Goal: Navigation & Orientation: Find specific page/section

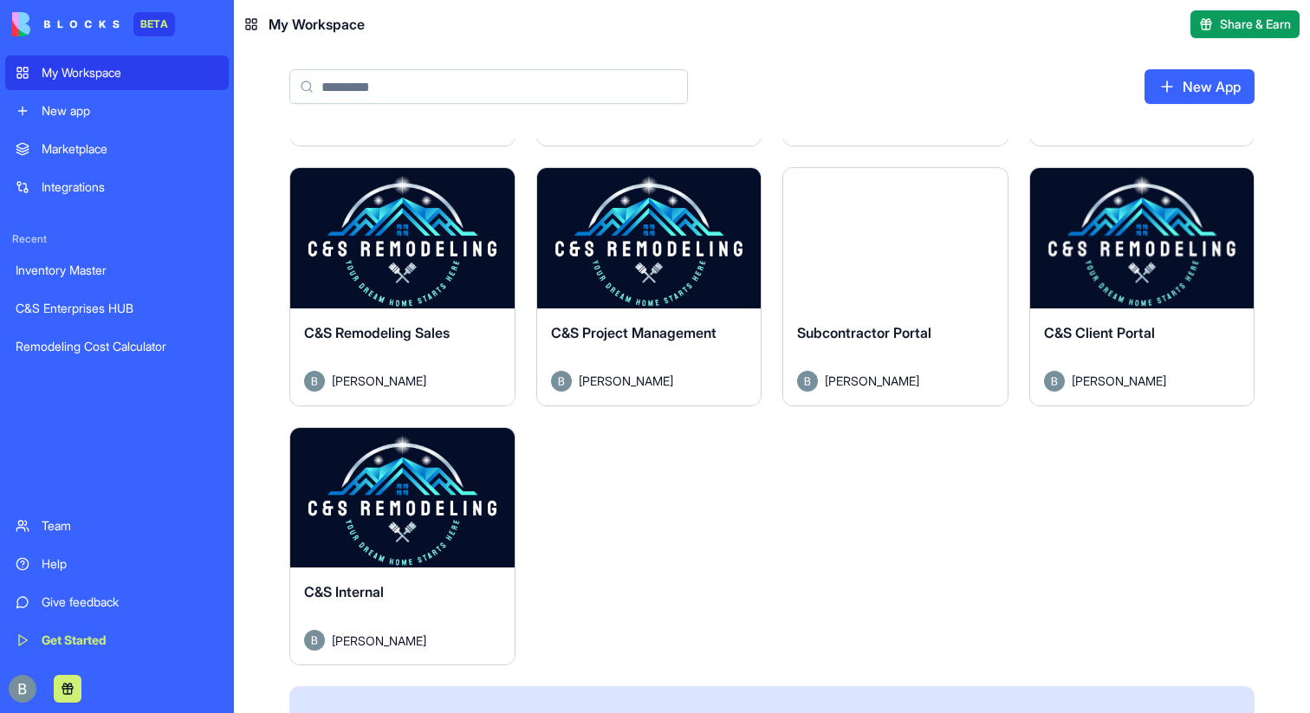
scroll to position [488, 0]
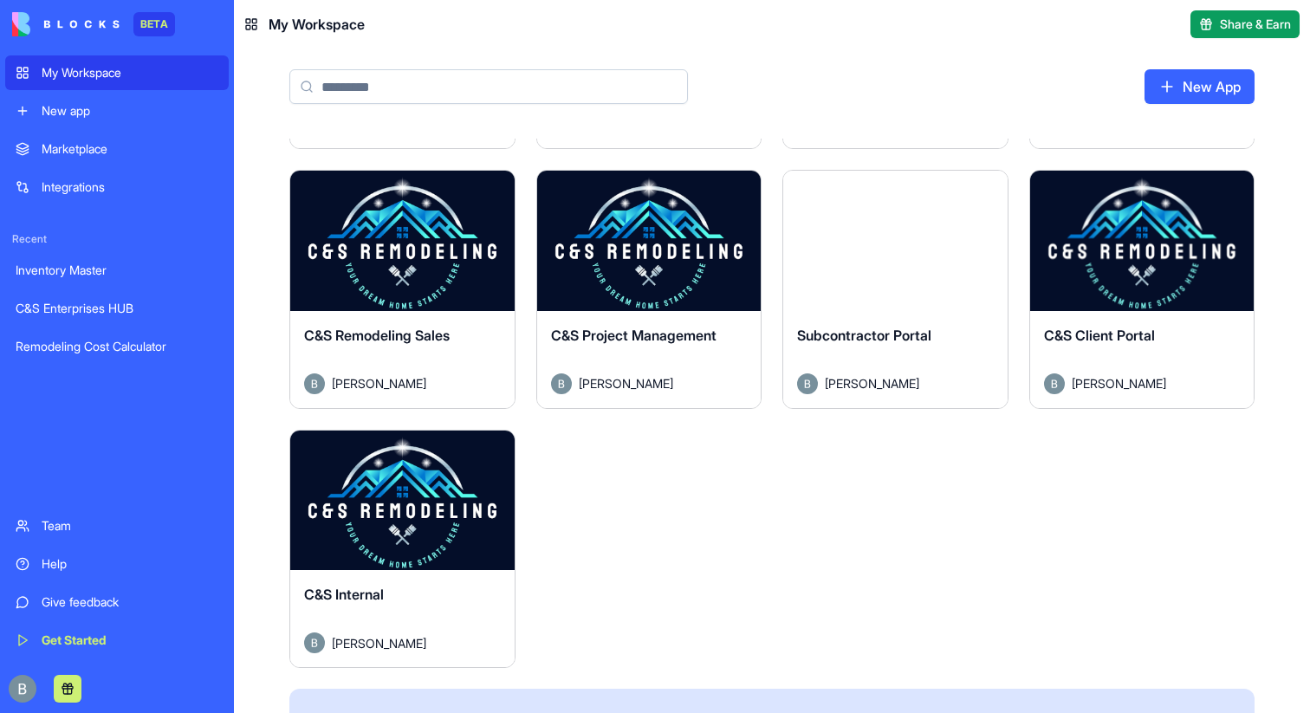
click at [1134, 251] on button "Launch" at bounding box center [1142, 241] width 130 height 35
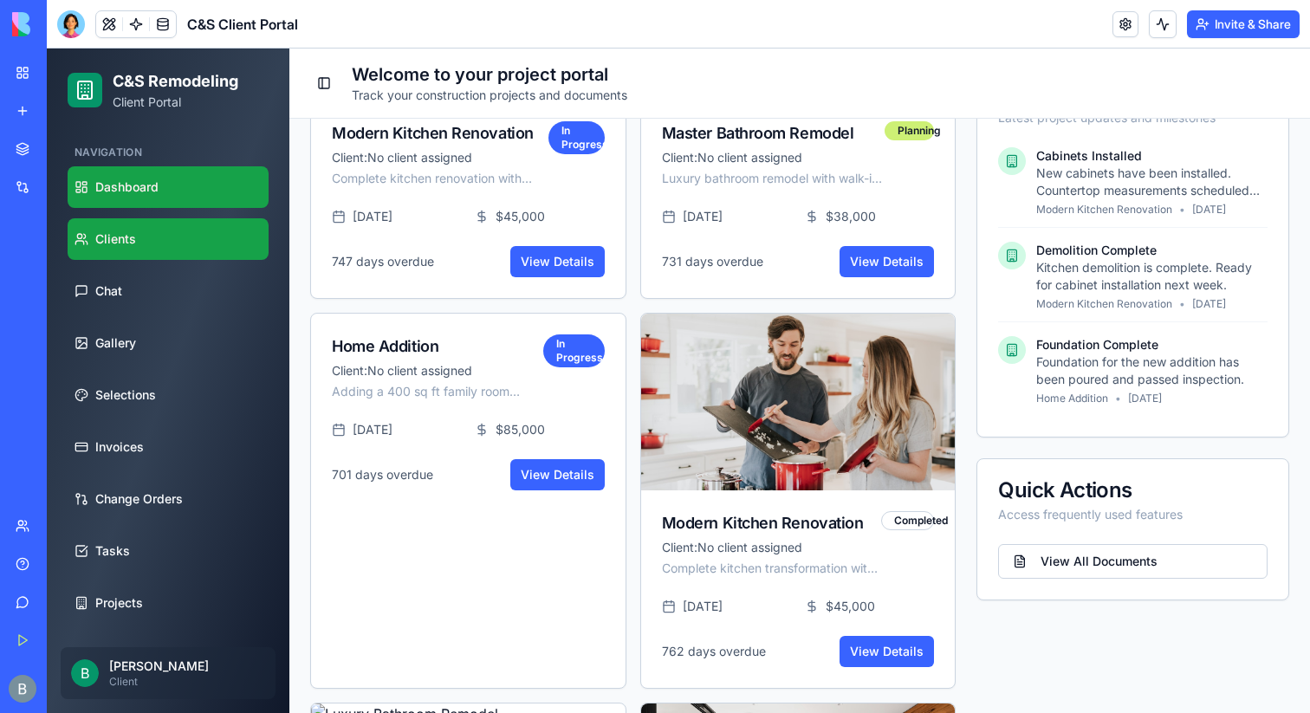
click at [108, 253] on link "Clients" at bounding box center [168, 239] width 201 height 42
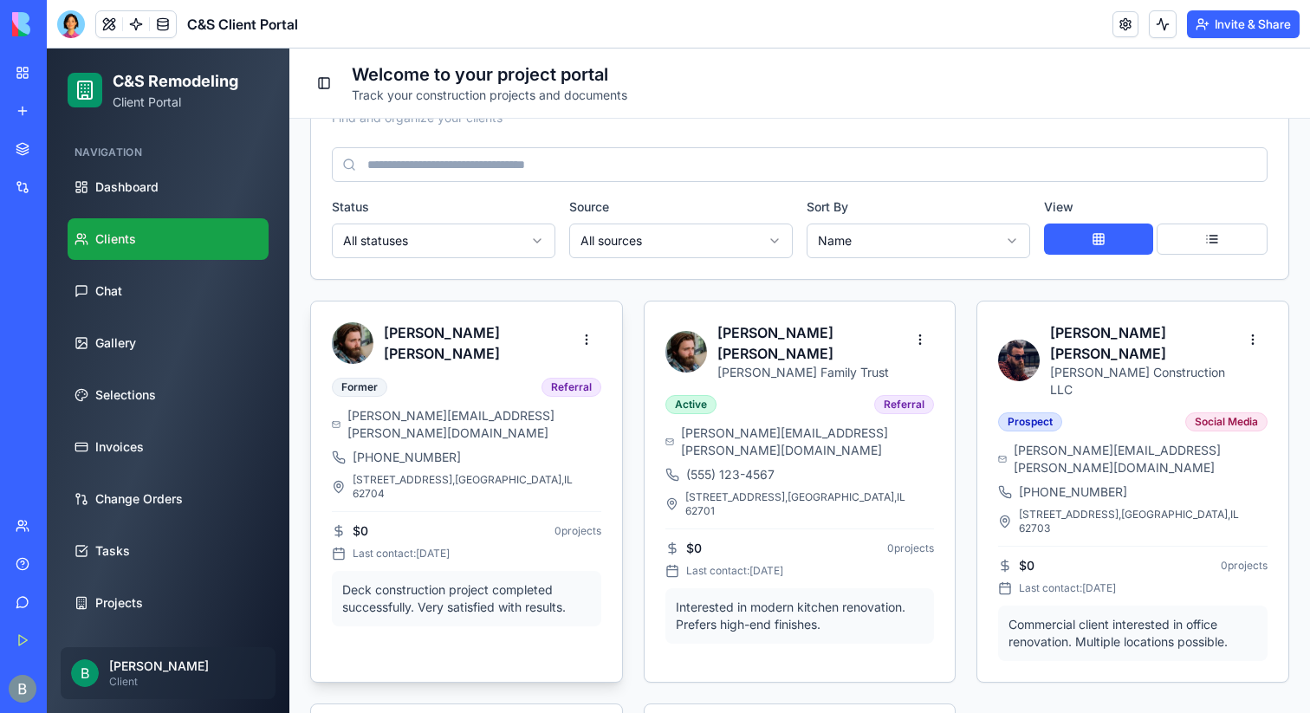
click at [451, 356] on div "[PERSON_NAME]" at bounding box center [452, 343] width 240 height 42
click at [581, 344] on html "C&S Remodeling Client Portal Navigation Dashboard Clients Chat Gallery Selectio…" at bounding box center [679, 433] width 1264 height 1311
click at [563, 335] on html "C&S Remodeling Client Portal Navigation Dashboard Clients Chat Gallery Selectio…" at bounding box center [679, 433] width 1264 height 1311
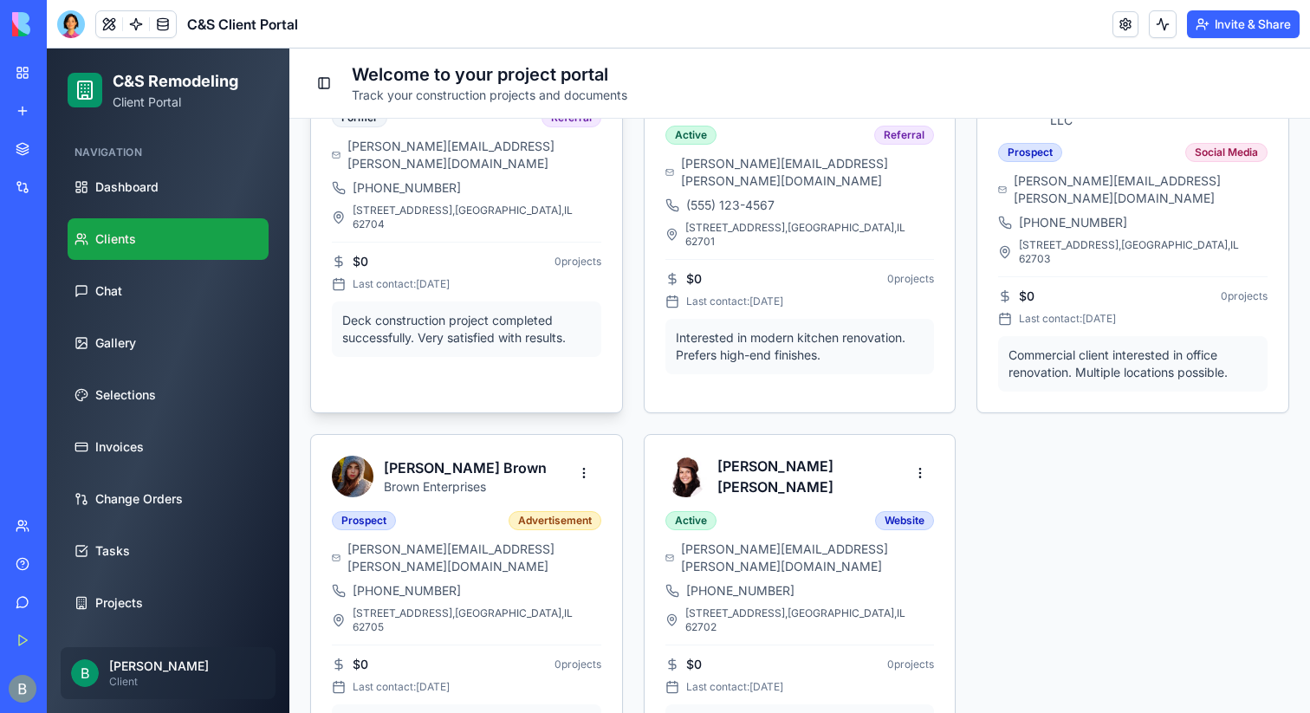
scroll to position [549, 0]
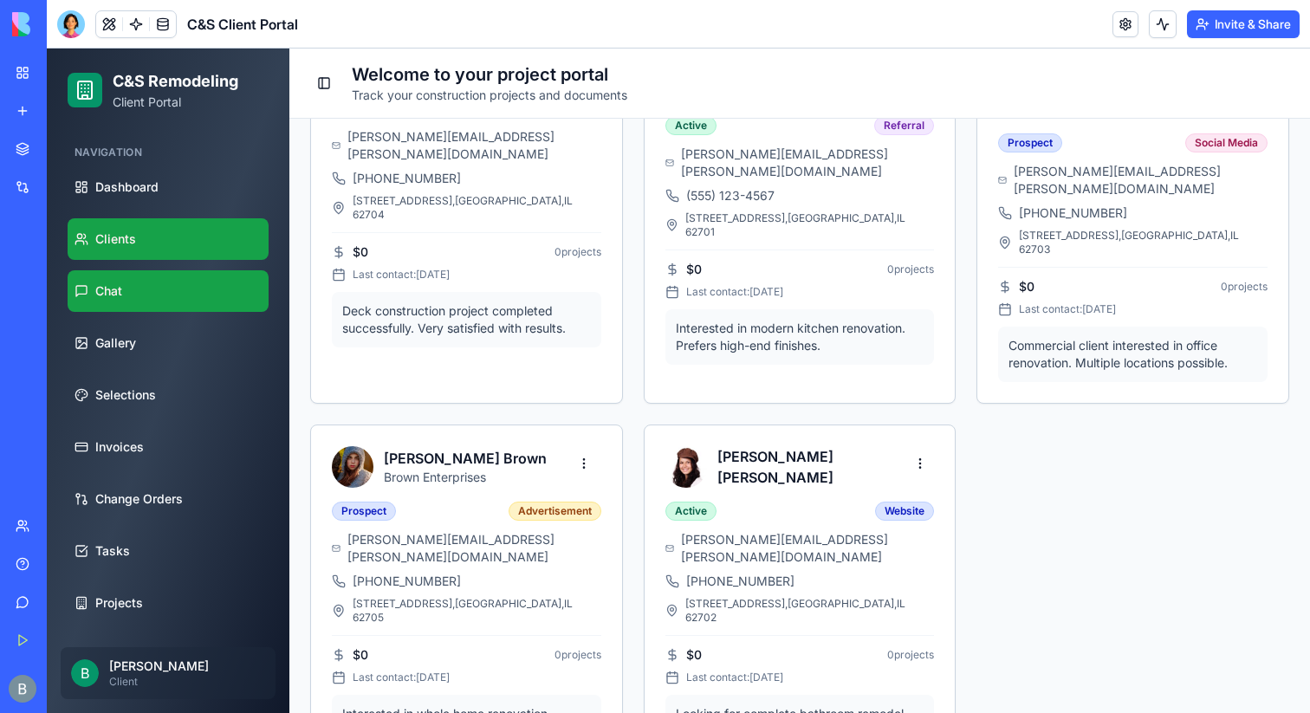
click at [155, 291] on link "Chat" at bounding box center [168, 291] width 201 height 42
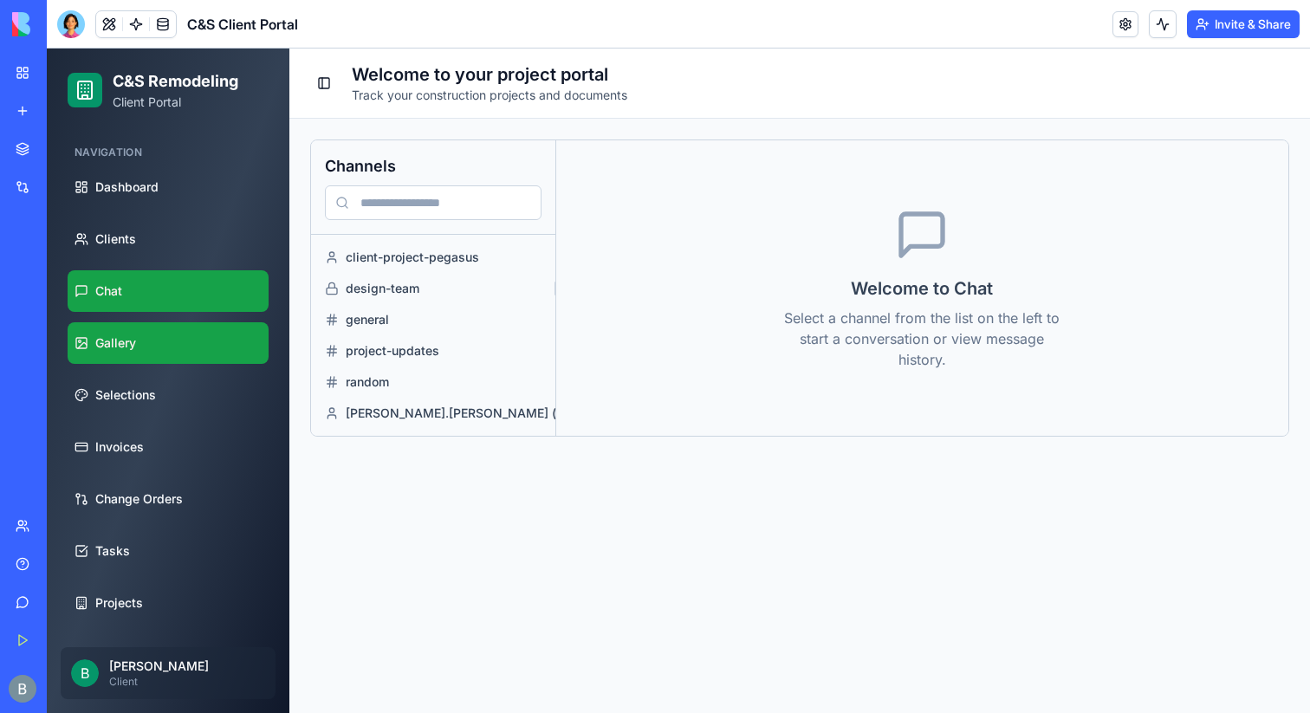
click at [174, 336] on link "Gallery" at bounding box center [168, 343] width 201 height 42
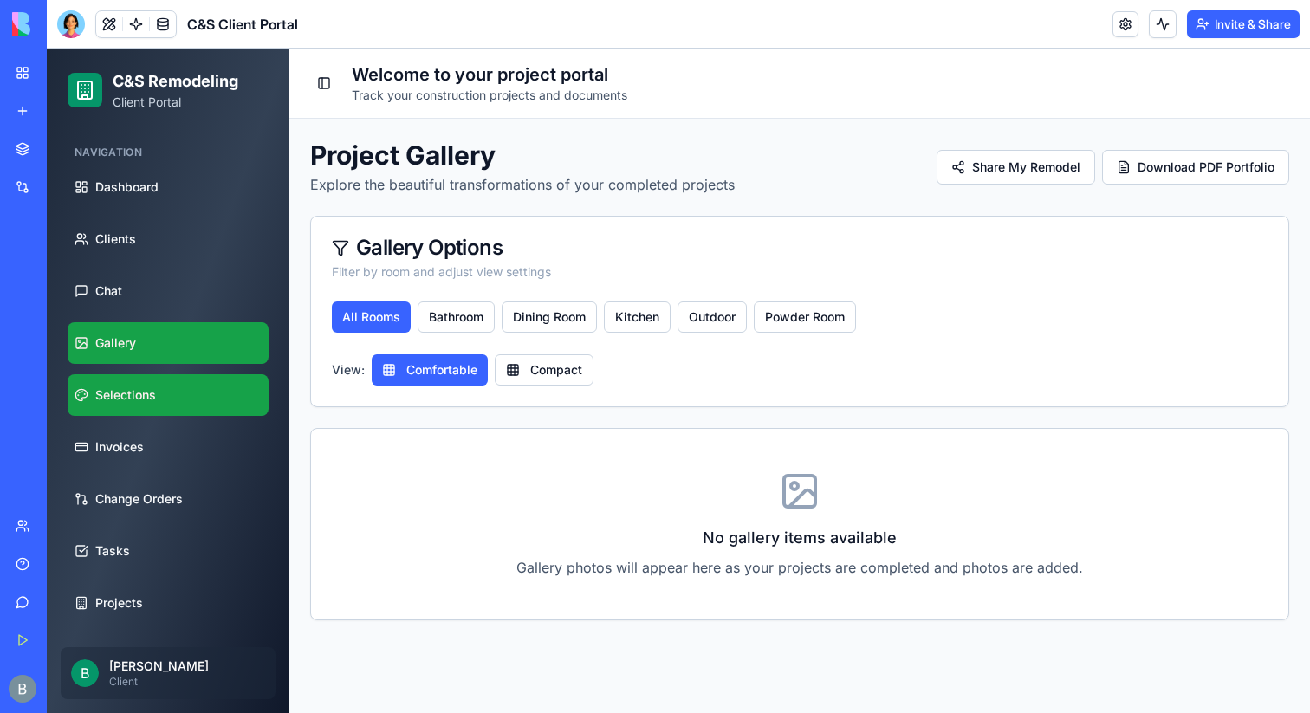
click at [171, 386] on link "Selections" at bounding box center [168, 395] width 201 height 42
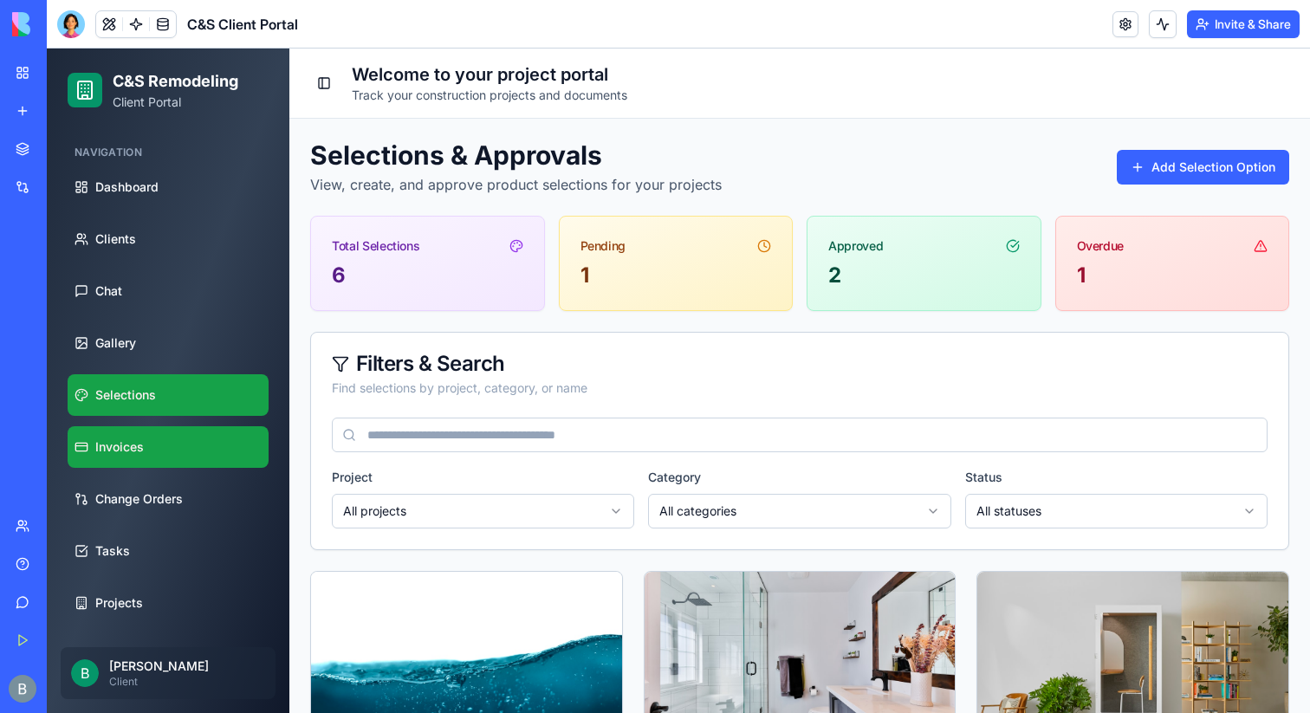
click at [158, 432] on link "Invoices" at bounding box center [168, 447] width 201 height 42
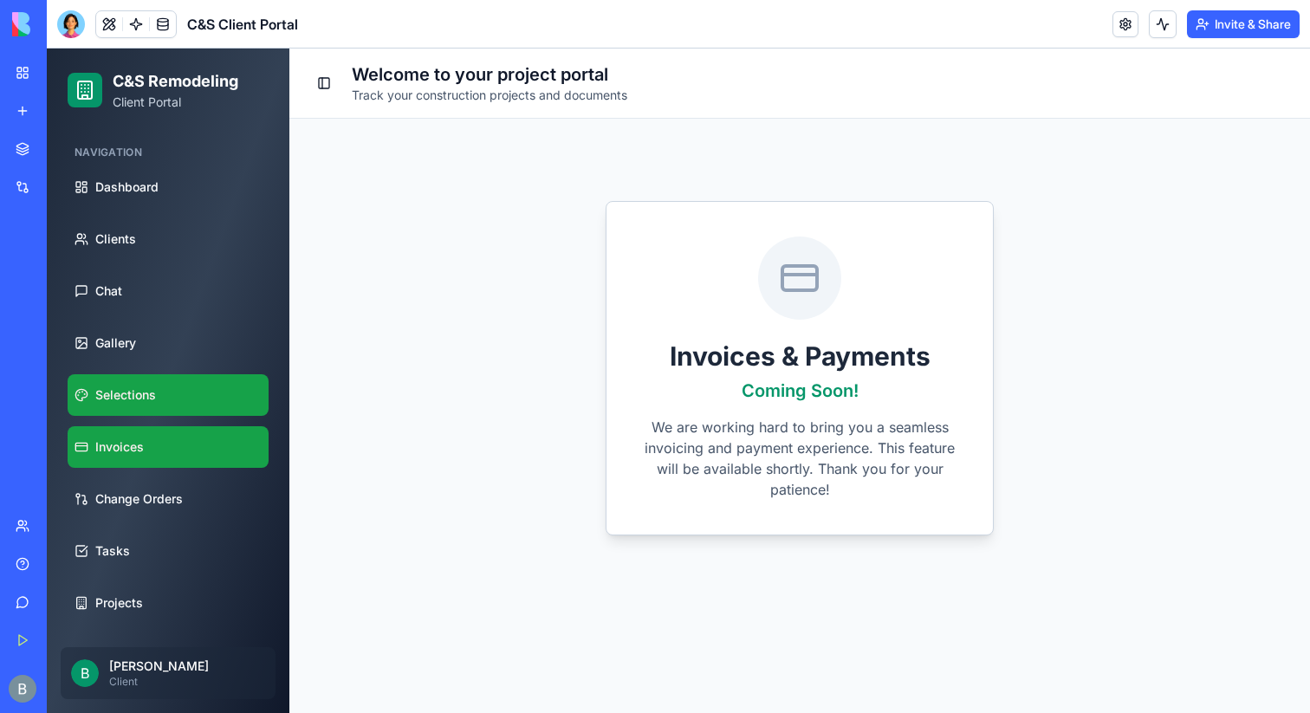
click at [144, 393] on span "Selections" at bounding box center [125, 395] width 61 height 17
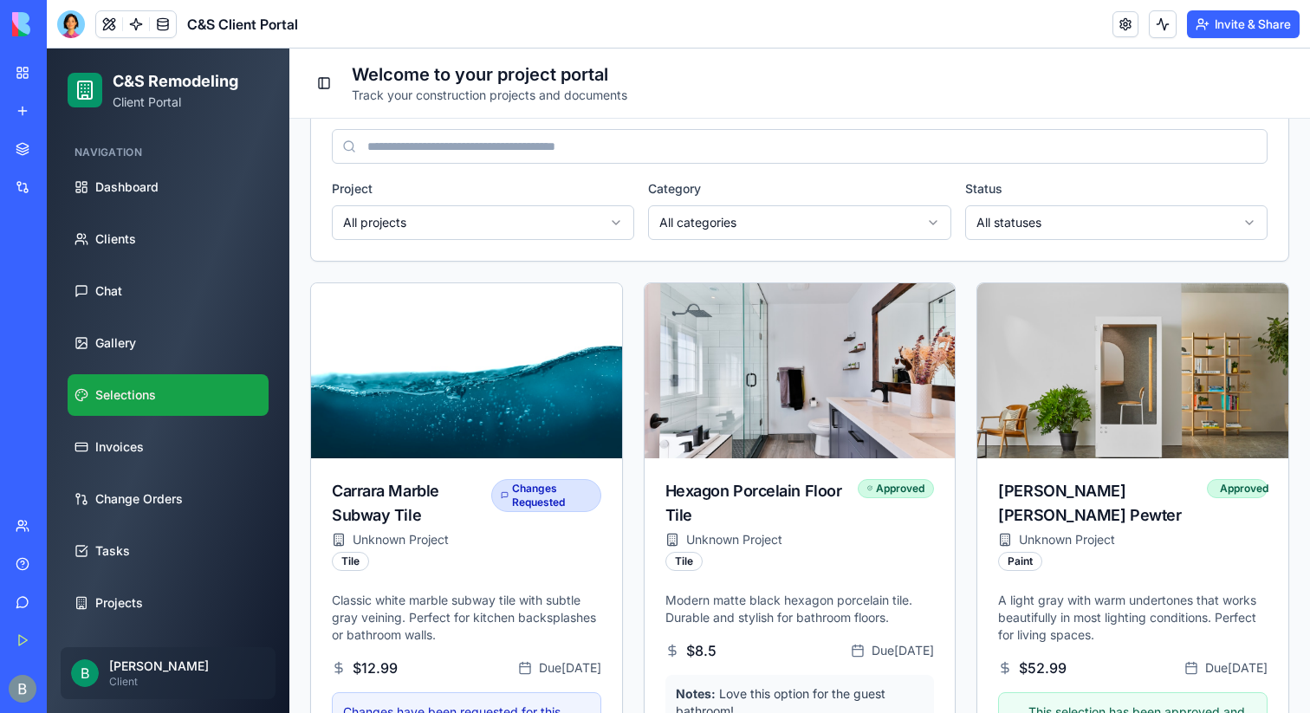
scroll to position [287, 0]
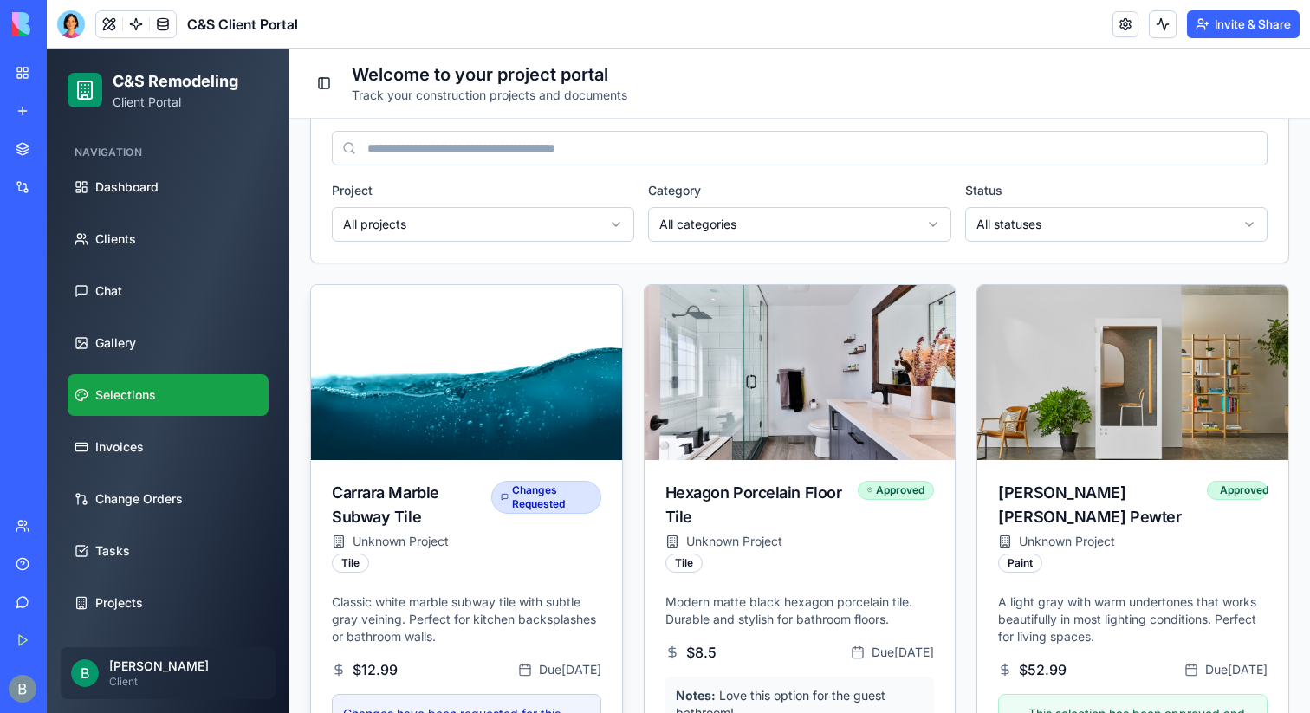
click at [445, 511] on div "Carrara Marble Subway Tile" at bounding box center [411, 505] width 159 height 49
click at [436, 438] on img at bounding box center [466, 373] width 327 height 184
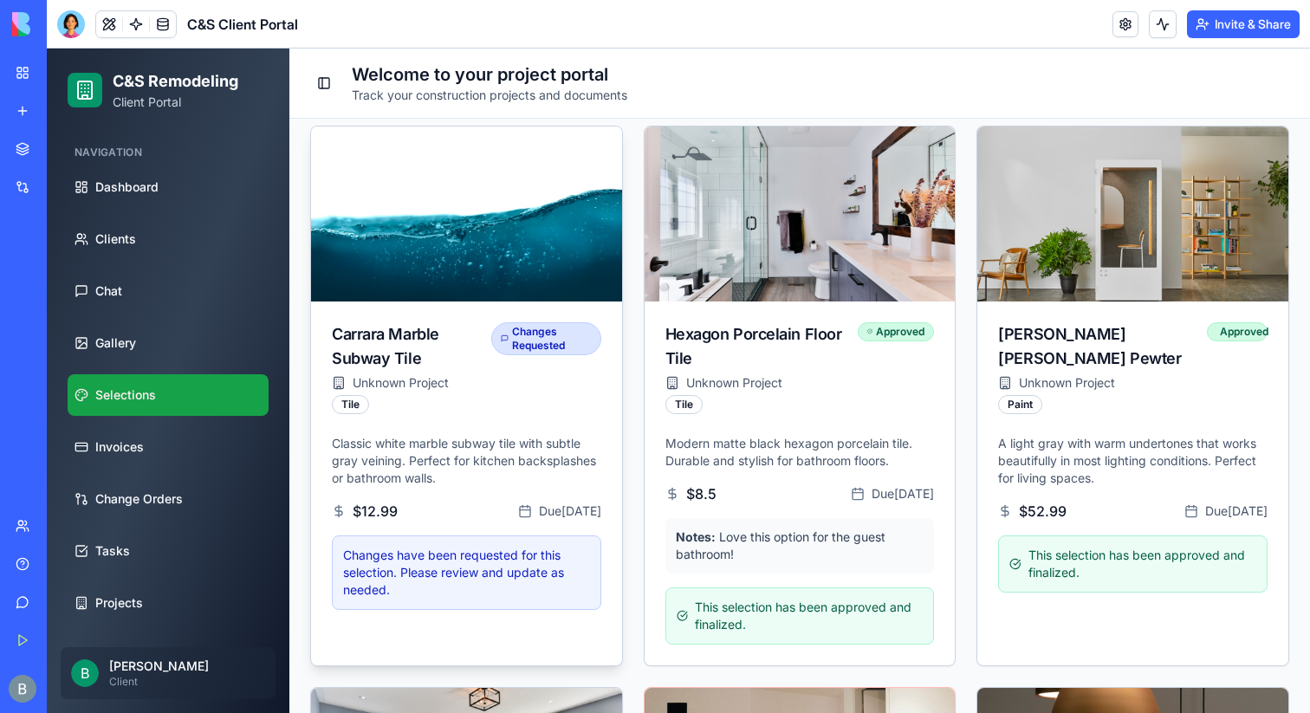
scroll to position [452, 0]
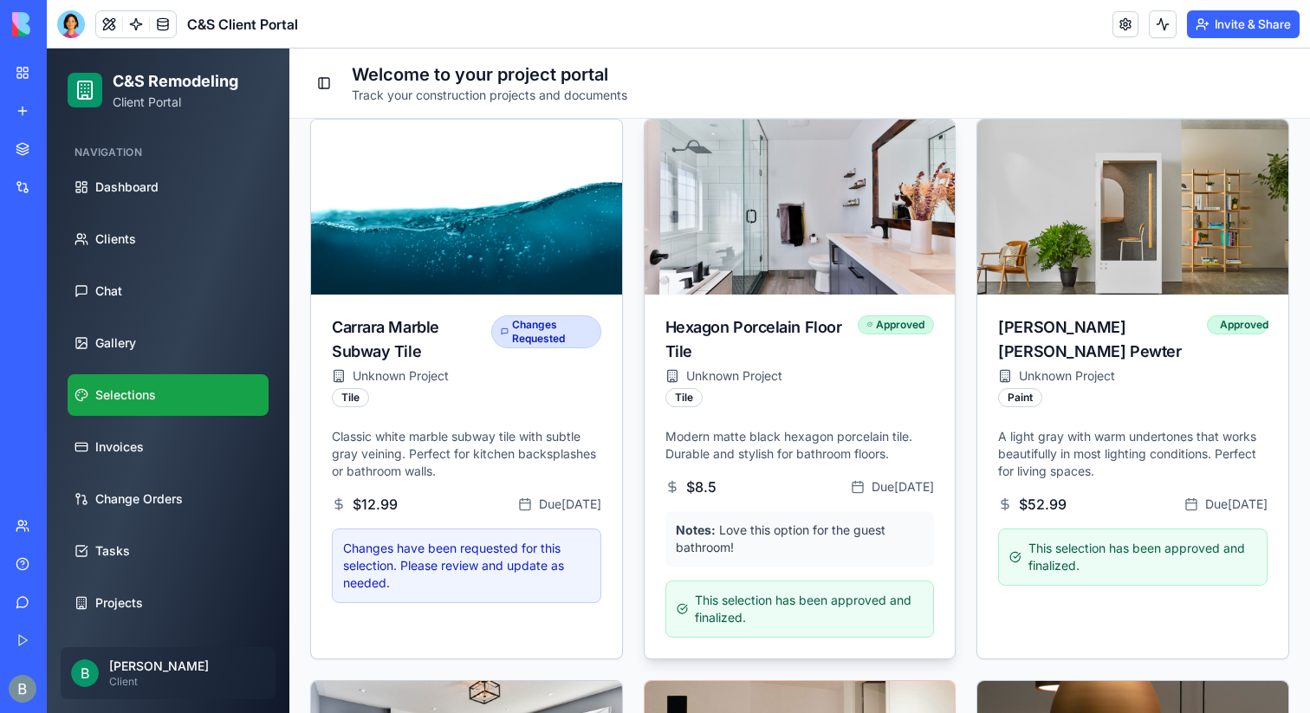
click at [830, 410] on div "Hexagon Porcelain Floor Tile Unknown Project Tile Approved" at bounding box center [800, 361] width 311 height 133
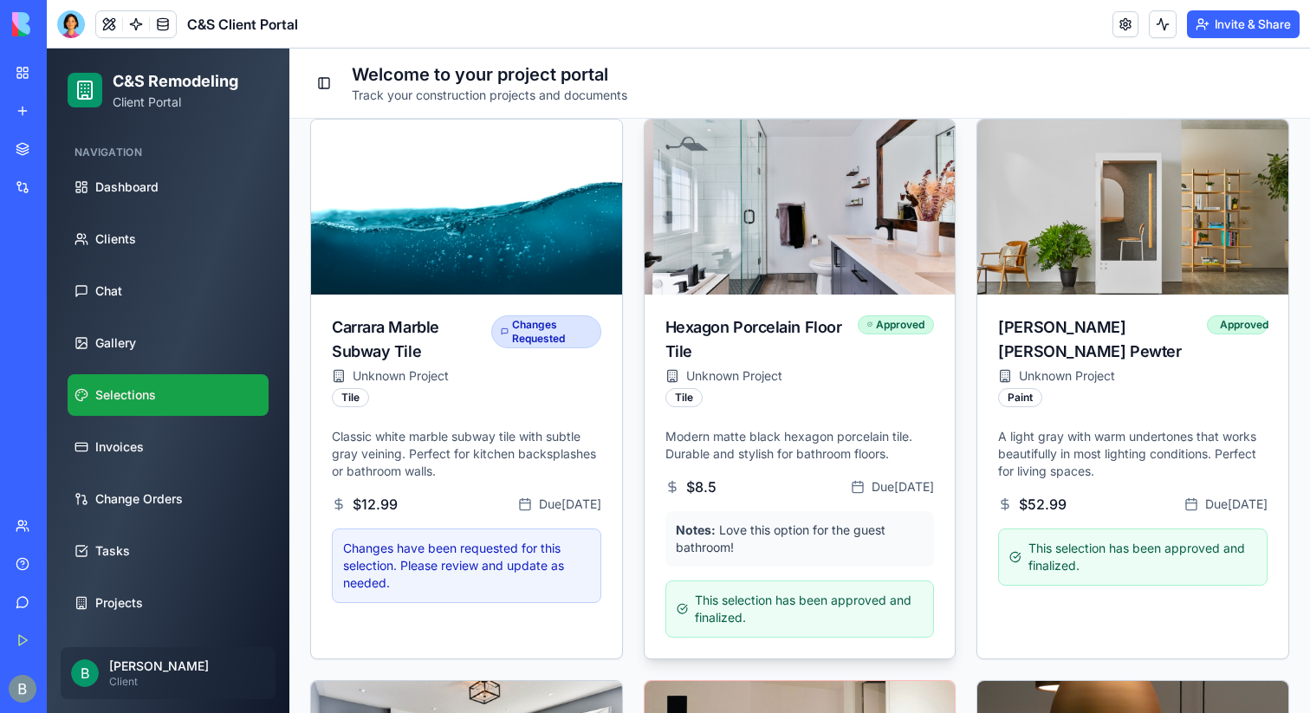
click at [815, 275] on img at bounding box center [800, 207] width 327 height 184
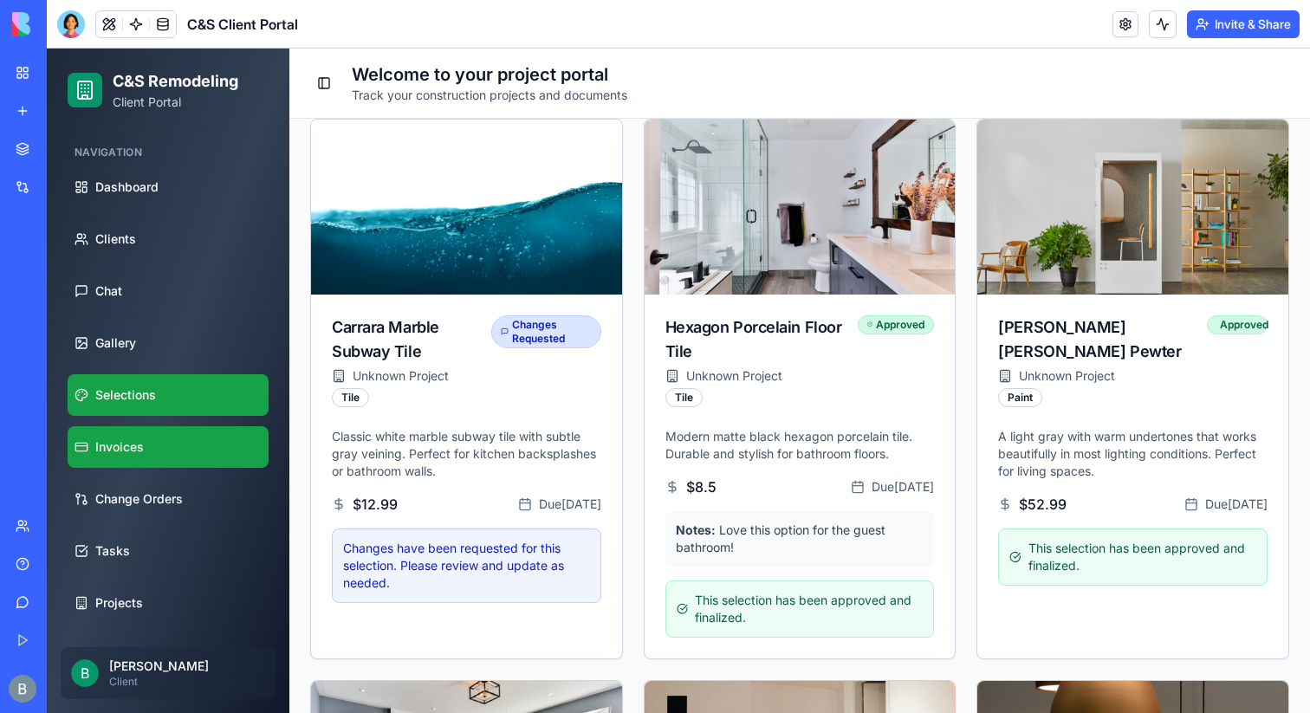
click at [205, 456] on link "Invoices" at bounding box center [168, 447] width 201 height 42
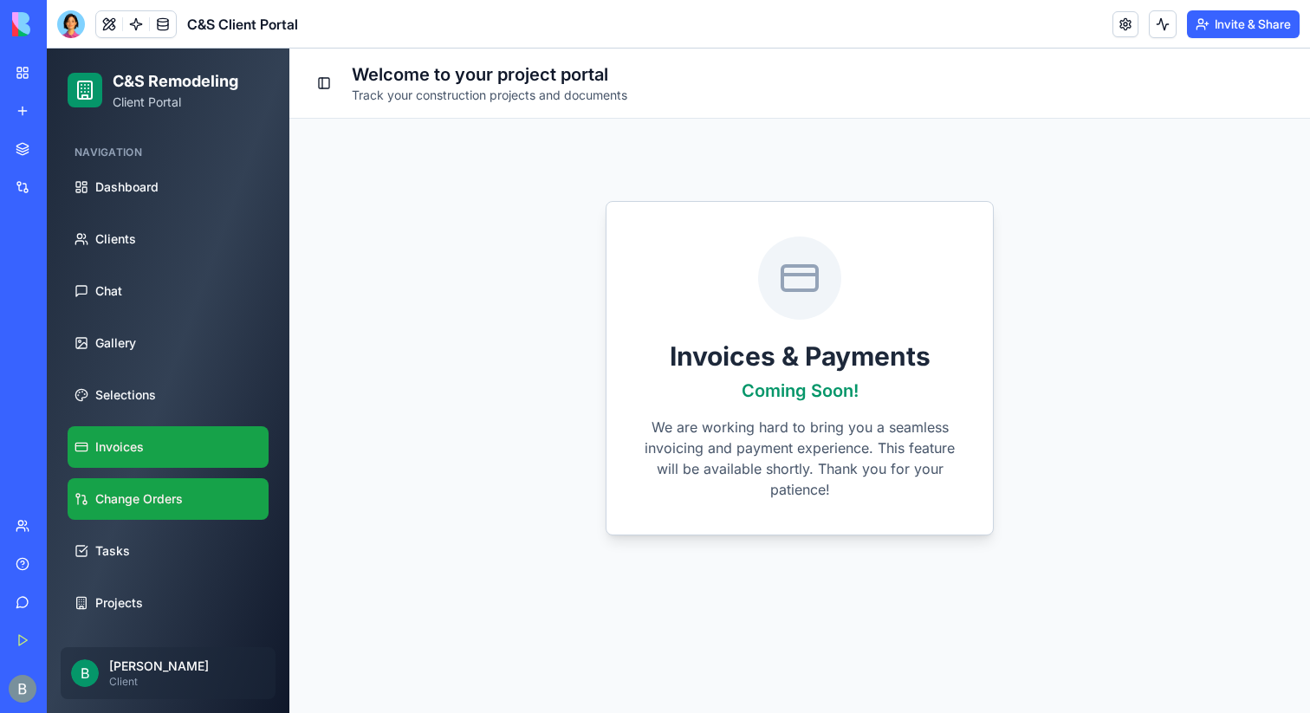
click at [175, 497] on span "Change Orders" at bounding box center [139, 499] width 88 height 17
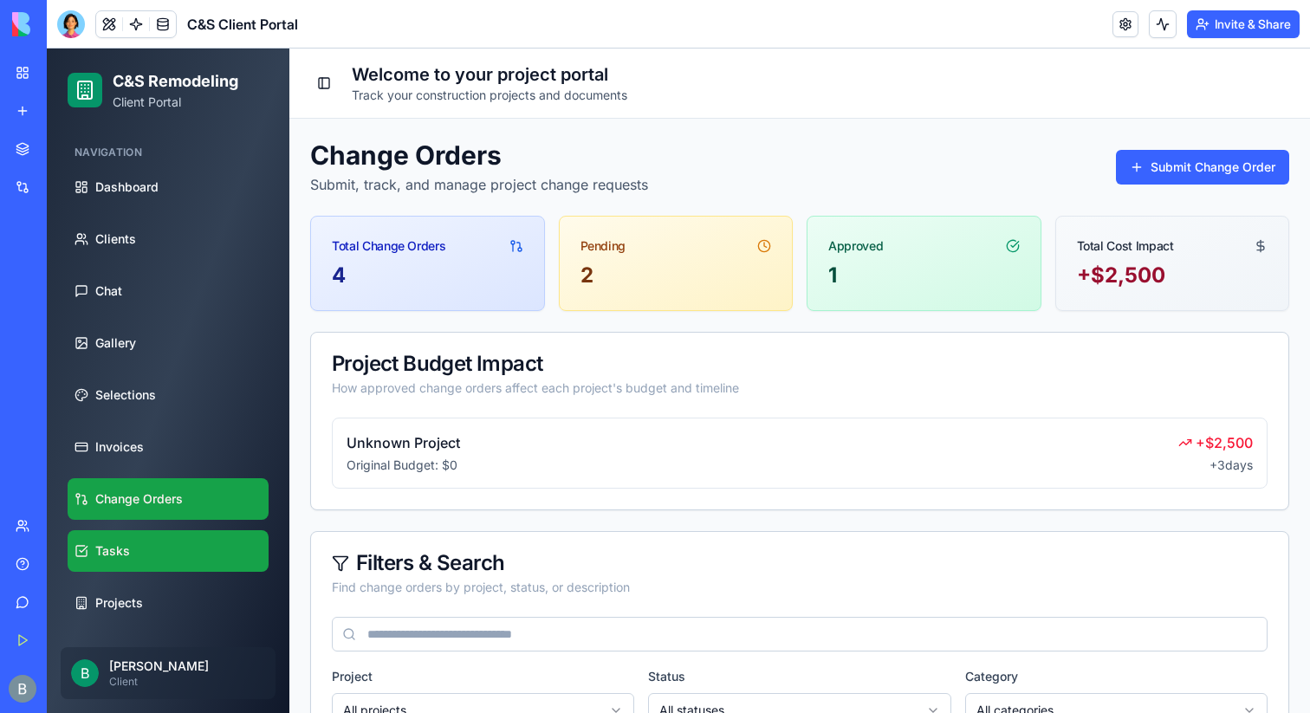
click at [151, 543] on link "Tasks" at bounding box center [168, 551] width 201 height 42
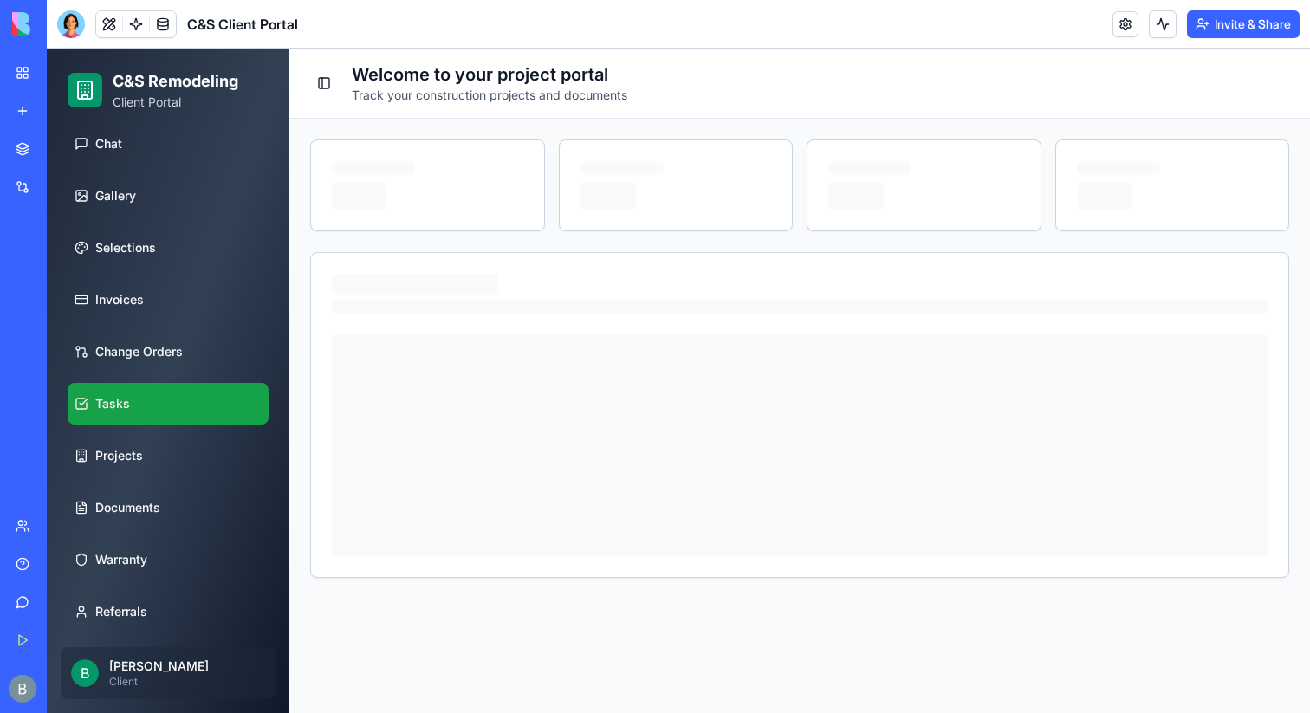
scroll to position [153, 0]
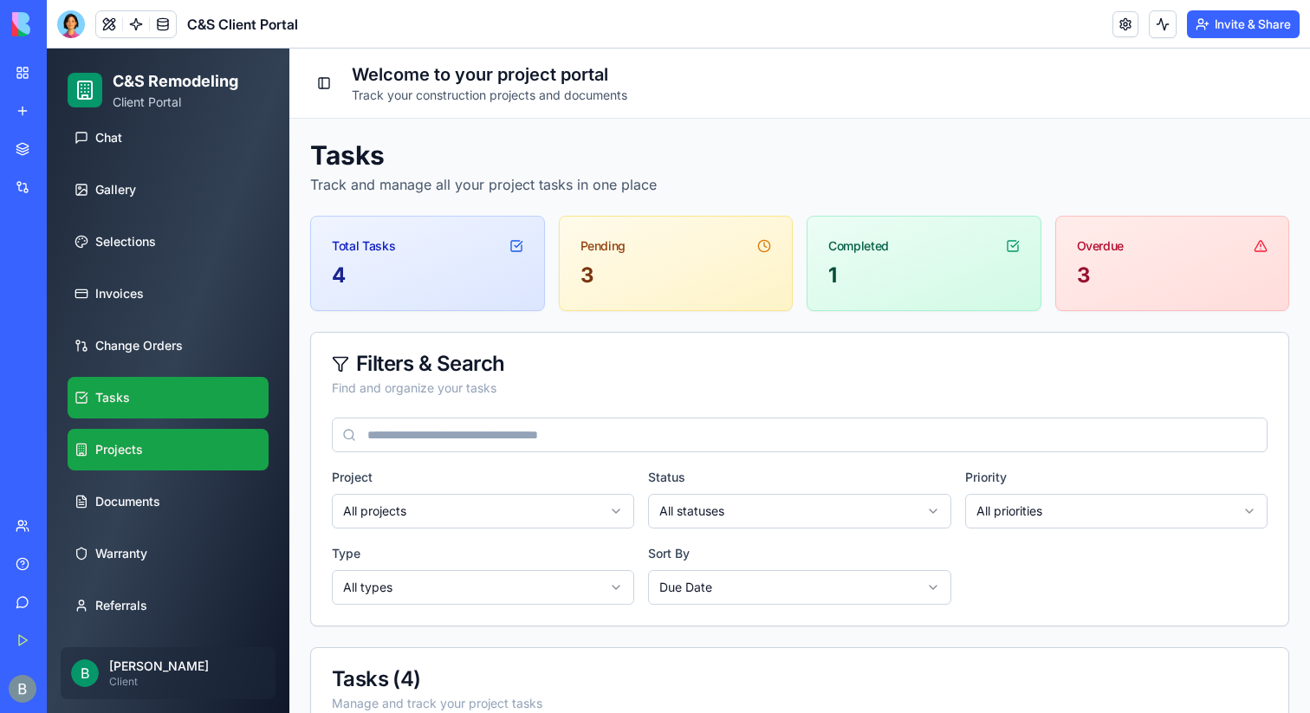
click at [134, 449] on span "Projects" at bounding box center [119, 449] width 48 height 17
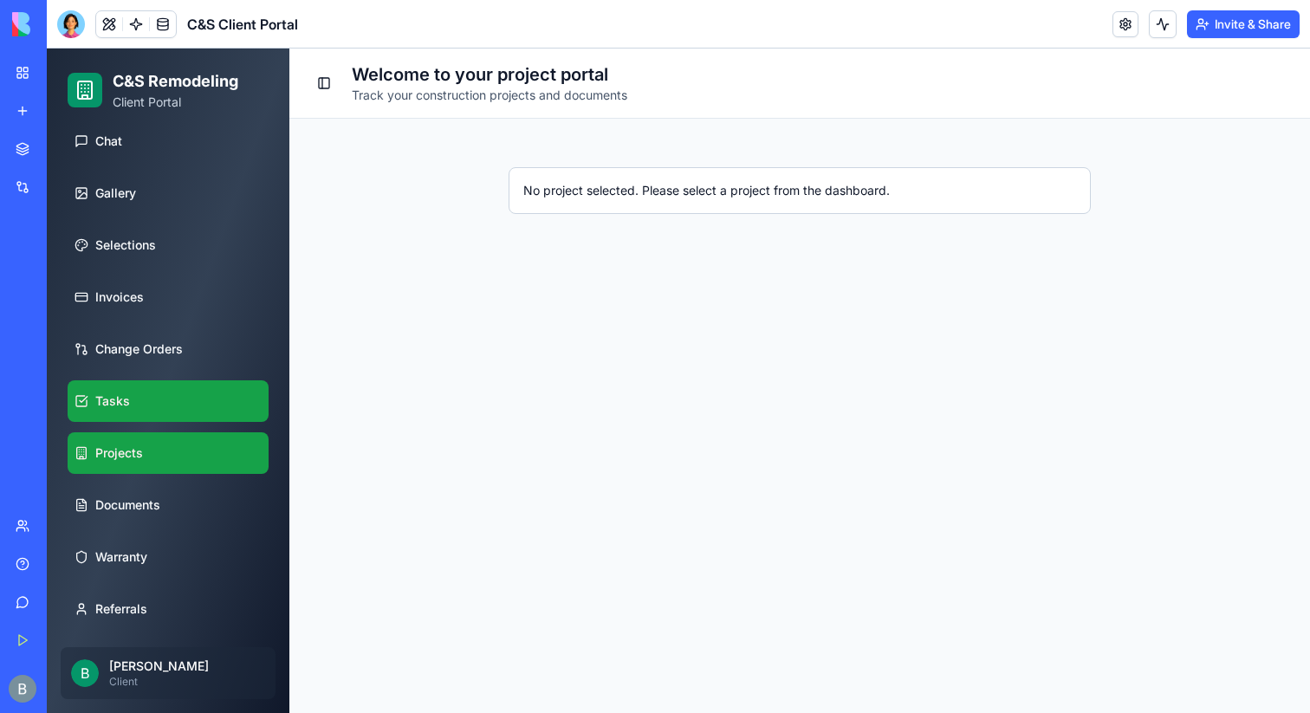
scroll to position [153, 0]
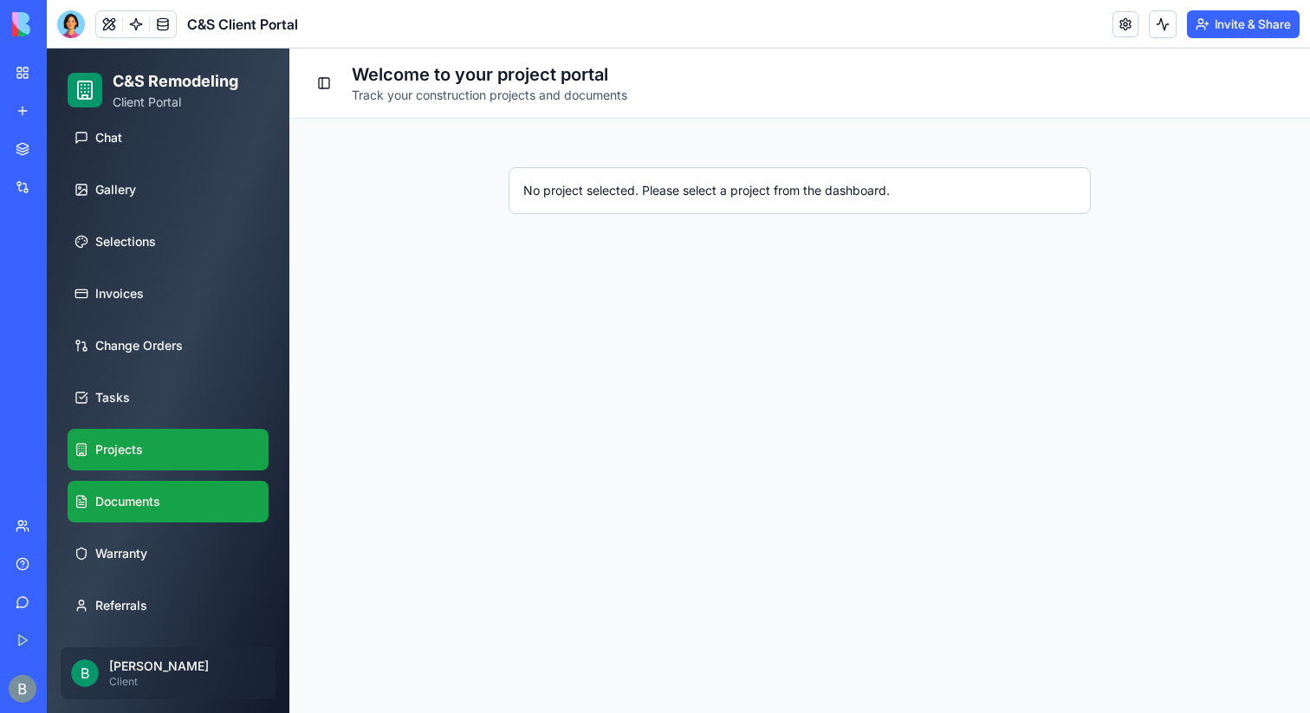
click at [123, 506] on span "Documents" at bounding box center [127, 501] width 65 height 17
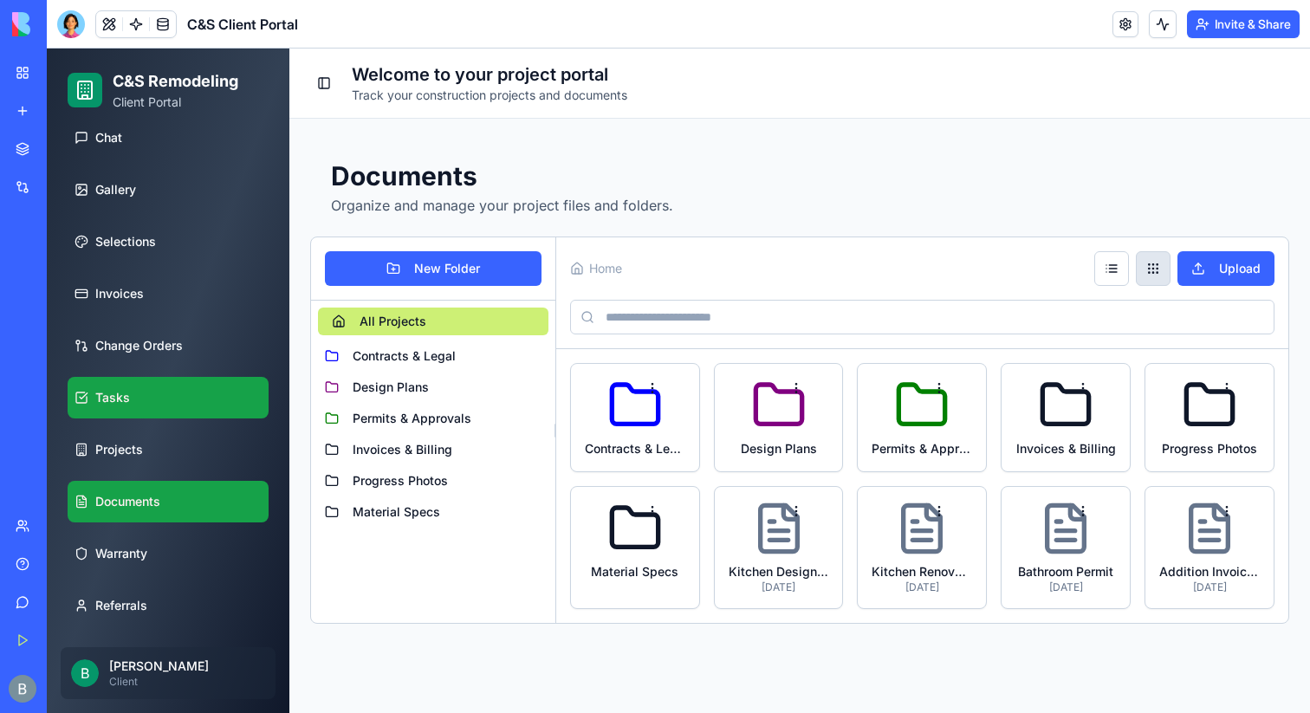
scroll to position [150, 0]
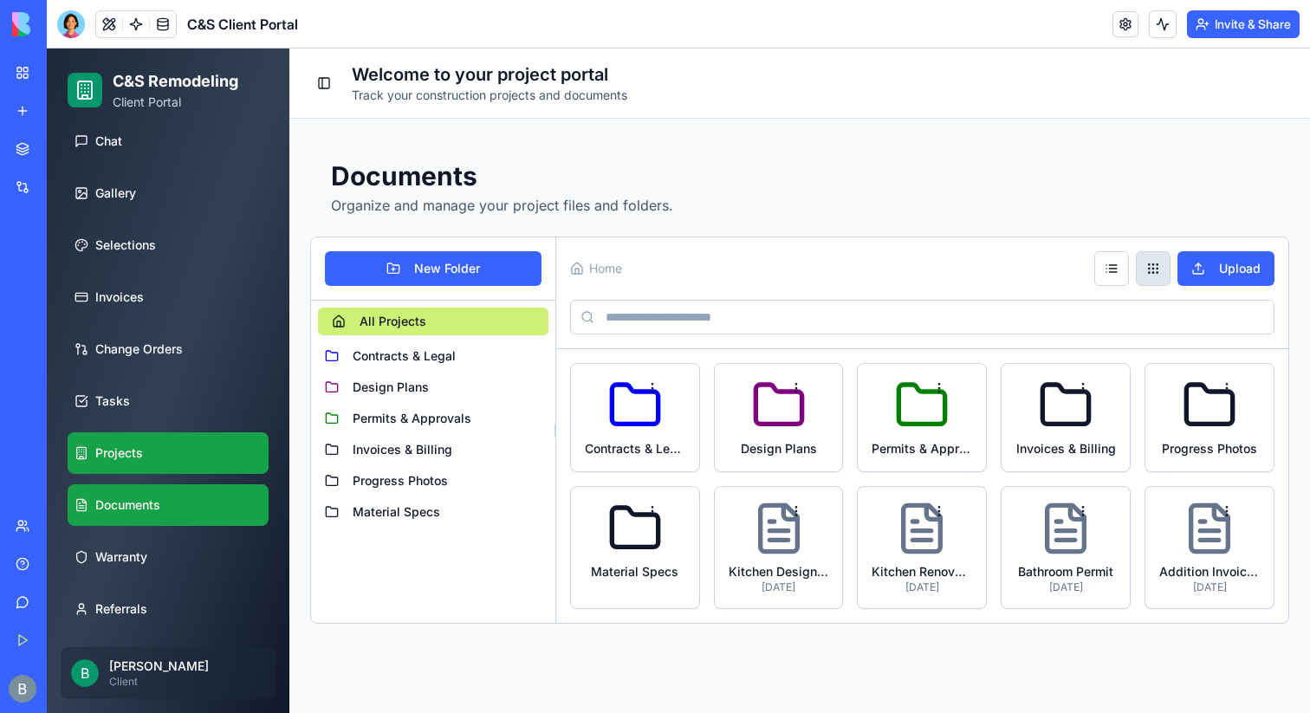
click at [122, 462] on link "Projects" at bounding box center [168, 453] width 201 height 42
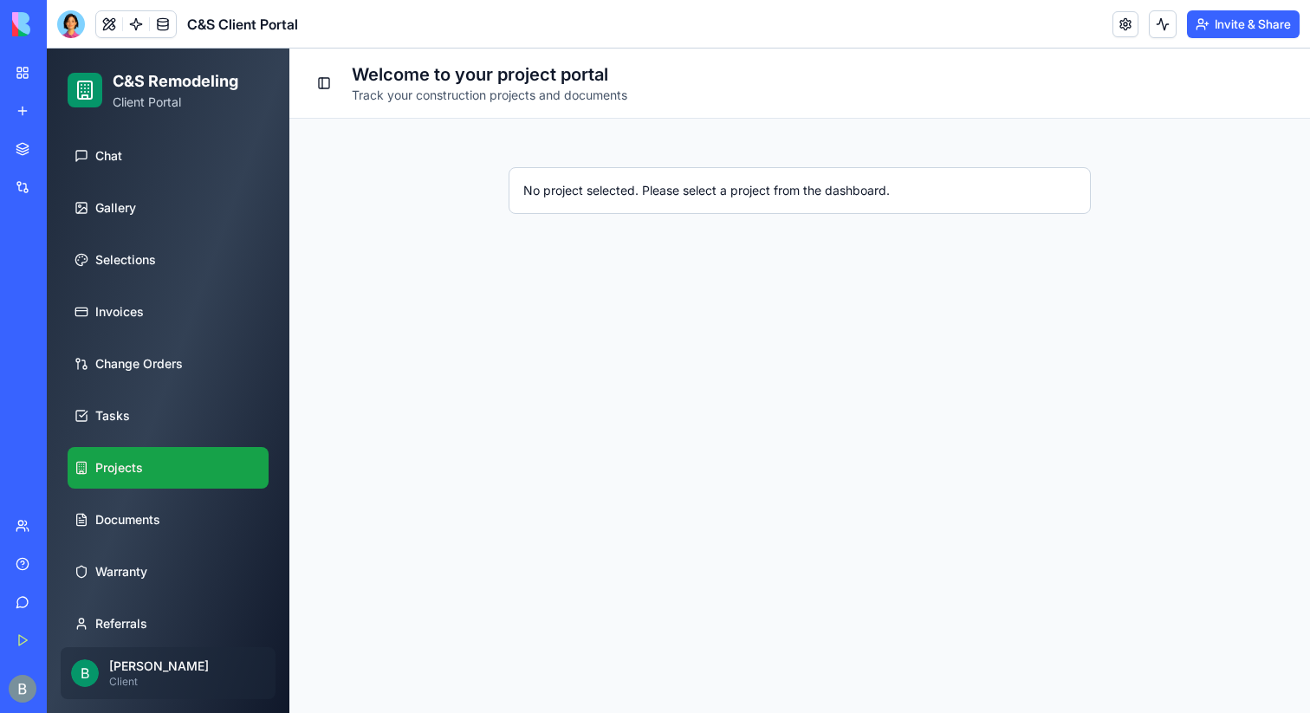
scroll to position [153, 0]
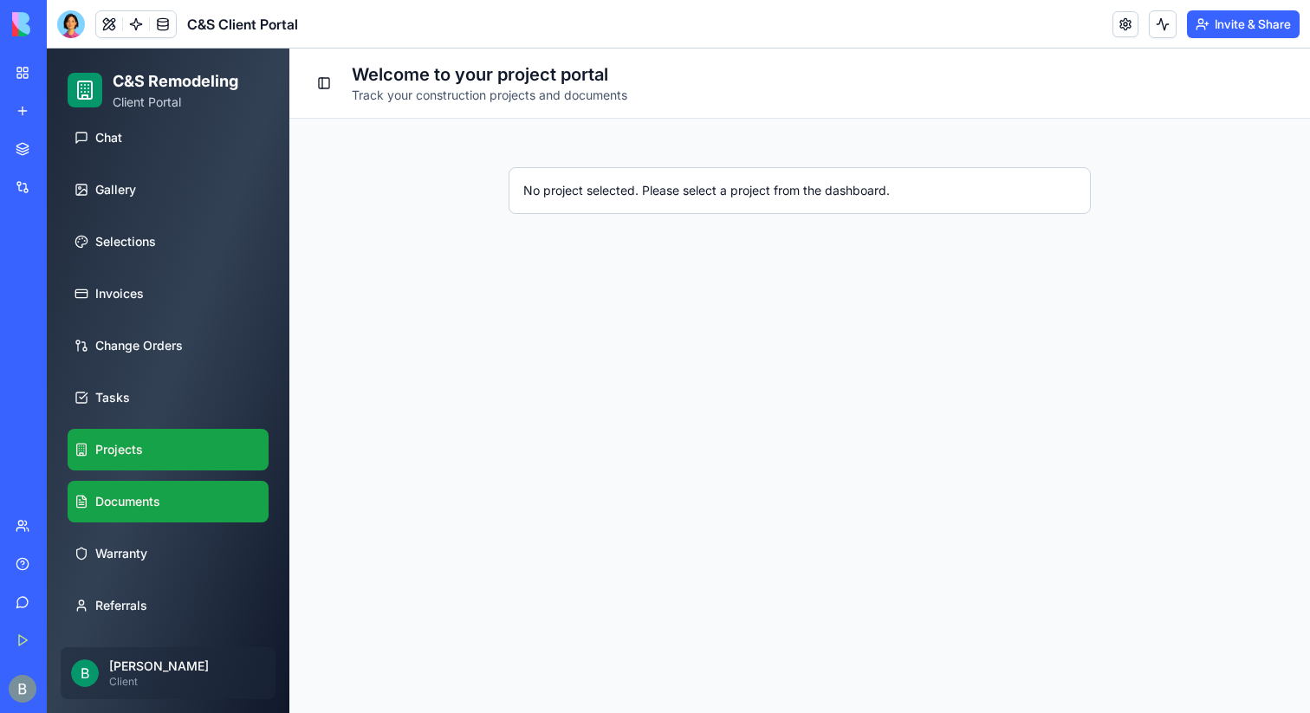
click at [120, 501] on span "Documents" at bounding box center [127, 501] width 65 height 17
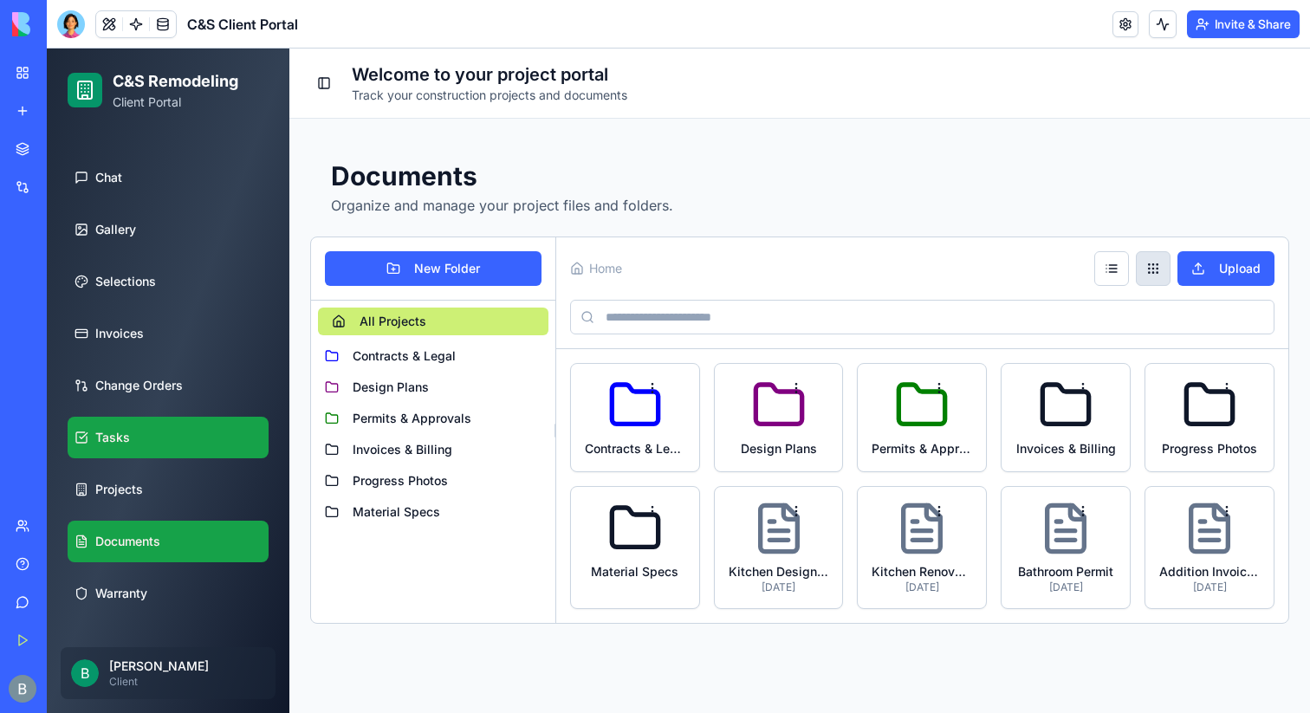
scroll to position [153, 0]
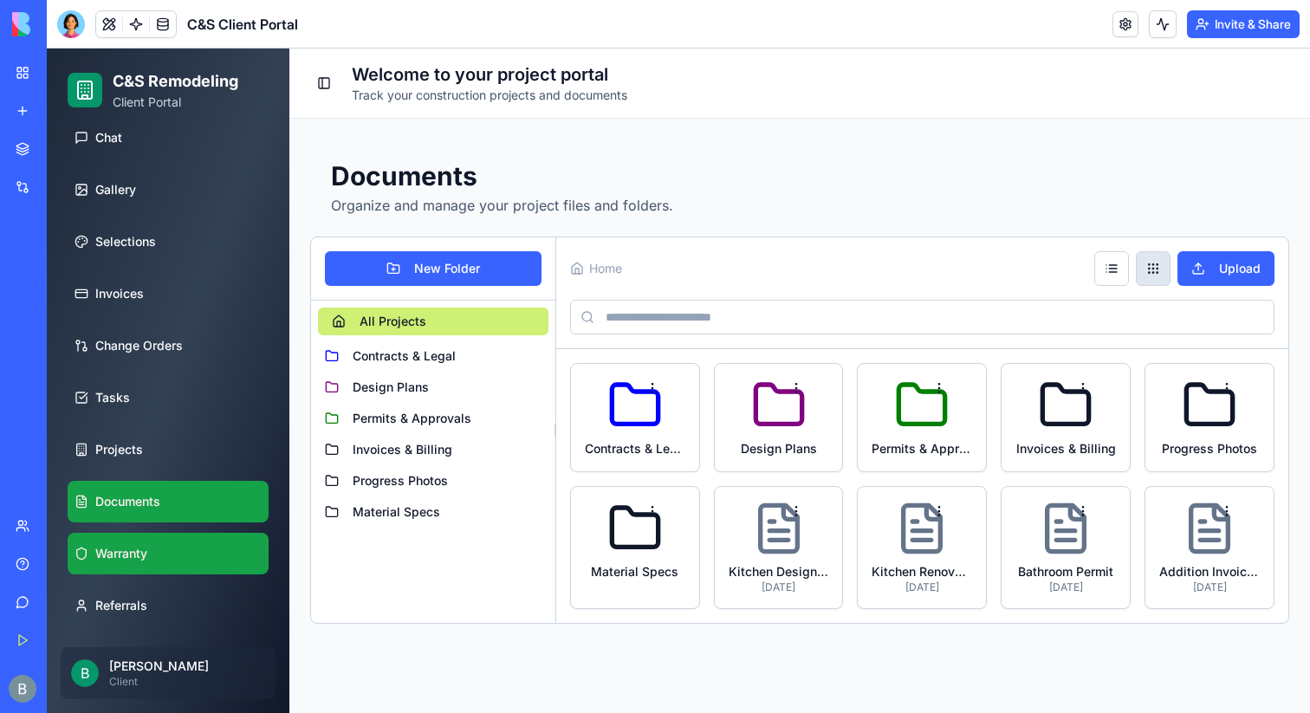
click at [123, 549] on span "Warranty" at bounding box center [121, 553] width 52 height 17
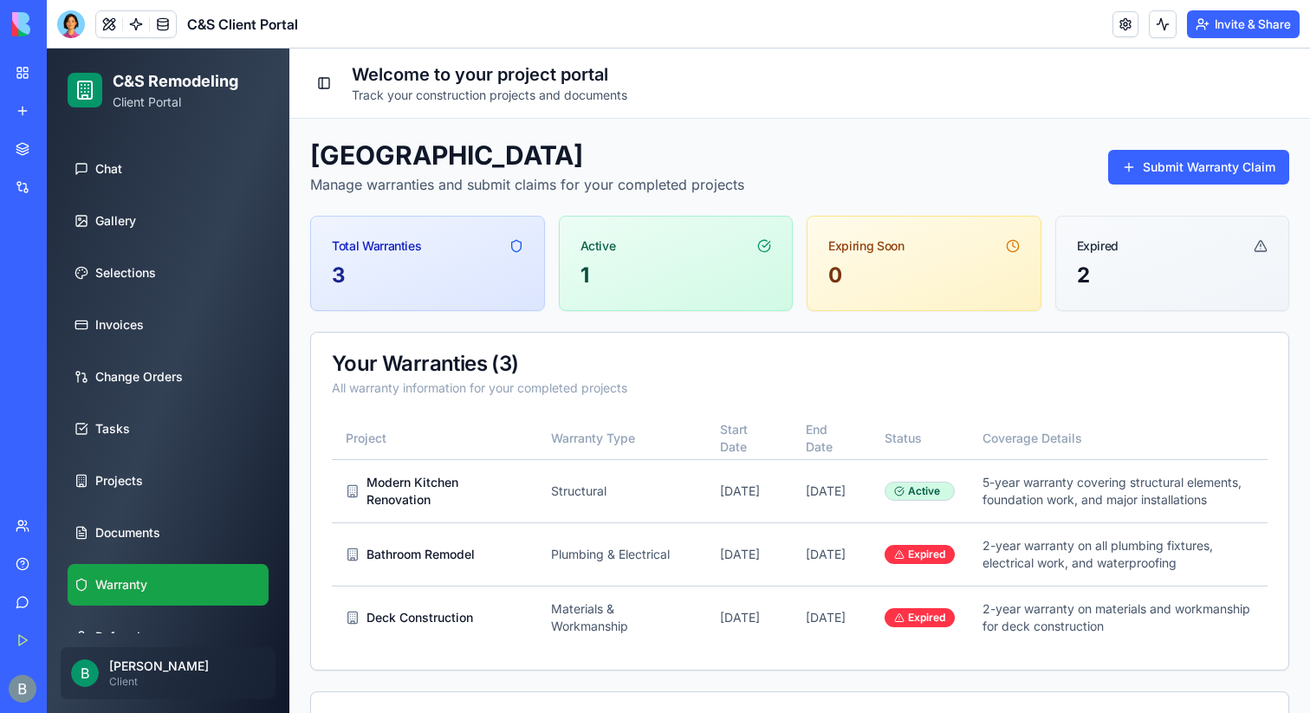
scroll to position [153, 0]
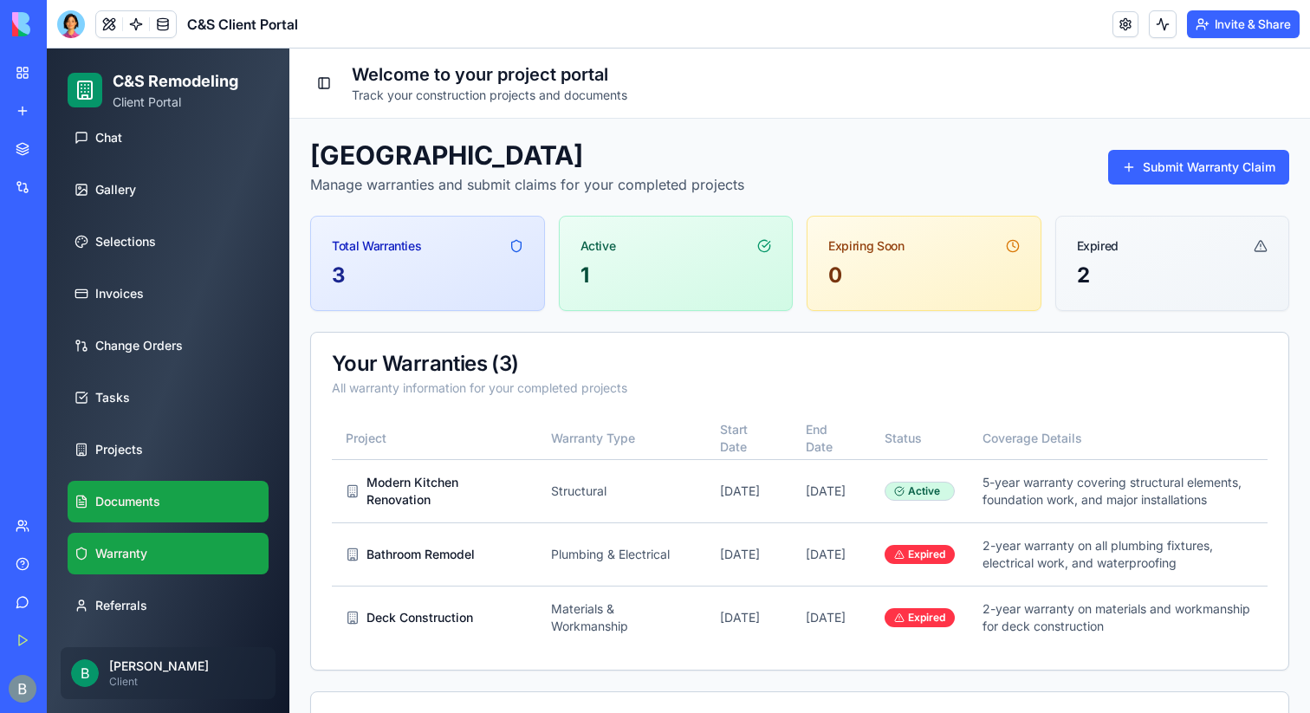
click at [131, 513] on link "Documents" at bounding box center [168, 502] width 201 height 42
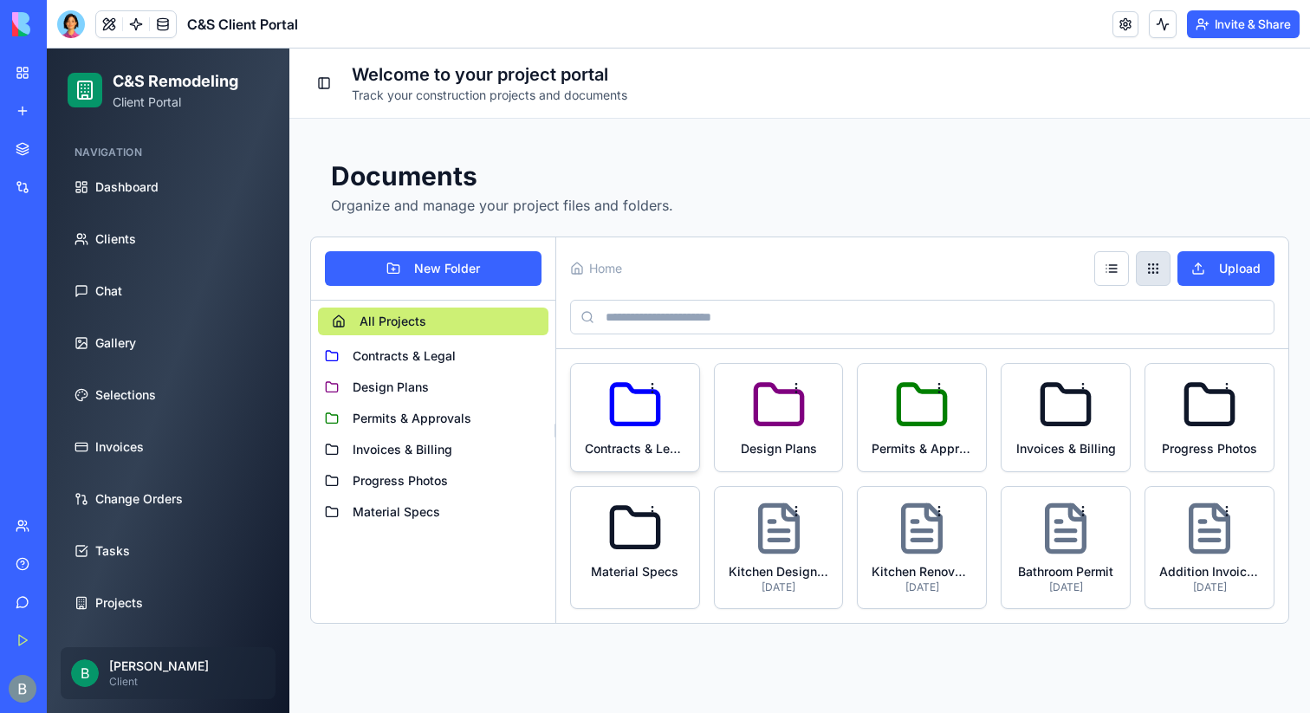
click at [639, 419] on icon at bounding box center [634, 405] width 55 height 55
click at [792, 403] on icon at bounding box center [778, 405] width 55 height 55
click at [795, 389] on html "C&S Remodeling Client Portal Navigation Dashboard Clients Chat Gallery Selectio…" at bounding box center [679, 381] width 1264 height 665
click at [808, 371] on html "C&S Remodeling Client Portal Navigation Dashboard Clients Chat Gallery Selectio…" at bounding box center [679, 381] width 1264 height 665
click at [411, 360] on span "Contracts & Legal" at bounding box center [404, 356] width 103 height 17
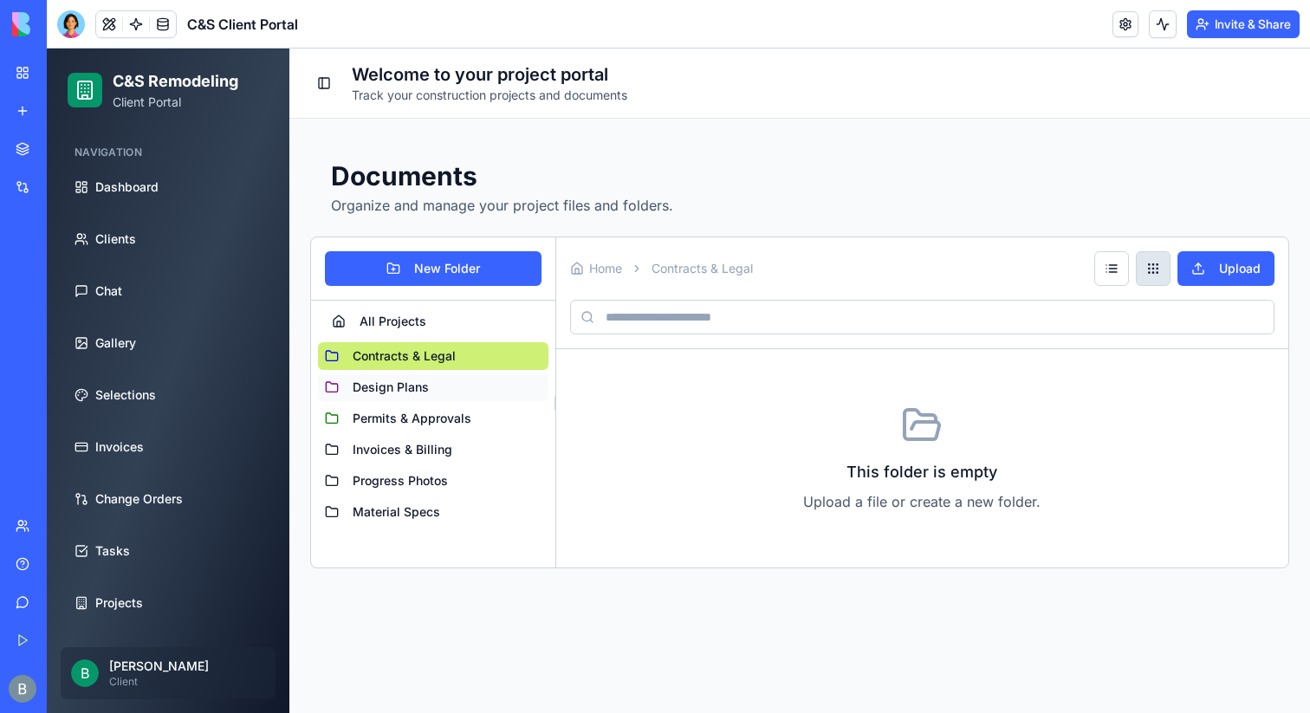
click at [404, 391] on span "Design Plans" at bounding box center [391, 387] width 76 height 17
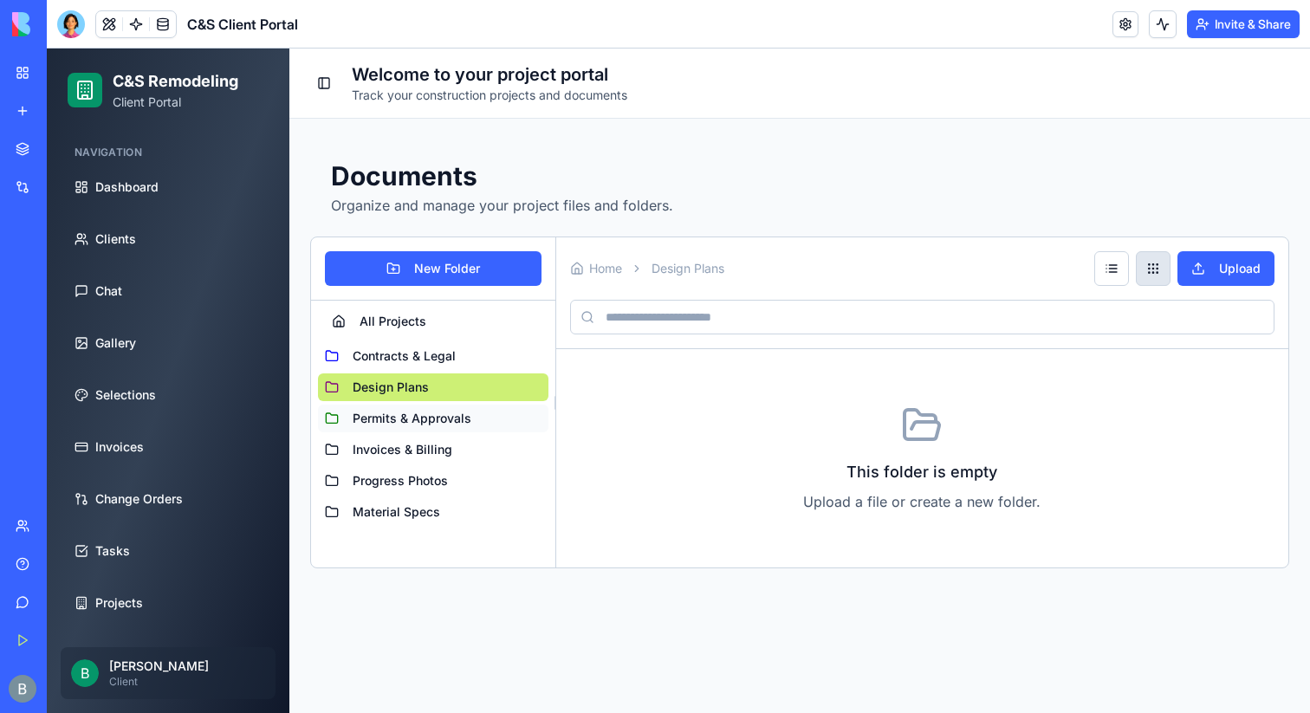
click at [403, 417] on span "Permits & Approvals" at bounding box center [412, 418] width 119 height 17
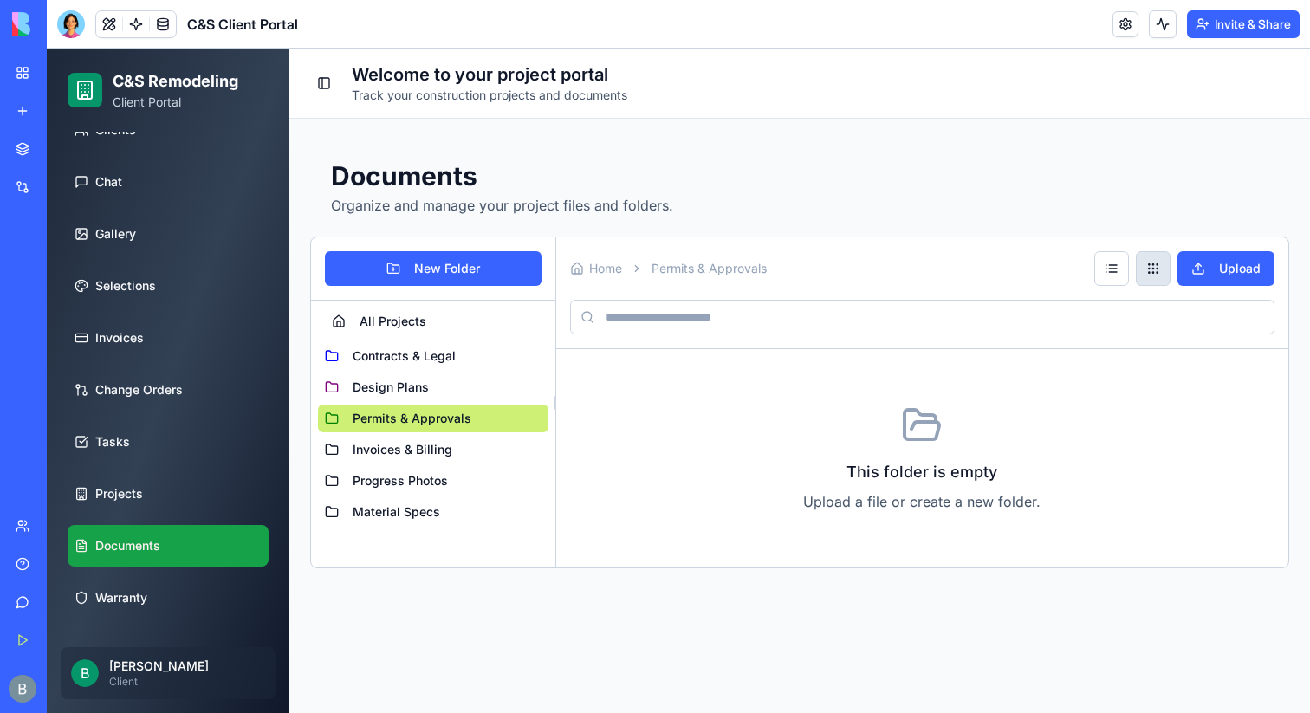
scroll to position [153, 0]
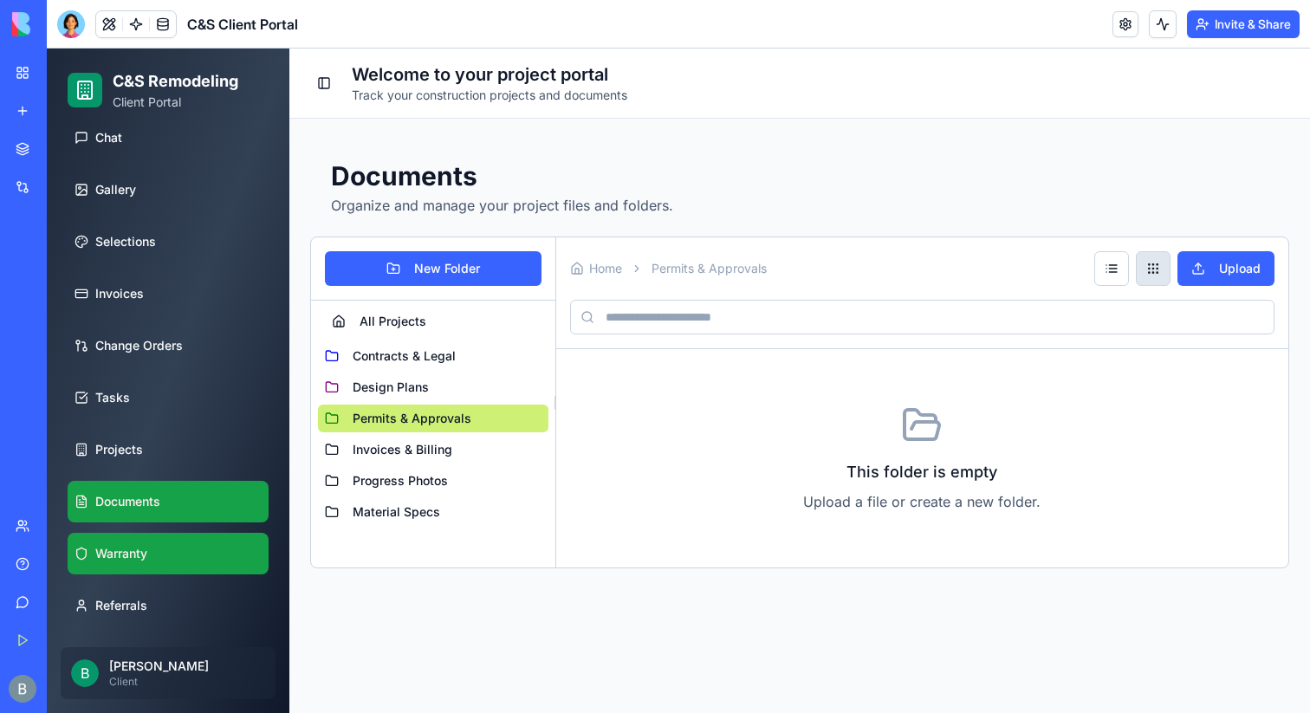
click at [114, 559] on span "Warranty" at bounding box center [121, 553] width 52 height 17
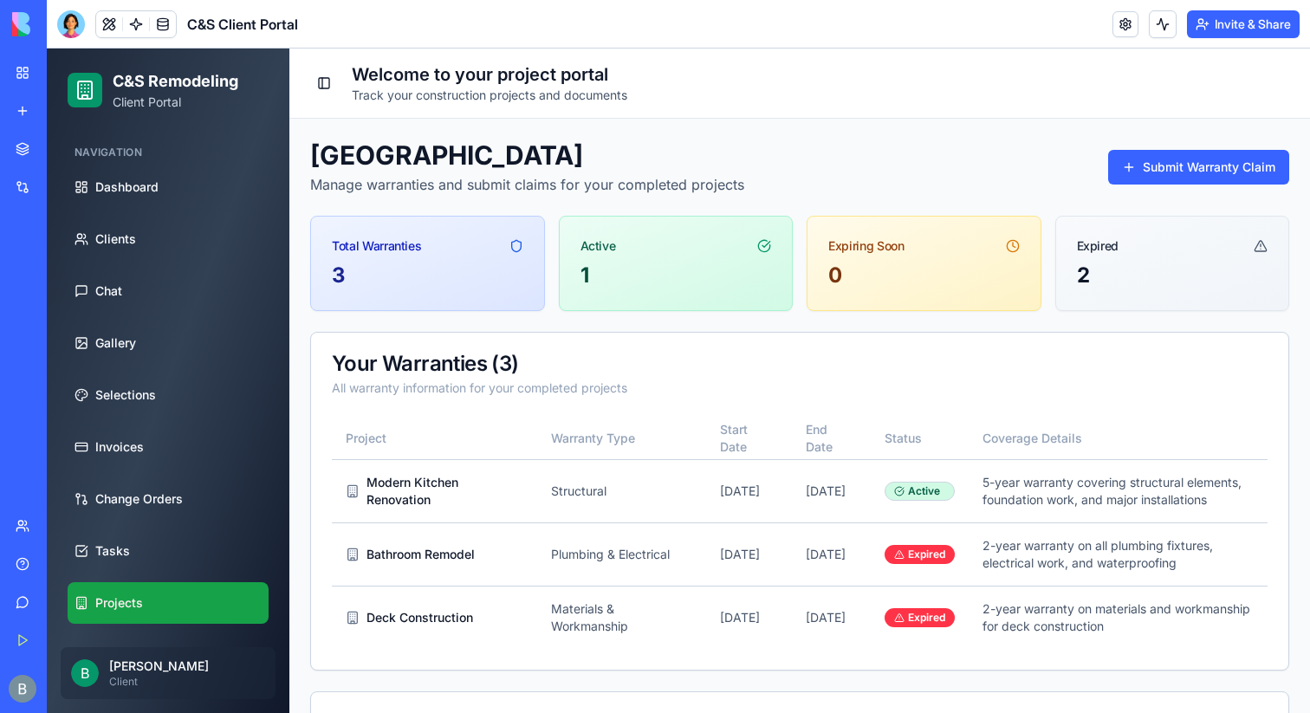
scroll to position [153, 0]
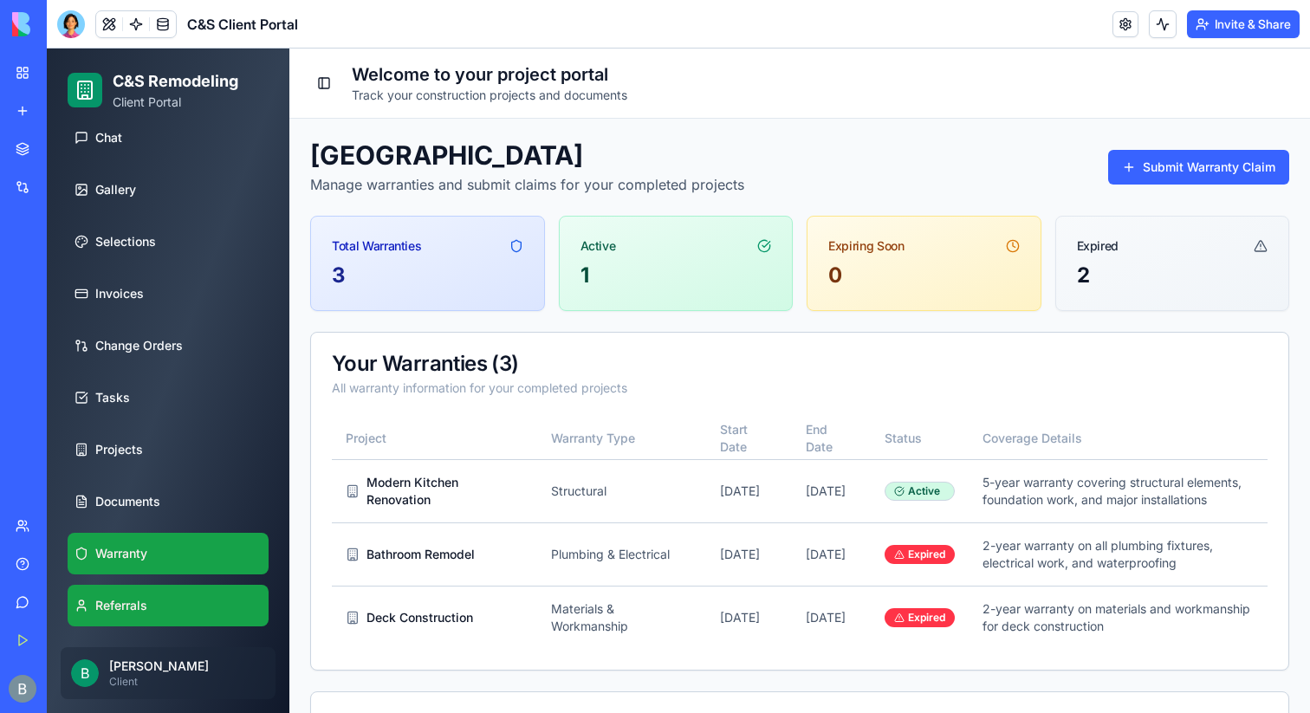
click at [114, 613] on span "Referrals" at bounding box center [121, 605] width 52 height 17
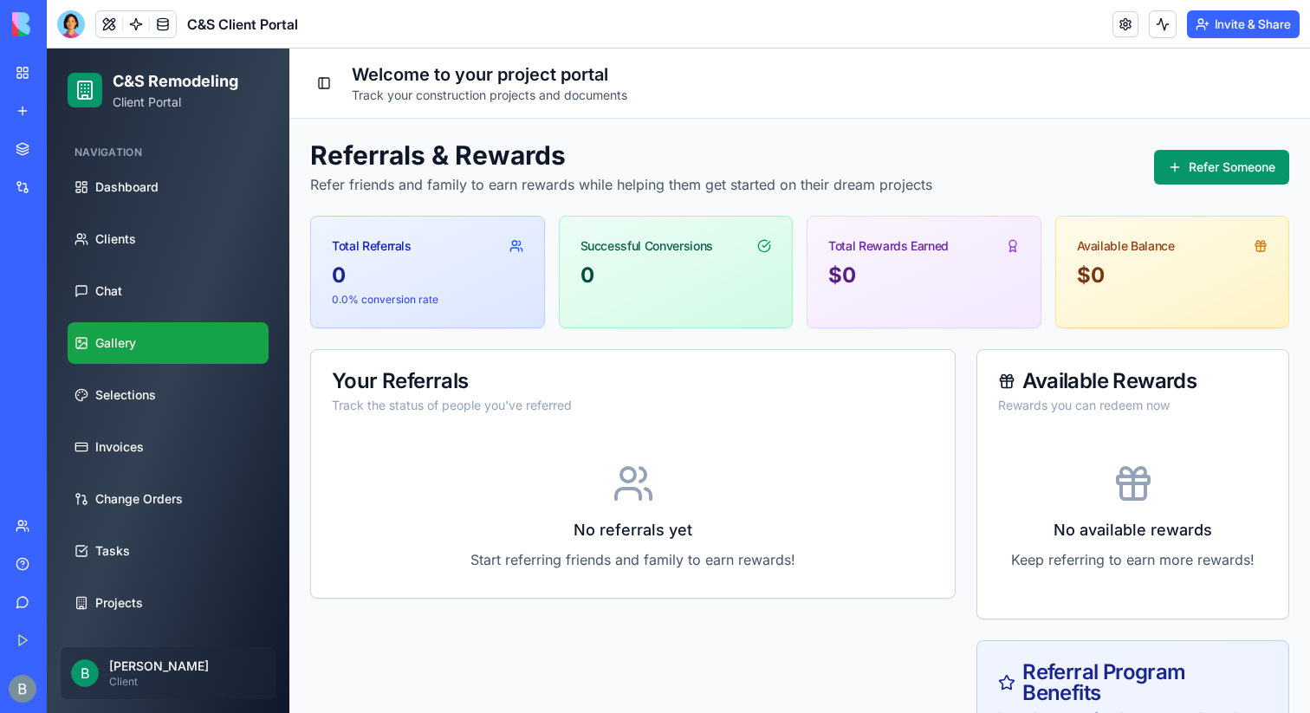
click at [120, 341] on span "Gallery" at bounding box center [115, 343] width 41 height 17
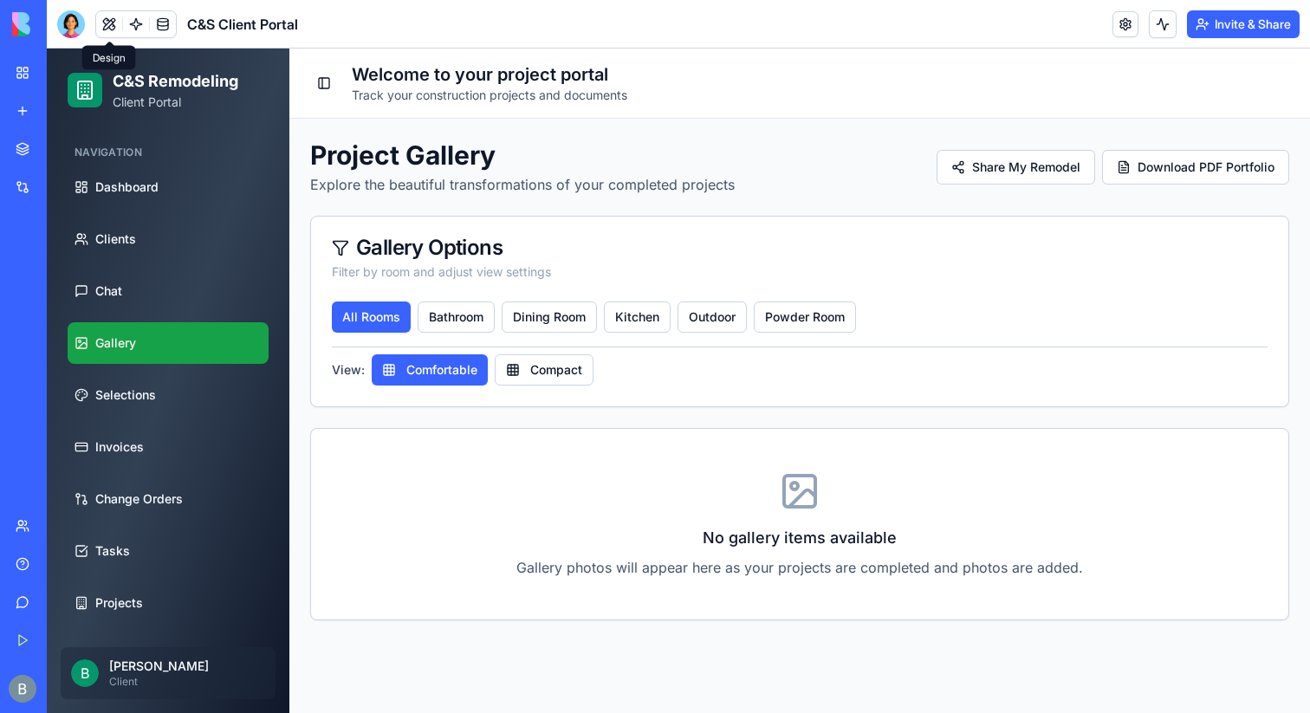
click at [104, 24] on button at bounding box center [109, 24] width 26 height 26
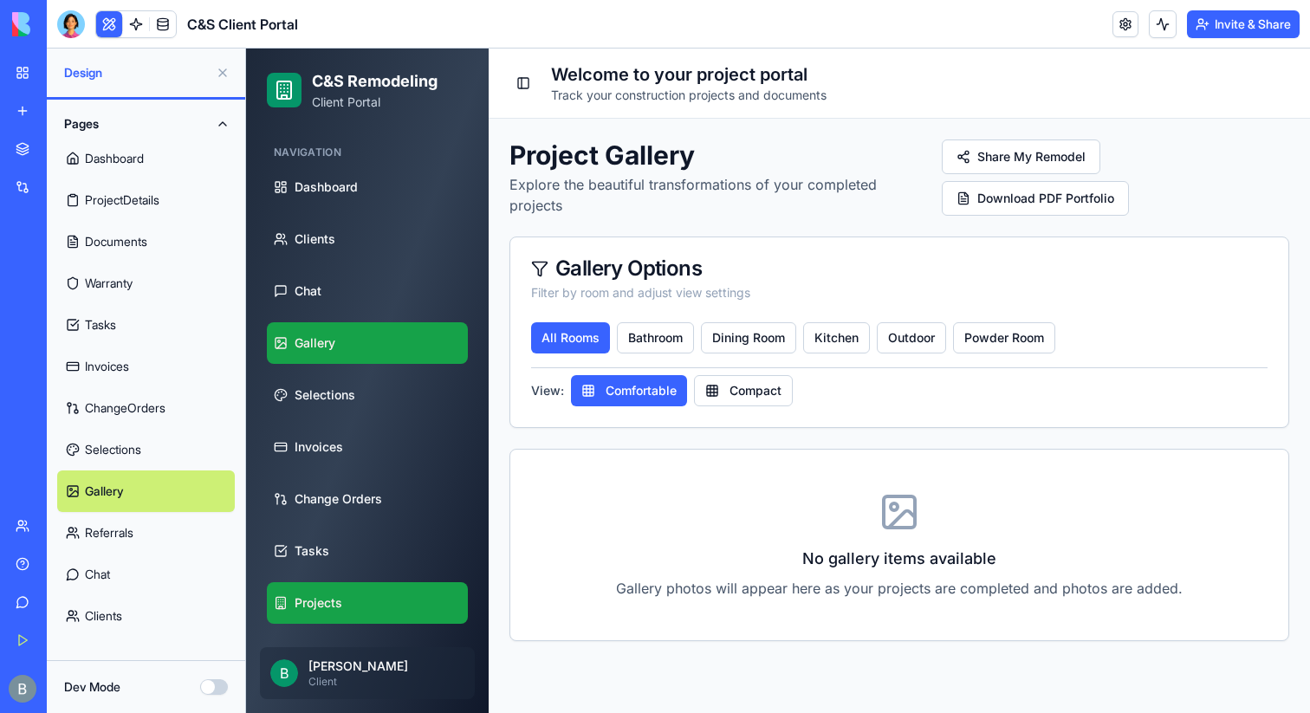
click at [335, 586] on link "Projects" at bounding box center [367, 603] width 201 height 42
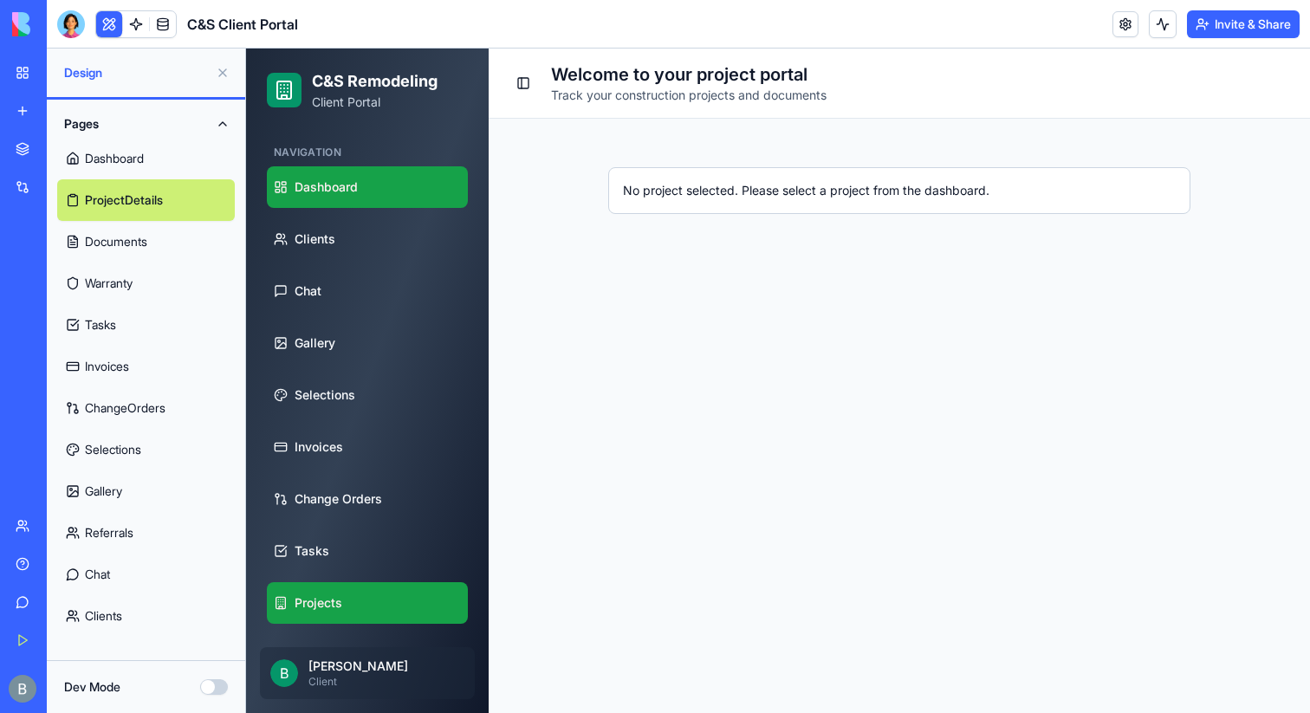
click at [342, 185] on span "Dashboard" at bounding box center [326, 187] width 63 height 17
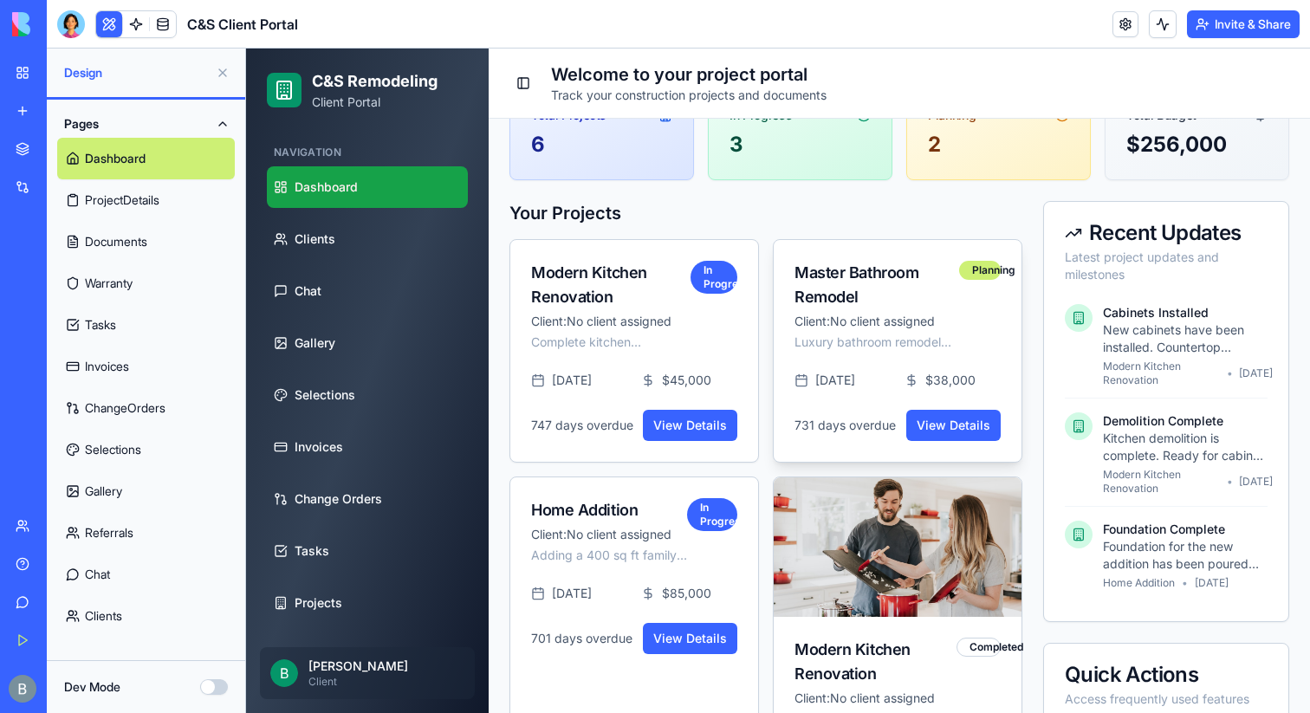
scroll to position [160, 0]
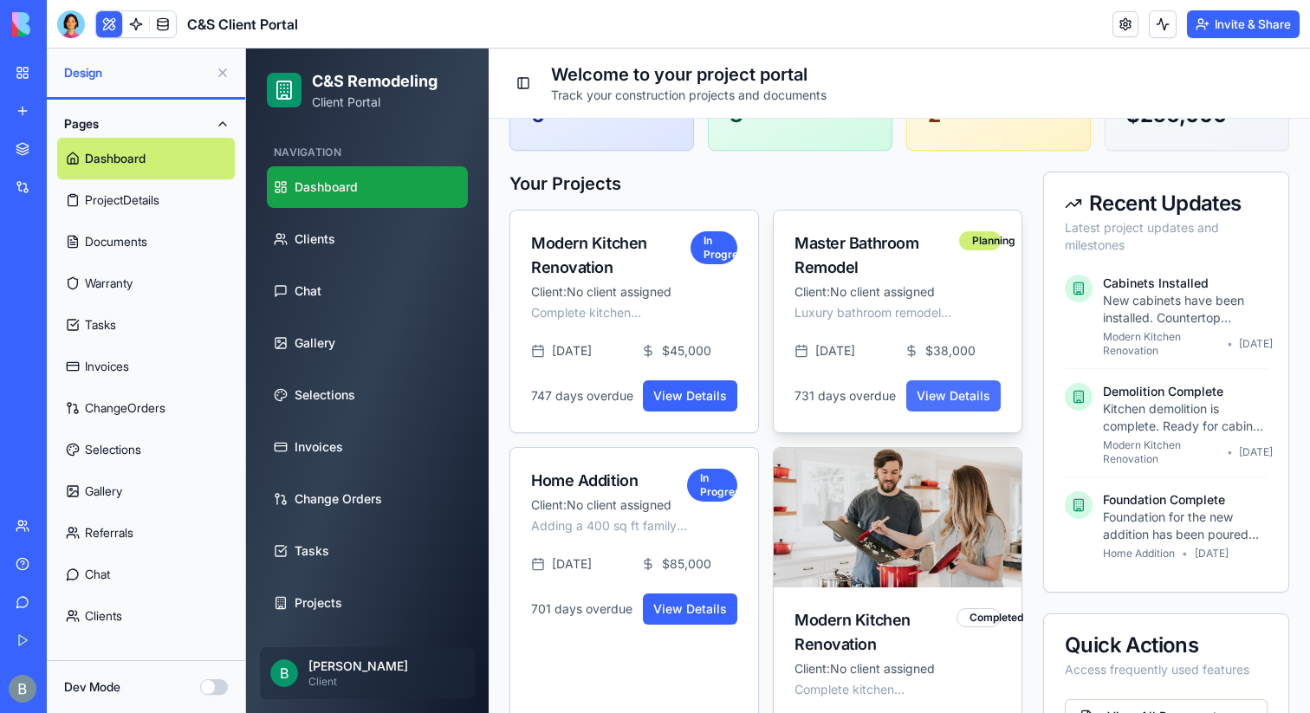
click at [946, 393] on link "View Details" at bounding box center [953, 395] width 94 height 31
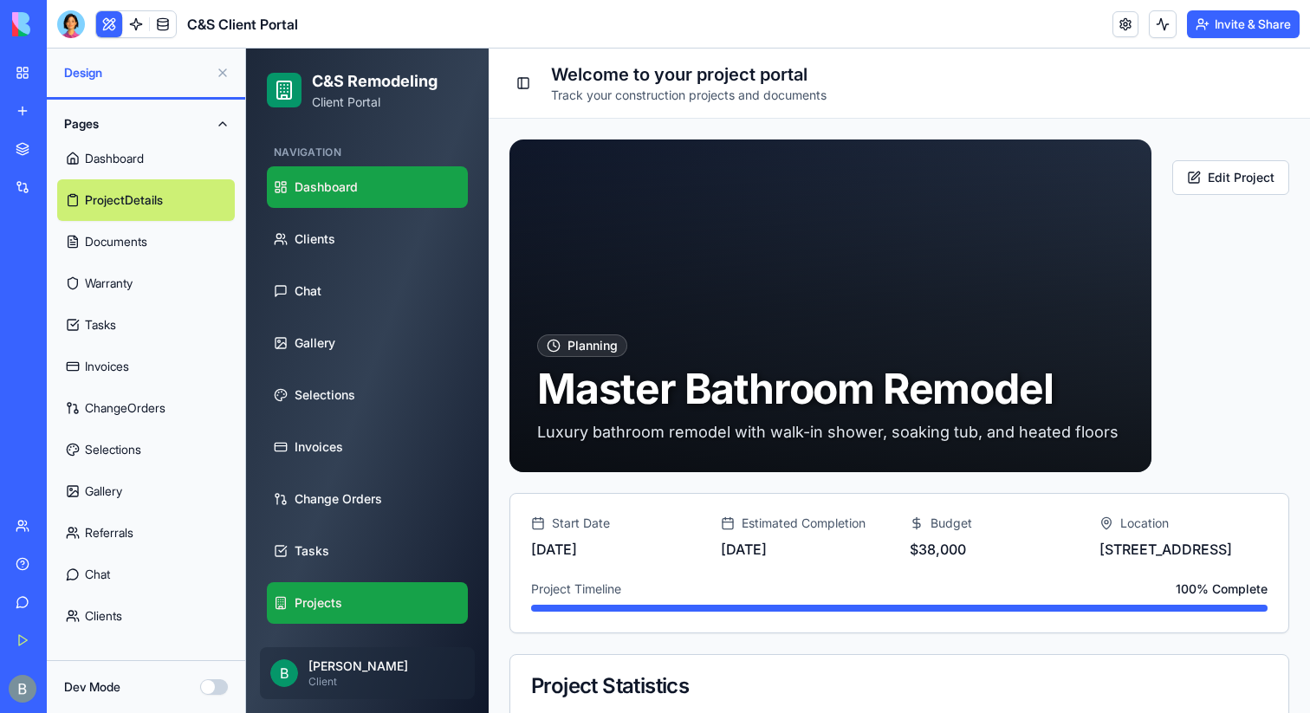
click at [375, 172] on link "Dashboard" at bounding box center [367, 187] width 201 height 42
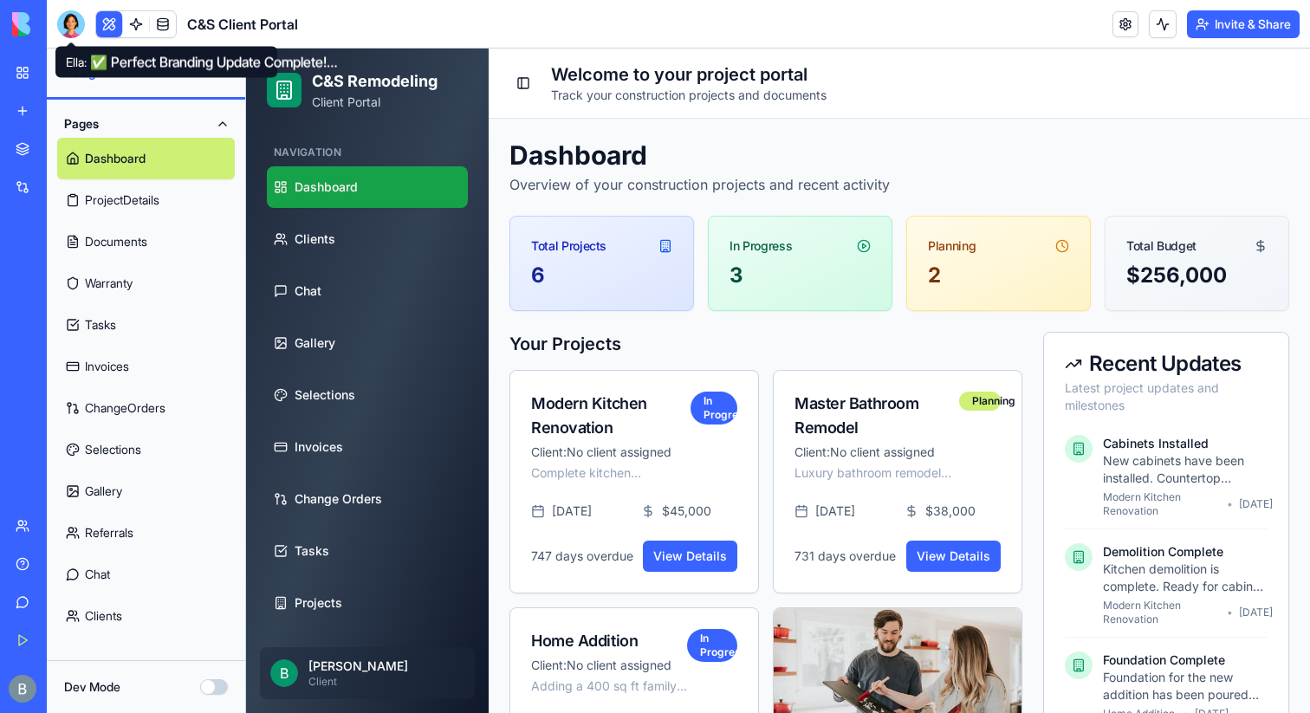
click at [72, 29] on div at bounding box center [71, 24] width 28 height 28
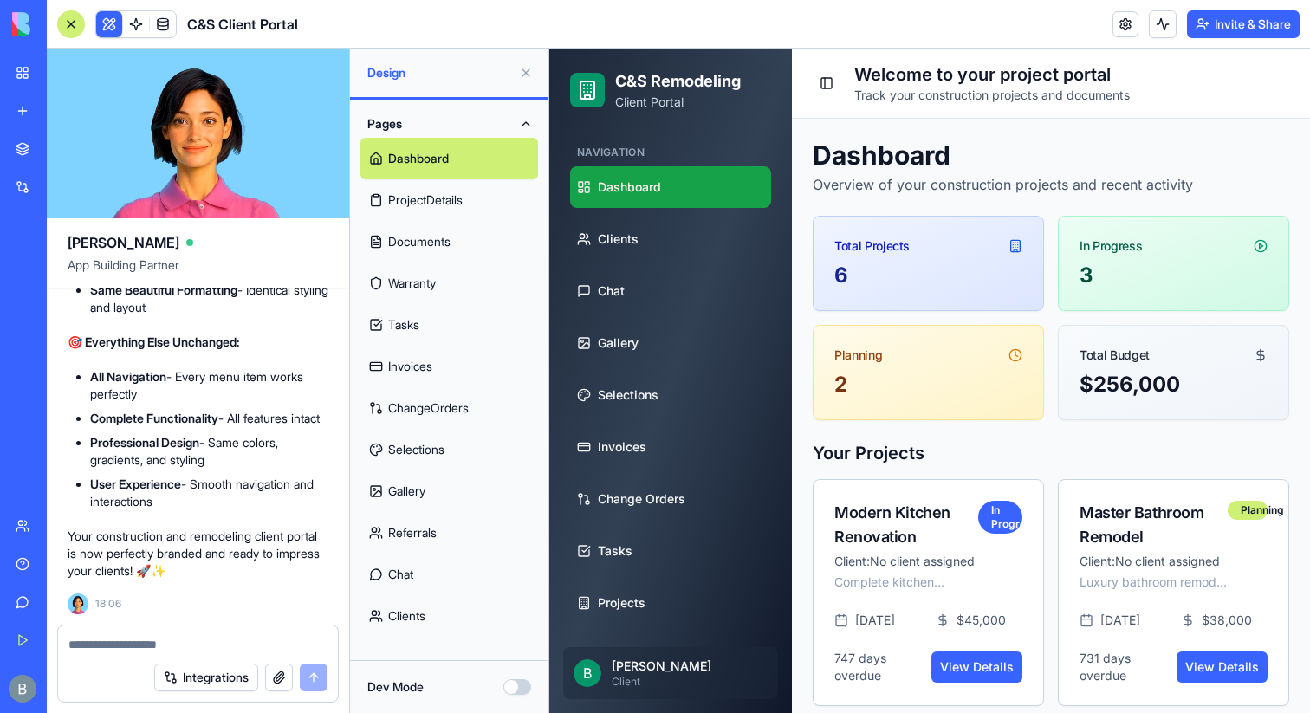
click at [524, 69] on button at bounding box center [526, 73] width 28 height 28
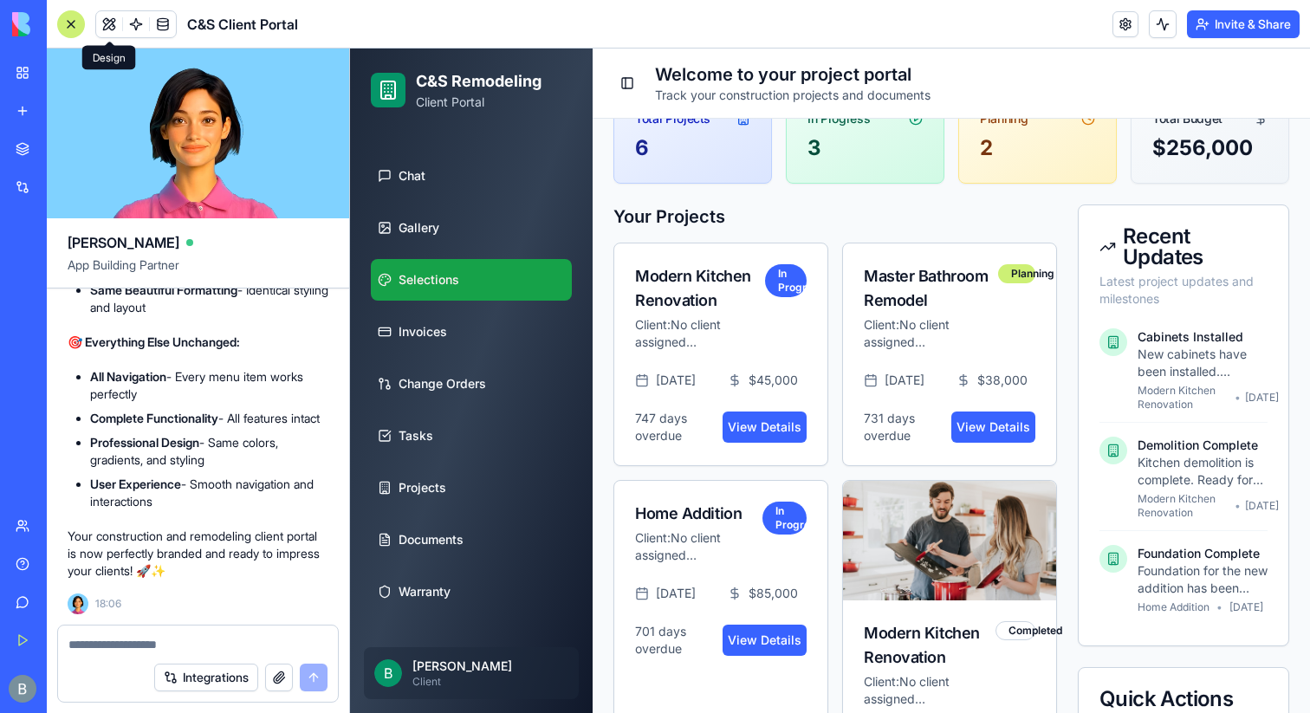
scroll to position [153, 0]
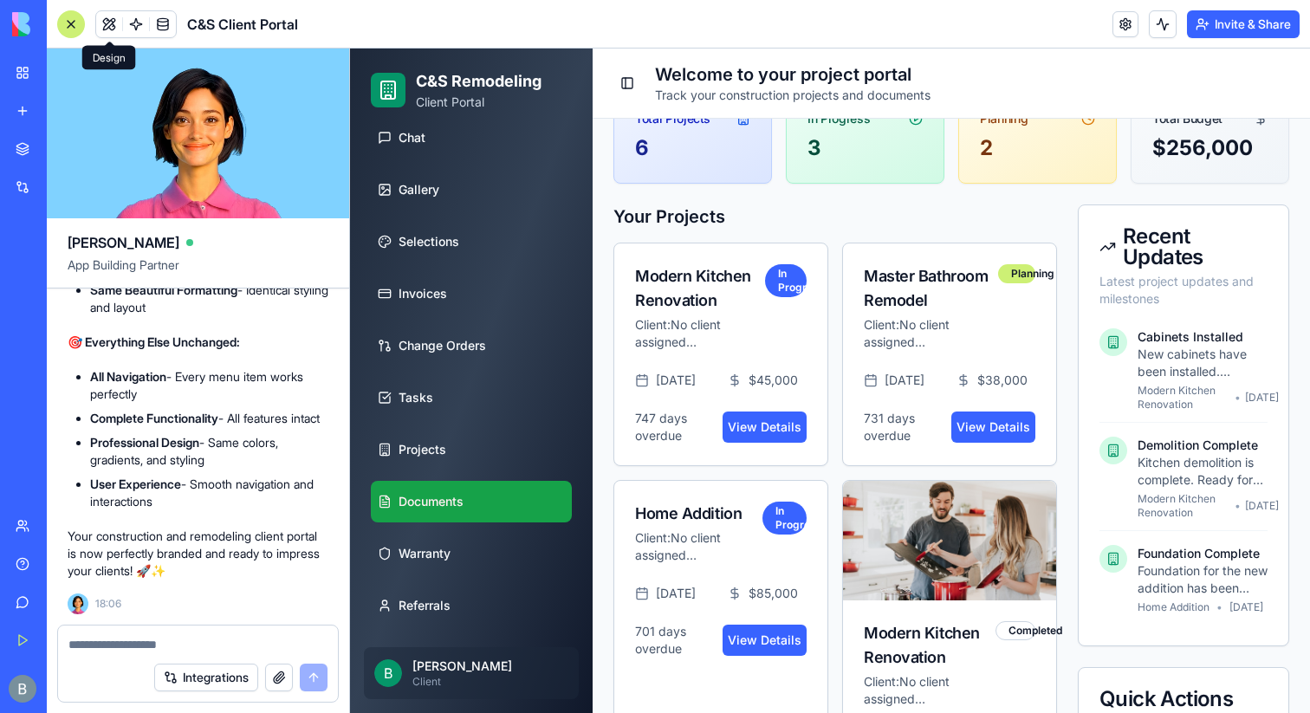
click at [421, 499] on span "Documents" at bounding box center [431, 501] width 65 height 17
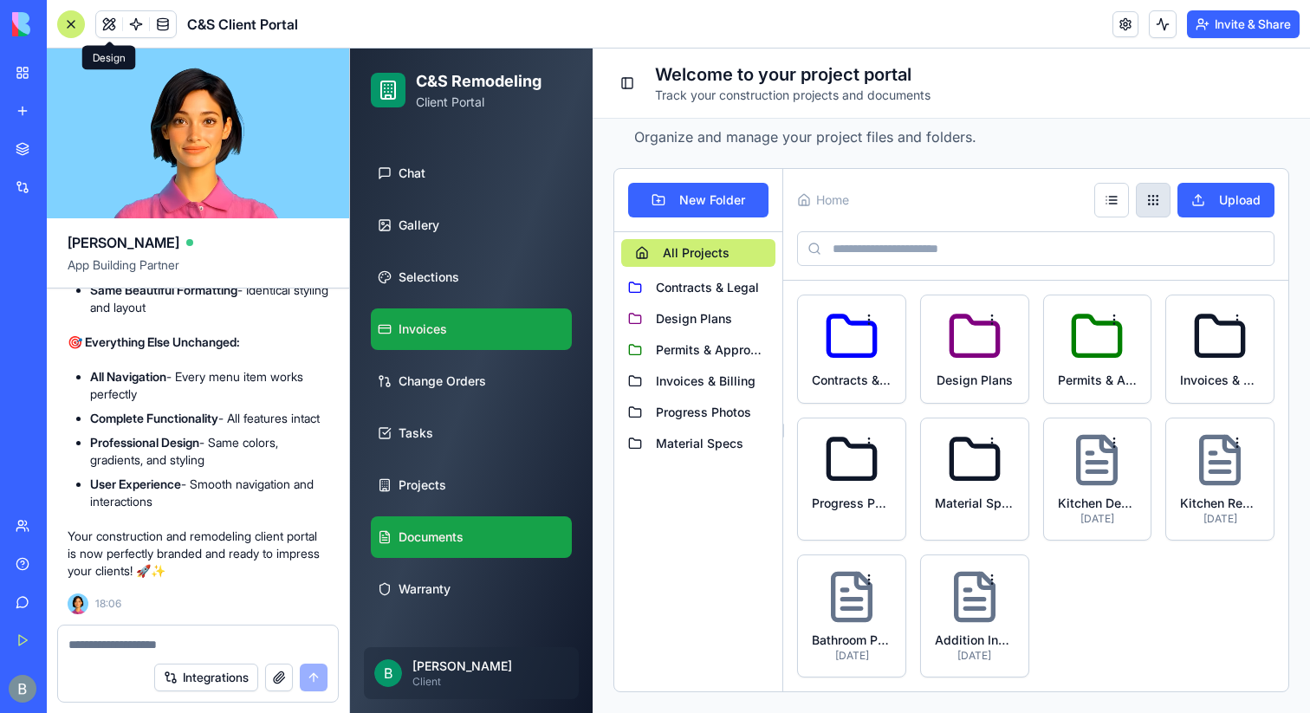
scroll to position [153, 0]
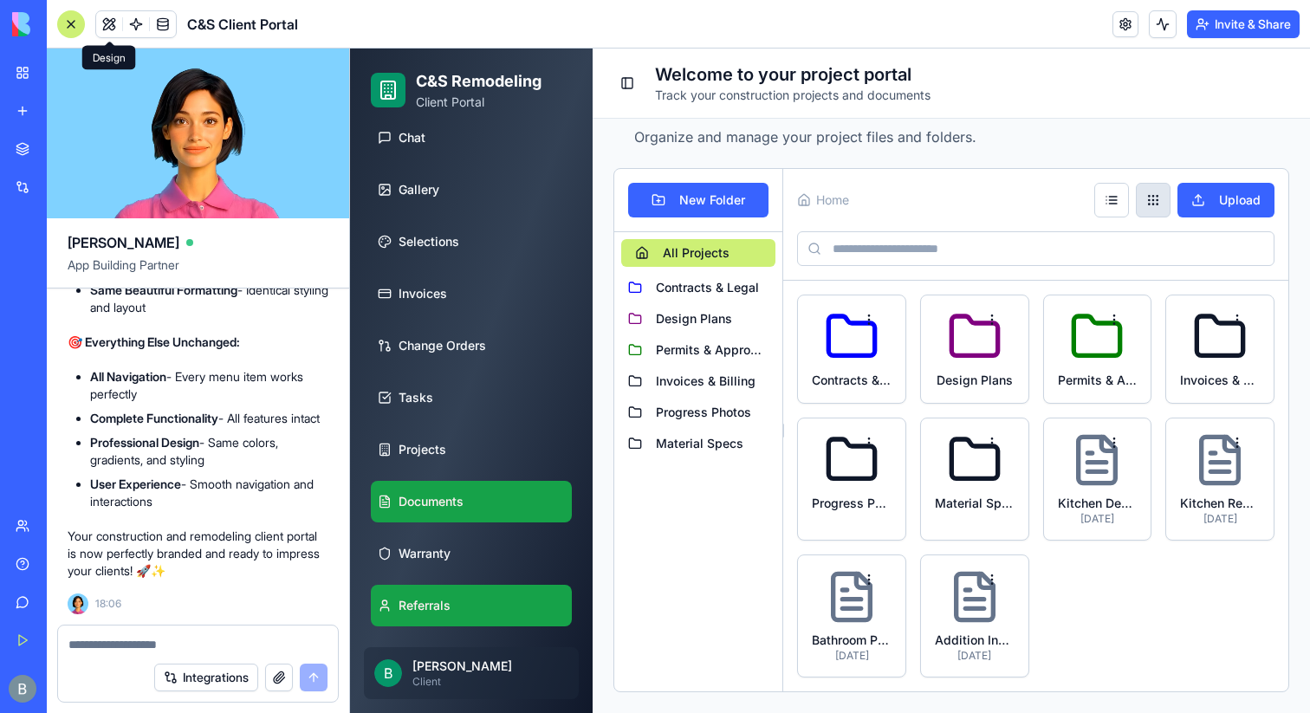
click at [423, 609] on span "Referrals" at bounding box center [425, 605] width 52 height 17
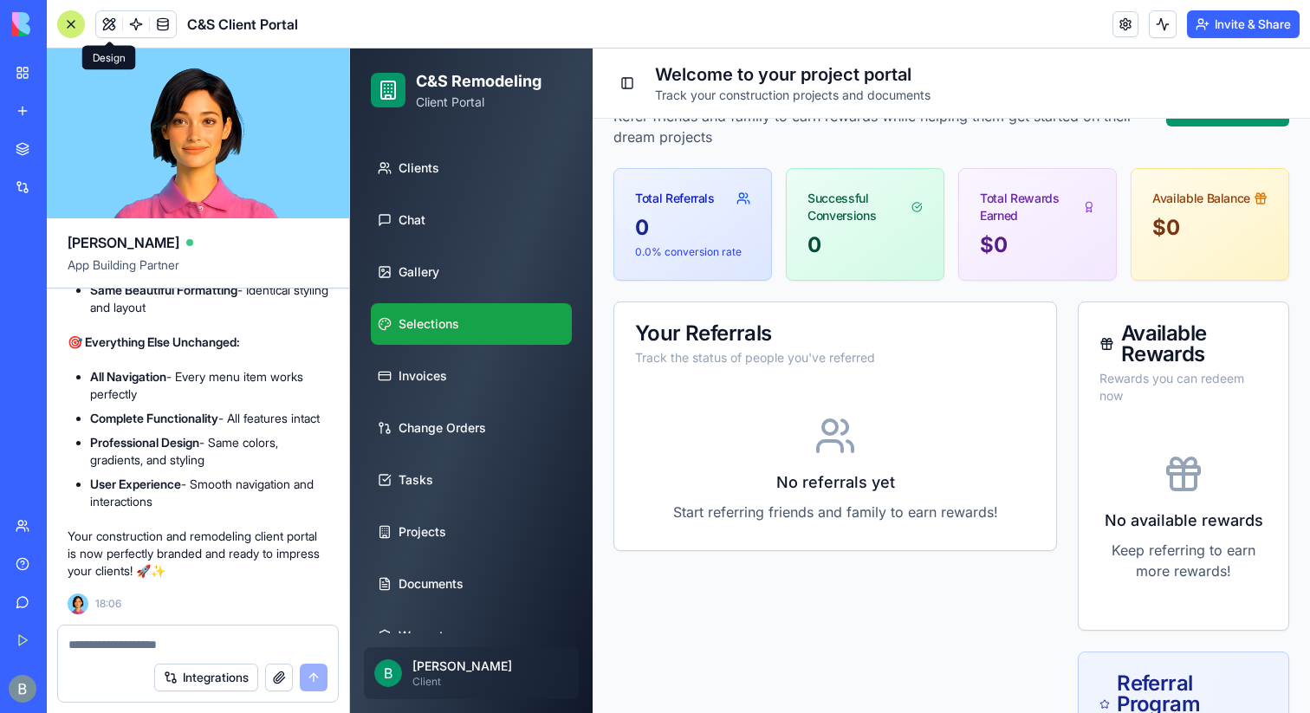
scroll to position [153, 0]
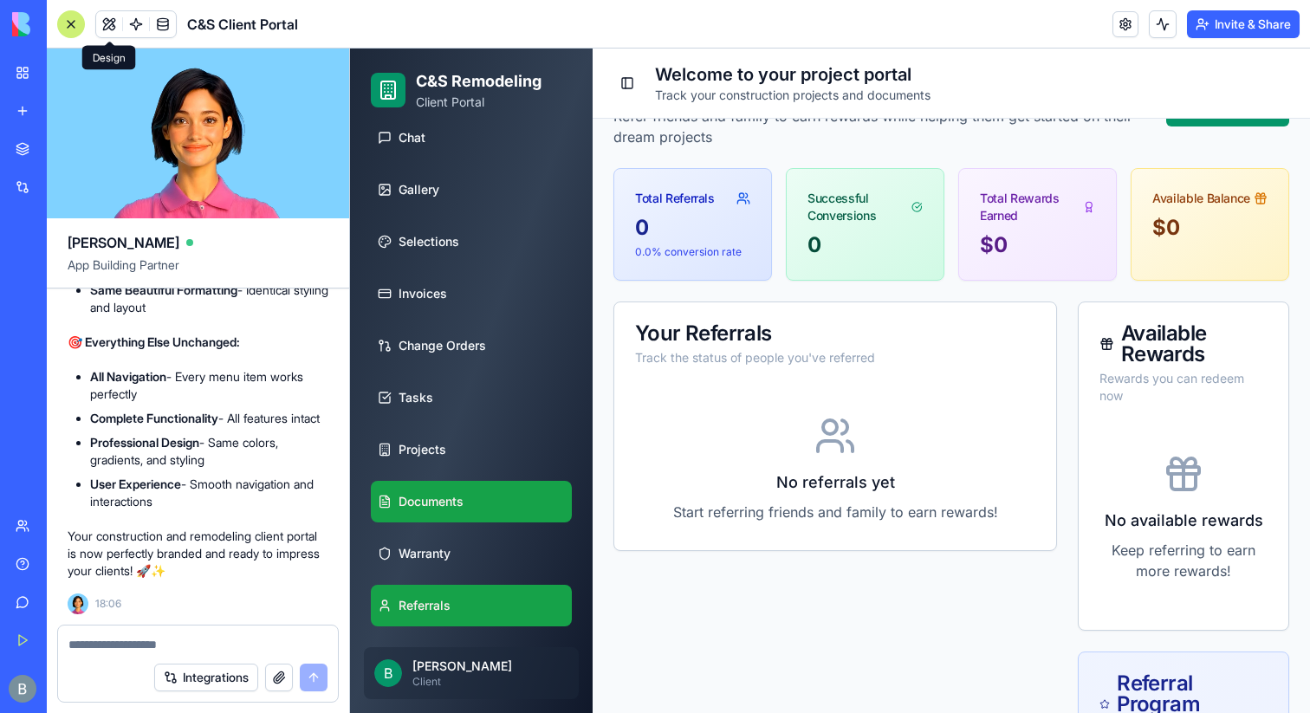
click at [426, 514] on link "Documents" at bounding box center [471, 502] width 201 height 42
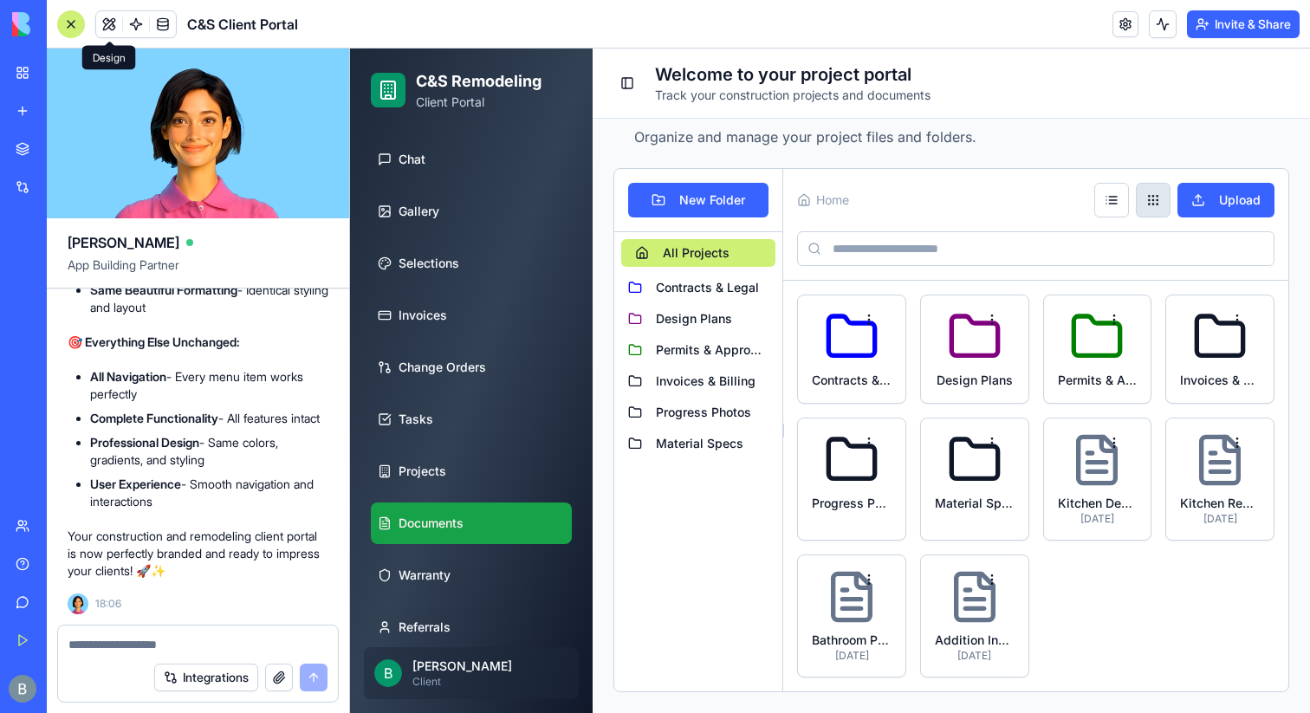
scroll to position [153, 0]
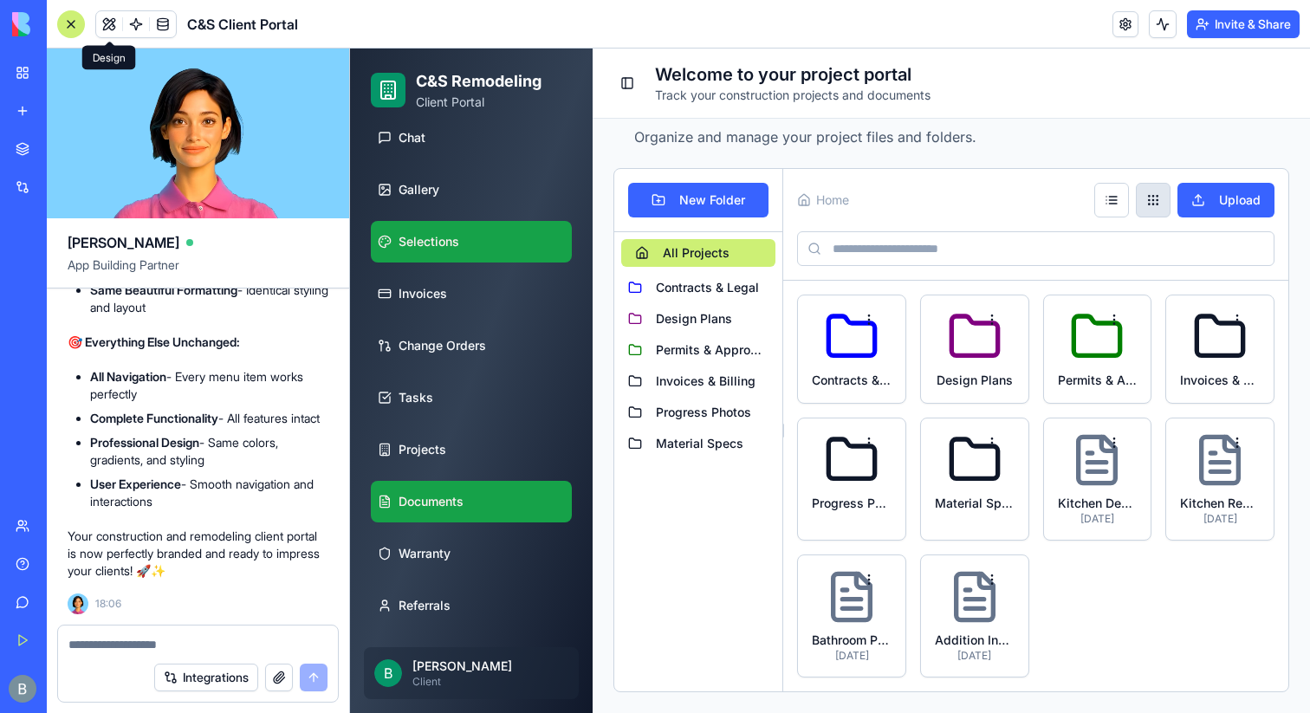
click at [452, 251] on link "Selections" at bounding box center [471, 242] width 201 height 42
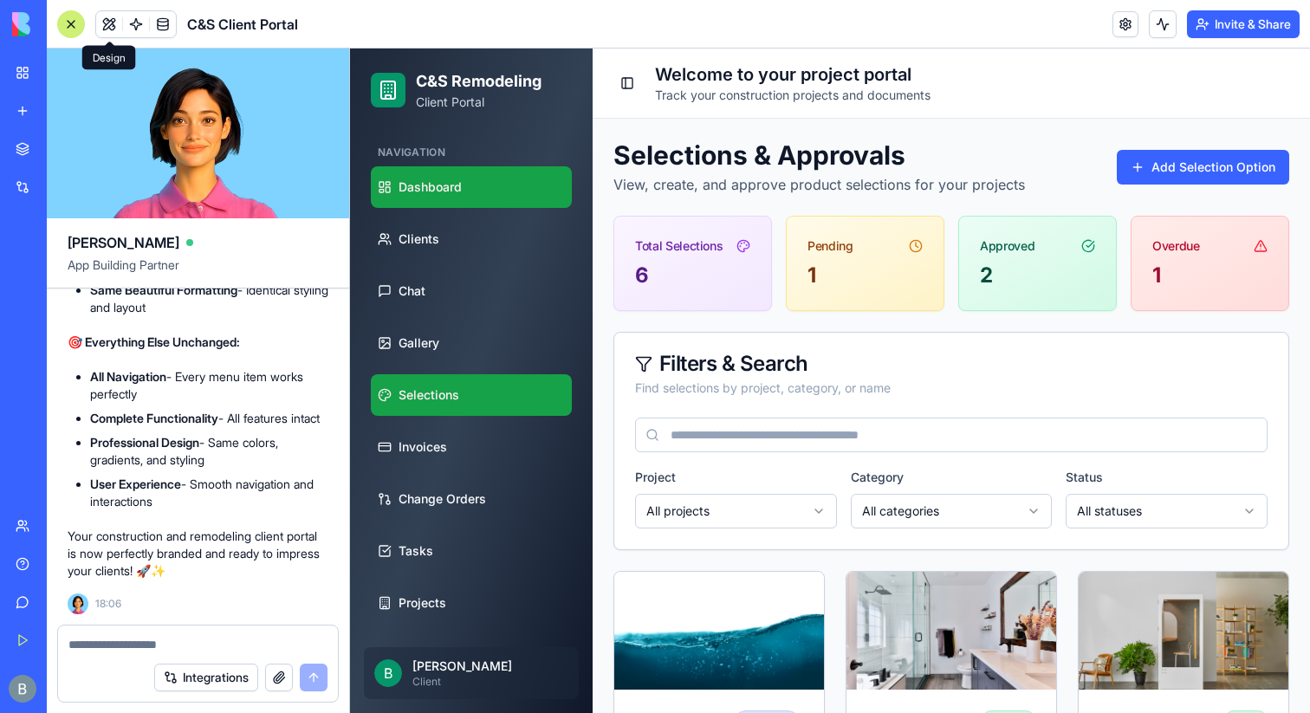
click at [449, 183] on span "Dashboard" at bounding box center [430, 187] width 63 height 17
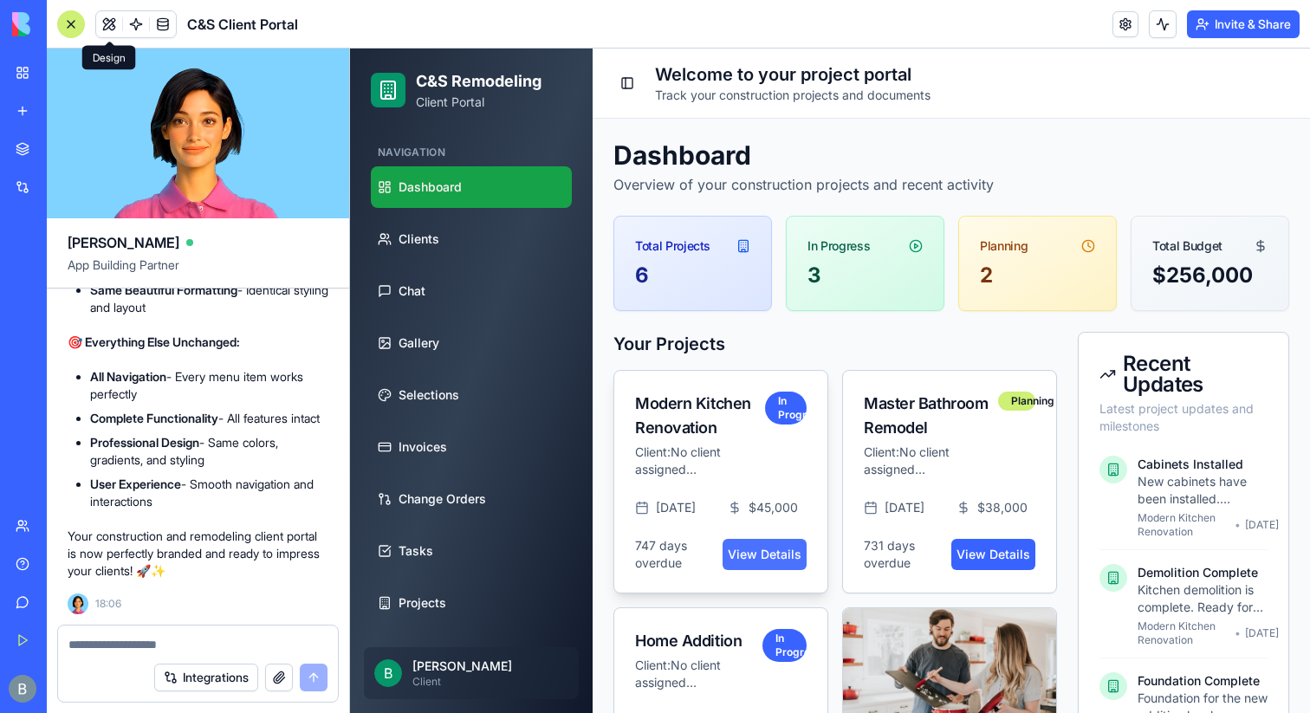
click at [731, 566] on link "View Details" at bounding box center [765, 554] width 84 height 31
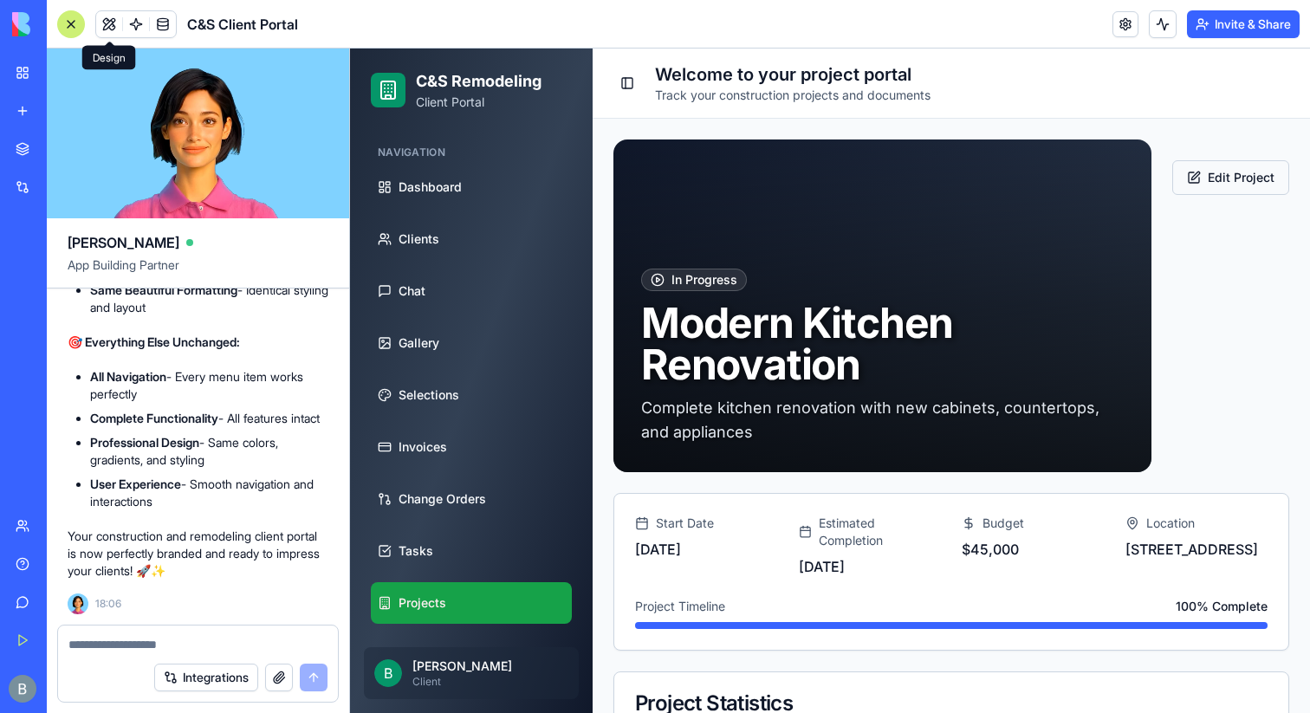
click at [1232, 186] on button "Edit Project" at bounding box center [1231, 177] width 117 height 35
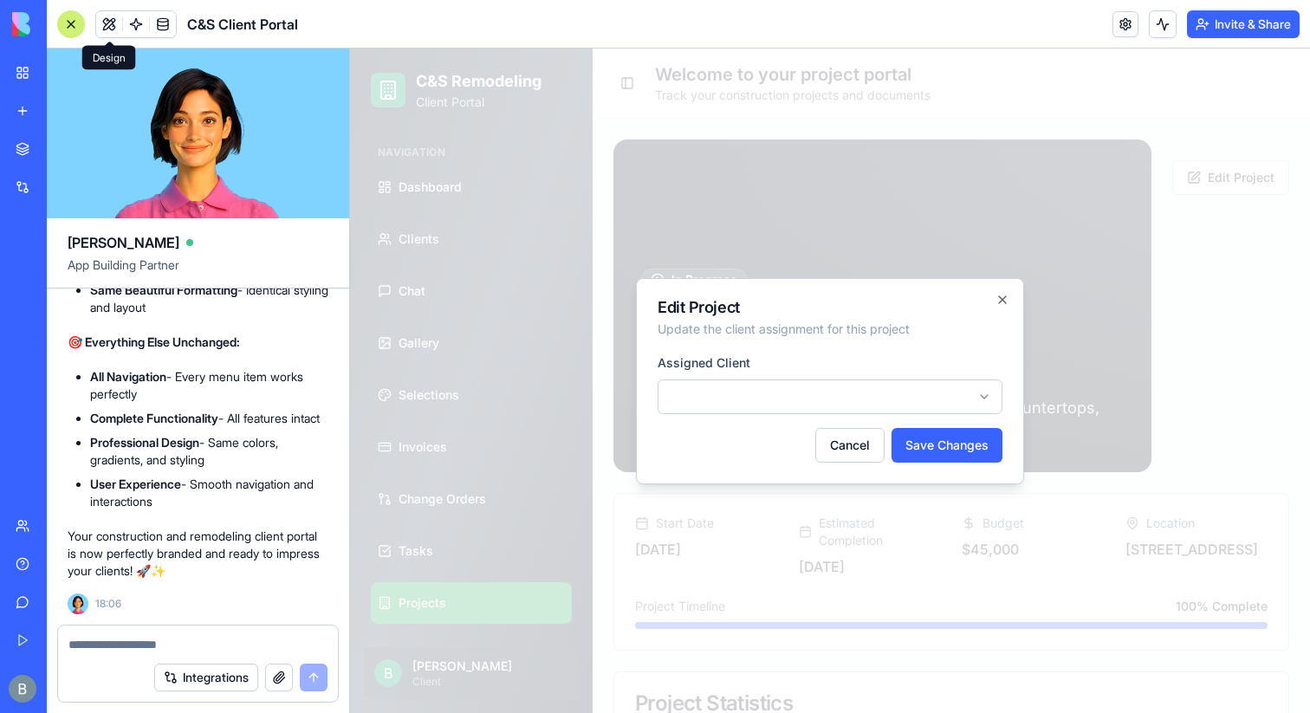
click at [1003, 307] on div "Edit Project Update the client assignment for this project Assigned Client Canc…" at bounding box center [830, 381] width 388 height 206
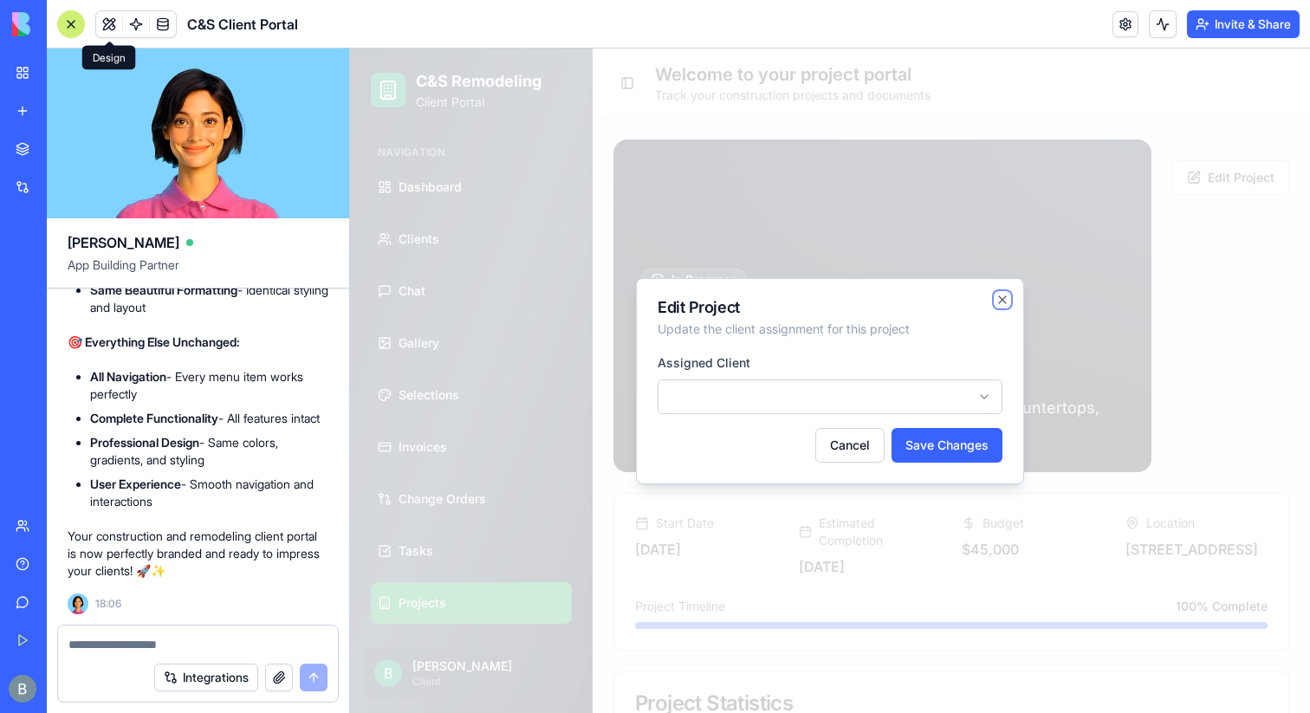
click at [1008, 296] on icon "button" at bounding box center [1003, 300] width 14 height 14
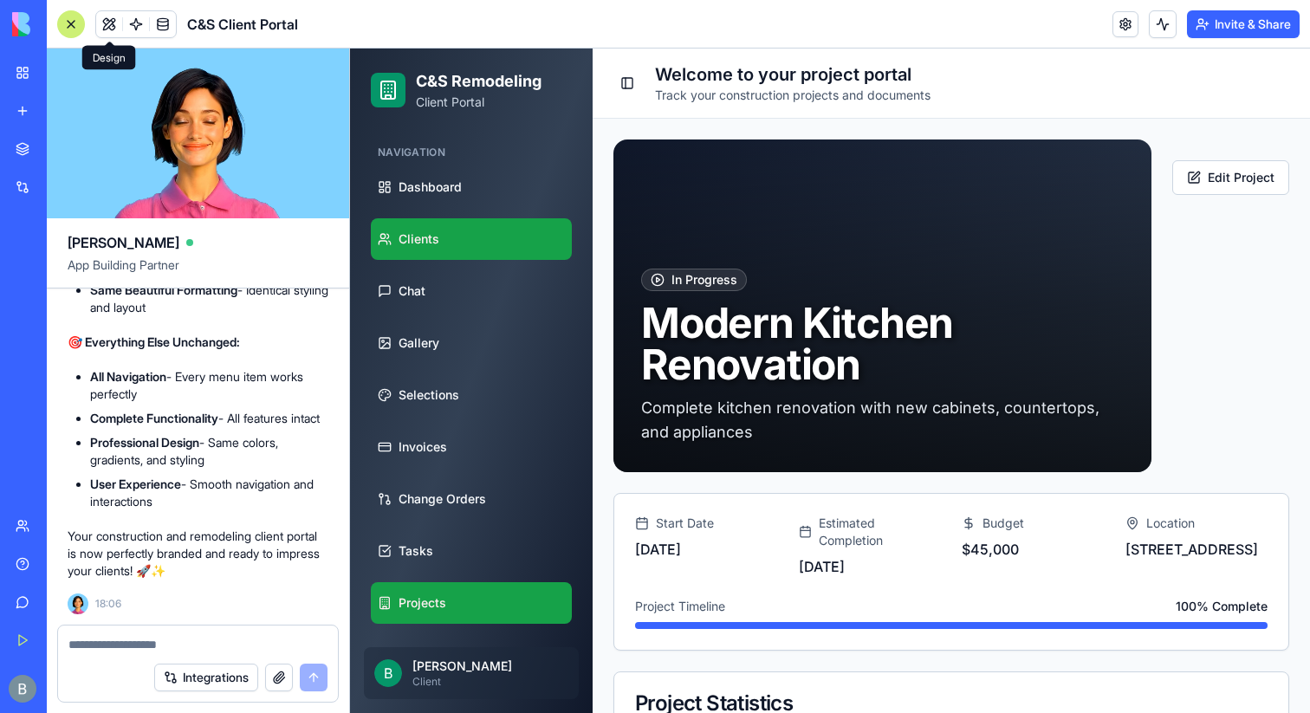
click at [439, 231] on link "Clients" at bounding box center [471, 239] width 201 height 42
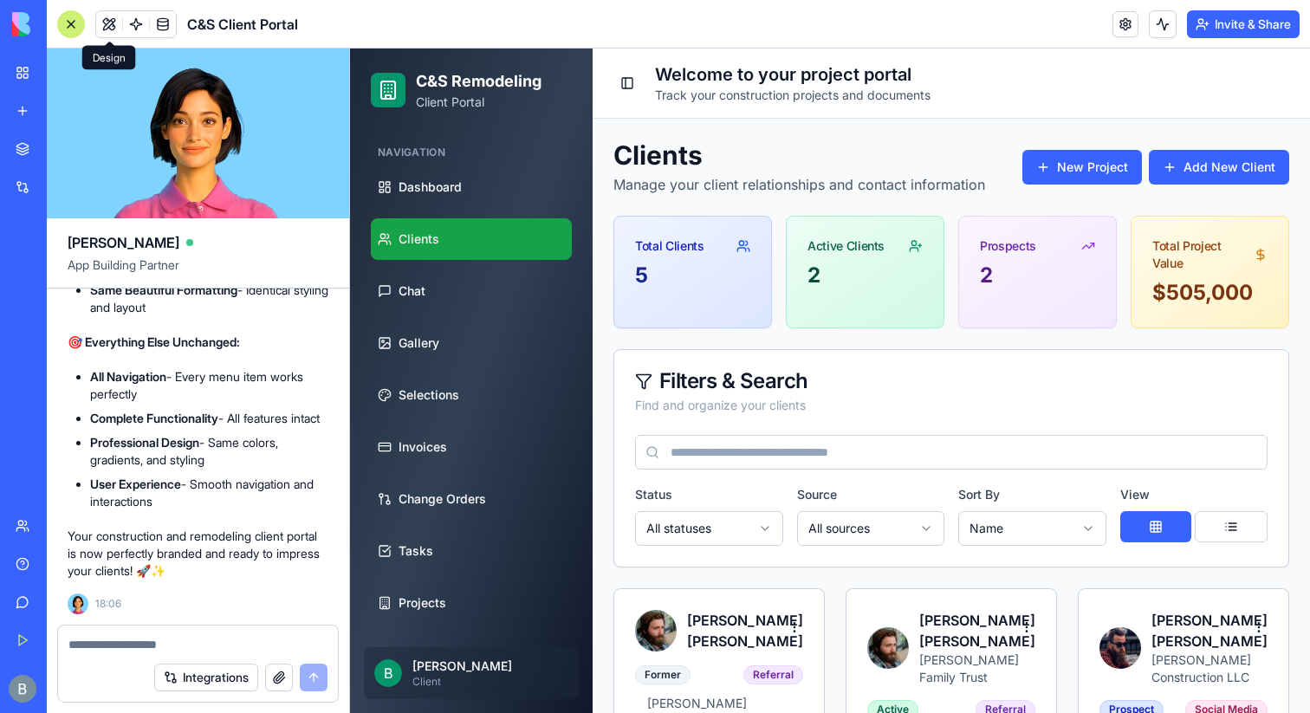
click at [415, 581] on ul "Dashboard Clients Chat Gallery Selections Invoices Change Orders Tasks Projects…" at bounding box center [471, 473] width 201 height 614
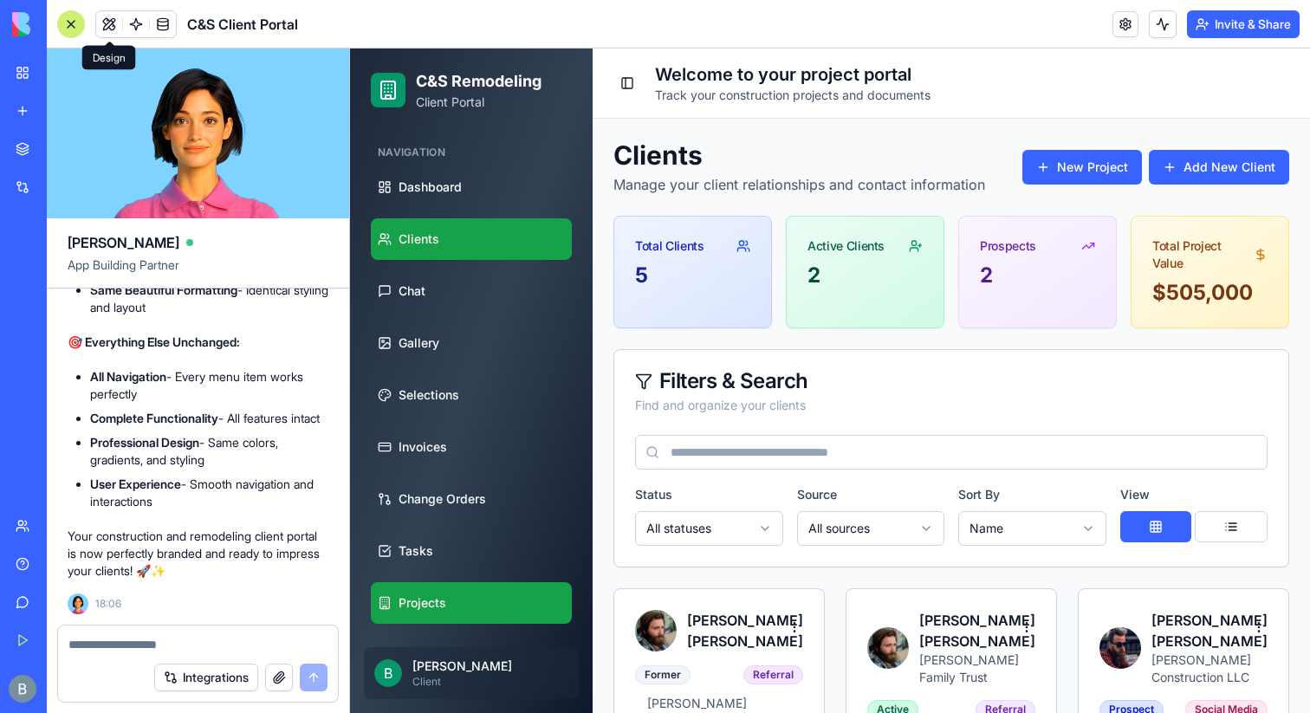
click at [422, 601] on span "Projects" at bounding box center [423, 602] width 48 height 17
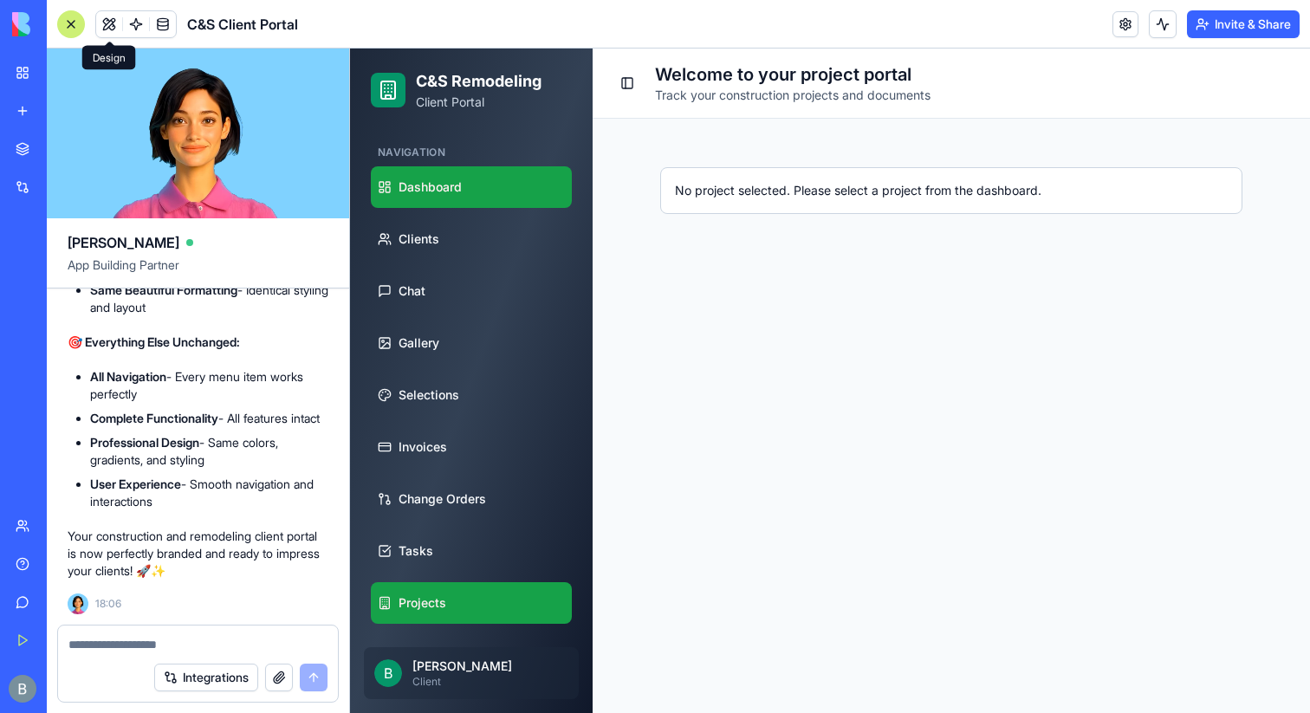
click at [439, 183] on span "Dashboard" at bounding box center [430, 187] width 63 height 17
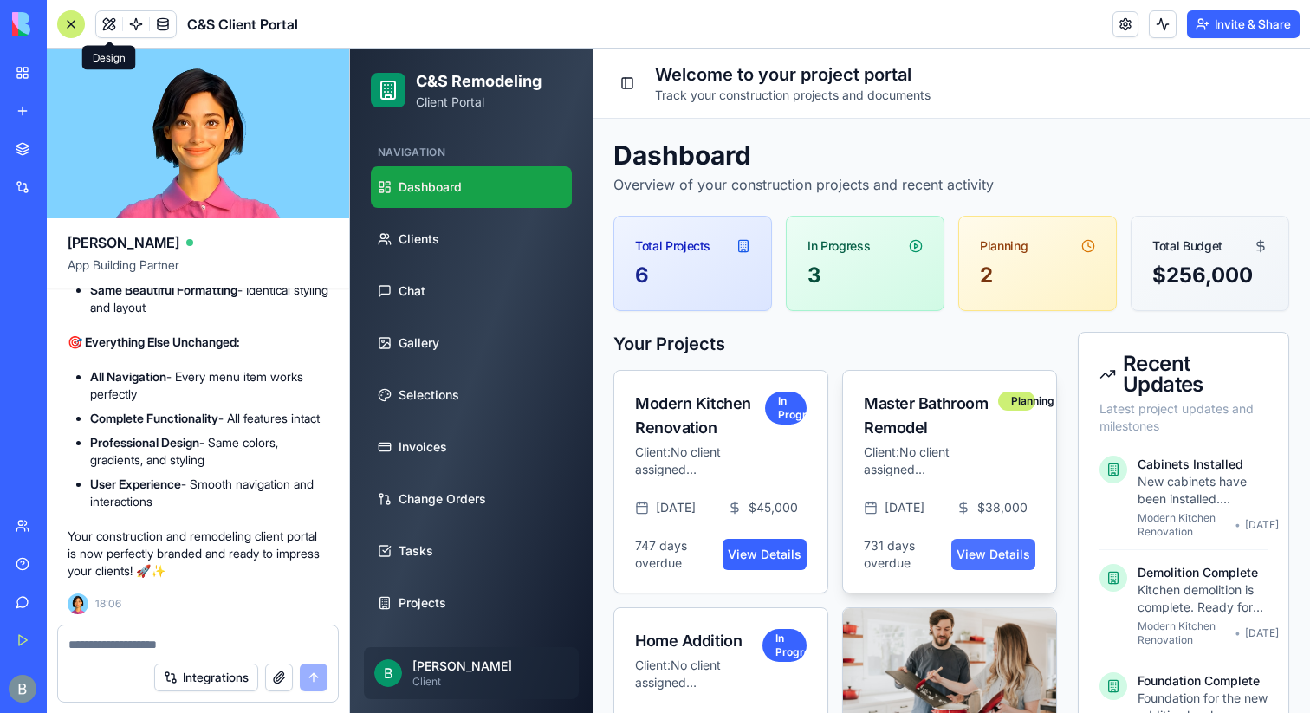
click at [998, 566] on link "View Details" at bounding box center [994, 554] width 84 height 31
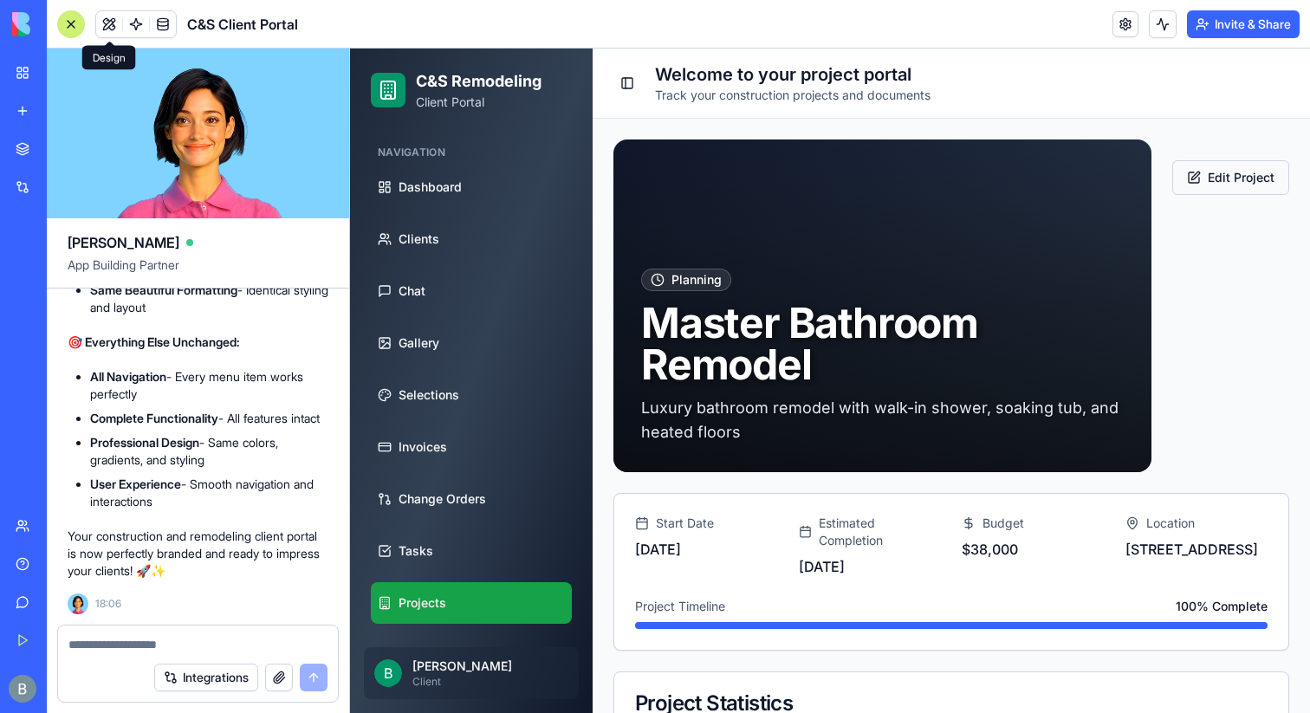
click at [1241, 179] on button "Edit Project" at bounding box center [1231, 177] width 117 height 35
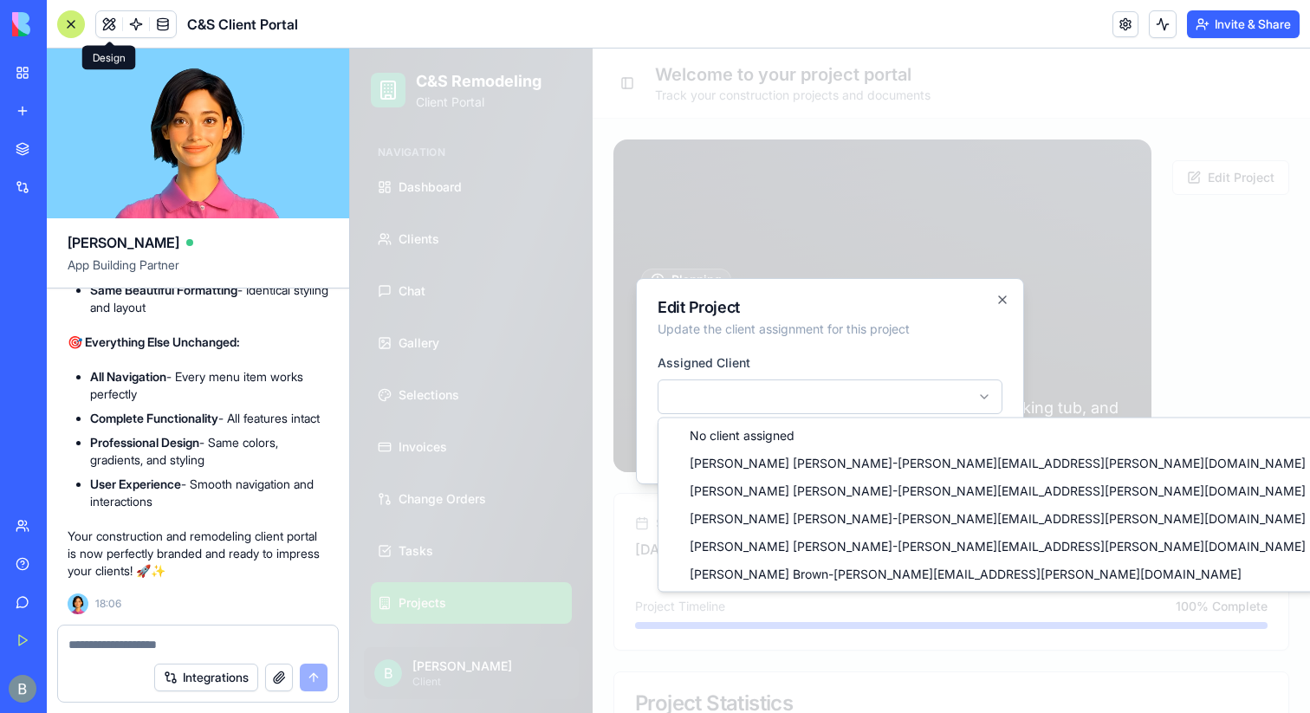
click at [974, 407] on body "C&S Remodeling Client Portal Navigation Dashboard Clients Chat Gallery Selectio…" at bounding box center [830, 606] width 960 height 1114
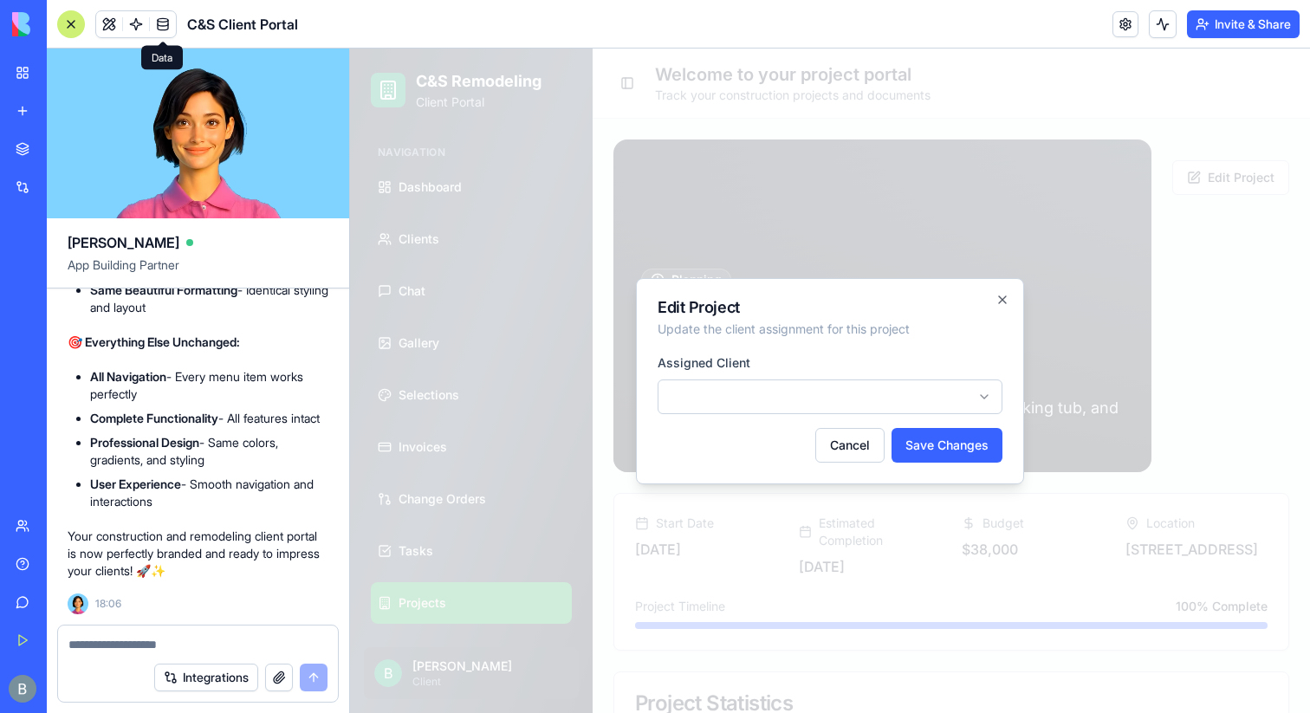
click at [163, 29] on link at bounding box center [163, 24] width 26 height 26
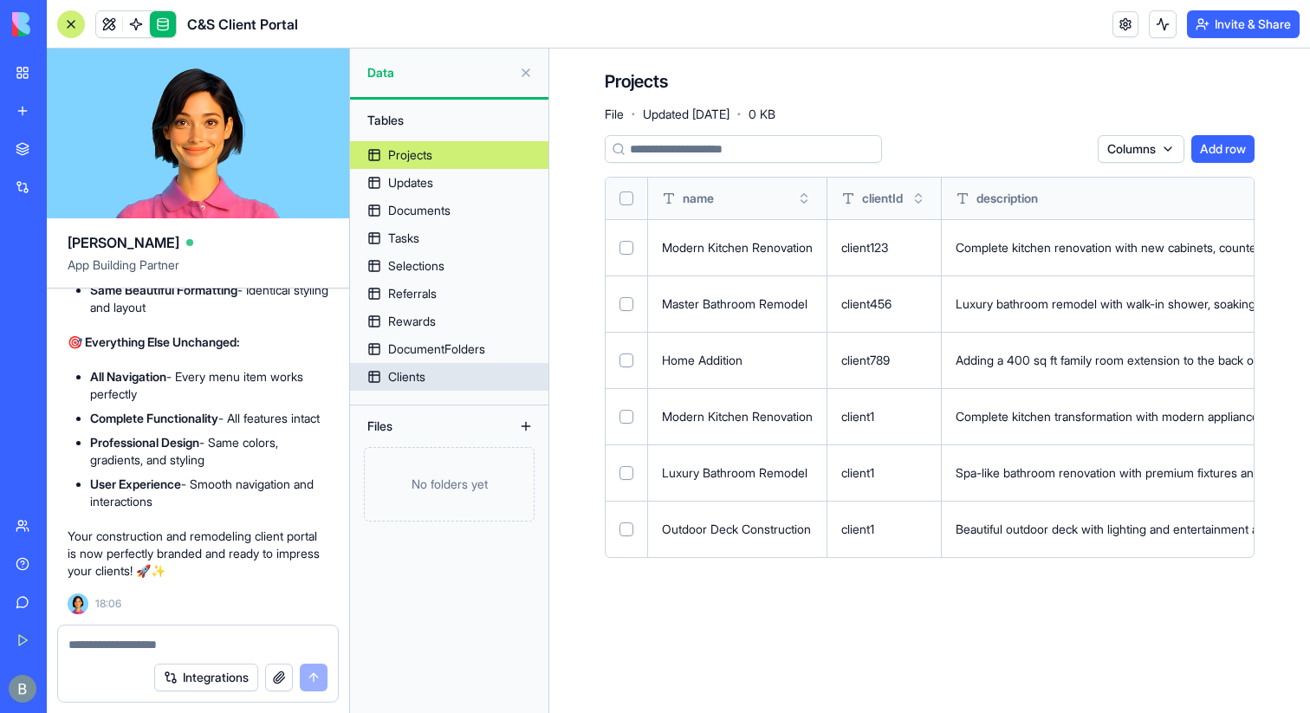
click at [447, 377] on link "Clients" at bounding box center [449, 377] width 198 height 28
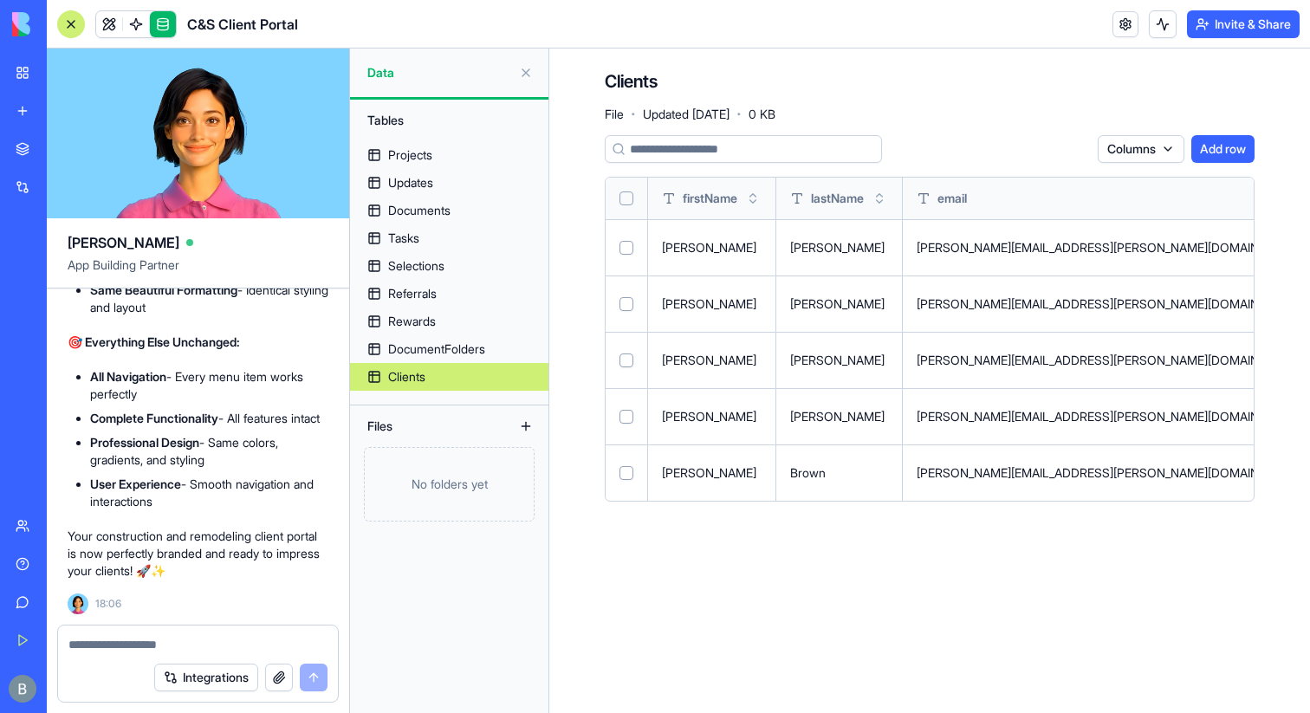
click at [524, 73] on button at bounding box center [526, 73] width 28 height 28
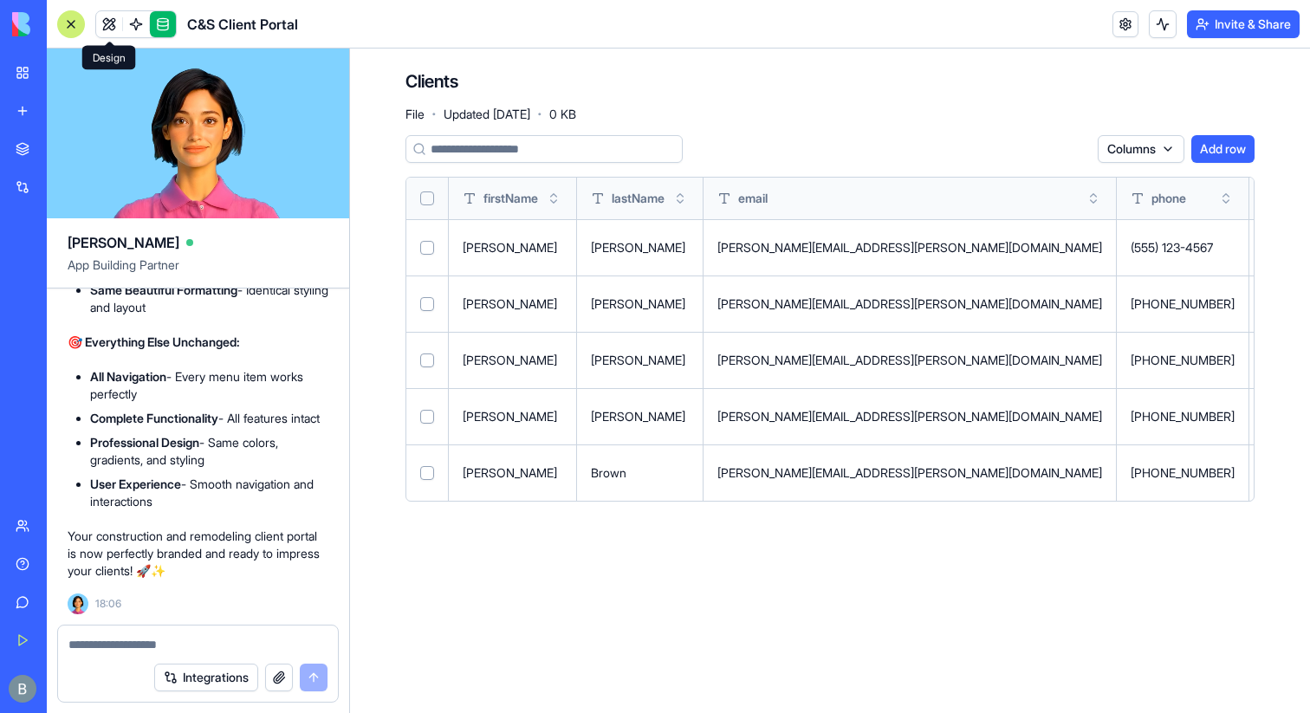
click at [109, 28] on link at bounding box center [109, 24] width 26 height 26
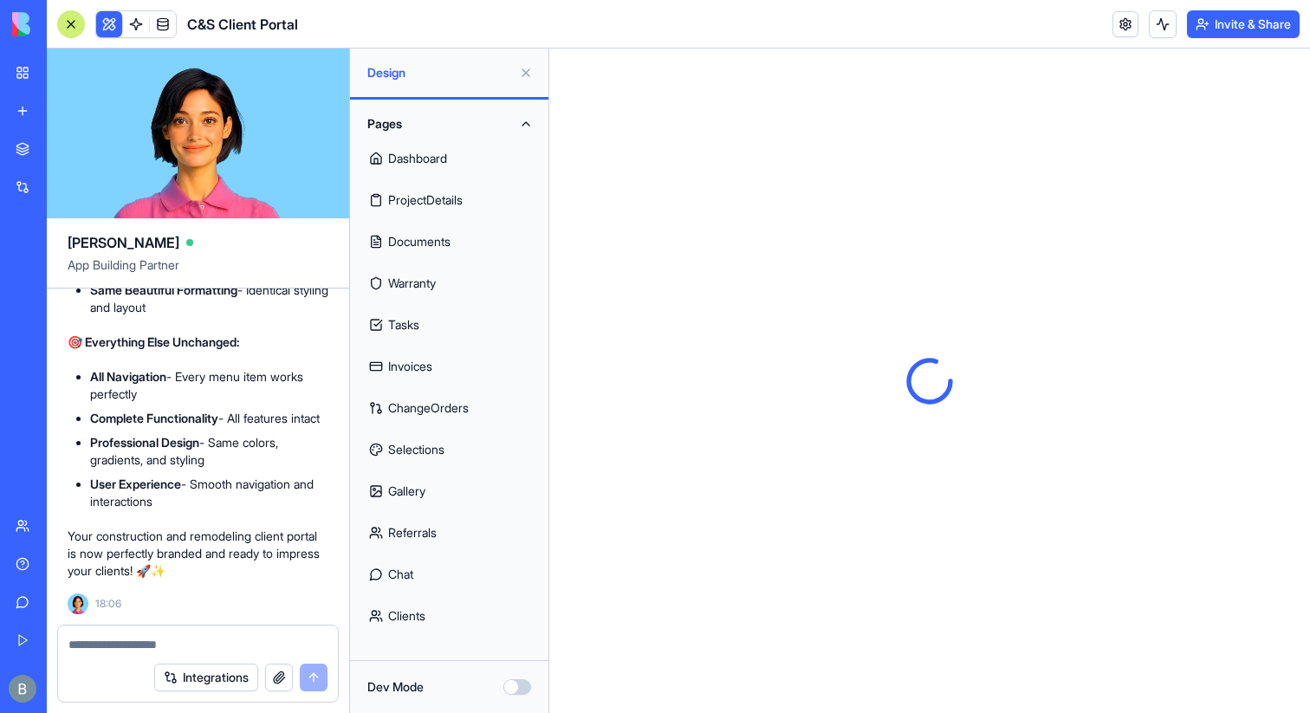
click at [523, 69] on button at bounding box center [526, 73] width 28 height 28
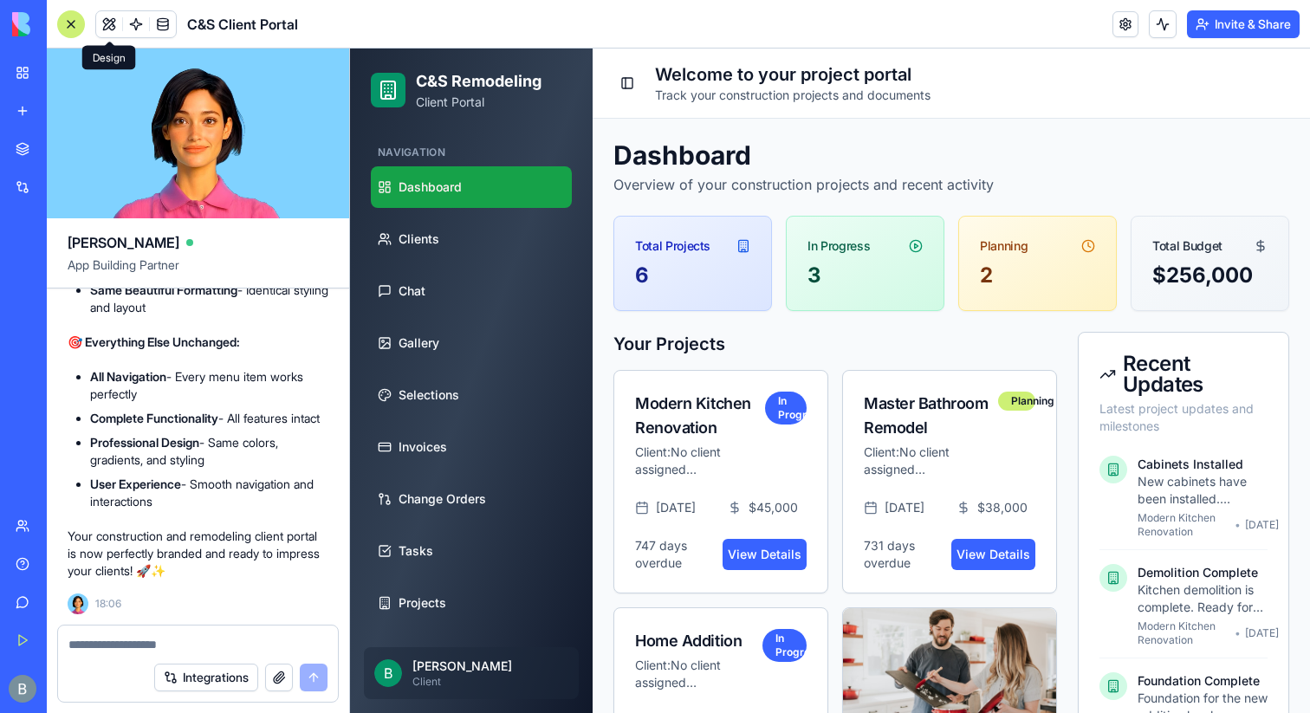
click at [203, 646] on textarea at bounding box center [197, 644] width 259 height 17
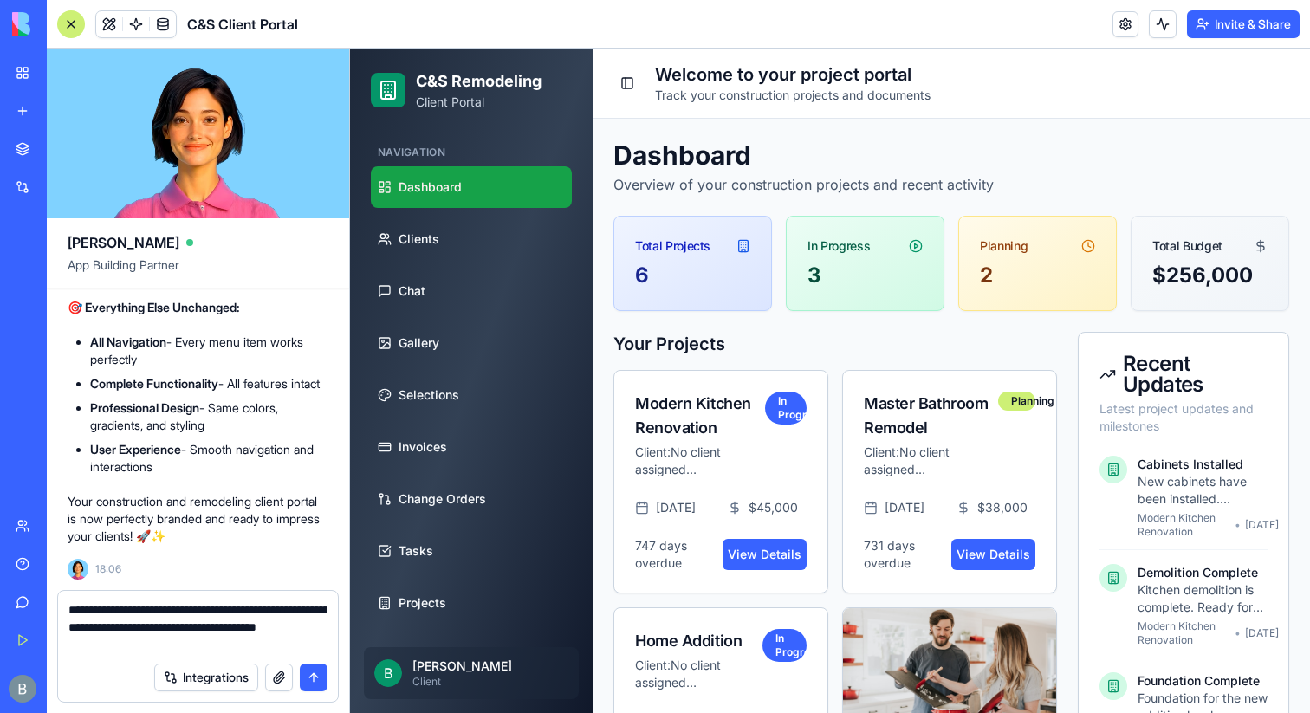
drag, startPoint x: 259, startPoint y: 629, endPoint x: 308, endPoint y: 633, distance: 48.7
click at [308, 633] on textarea "**********" at bounding box center [197, 627] width 259 height 52
click at [181, 640] on textarea "**********" at bounding box center [197, 627] width 259 height 52
drag, startPoint x: 163, startPoint y: 640, endPoint x: 102, endPoint y: 642, distance: 60.7
click at [102, 642] on textarea "**********" at bounding box center [197, 627] width 259 height 52
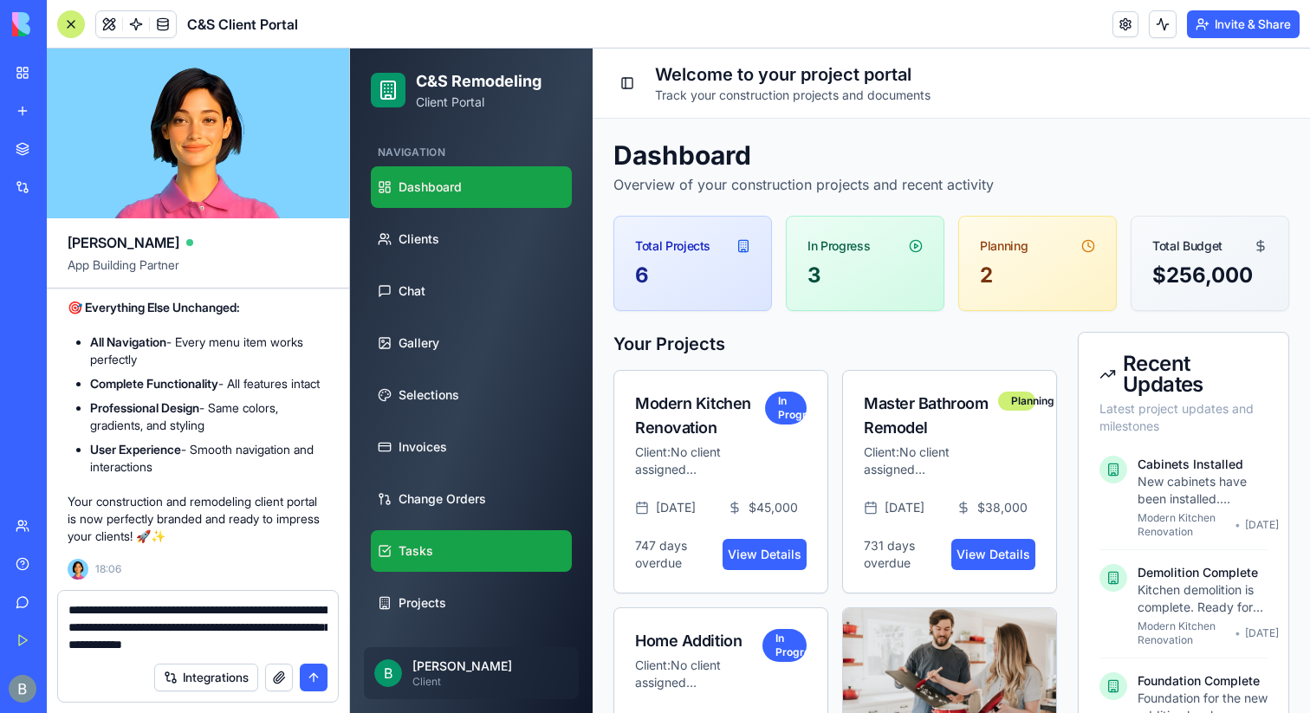
scroll to position [153, 0]
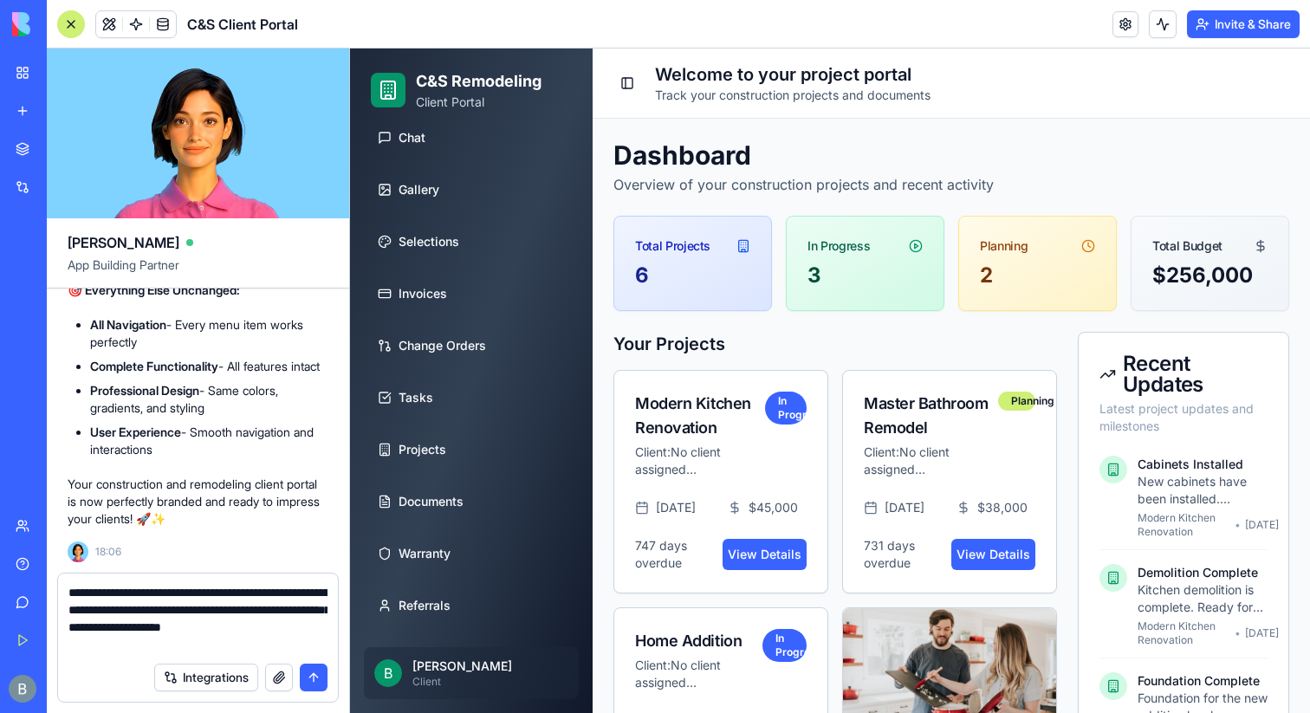
click at [207, 633] on textarea "**********" at bounding box center [197, 618] width 259 height 69
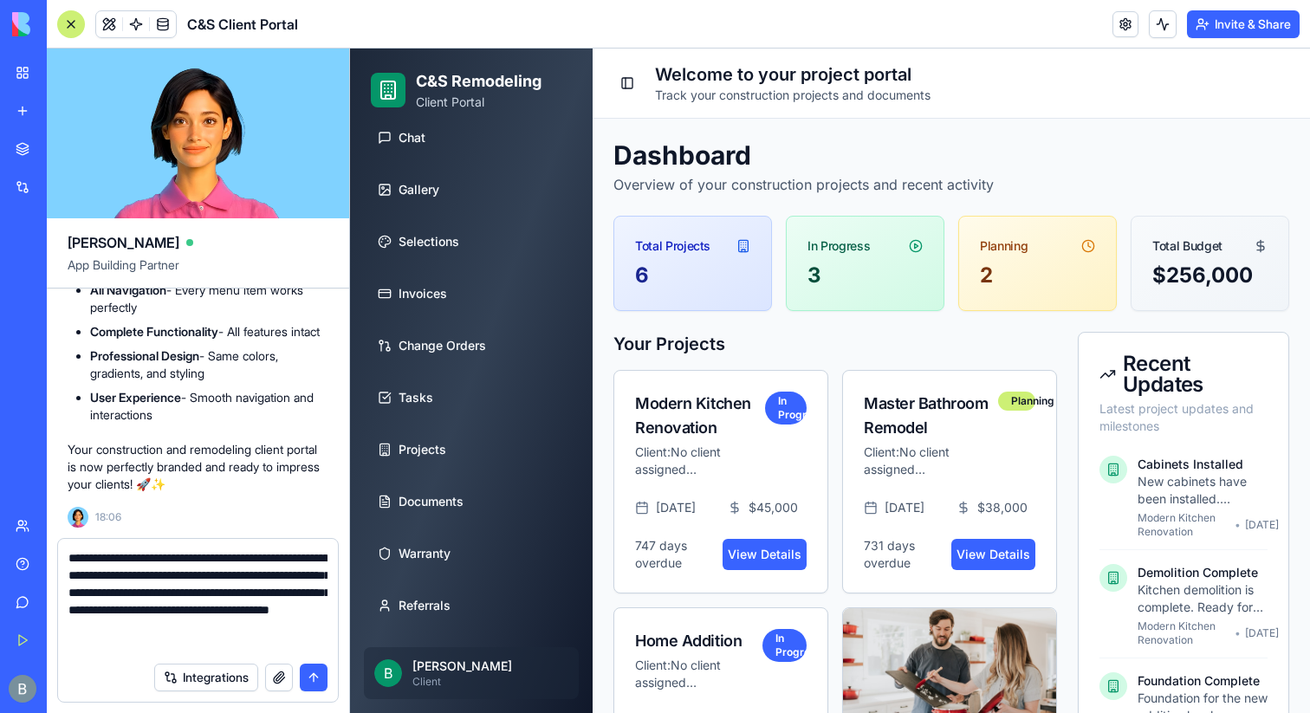
click at [167, 627] on textarea "**********" at bounding box center [197, 601] width 259 height 104
click at [115, 625] on textarea "**********" at bounding box center [197, 601] width 259 height 104
click at [156, 628] on textarea "**********" at bounding box center [197, 601] width 259 height 104
click at [166, 625] on textarea "**********" at bounding box center [197, 601] width 259 height 104
click at [173, 627] on textarea "**********" at bounding box center [197, 601] width 259 height 104
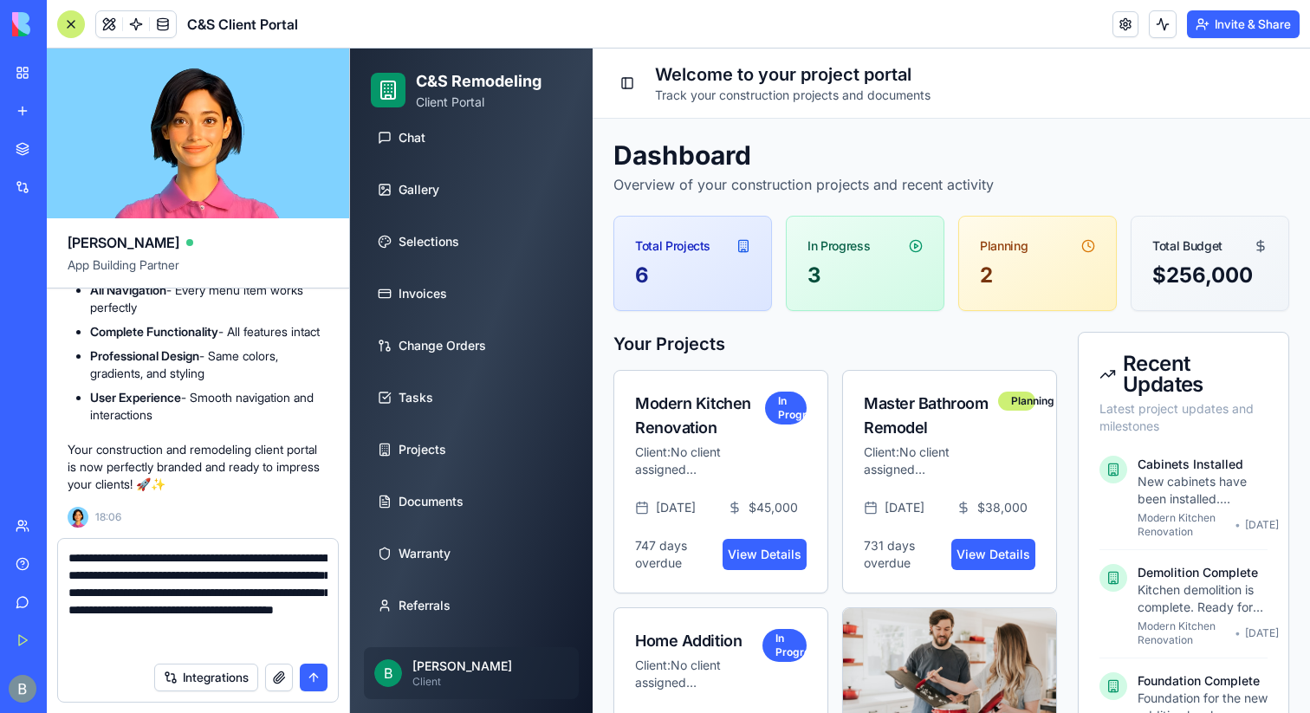
click at [189, 628] on textarea "**********" at bounding box center [197, 601] width 259 height 104
click at [177, 628] on textarea "**********" at bounding box center [197, 601] width 259 height 104
click at [159, 626] on textarea "**********" at bounding box center [197, 601] width 259 height 104
click at [174, 630] on textarea "**********" at bounding box center [197, 601] width 259 height 104
click at [179, 627] on textarea "**********" at bounding box center [197, 601] width 259 height 104
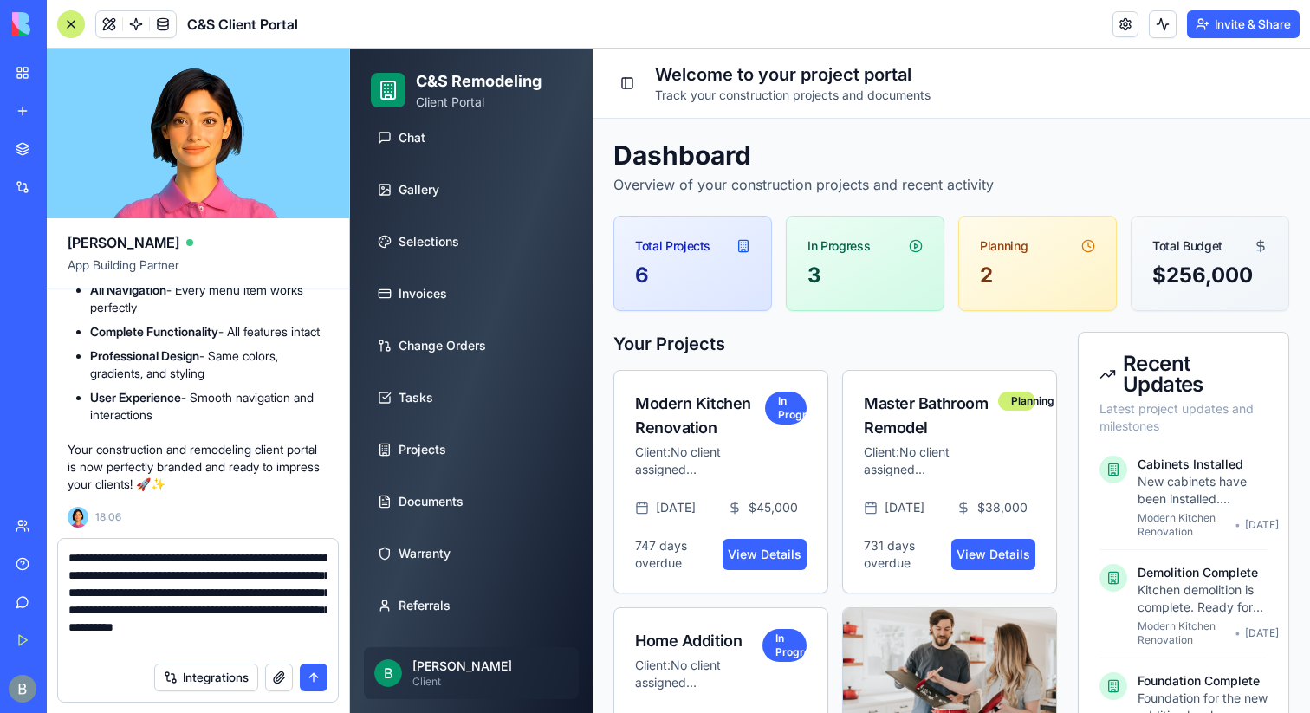
click at [310, 632] on textarea "**********" at bounding box center [197, 601] width 259 height 104
click at [297, 627] on textarea "**********" at bounding box center [197, 601] width 259 height 104
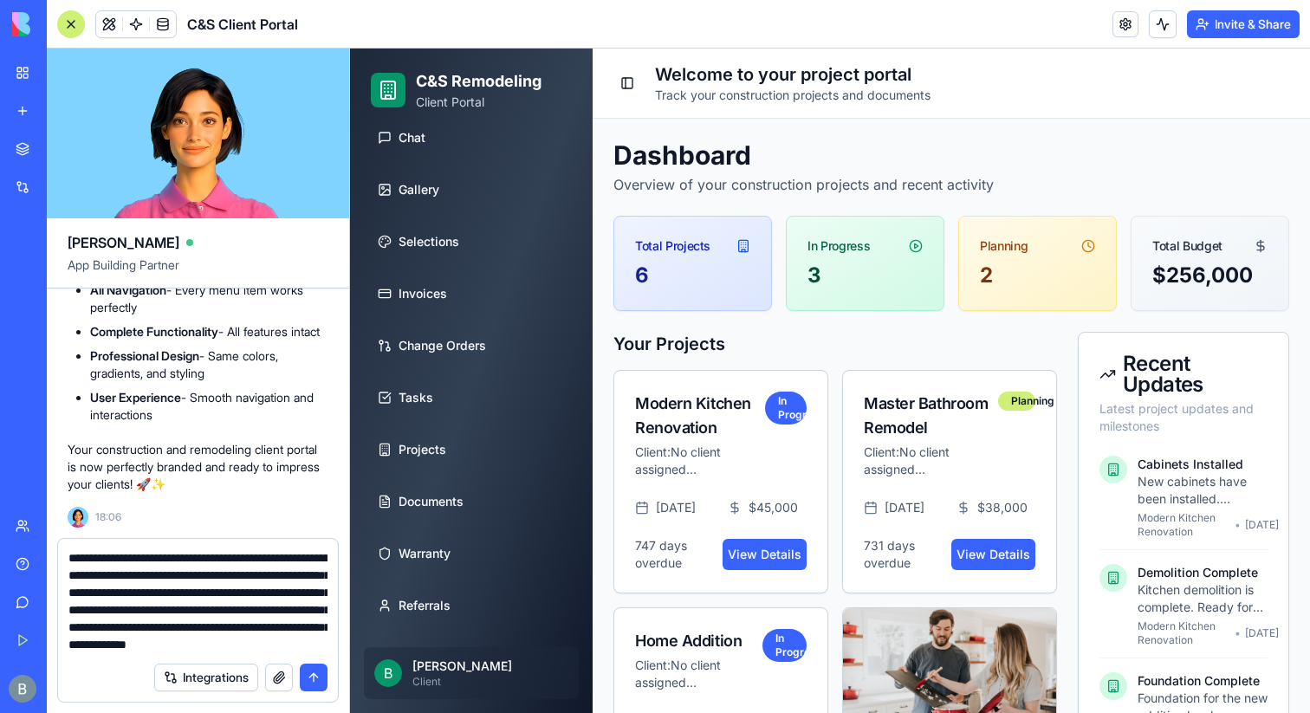
click at [179, 639] on textarea "**********" at bounding box center [197, 601] width 259 height 104
click at [220, 649] on textarea "**********" at bounding box center [197, 601] width 259 height 104
click at [217, 650] on textarea "**********" at bounding box center [197, 601] width 259 height 104
click at [231, 649] on textarea "**********" at bounding box center [197, 601] width 259 height 104
click at [255, 650] on textarea "**********" at bounding box center [197, 601] width 259 height 104
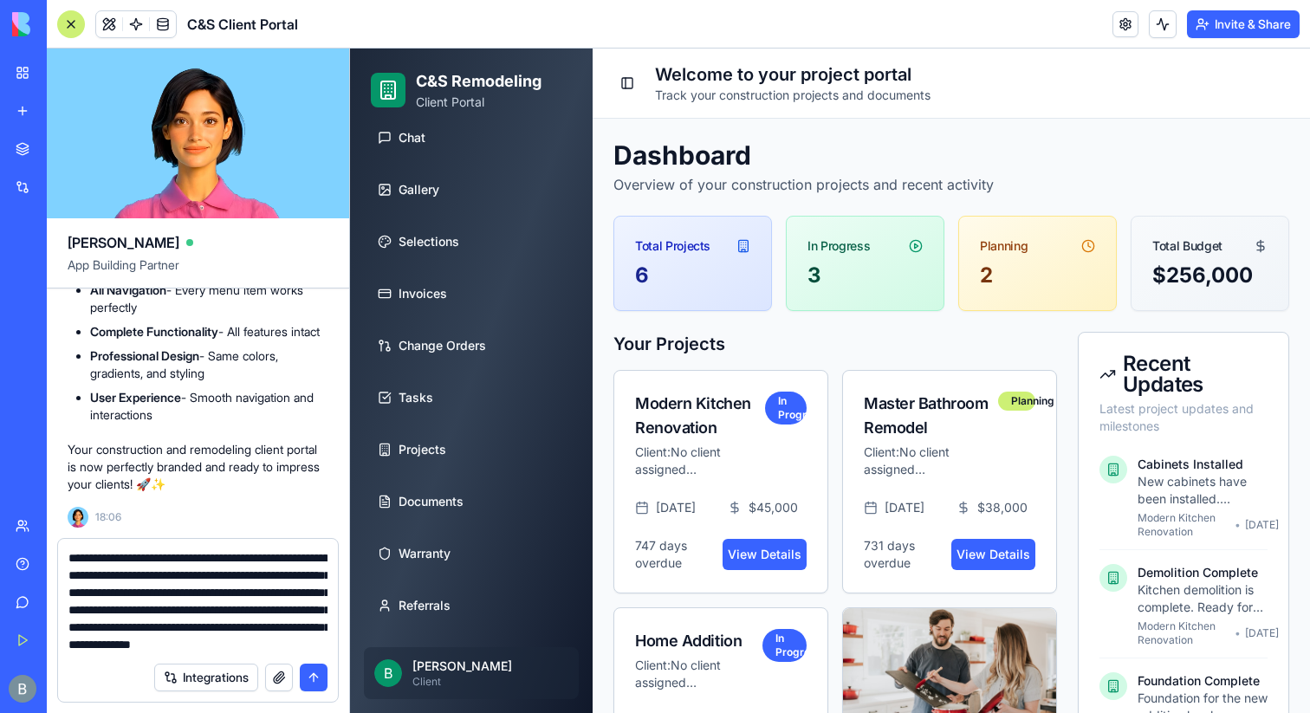
click at [291, 649] on textarea "**********" at bounding box center [197, 601] width 259 height 104
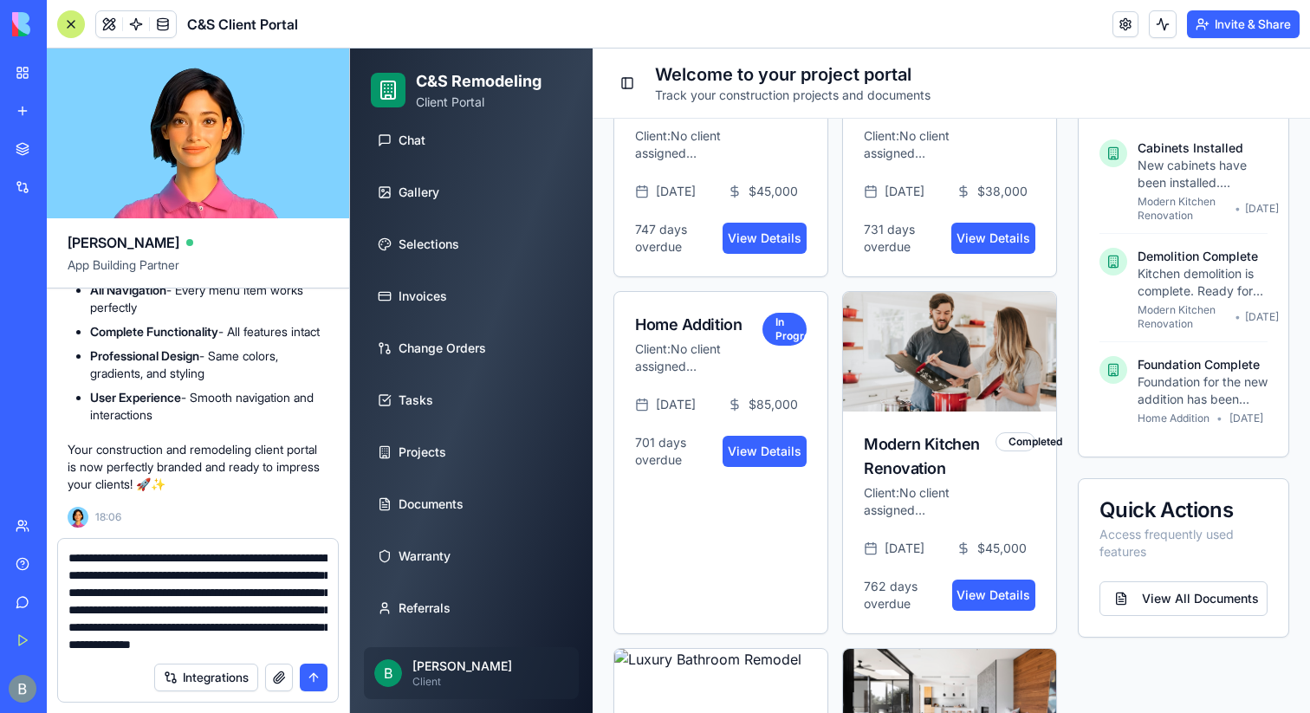
scroll to position [153, 0]
click at [229, 646] on textarea "**********" at bounding box center [197, 601] width 259 height 104
click at [293, 648] on textarea "**********" at bounding box center [197, 601] width 259 height 104
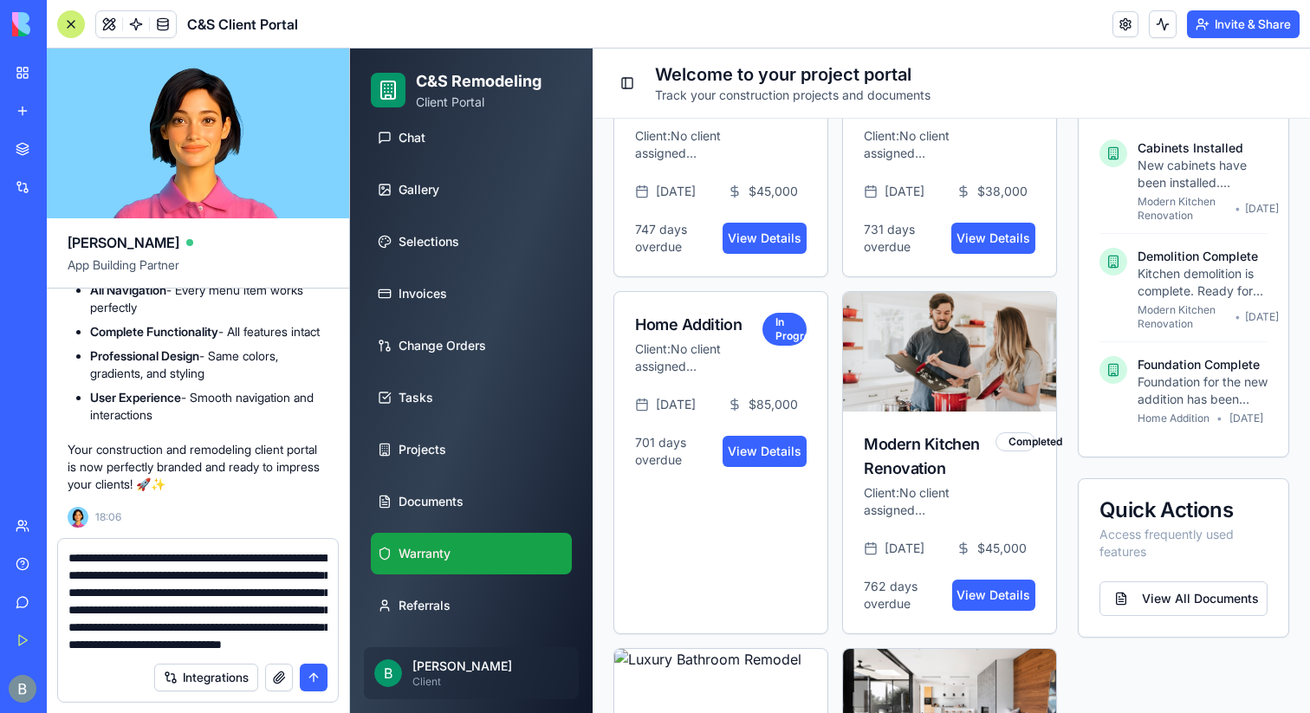
click at [434, 563] on link "Warranty" at bounding box center [471, 554] width 201 height 42
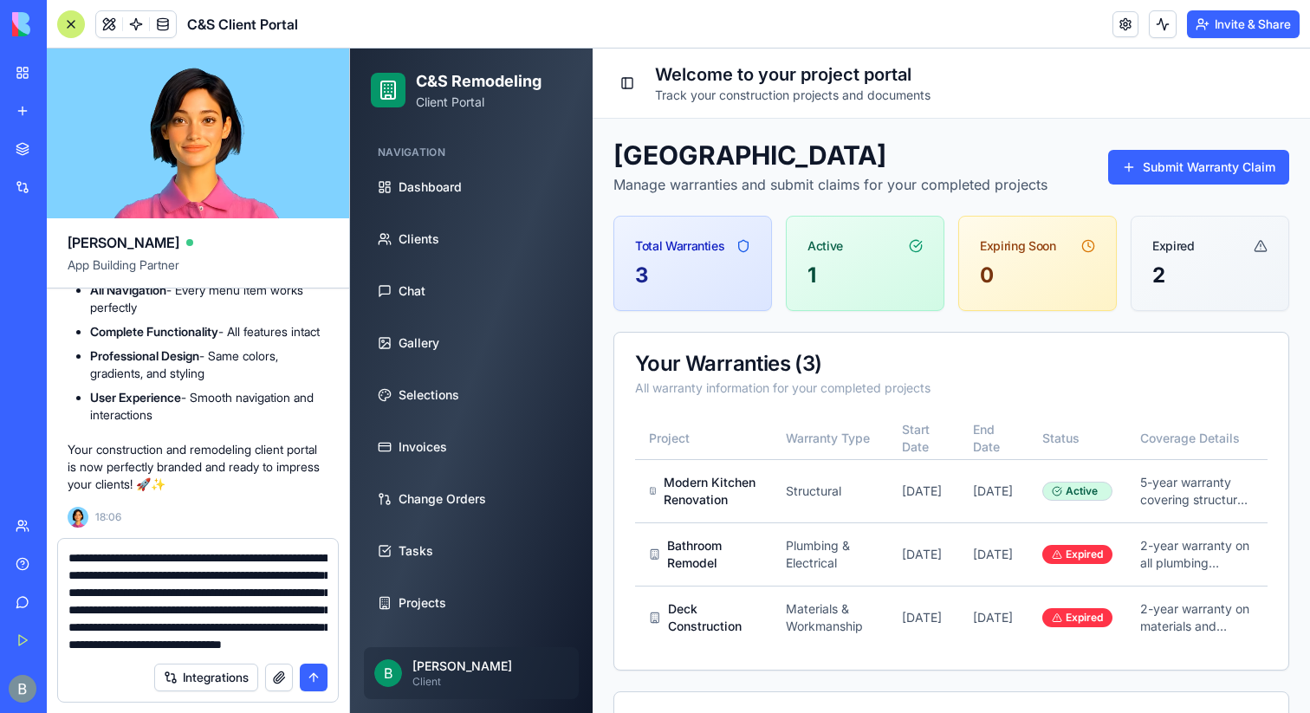
click at [152, 650] on textarea "**********" at bounding box center [197, 601] width 259 height 104
click at [221, 633] on textarea "**********" at bounding box center [197, 601] width 259 height 104
click at [183, 639] on textarea "**********" at bounding box center [197, 601] width 259 height 104
drag, startPoint x: 192, startPoint y: 648, endPoint x: 50, endPoint y: 615, distance: 145.9
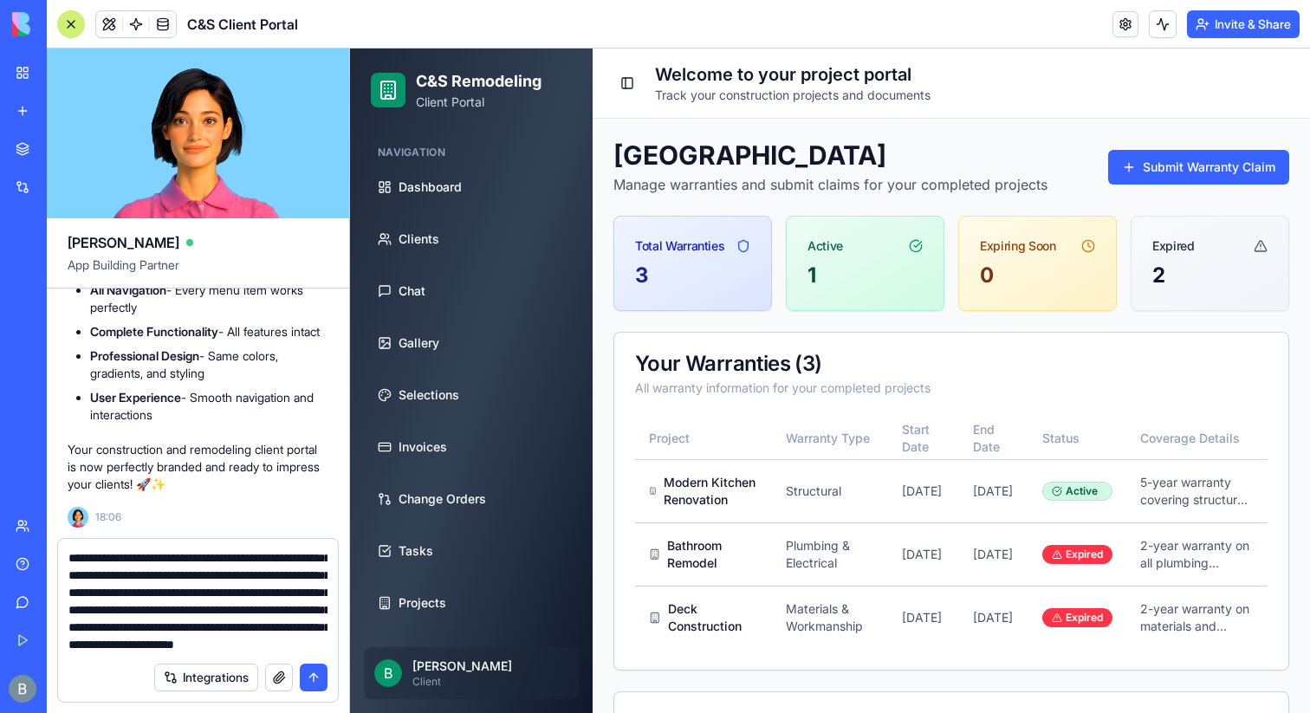
click at [50, 615] on div "**********" at bounding box center [198, 625] width 302 height 175
drag, startPoint x: 164, startPoint y: 647, endPoint x: 64, endPoint y: 640, distance: 100.0
click at [64, 640] on div "**********" at bounding box center [198, 596] width 280 height 114
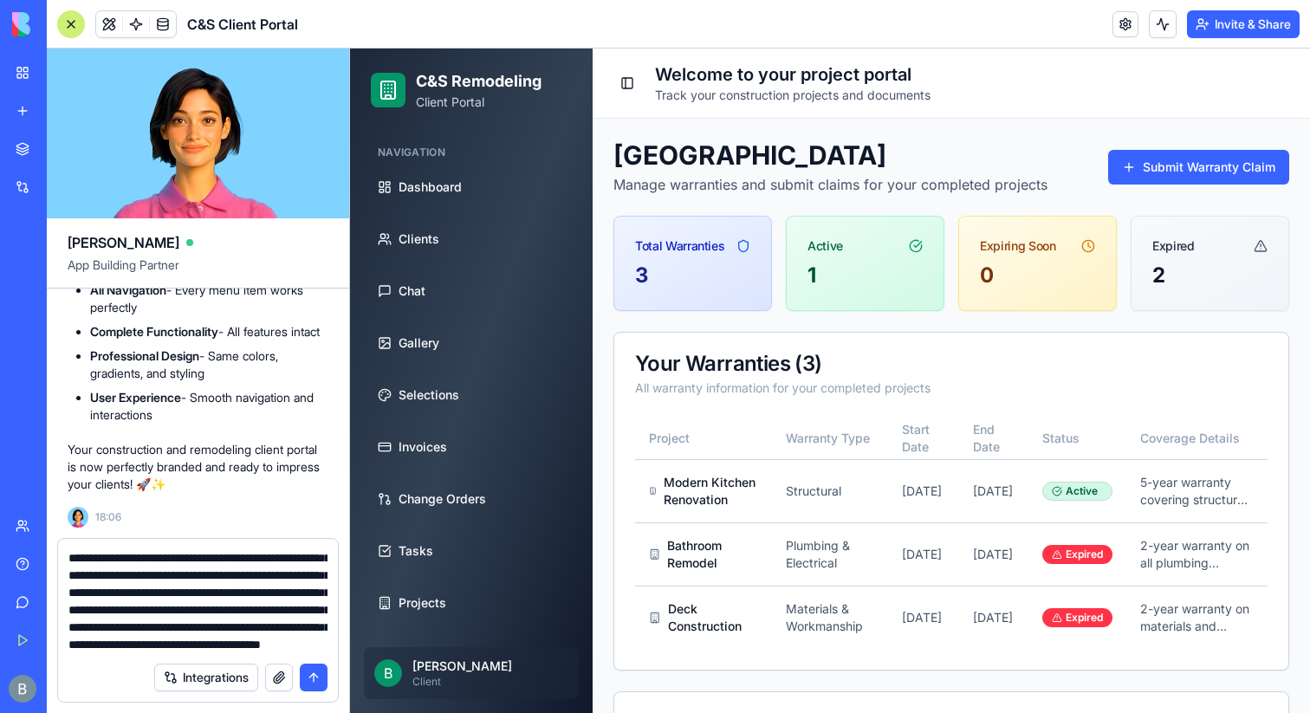
type textarea "**********"
click at [315, 678] on button "submit" at bounding box center [314, 678] width 28 height 28
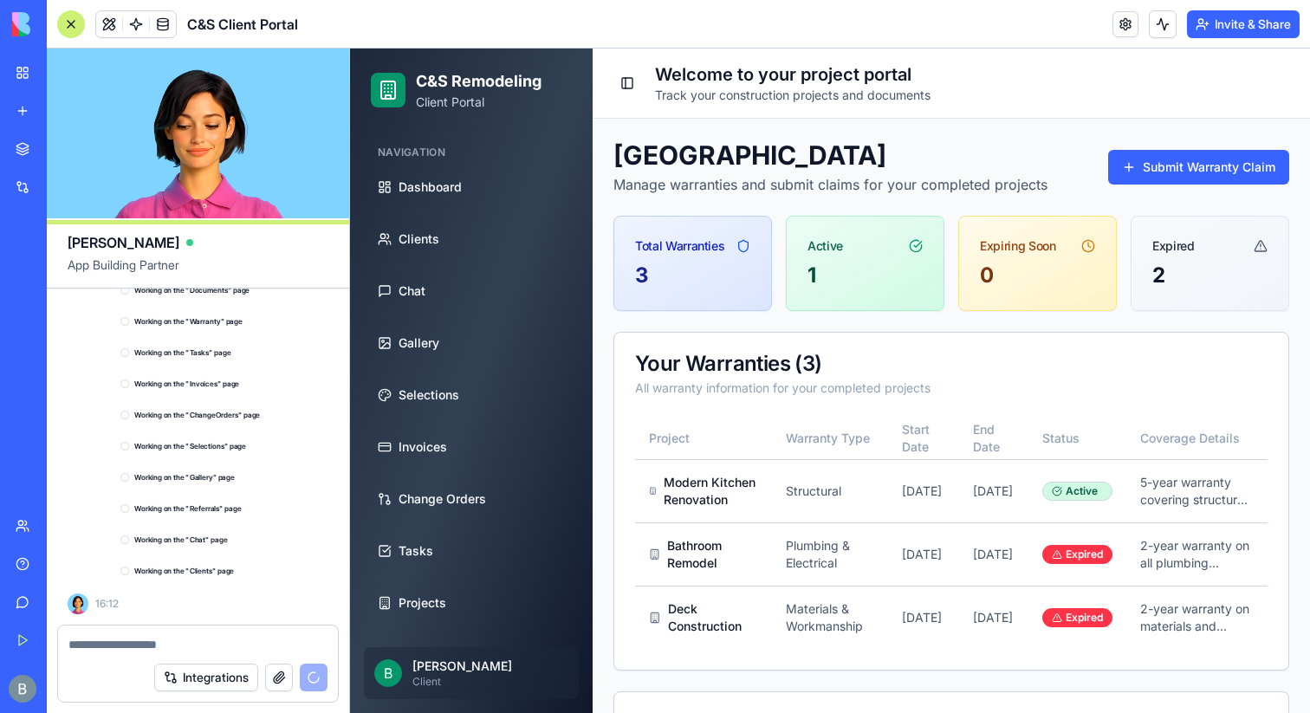
scroll to position [31505, 0]
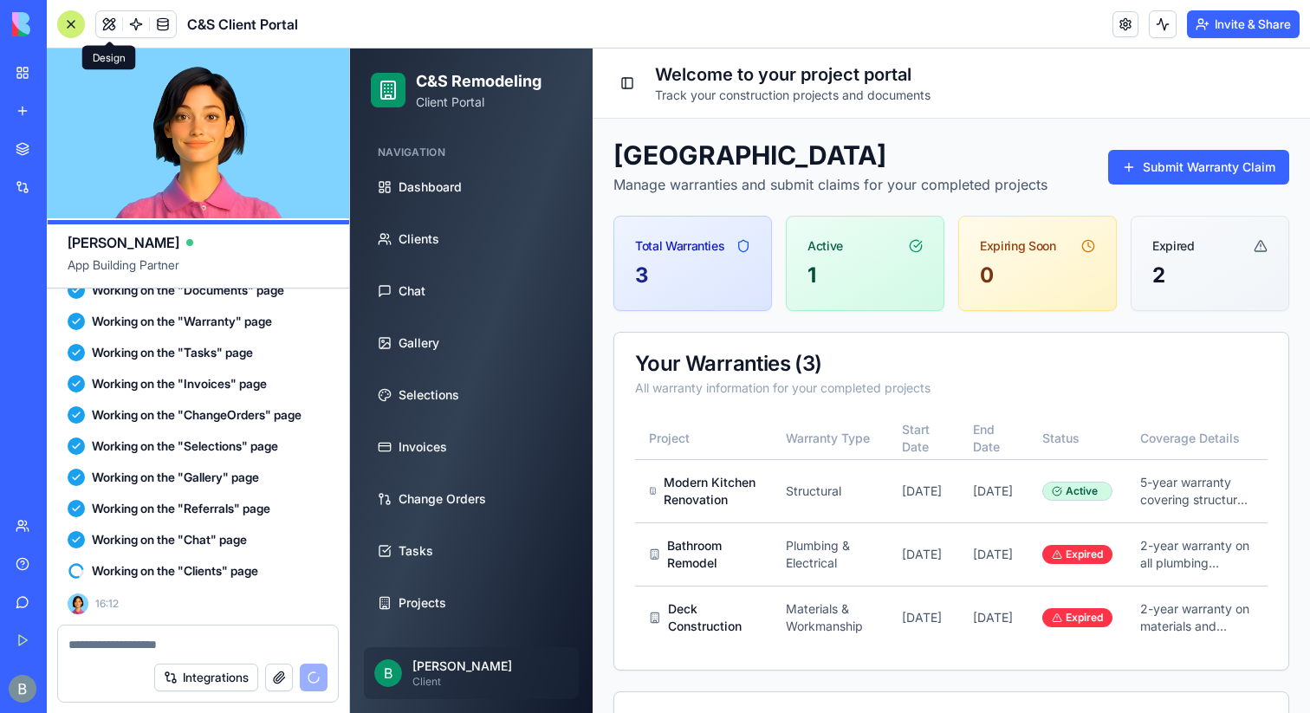
click at [107, 26] on button at bounding box center [109, 24] width 26 height 26
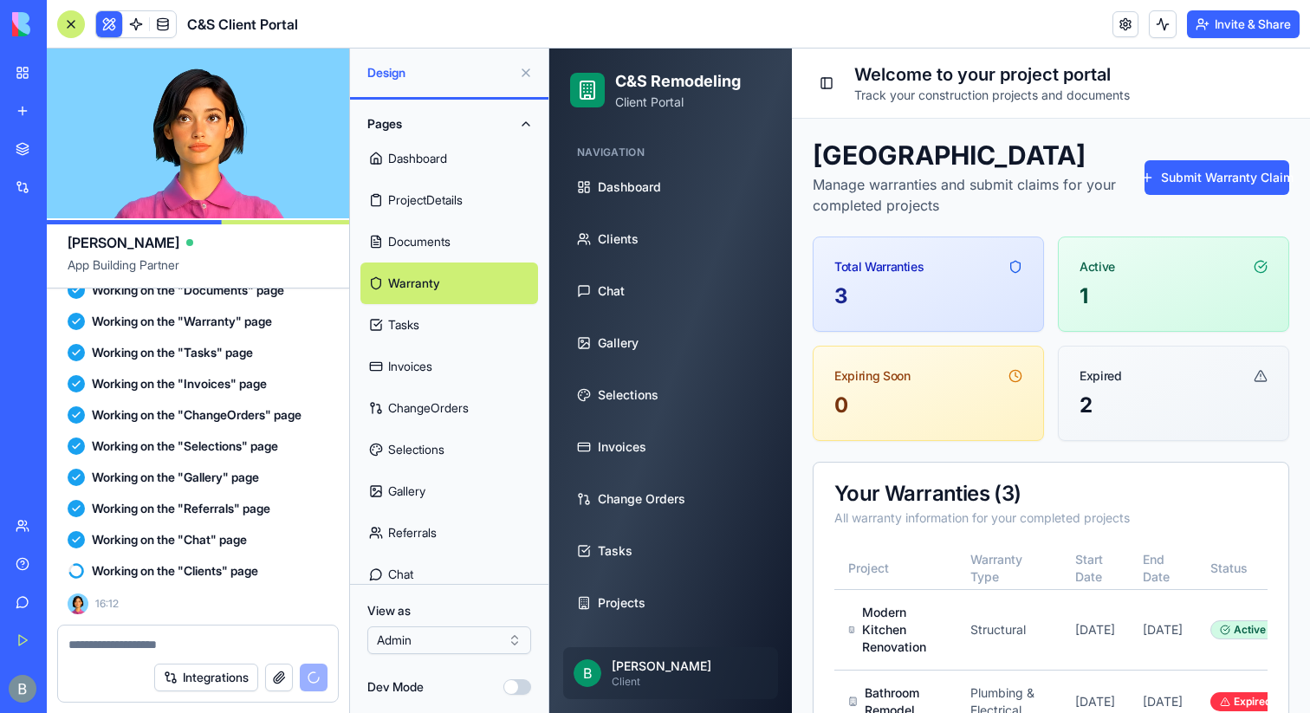
click at [107, 26] on button at bounding box center [109, 24] width 26 height 26
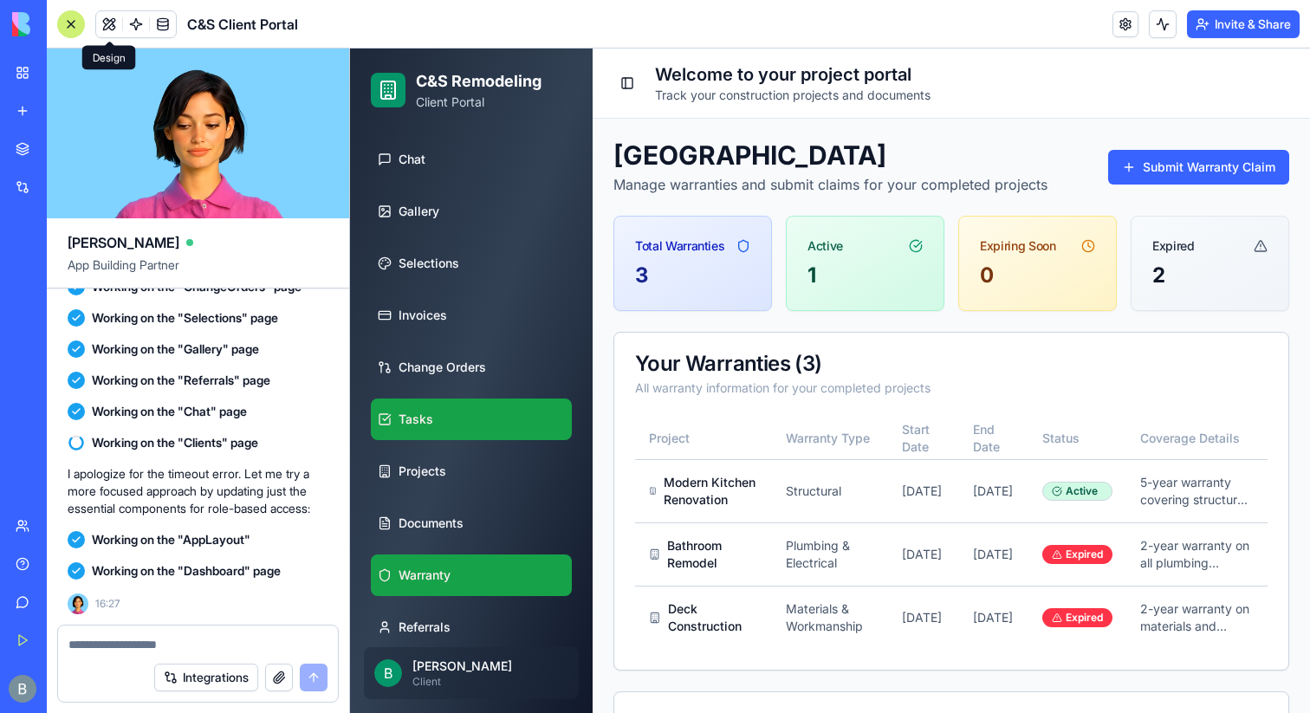
scroll to position [153, 0]
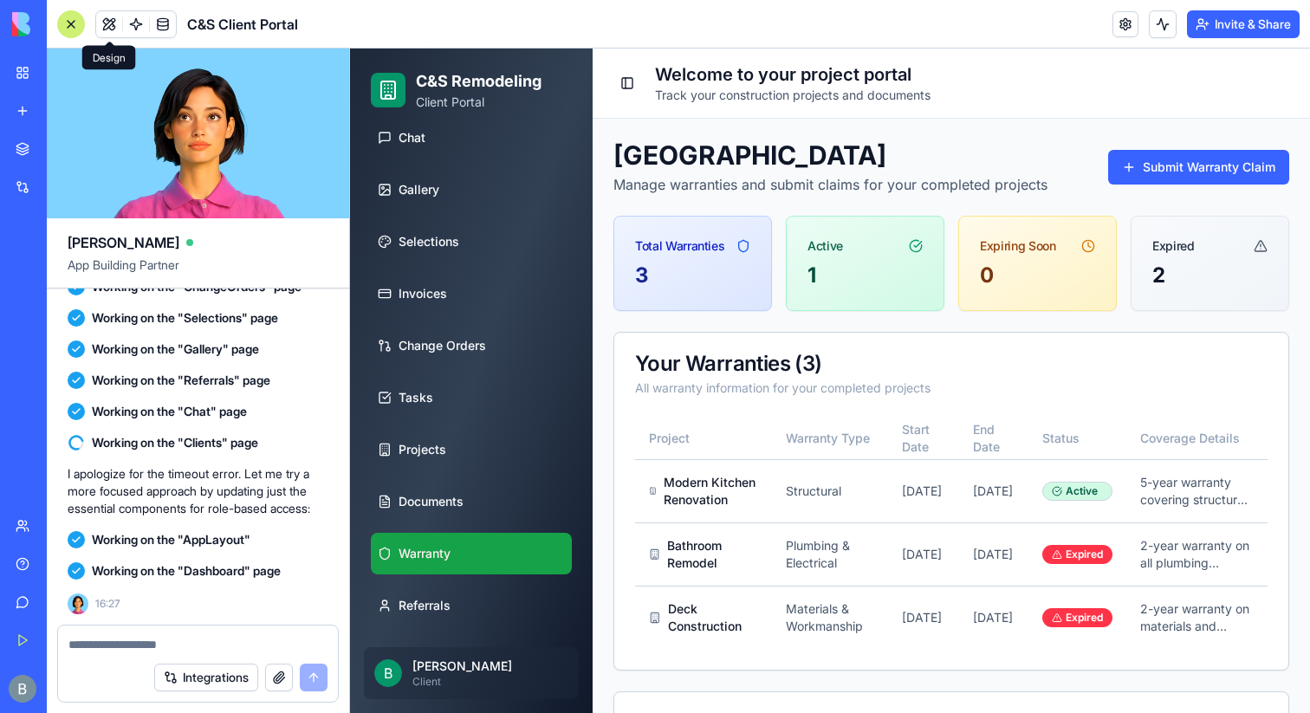
click at [107, 11] on span at bounding box center [109, 24] width 49 height 49
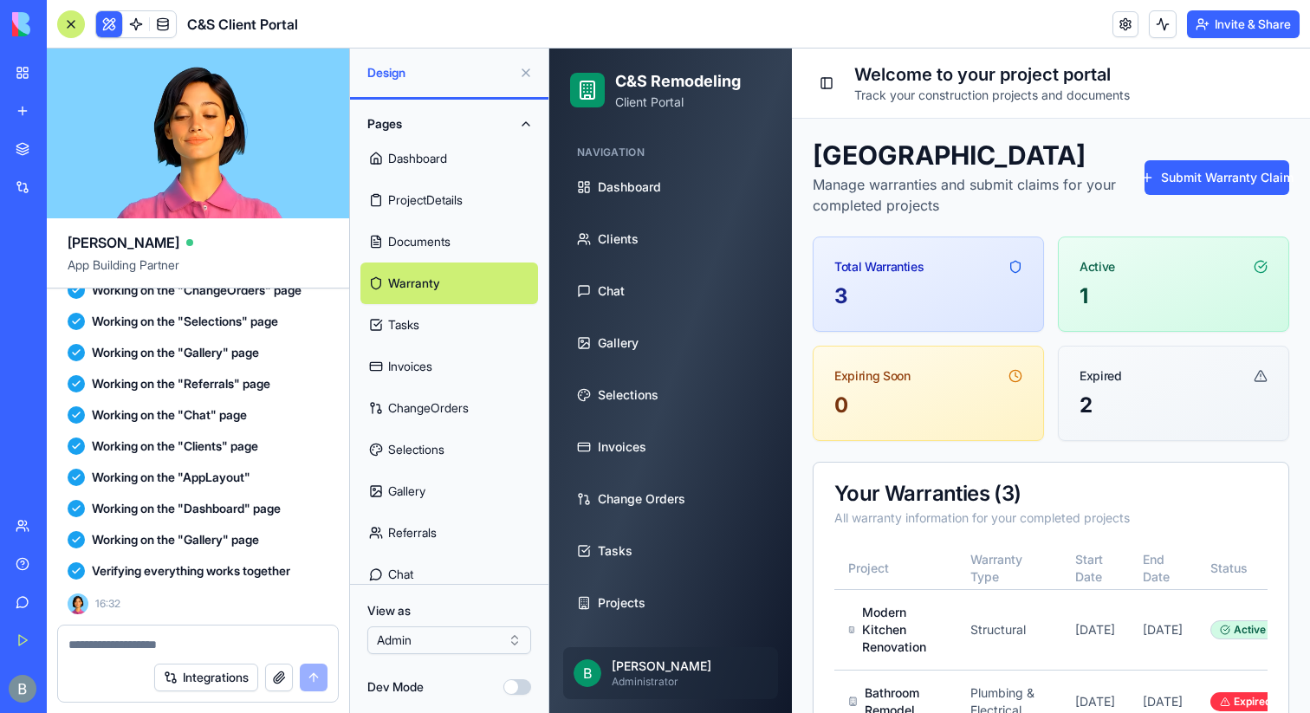
scroll to position [32621, 0]
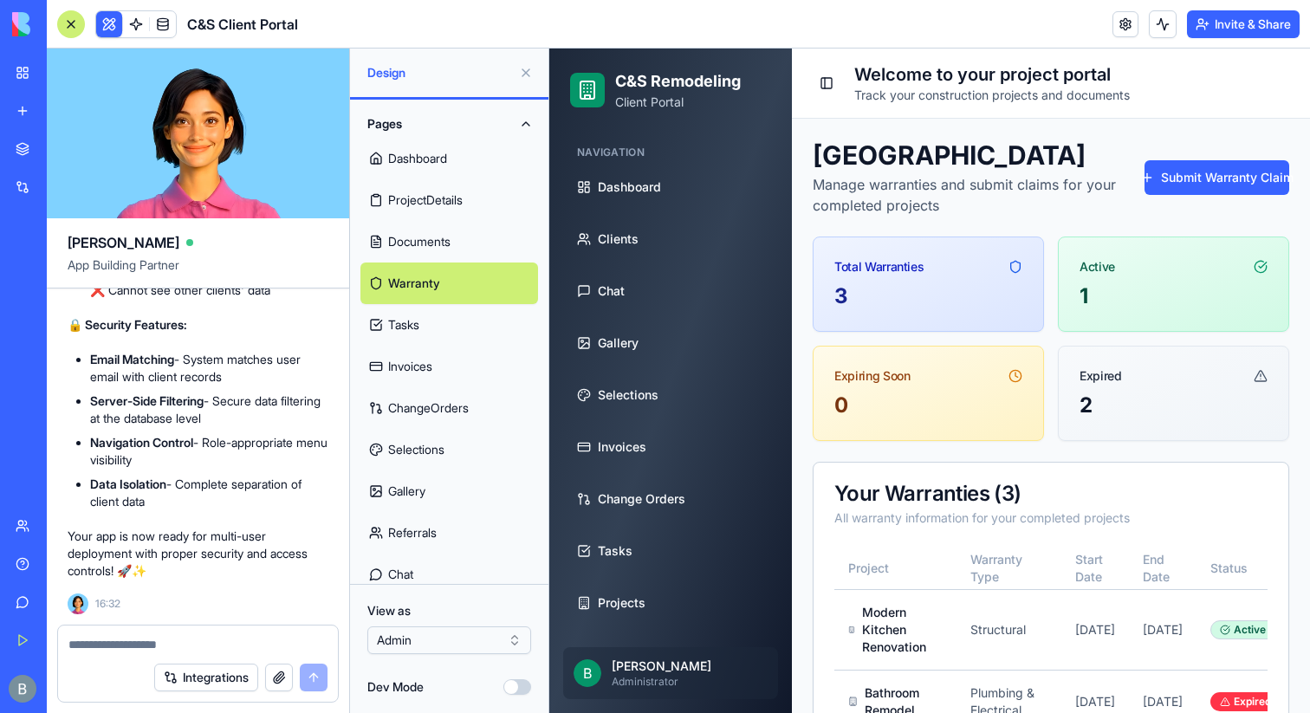
click at [480, 648] on html "BETA My Workspace New app Marketplace Integrations Recent Inventory Master C&S …" at bounding box center [655, 356] width 1310 height 713
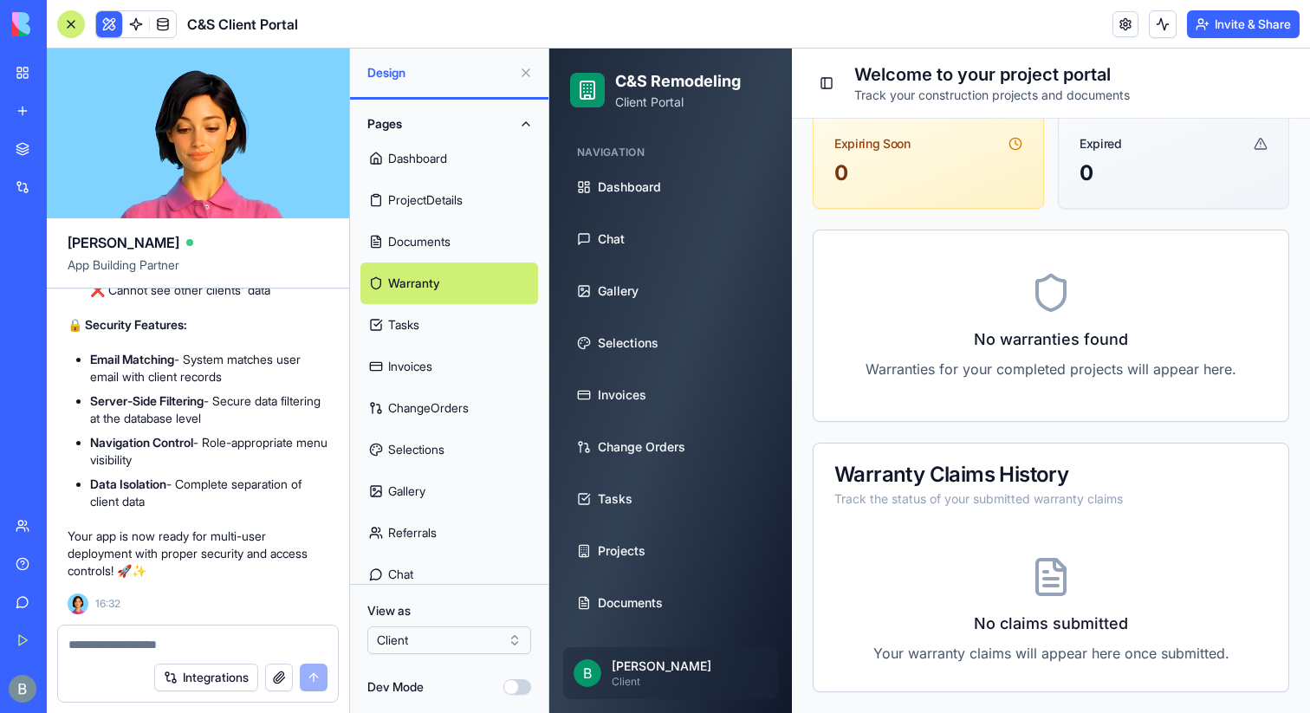
scroll to position [0, 0]
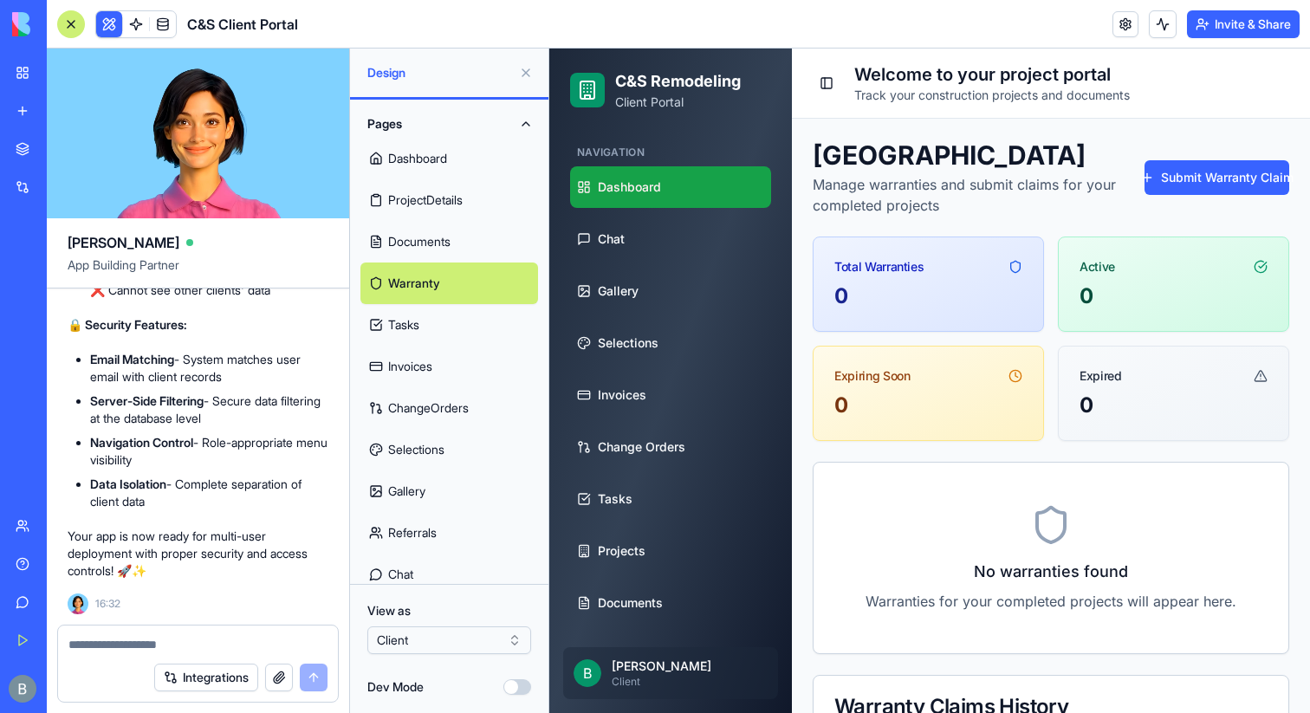
click at [619, 179] on span "Dashboard" at bounding box center [629, 187] width 63 height 17
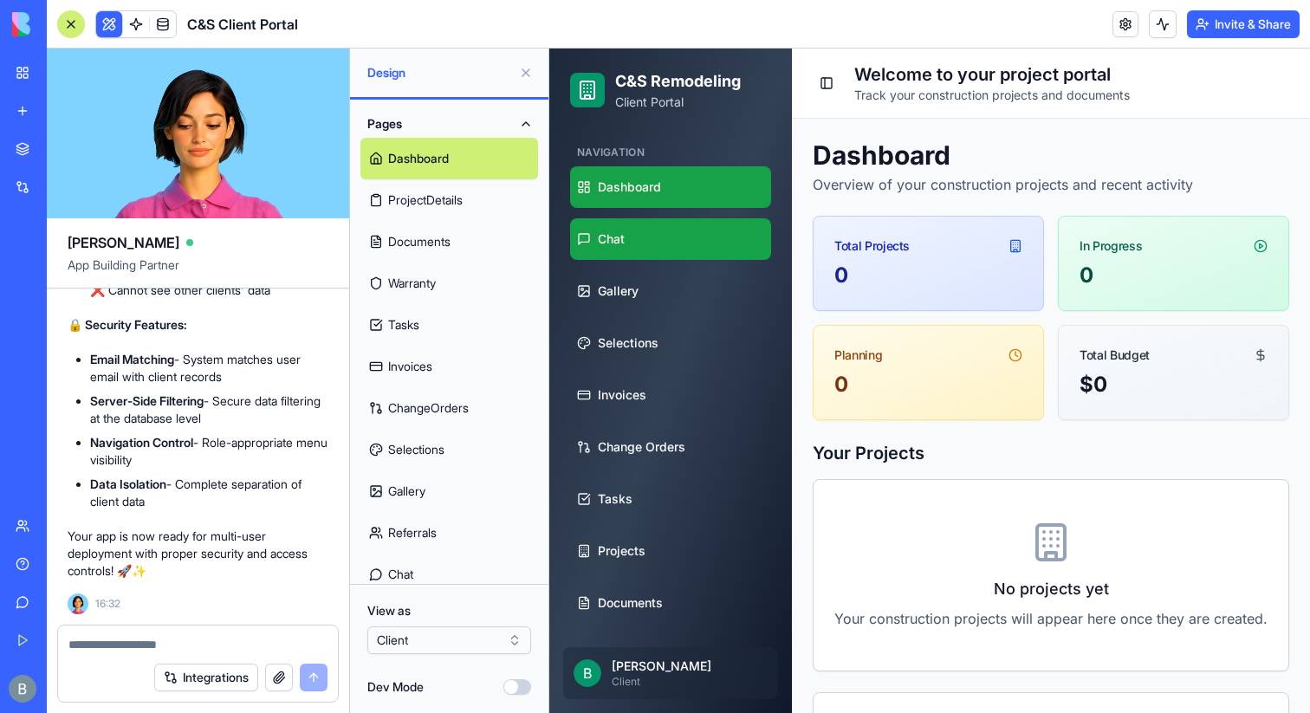
click at [619, 242] on span "Chat" at bounding box center [611, 239] width 27 height 17
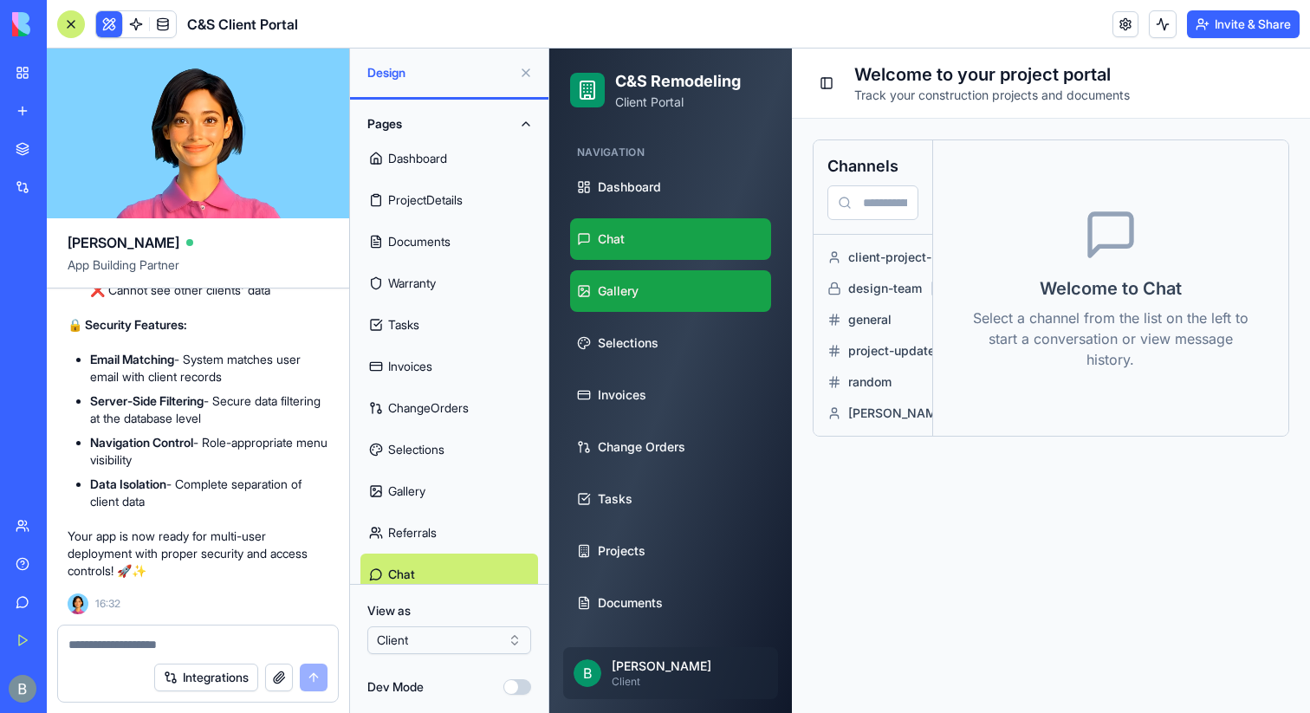
click at [620, 297] on span "Gallery" at bounding box center [618, 291] width 41 height 17
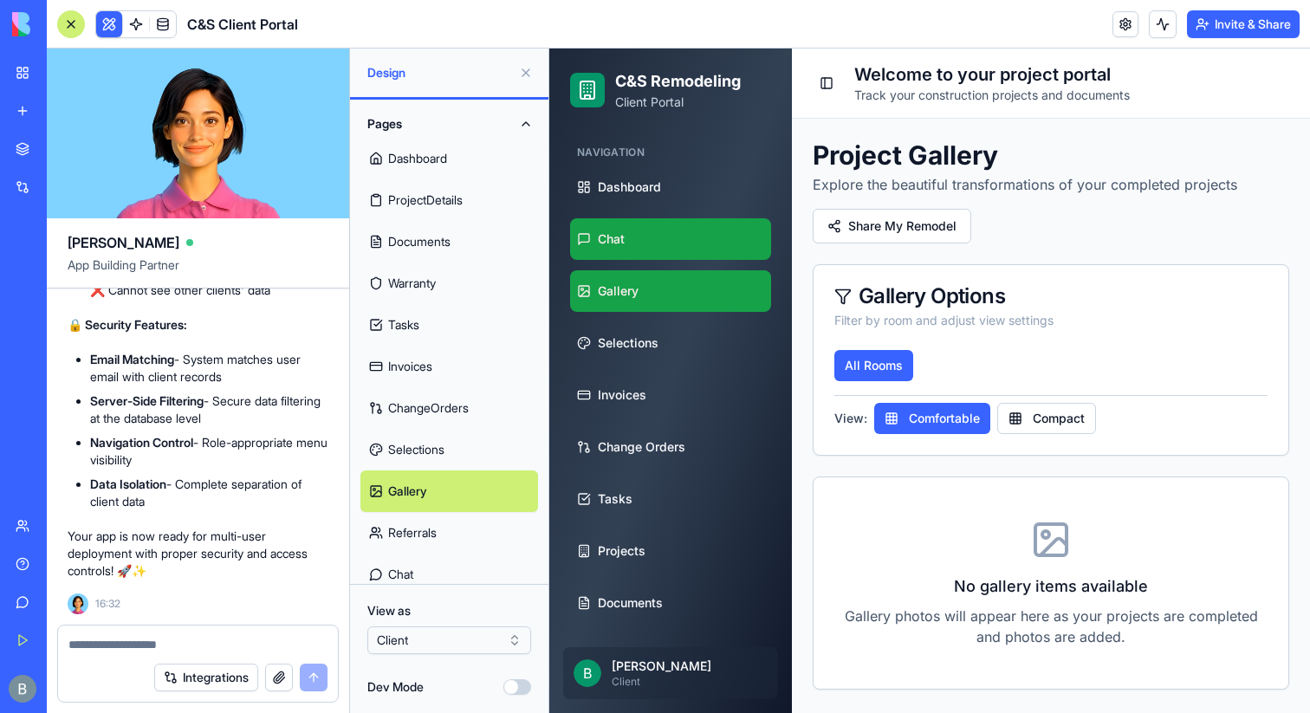
click at [620, 239] on span "Chat" at bounding box center [611, 239] width 27 height 17
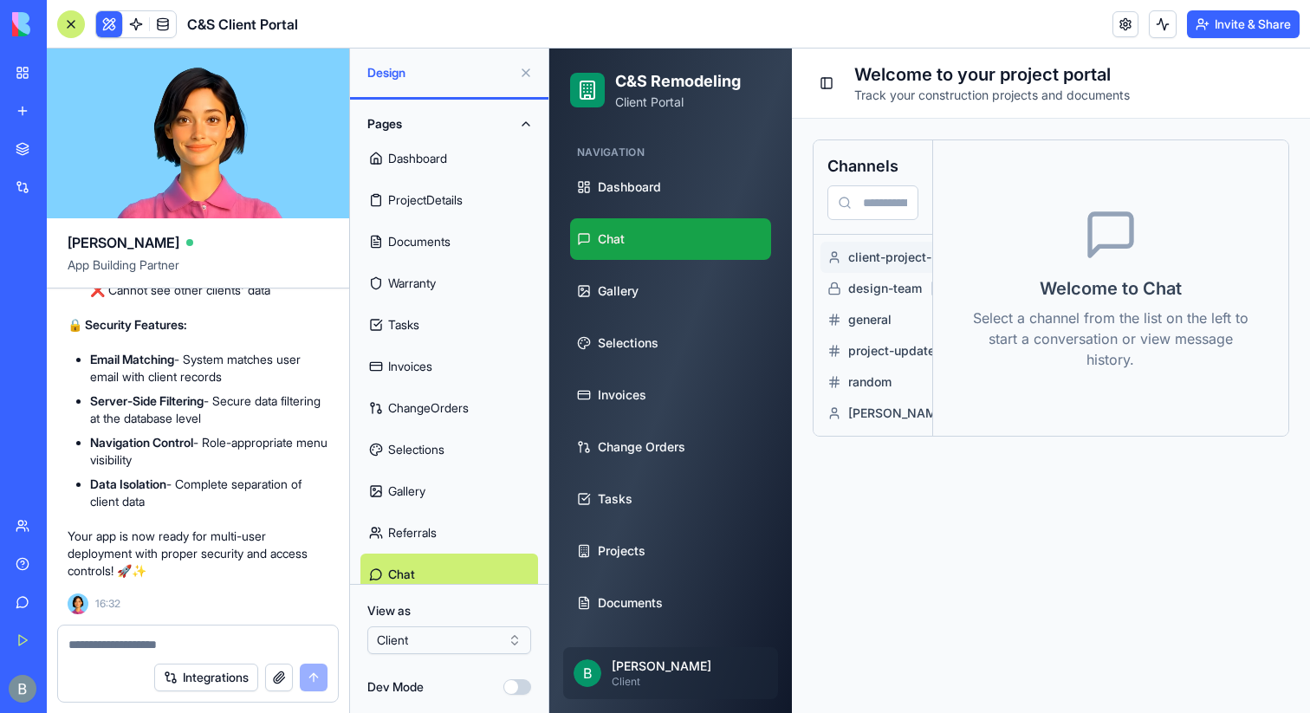
click at [872, 255] on span "client-project-pegasus" at bounding box center [972, 257] width 249 height 17
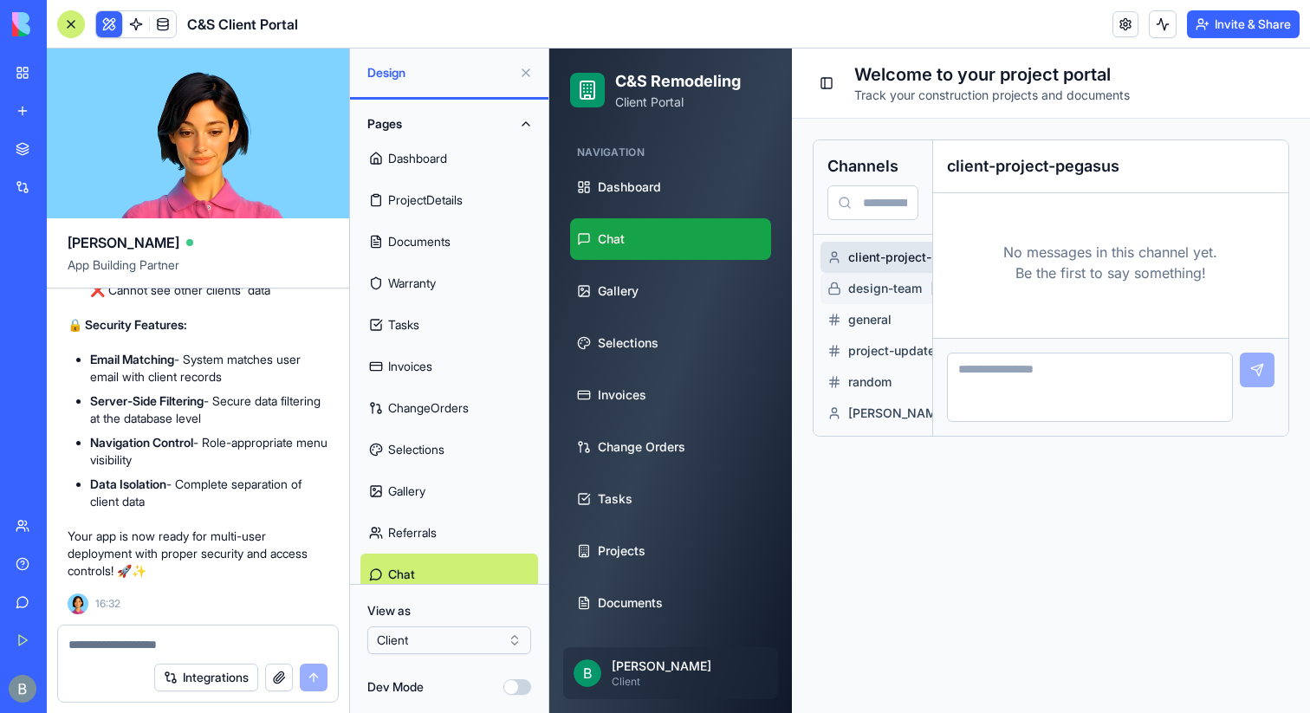
click at [872, 283] on span "design-team" at bounding box center [972, 288] width 249 height 17
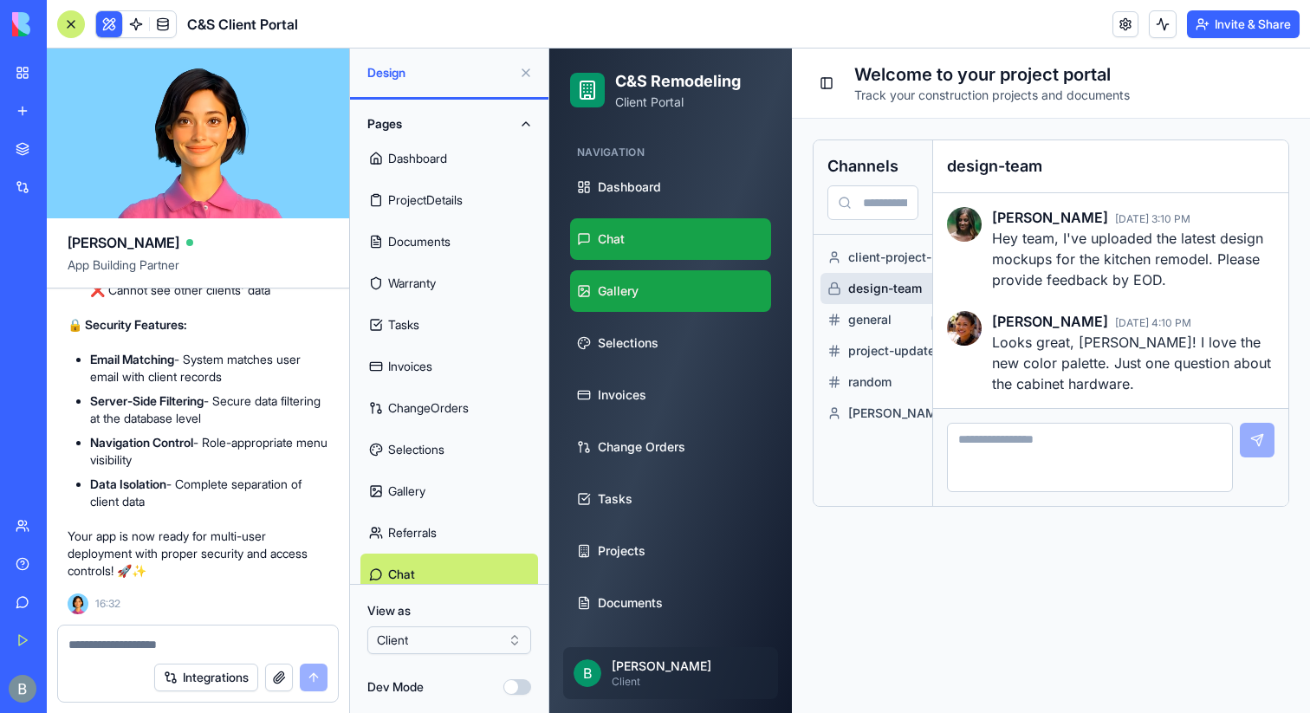
click at [700, 293] on link "Gallery" at bounding box center [670, 291] width 201 height 42
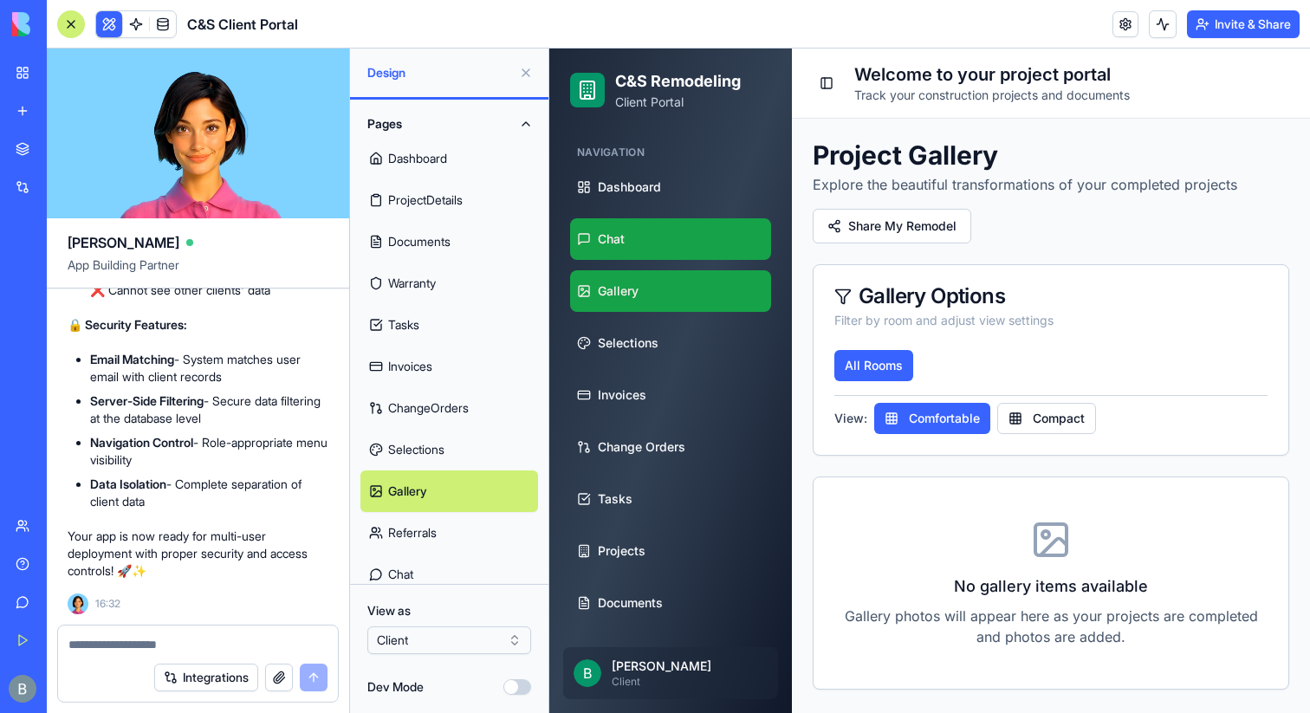
click at [699, 244] on link "Chat" at bounding box center [670, 239] width 201 height 42
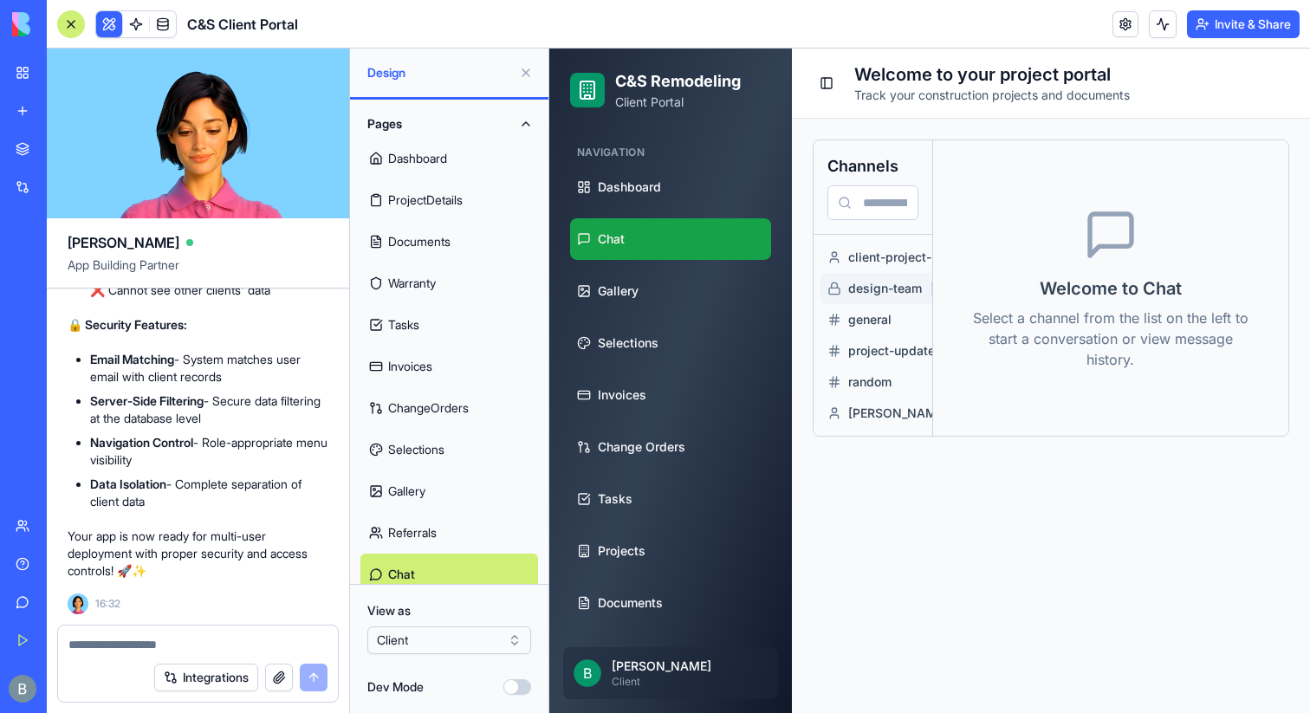
click at [866, 289] on span "design-team" at bounding box center [972, 288] width 249 height 17
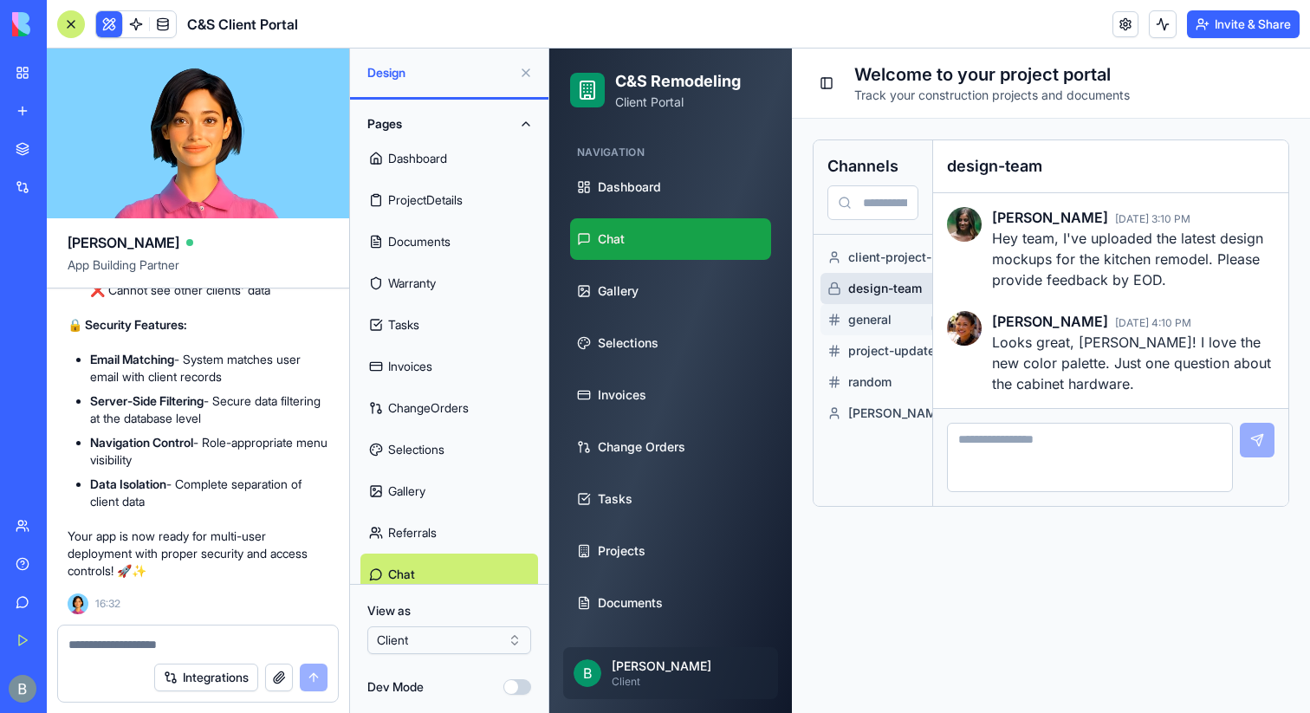
click at [857, 309] on button "general" at bounding box center [962, 319] width 283 height 31
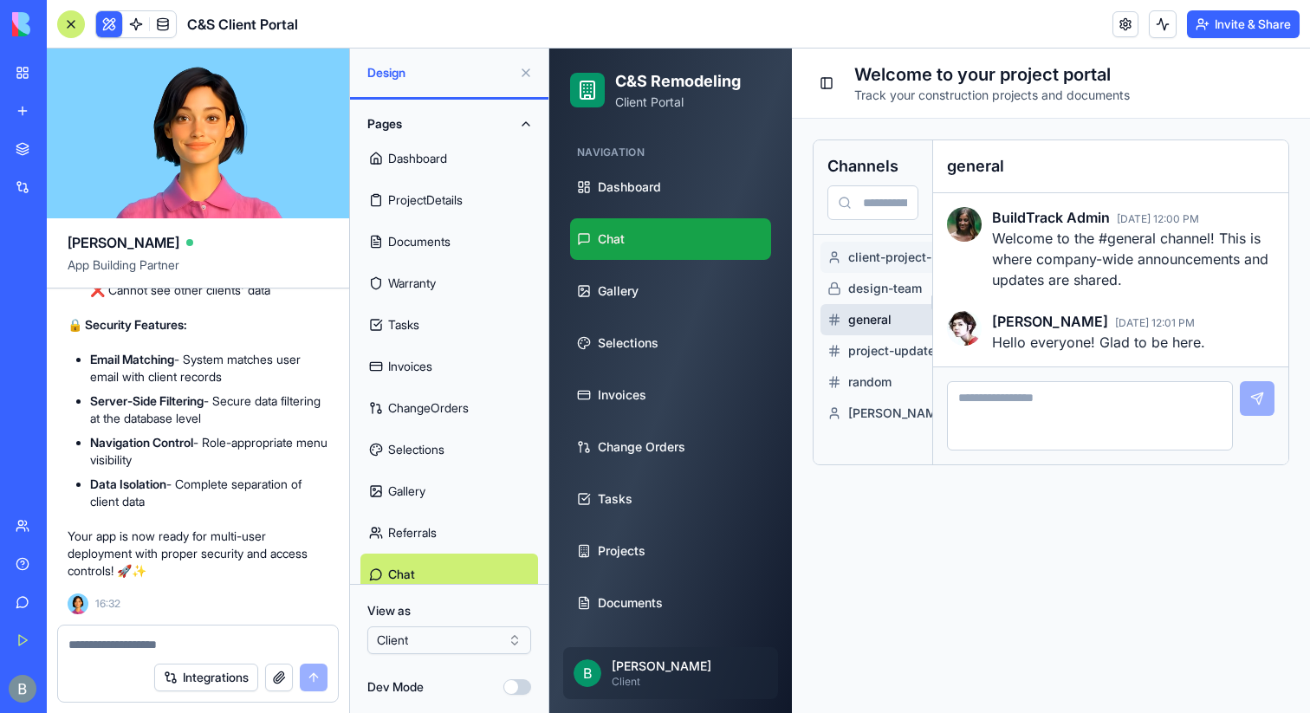
click at [855, 258] on span "client-project-pegasus" at bounding box center [972, 257] width 249 height 17
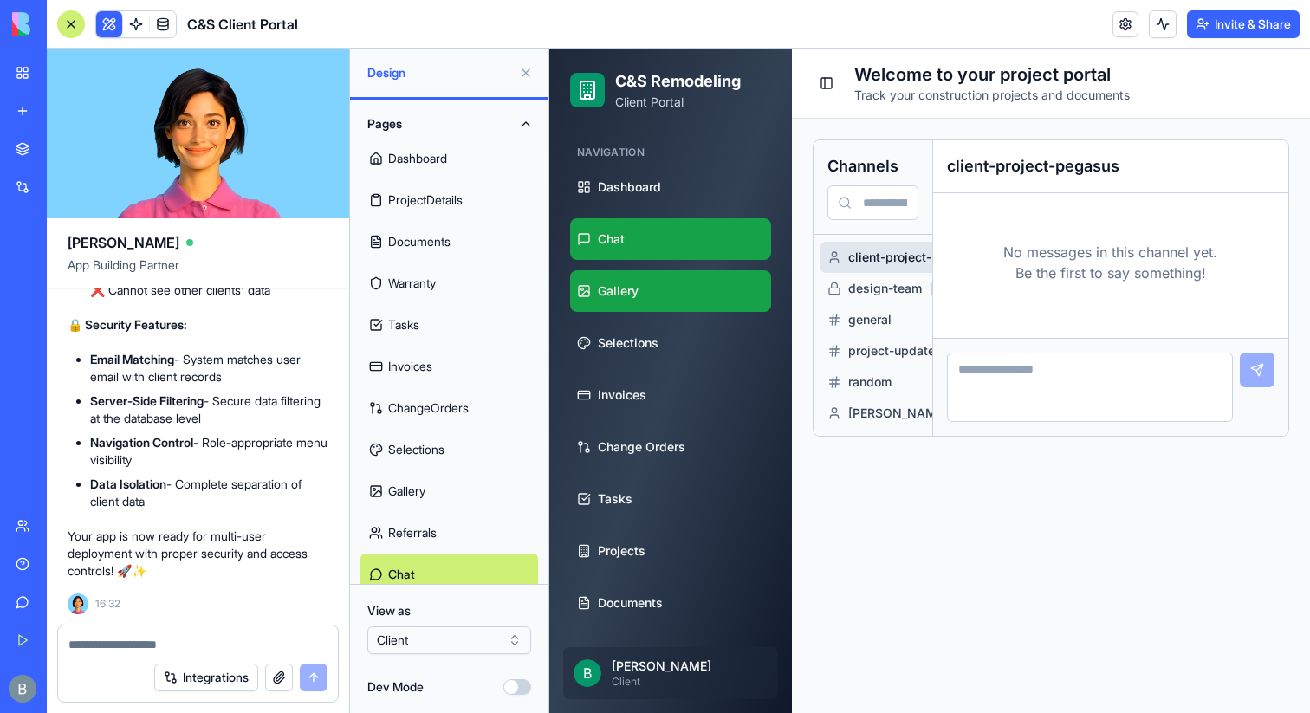
click at [646, 297] on link "Gallery" at bounding box center [670, 291] width 201 height 42
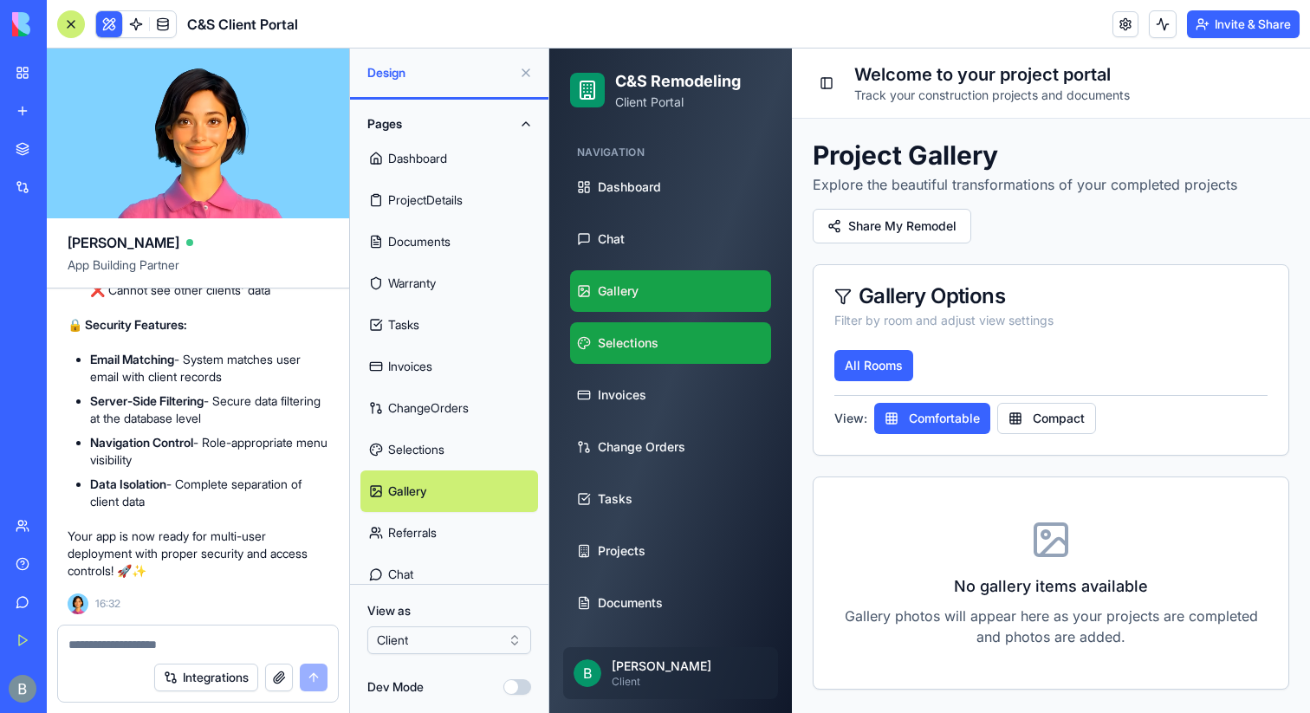
click at [647, 361] on link "Selections" at bounding box center [670, 343] width 201 height 42
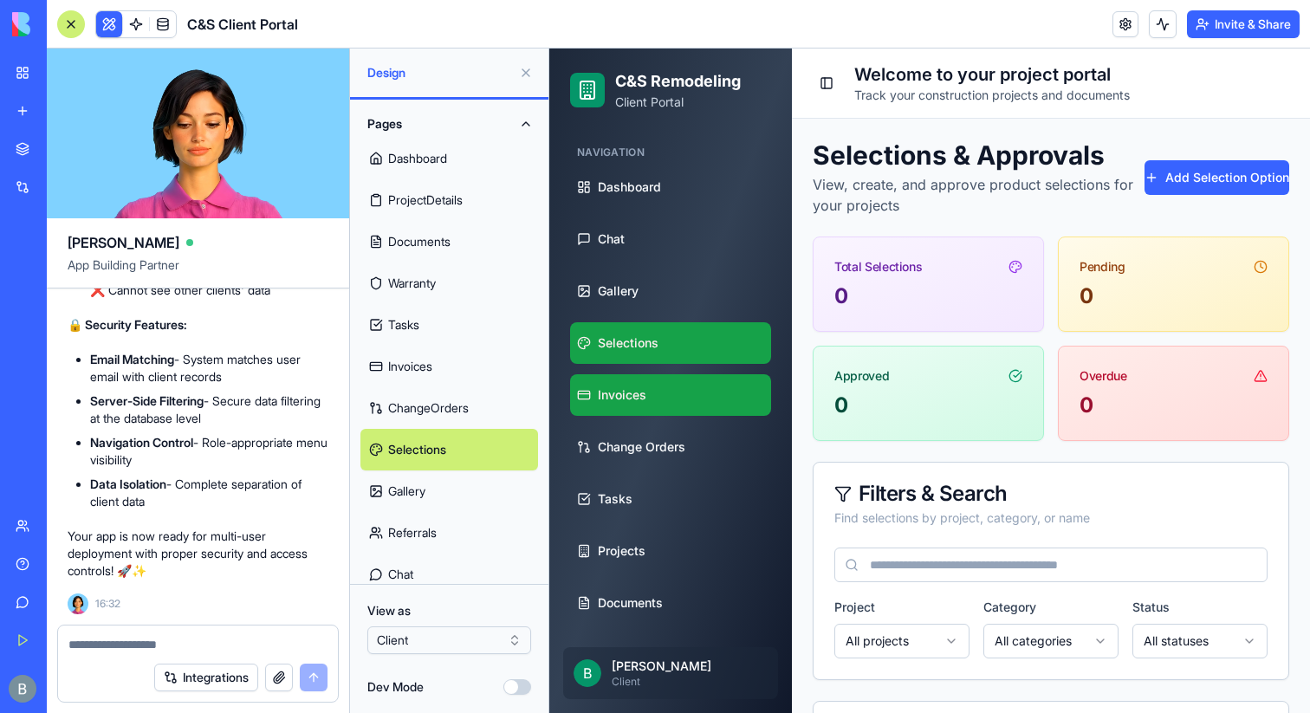
click at [644, 400] on span "Invoices" at bounding box center [622, 395] width 49 height 17
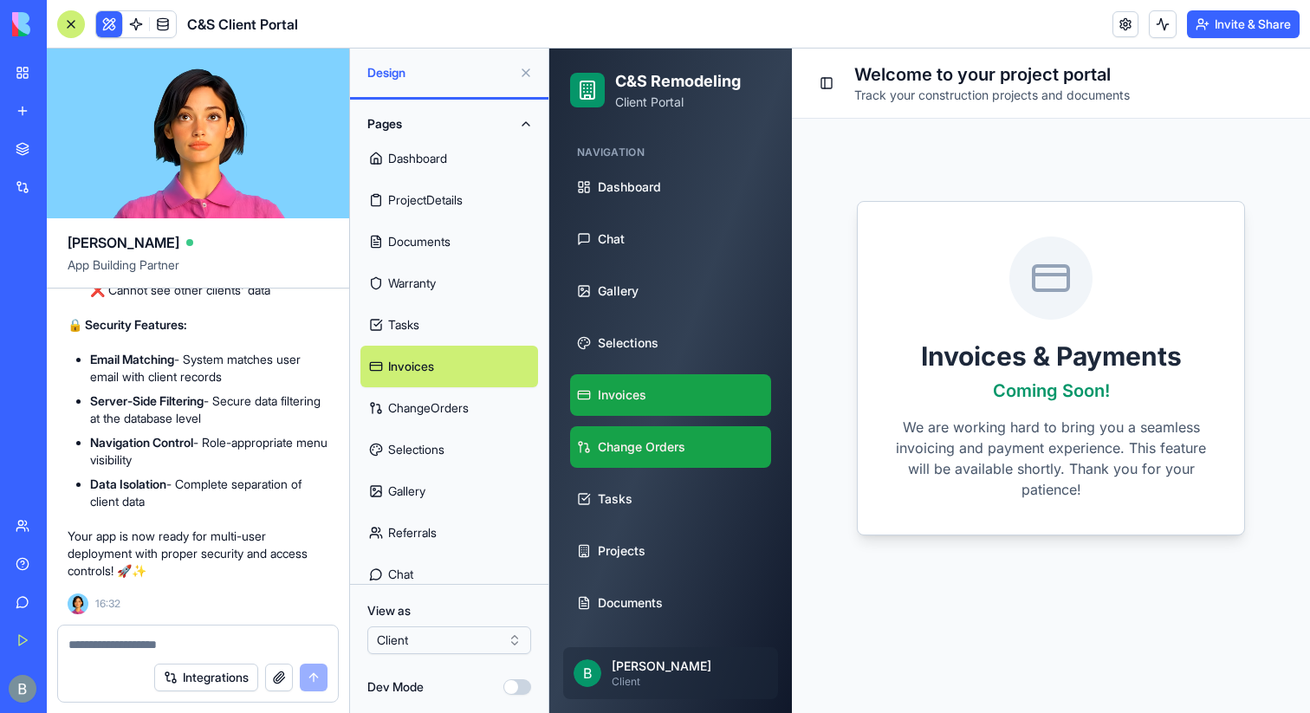
click at [636, 456] on link "Change Orders" at bounding box center [670, 447] width 201 height 42
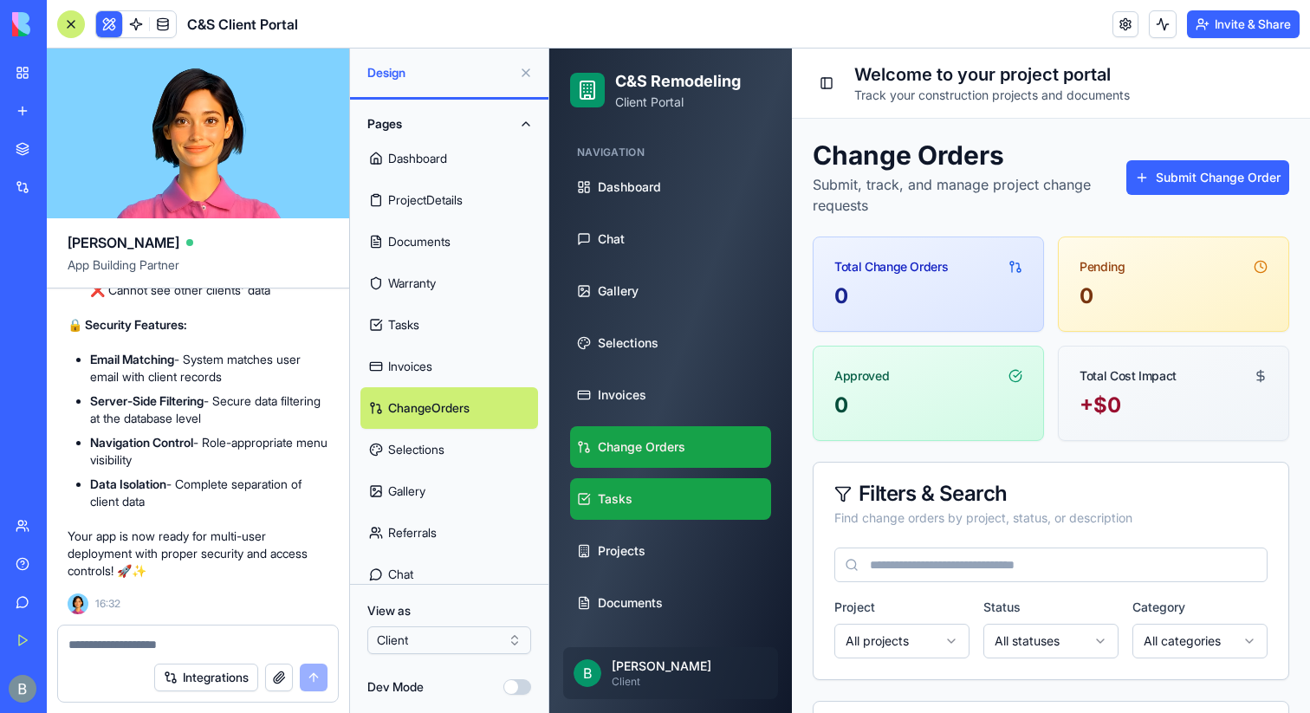
click at [621, 493] on span "Tasks" at bounding box center [615, 499] width 35 height 17
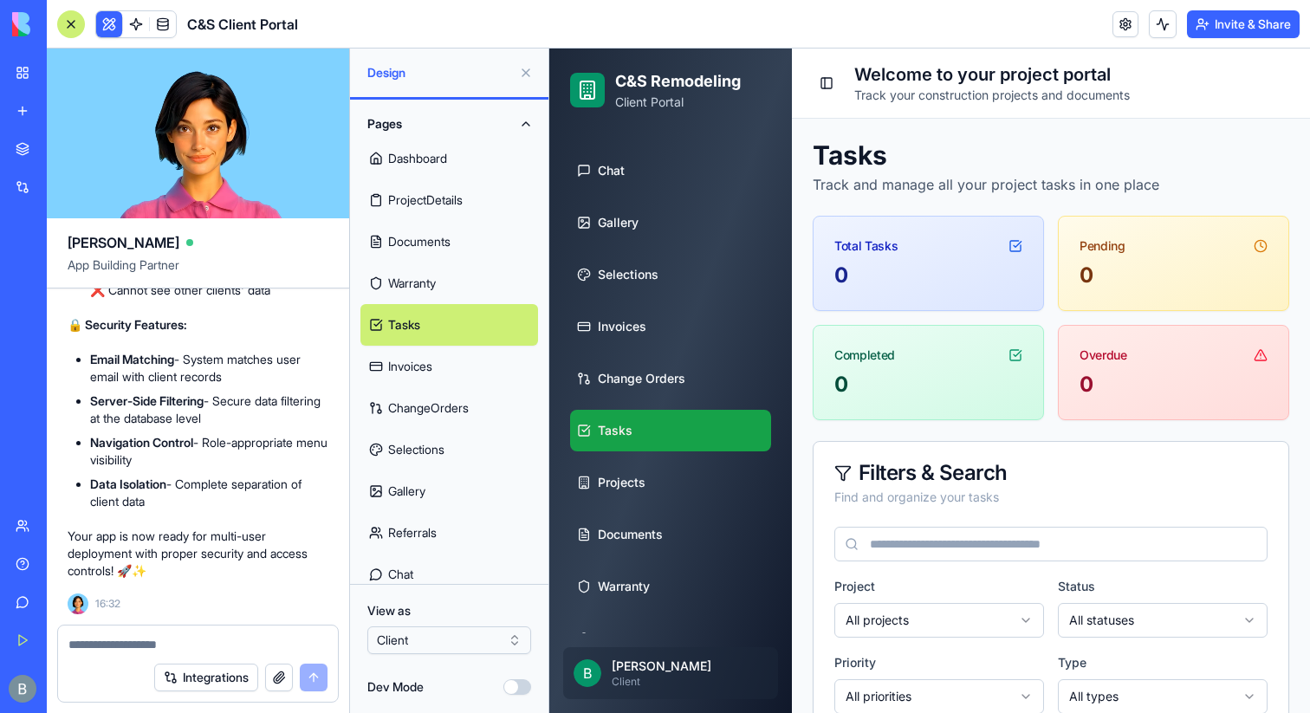
scroll to position [101, 0]
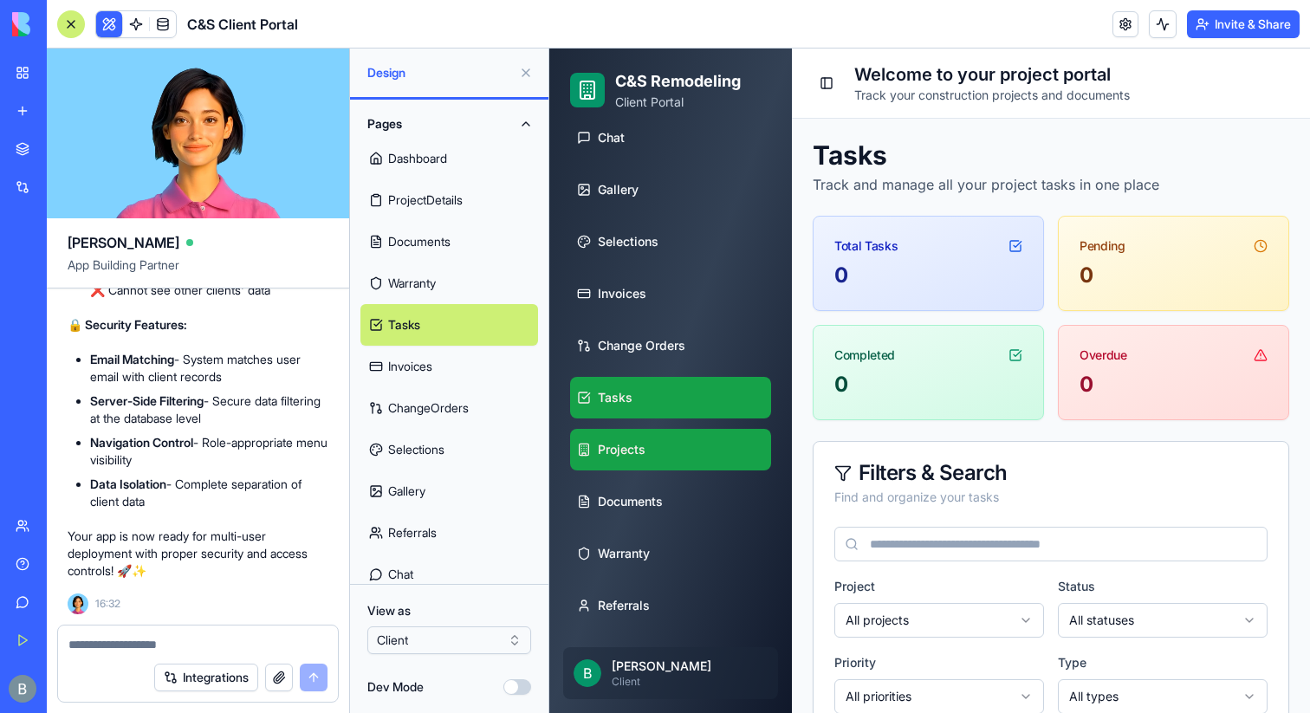
click at [615, 457] on span "Projects" at bounding box center [622, 449] width 48 height 17
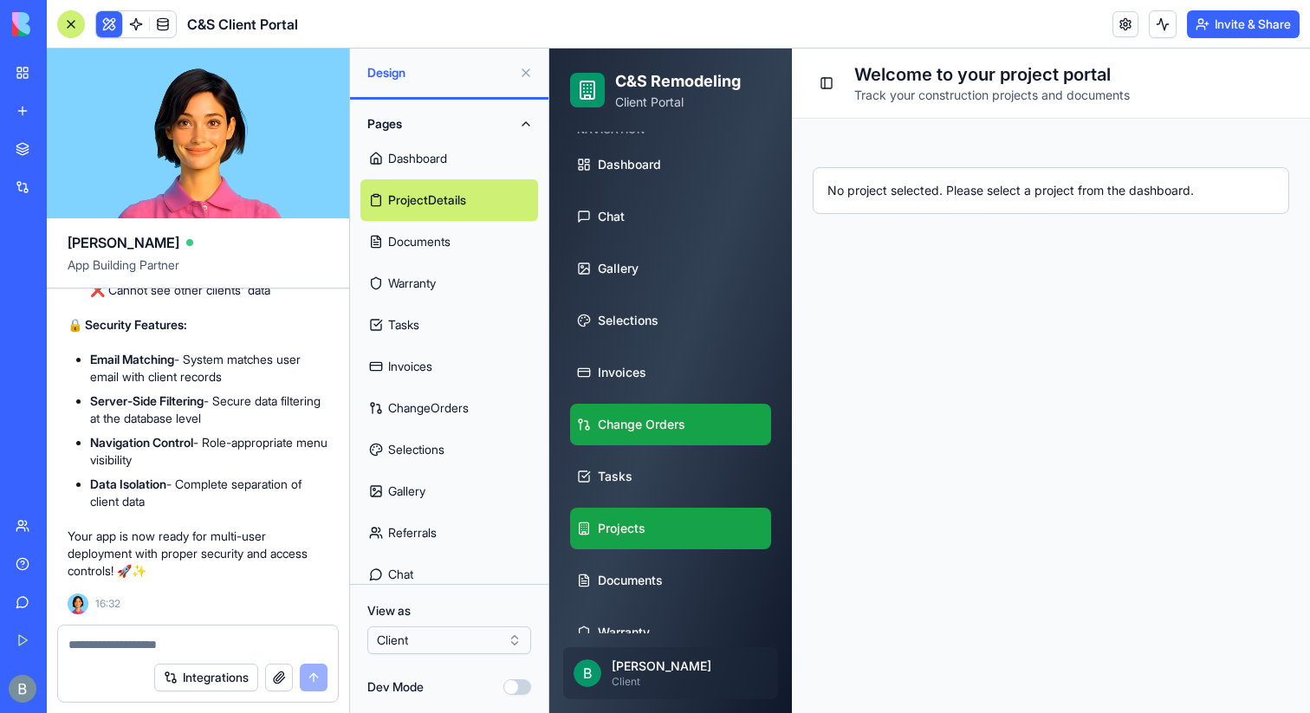
scroll to position [101, 0]
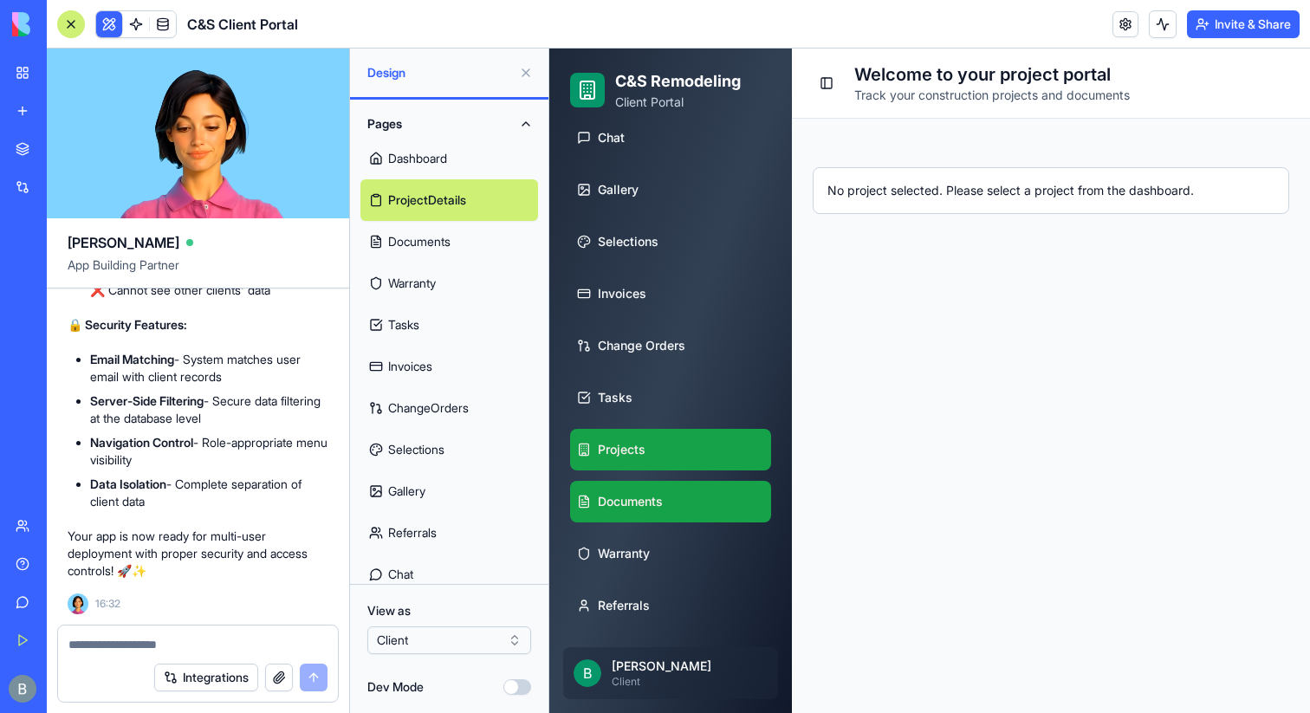
click at [624, 497] on span "Documents" at bounding box center [630, 501] width 65 height 17
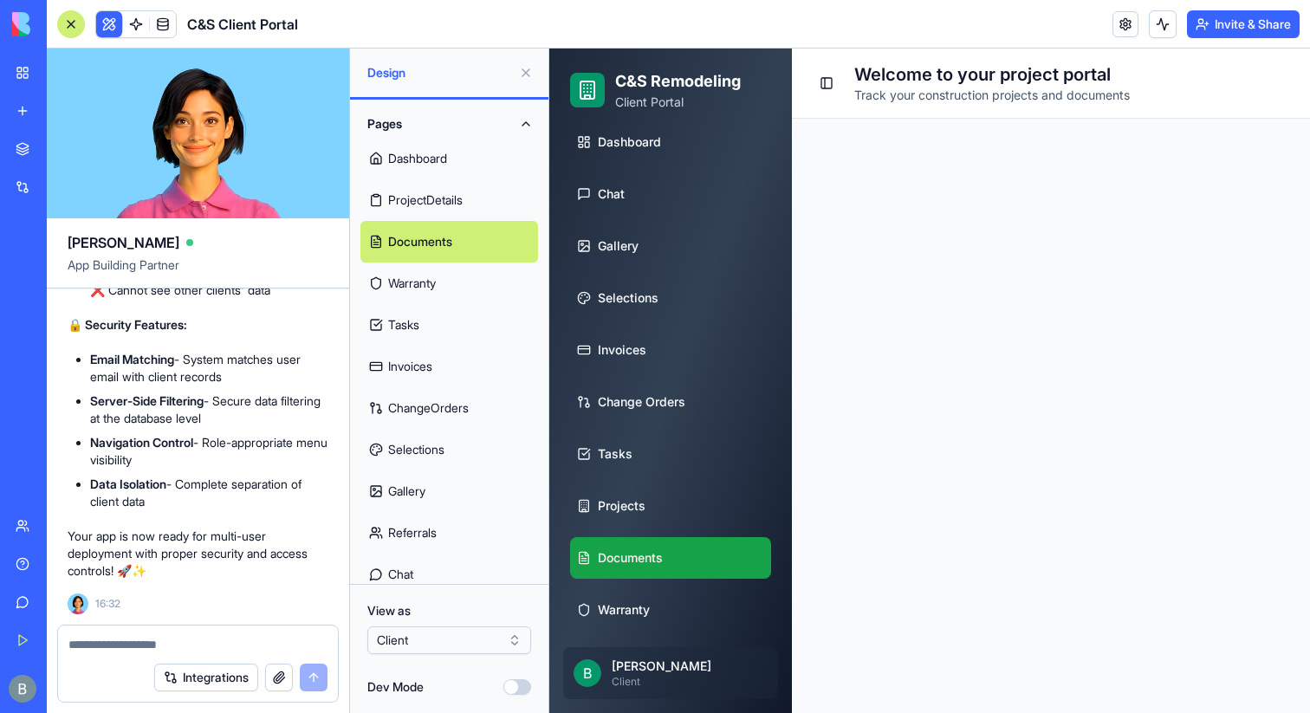
scroll to position [101, 0]
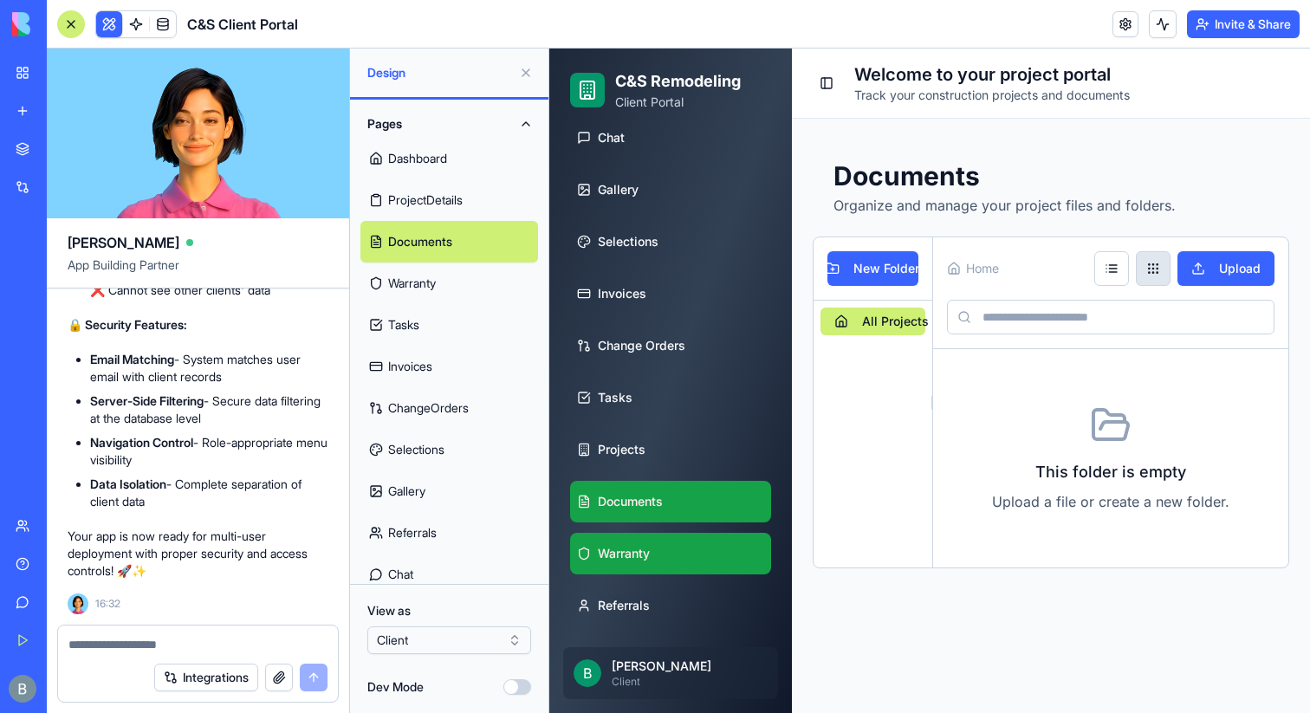
click at [618, 559] on span "Warranty" at bounding box center [624, 553] width 52 height 17
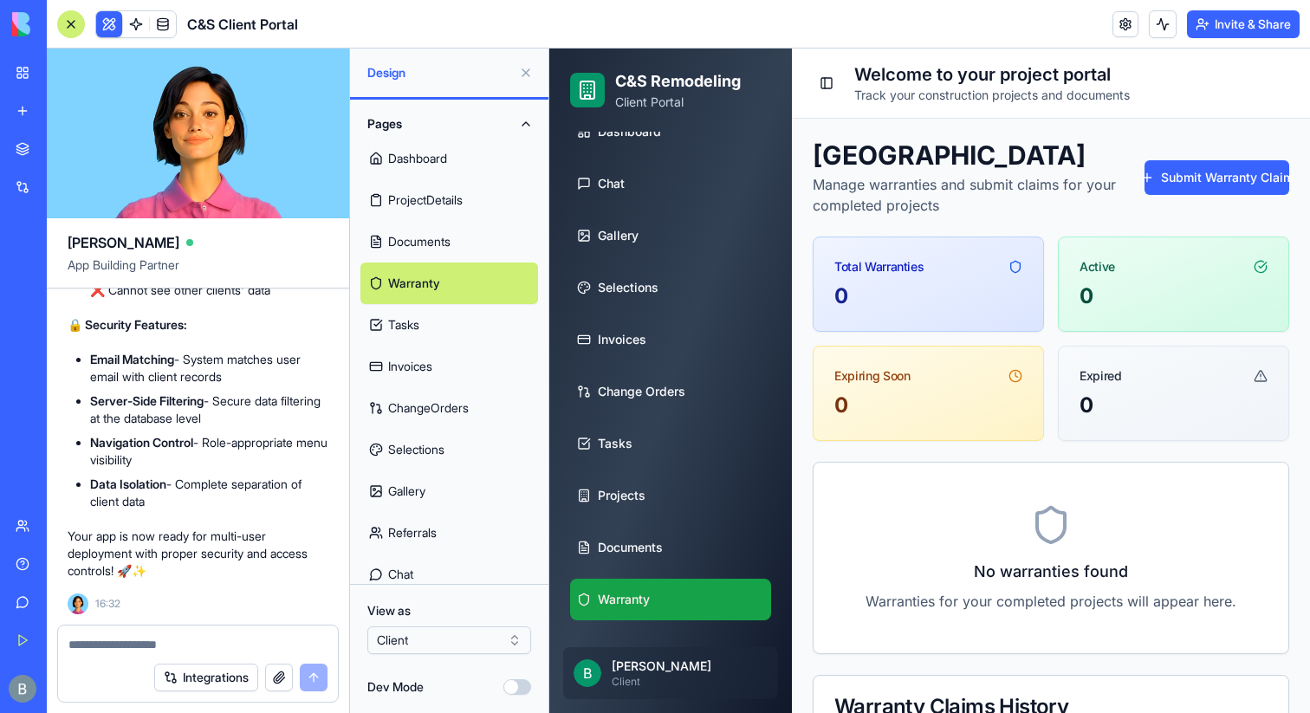
scroll to position [101, 0]
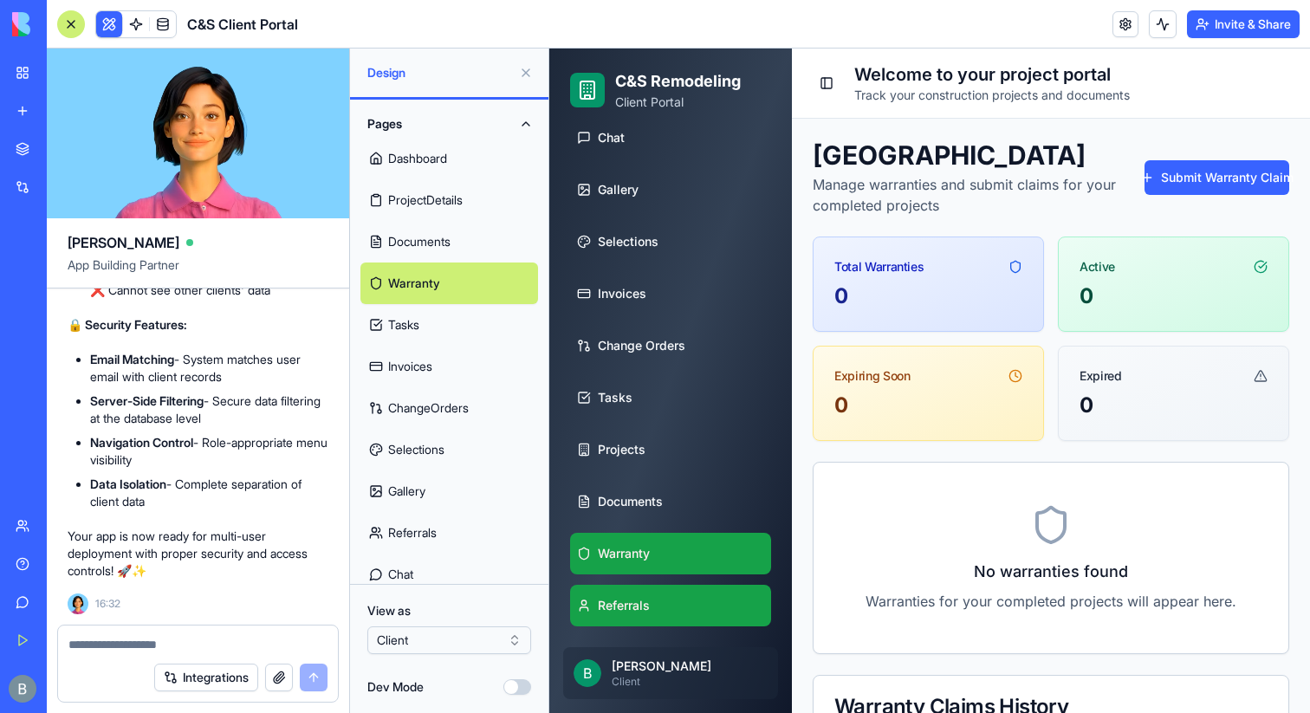
click at [624, 603] on span "Referrals" at bounding box center [624, 605] width 52 height 17
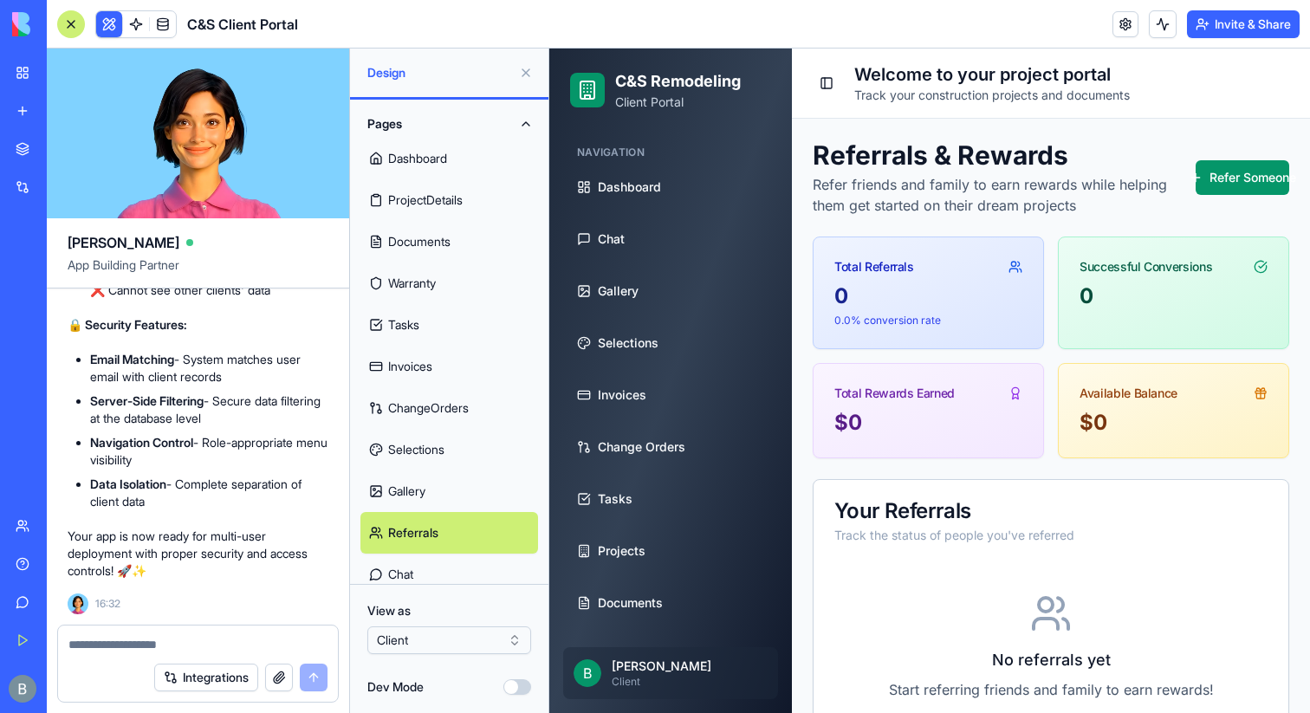
click at [514, 71] on button at bounding box center [526, 73] width 28 height 28
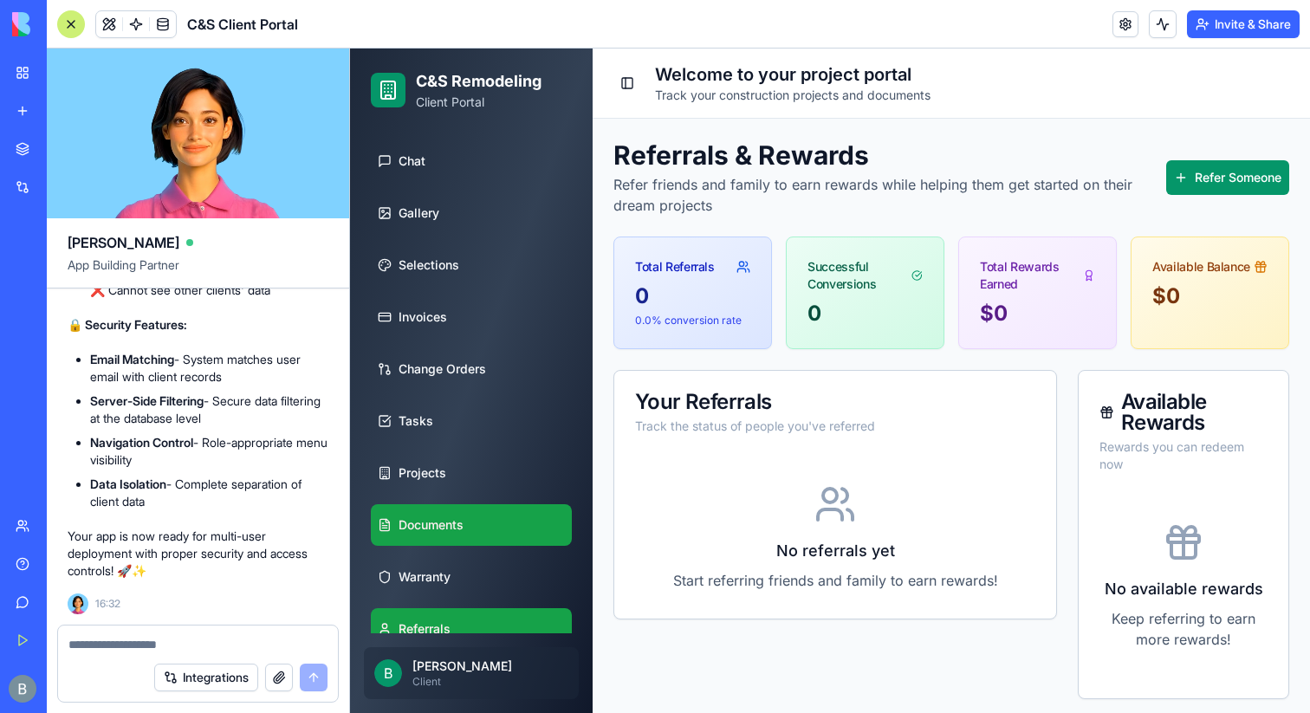
scroll to position [101, 0]
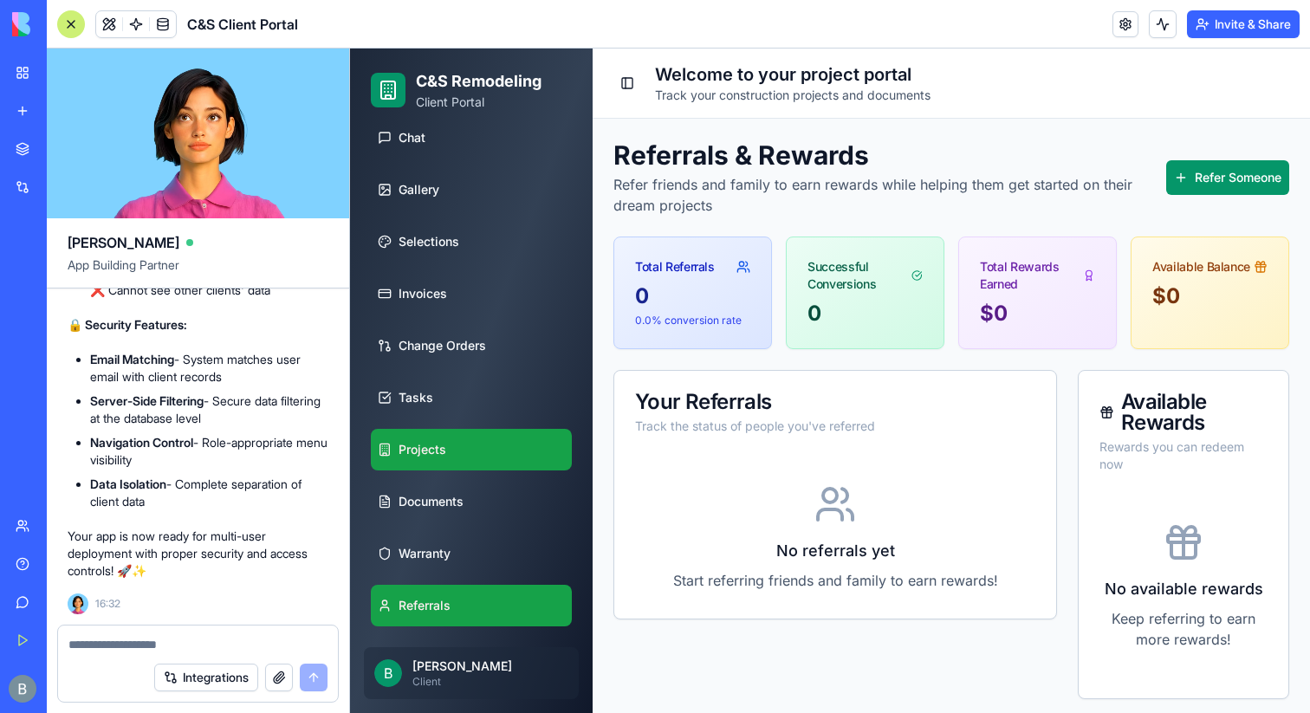
click at [414, 450] on span "Projects" at bounding box center [423, 449] width 48 height 17
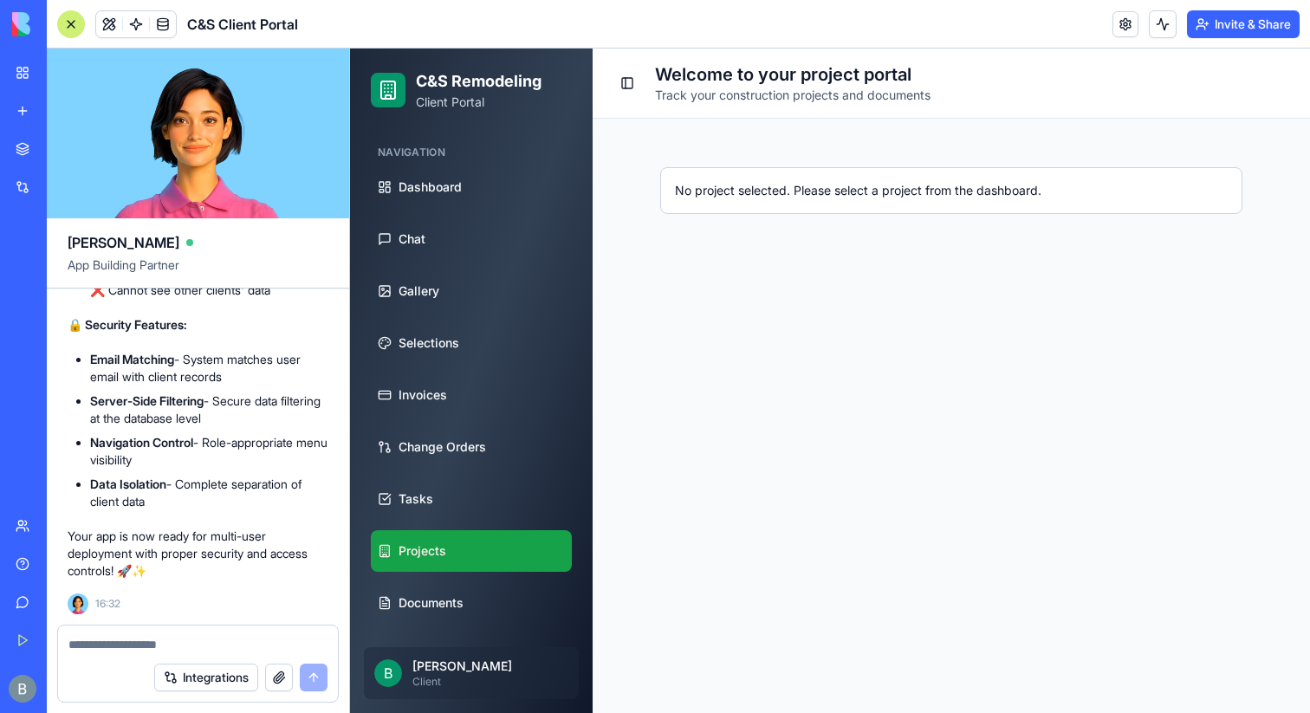
scroll to position [101, 0]
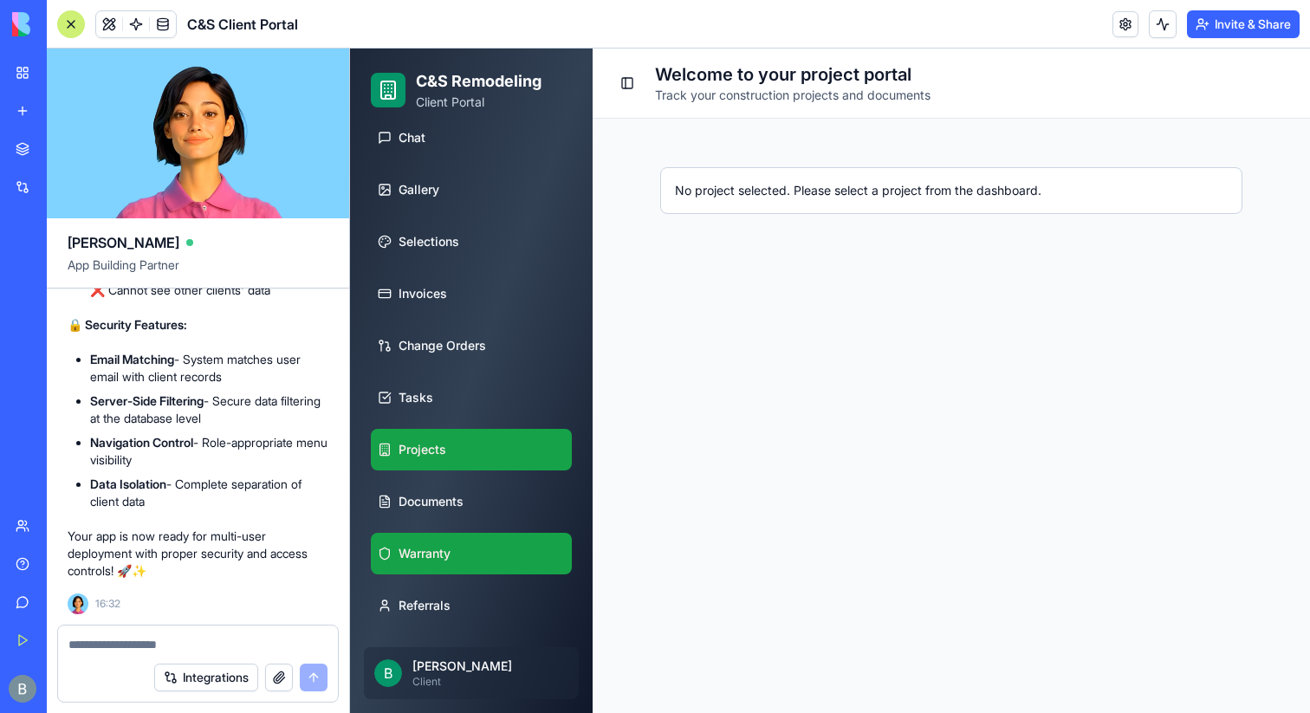
click at [421, 560] on span "Warranty" at bounding box center [425, 553] width 52 height 17
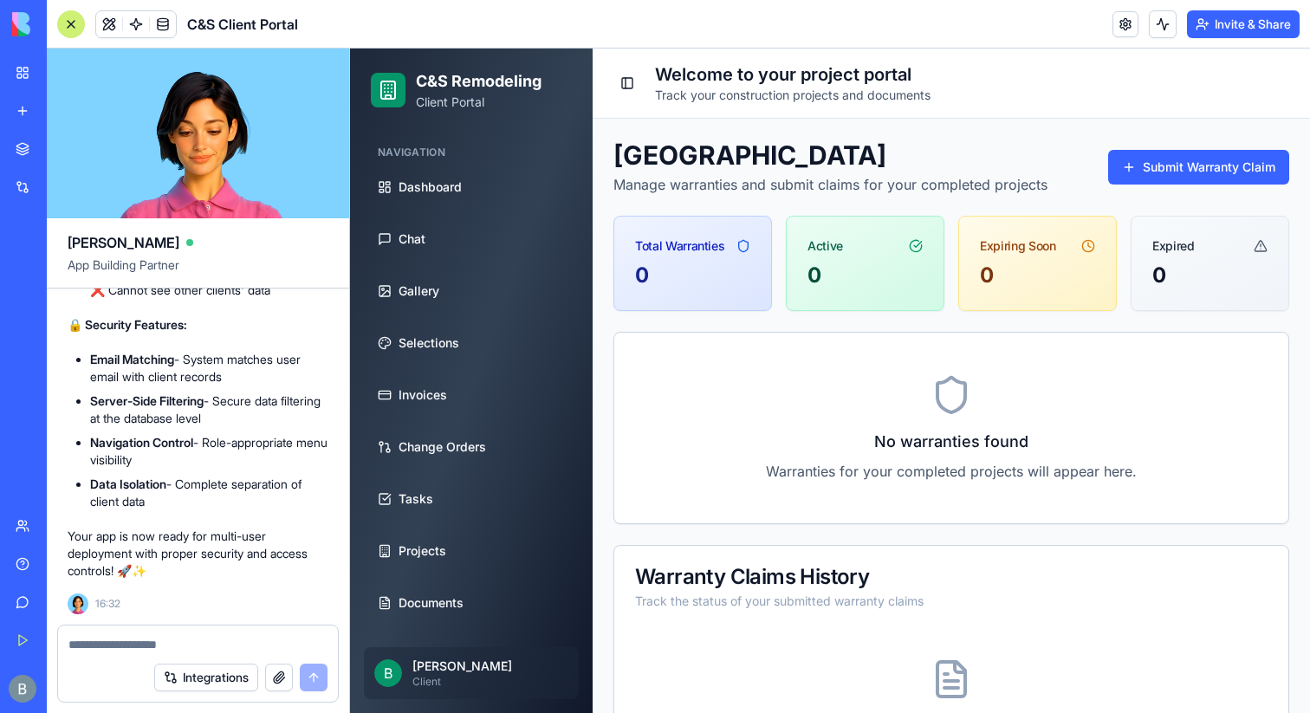
scroll to position [101, 0]
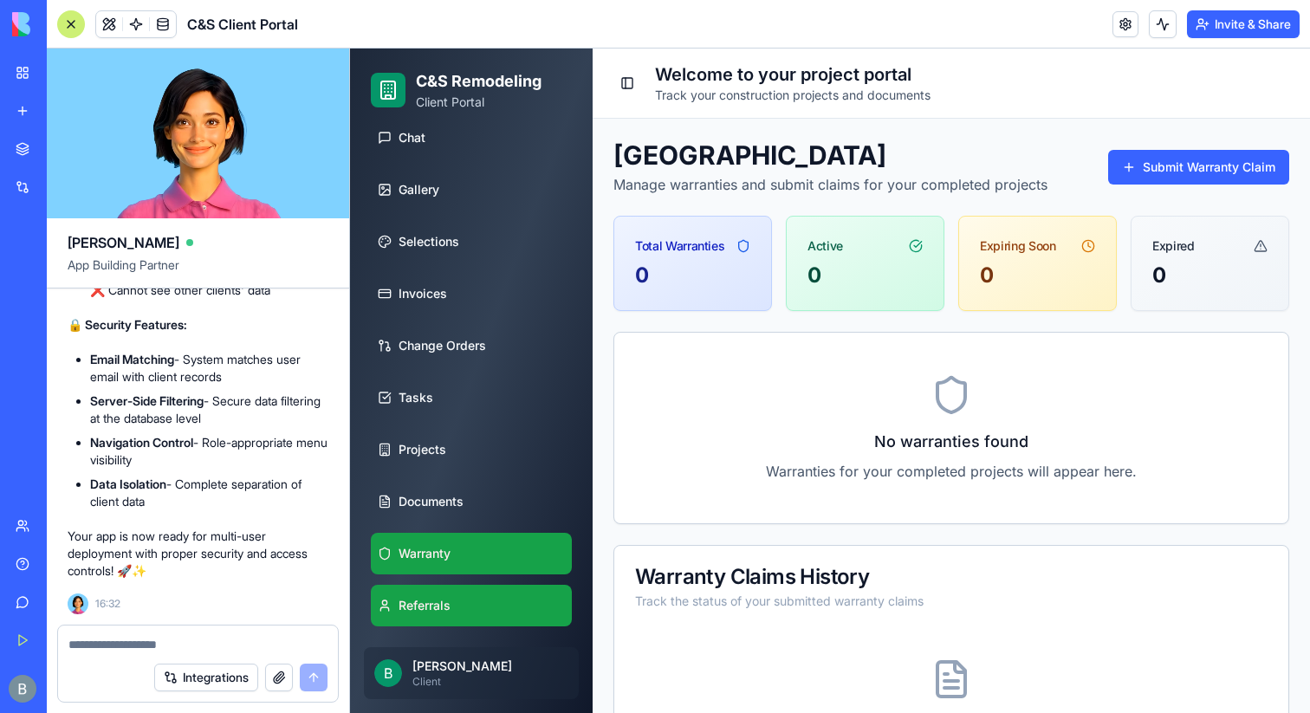
click at [419, 613] on span "Referrals" at bounding box center [425, 605] width 52 height 17
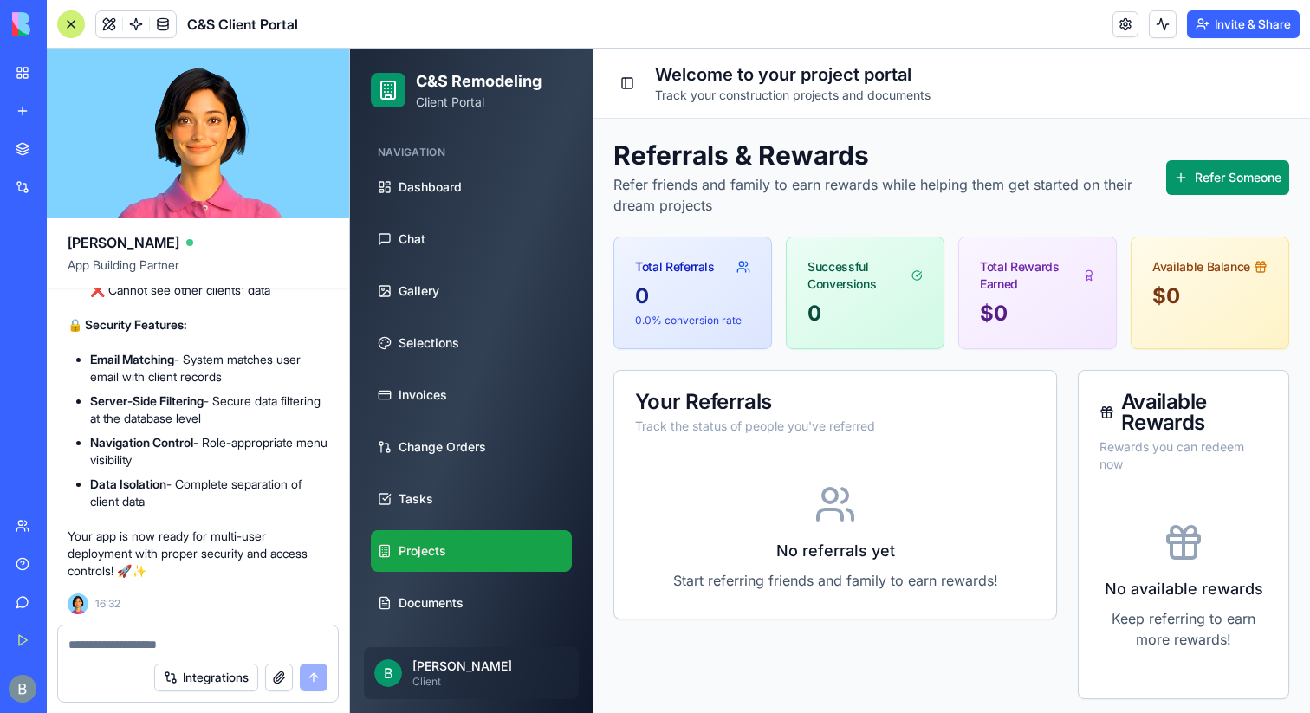
scroll to position [101, 0]
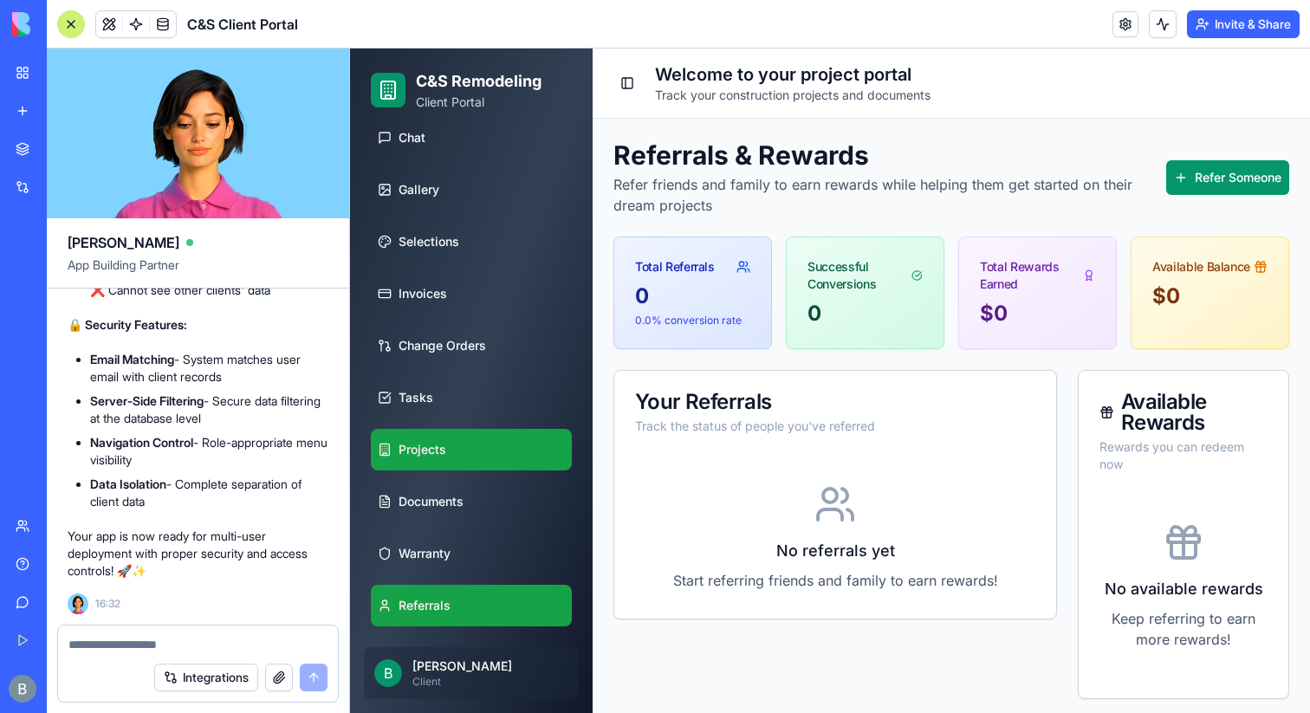
click at [413, 461] on link "Projects" at bounding box center [471, 450] width 201 height 42
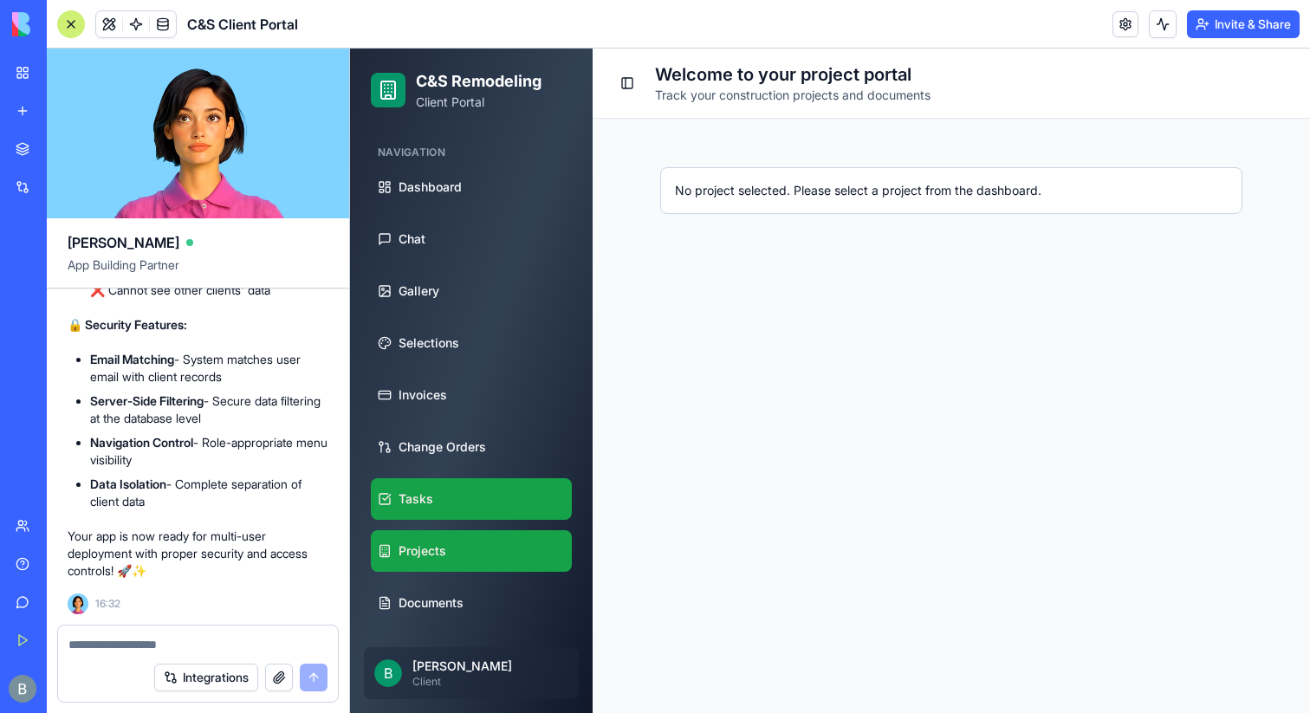
click at [446, 495] on link "Tasks" at bounding box center [471, 499] width 201 height 42
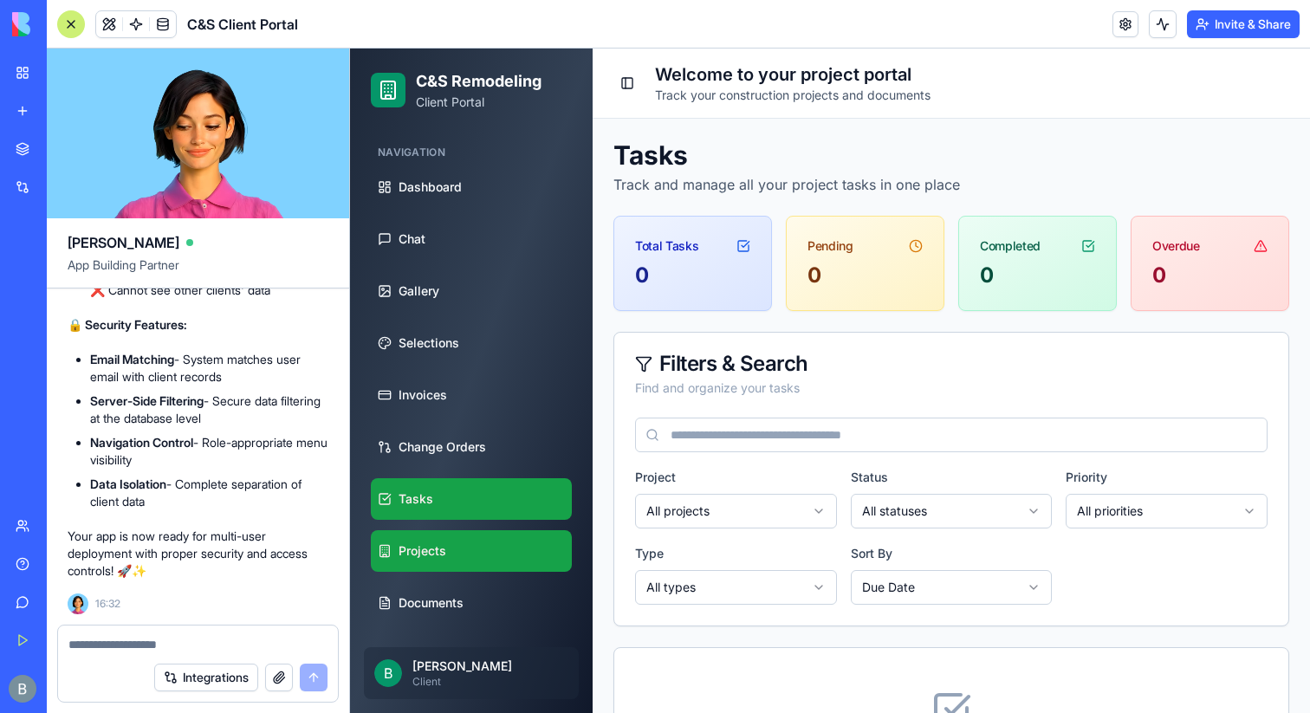
click at [445, 561] on link "Projects" at bounding box center [471, 551] width 201 height 42
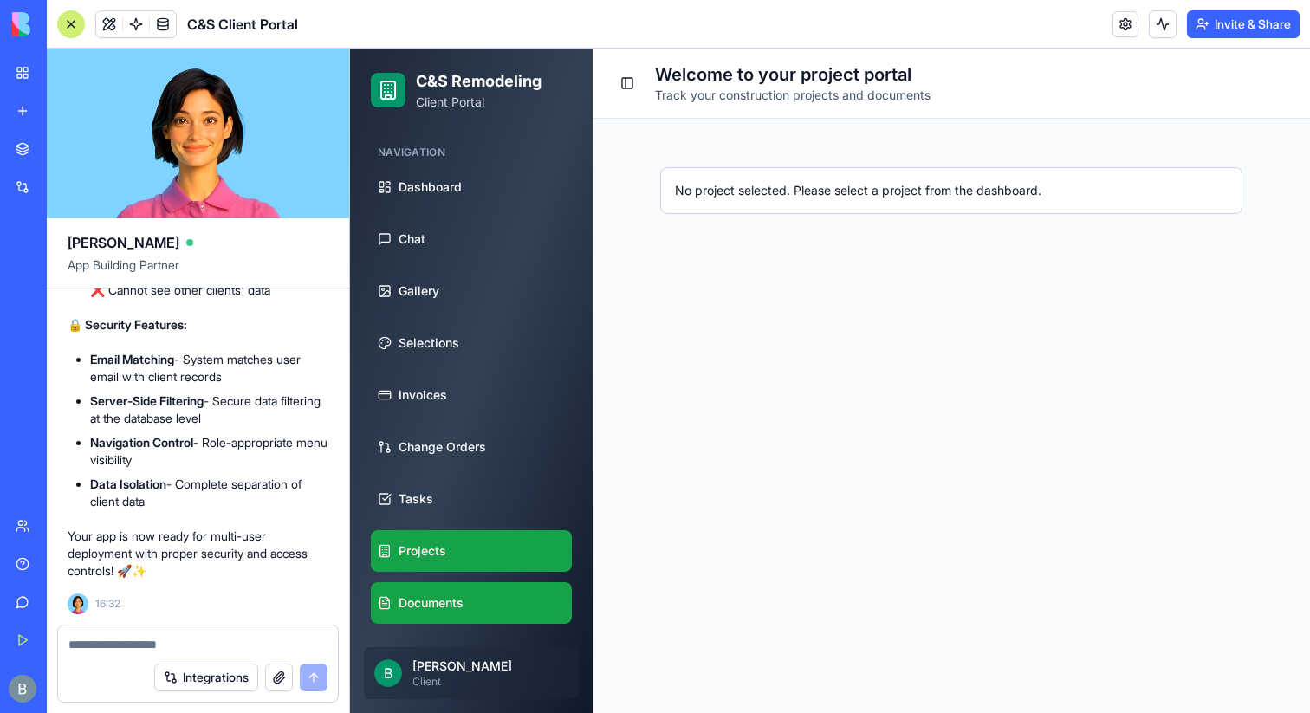
click at [452, 608] on span "Documents" at bounding box center [431, 602] width 65 height 17
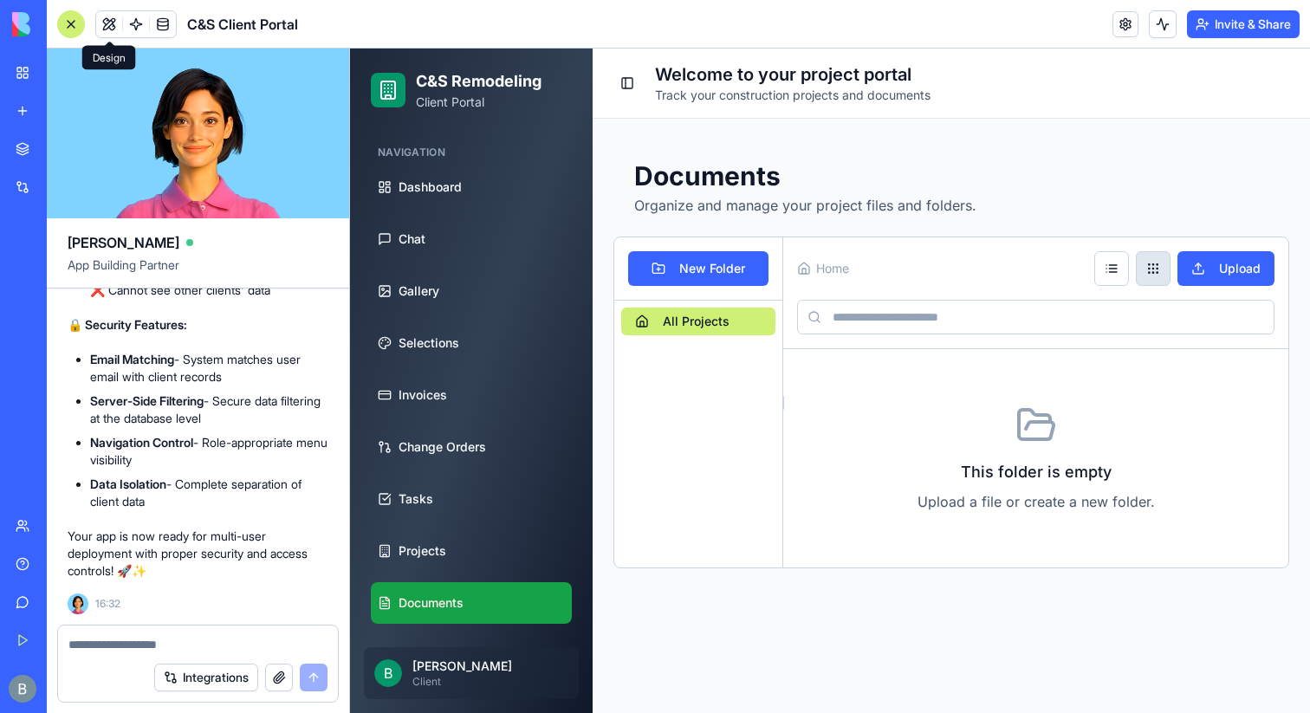
click at [108, 30] on button at bounding box center [109, 24] width 26 height 26
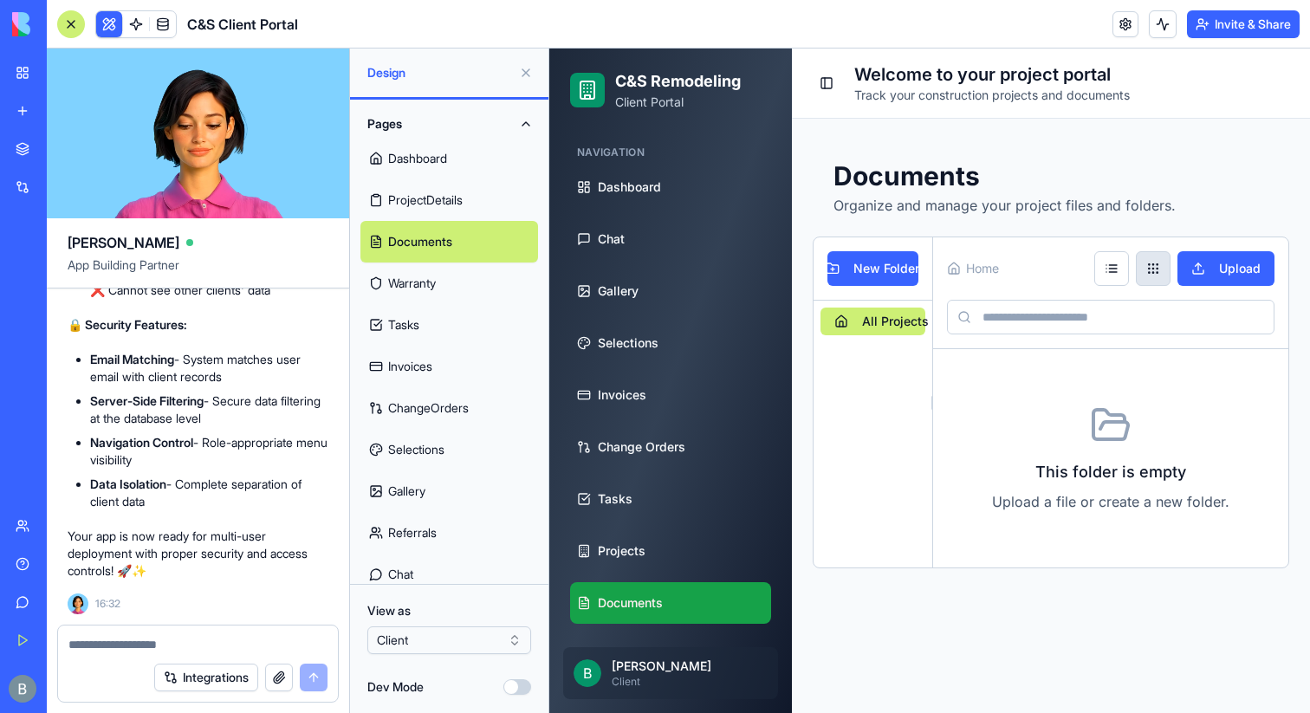
click at [471, 641] on html "BETA My Workspace New app Marketplace Integrations Recent Inventory Master C&S …" at bounding box center [655, 356] width 1310 height 713
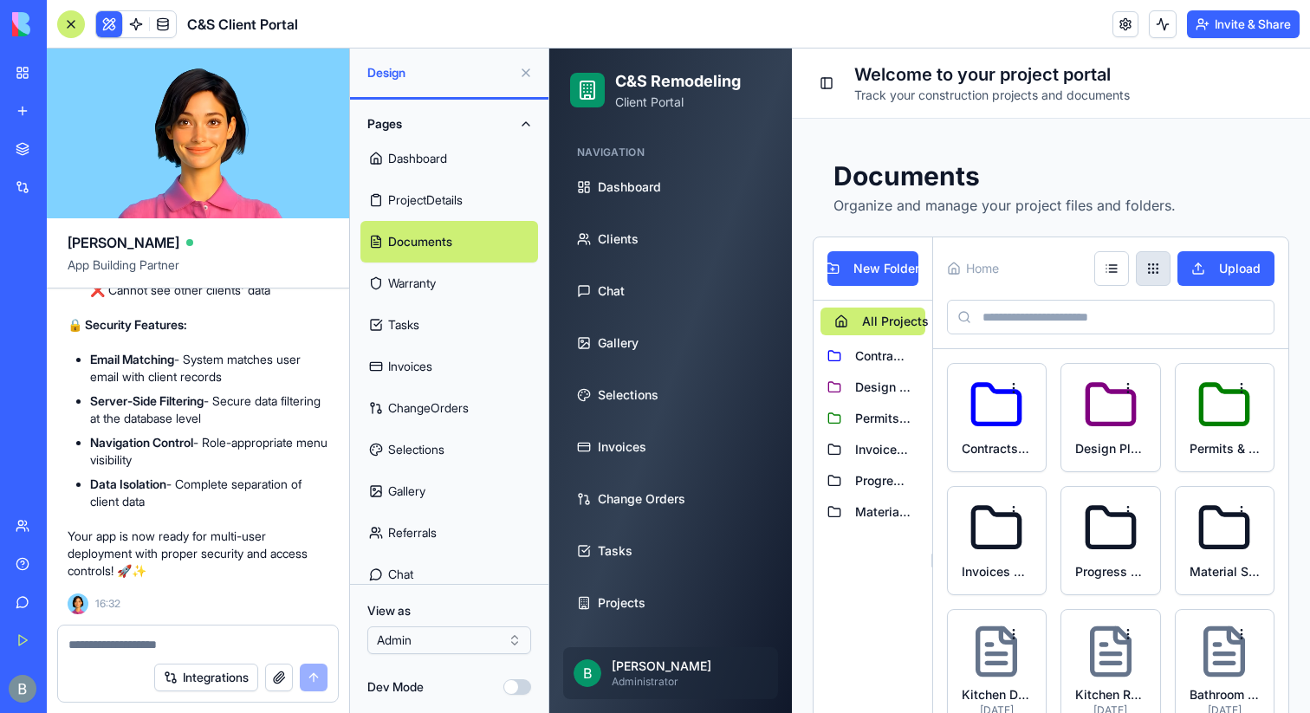
click at [255, 645] on textarea at bounding box center [197, 644] width 259 height 17
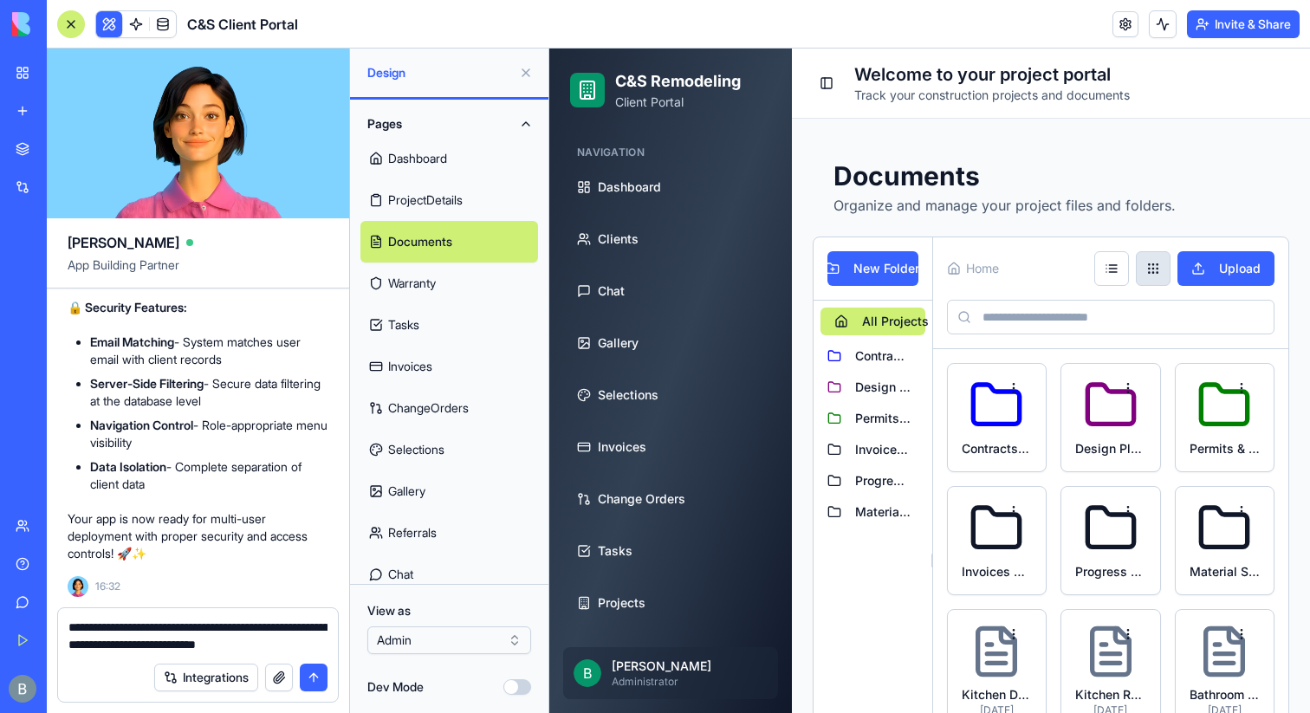
click at [199, 647] on textarea "**********" at bounding box center [197, 636] width 259 height 35
click at [205, 639] on textarea "**********" at bounding box center [197, 636] width 259 height 35
click at [213, 647] on textarea "**********" at bounding box center [197, 636] width 259 height 35
click at [221, 647] on textarea "**********" at bounding box center [197, 636] width 259 height 35
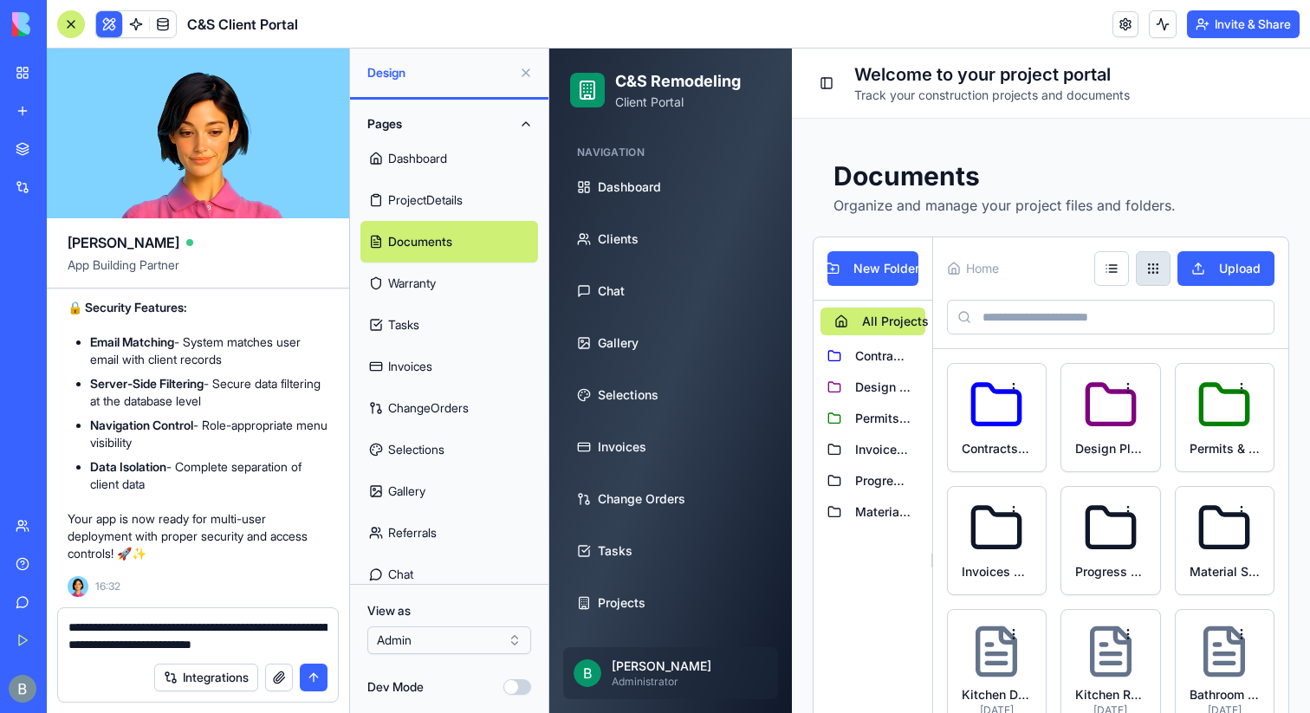
click at [227, 645] on textarea "**********" at bounding box center [197, 636] width 259 height 35
type textarea "**********"
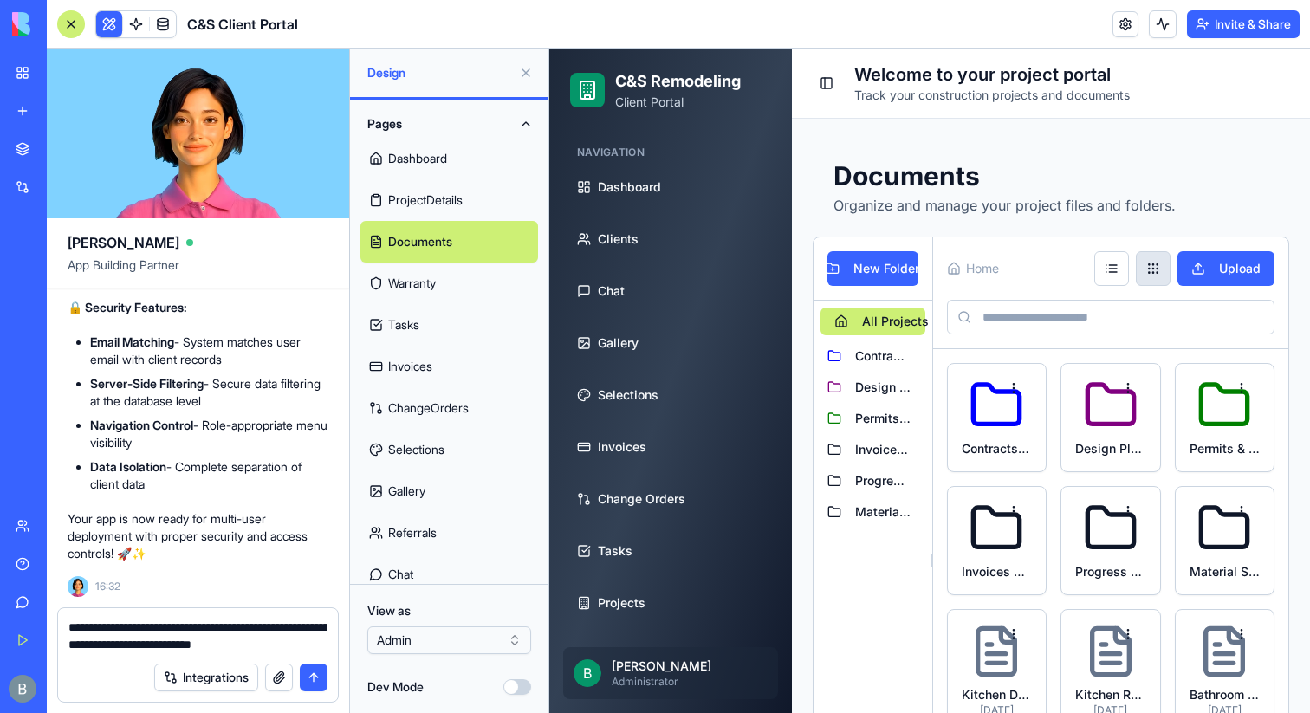
click at [311, 679] on button "submit" at bounding box center [314, 678] width 28 height 28
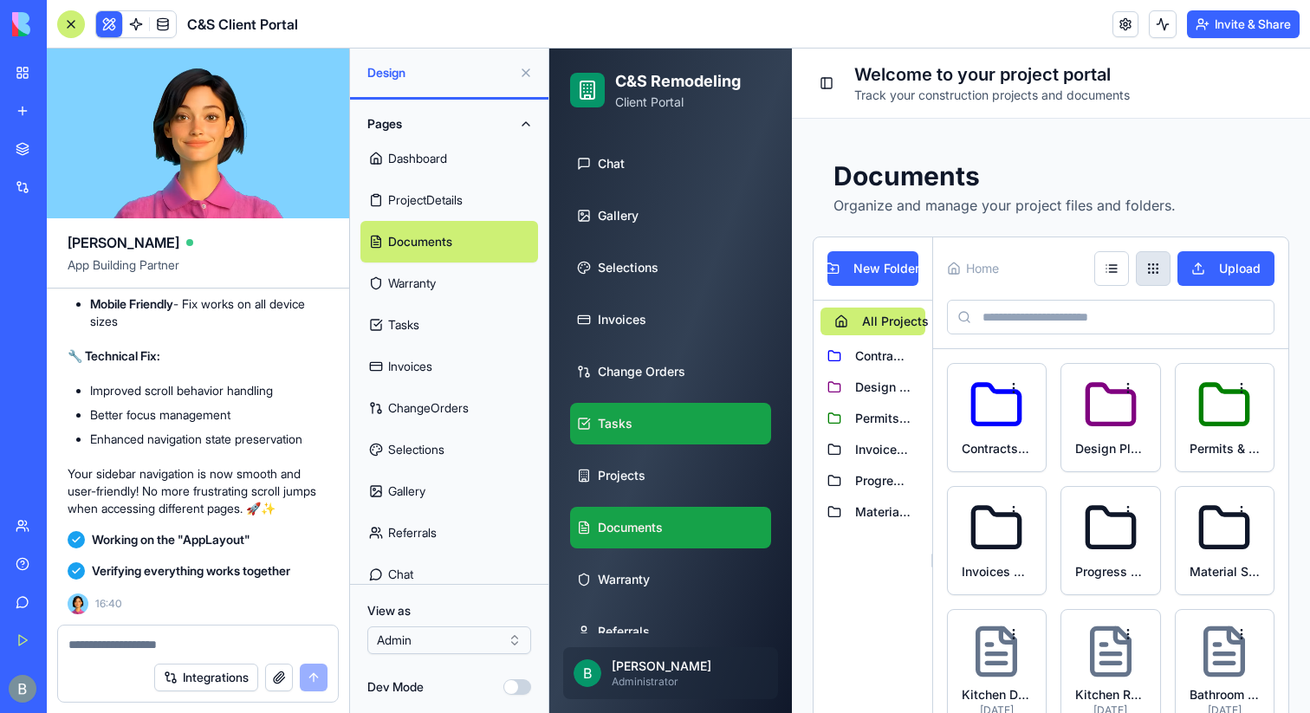
scroll to position [153, 0]
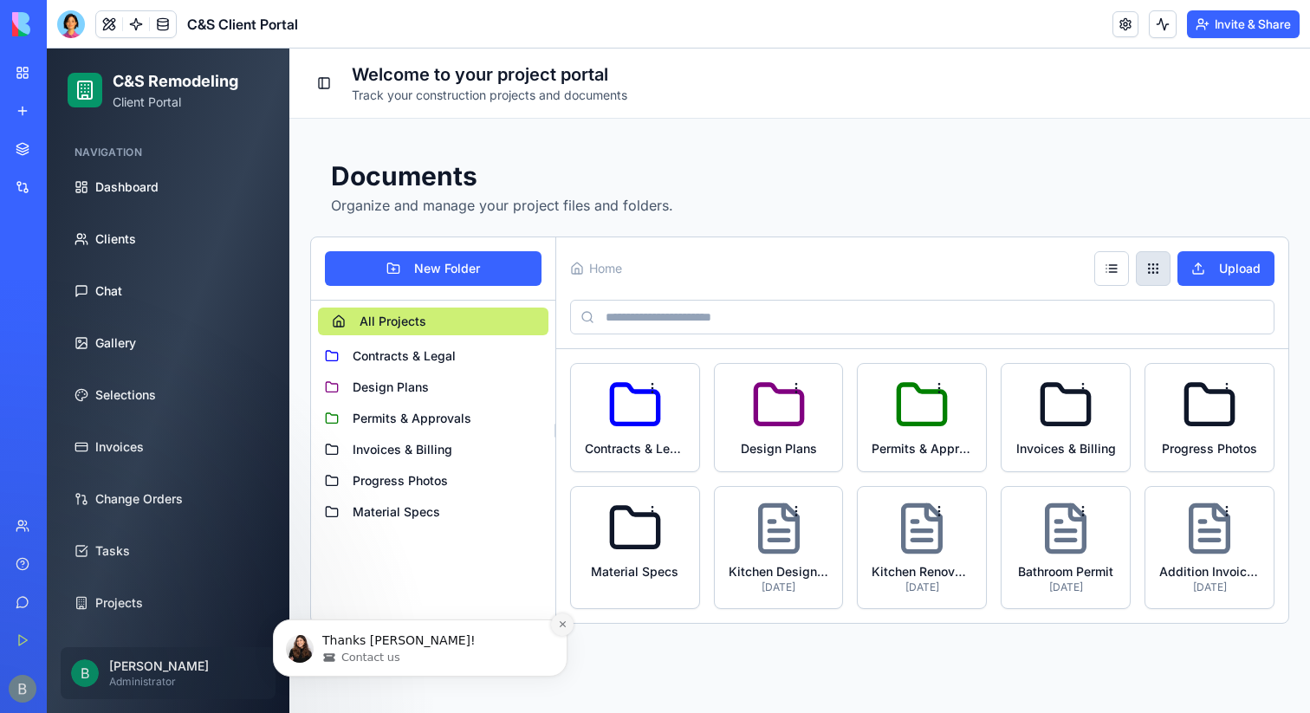
click at [556, 625] on button "Dismiss notification" at bounding box center [562, 625] width 23 height 23
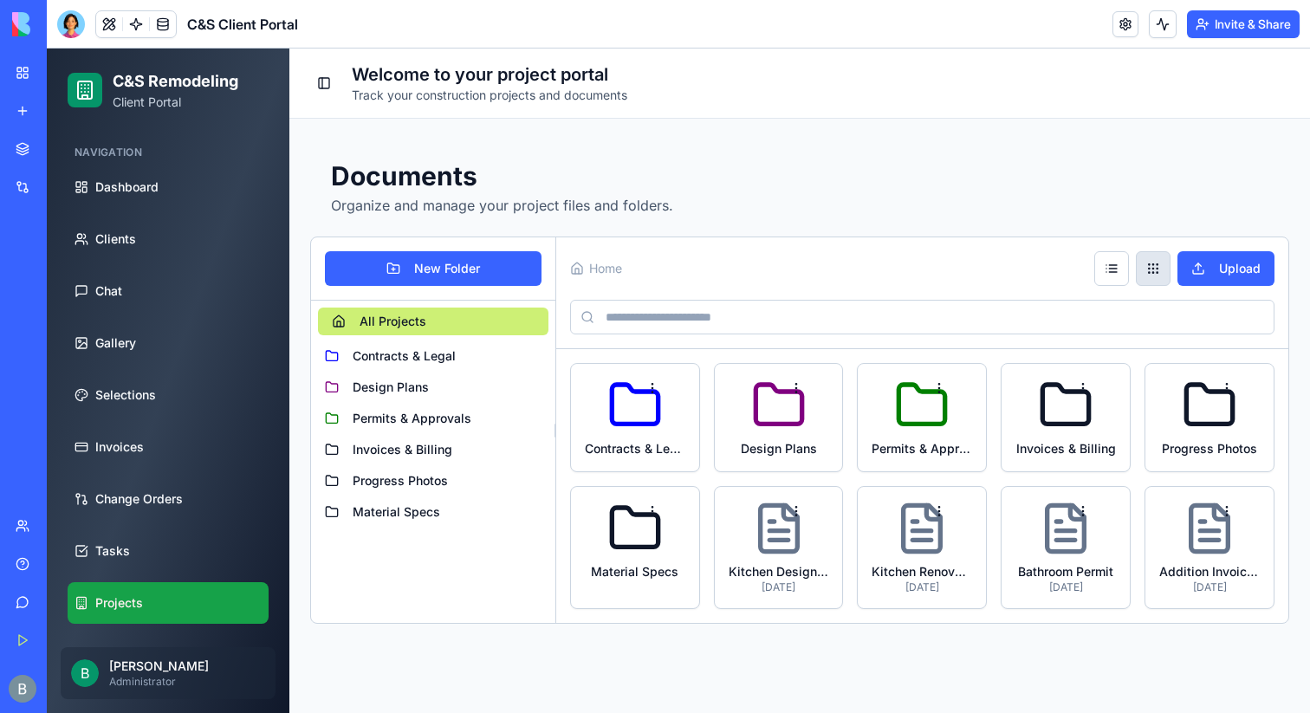
click at [137, 607] on span "Projects" at bounding box center [119, 602] width 48 height 17
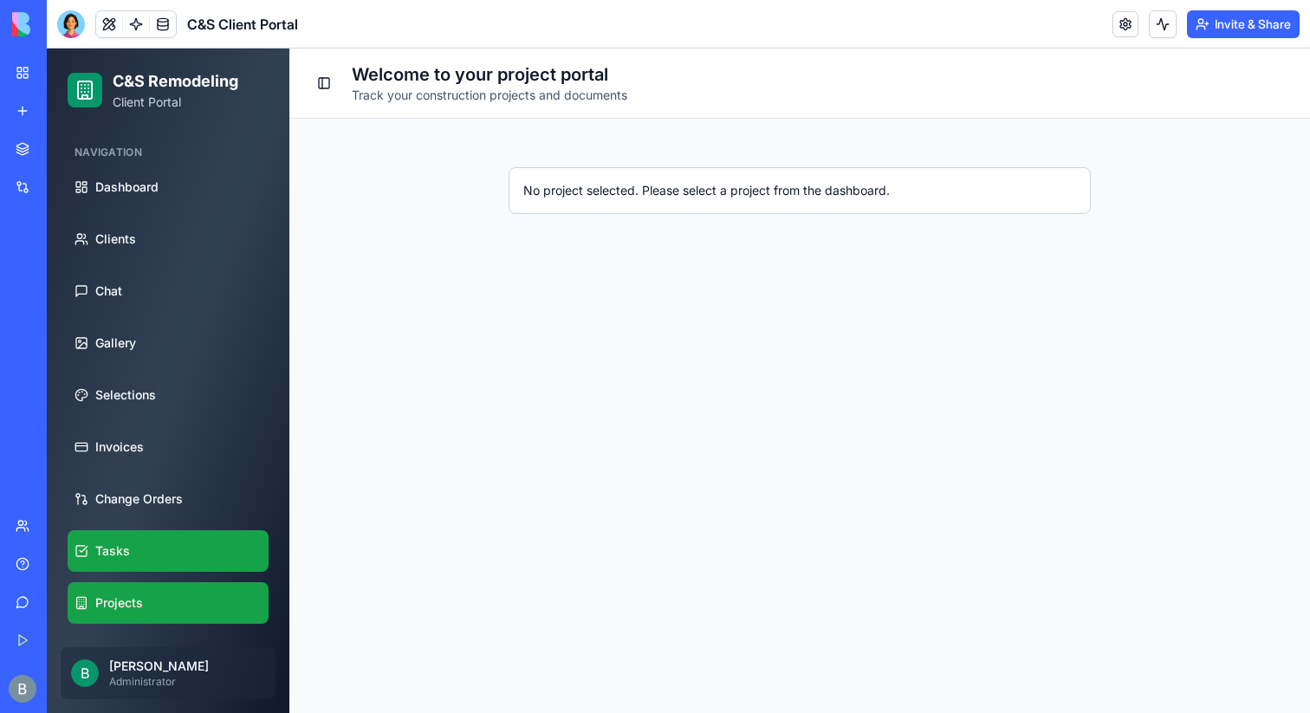
click at [119, 533] on link "Tasks" at bounding box center [168, 551] width 201 height 42
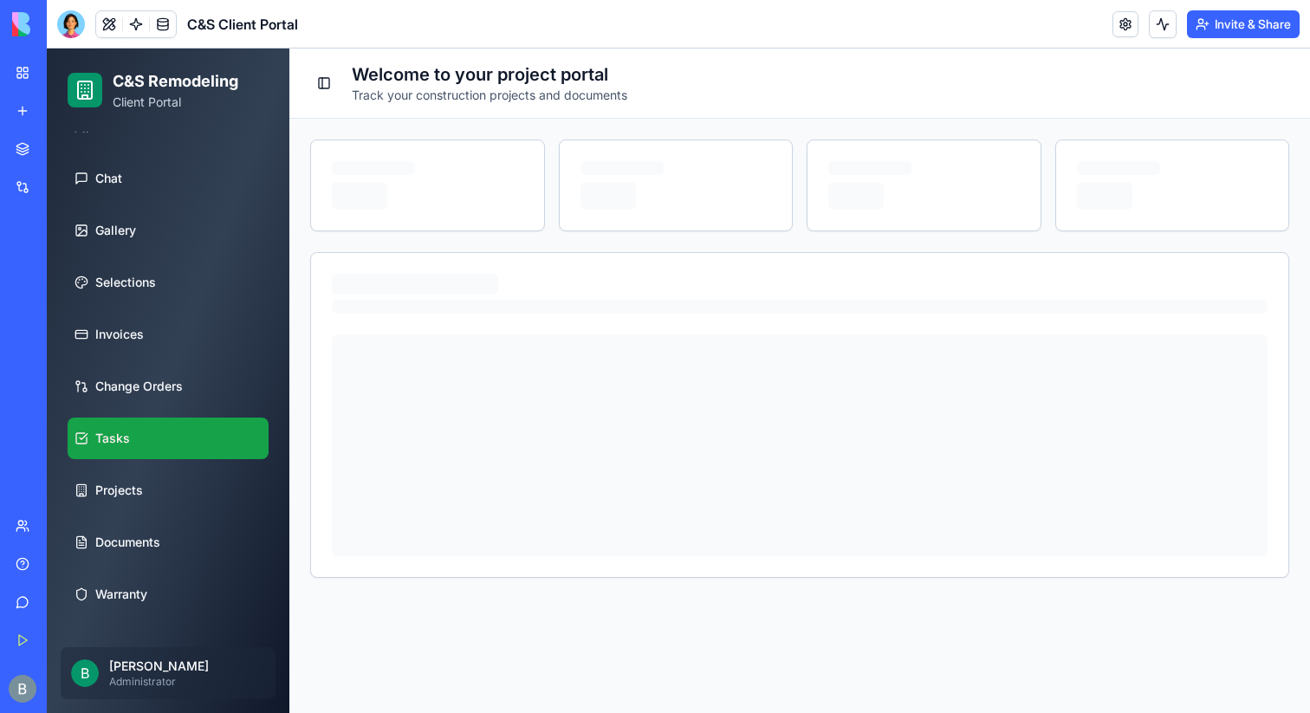
scroll to position [153, 0]
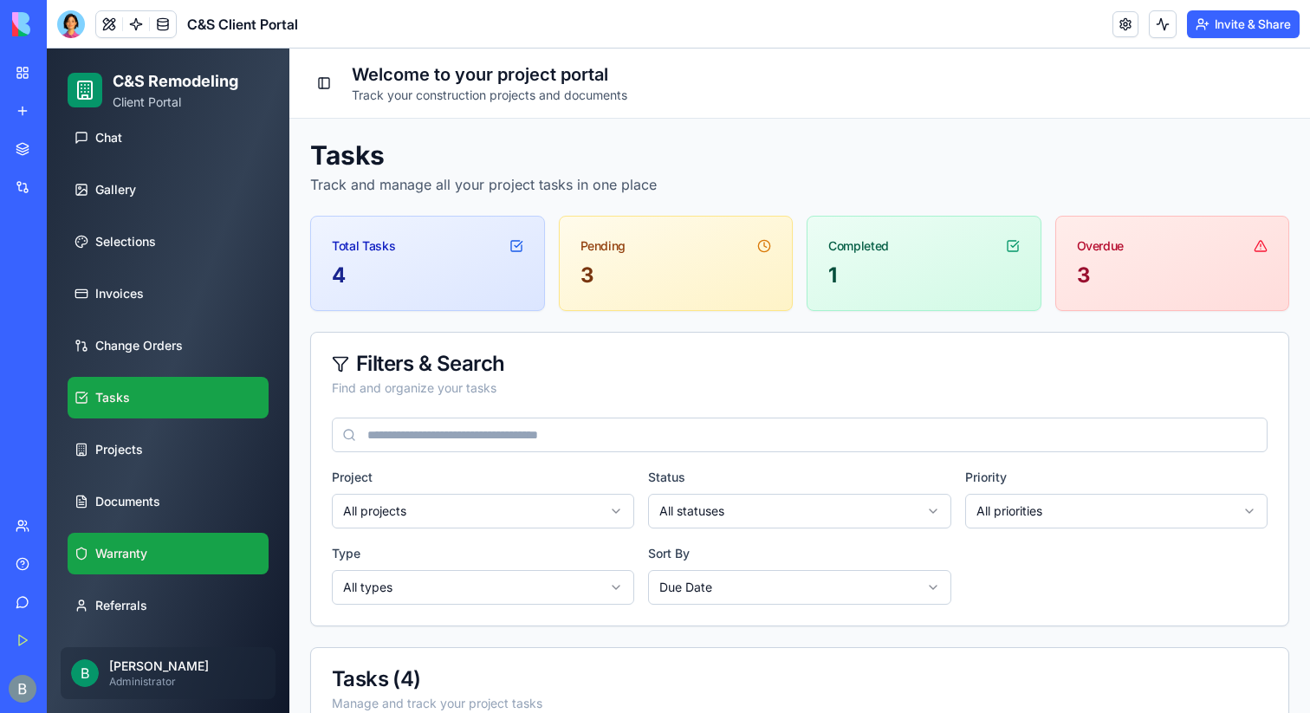
click at [119, 553] on span "Warranty" at bounding box center [121, 553] width 52 height 17
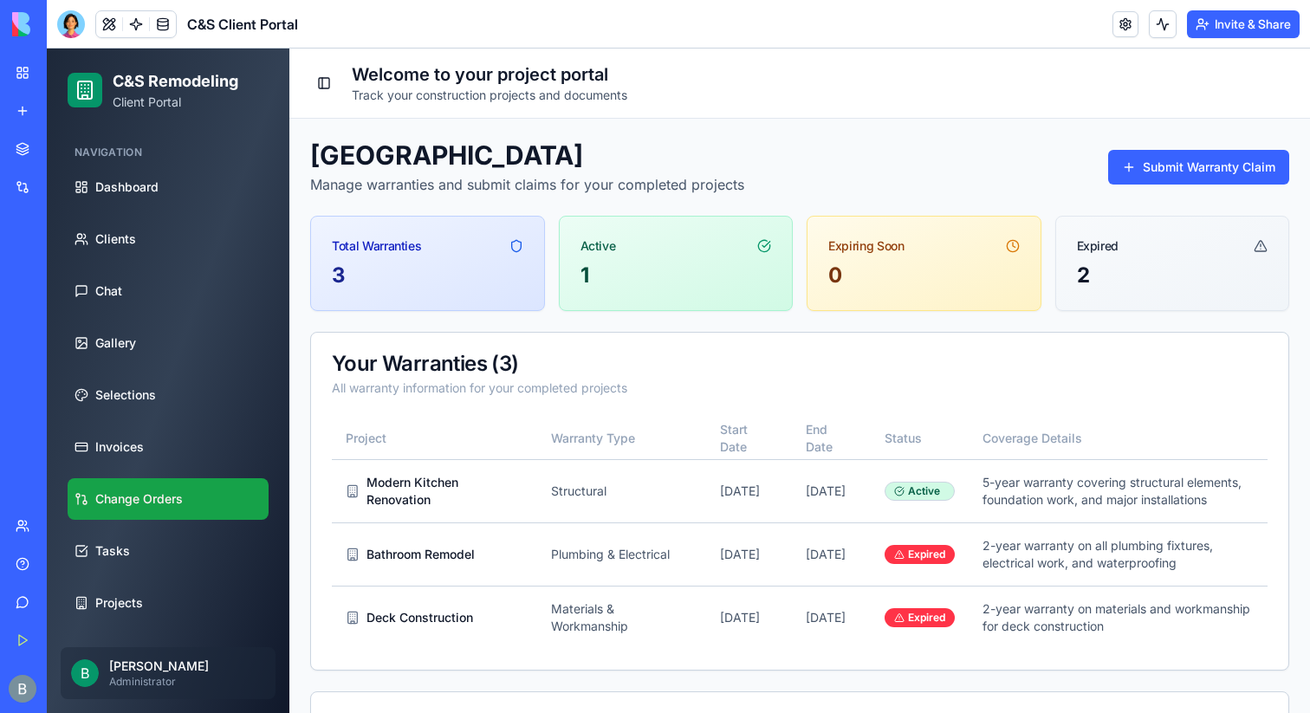
click at [120, 508] on link "Change Orders" at bounding box center [168, 499] width 201 height 42
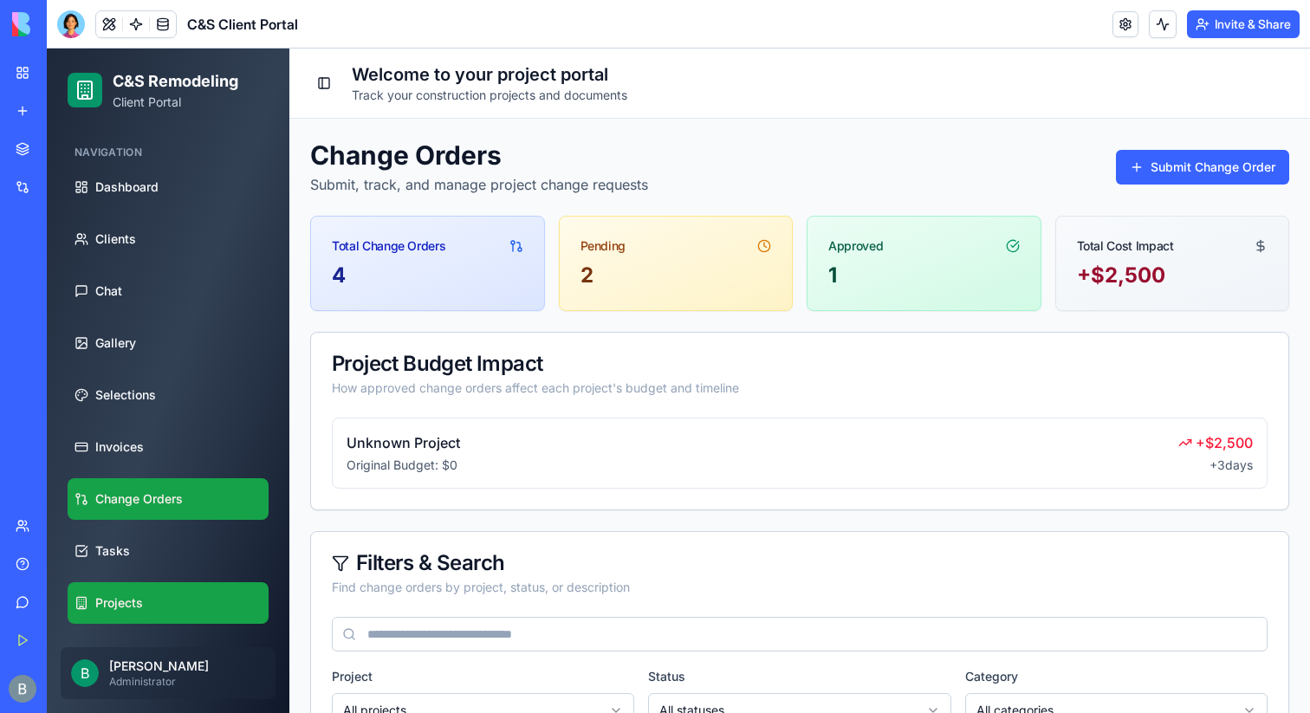
click at [112, 606] on span "Projects" at bounding box center [119, 602] width 48 height 17
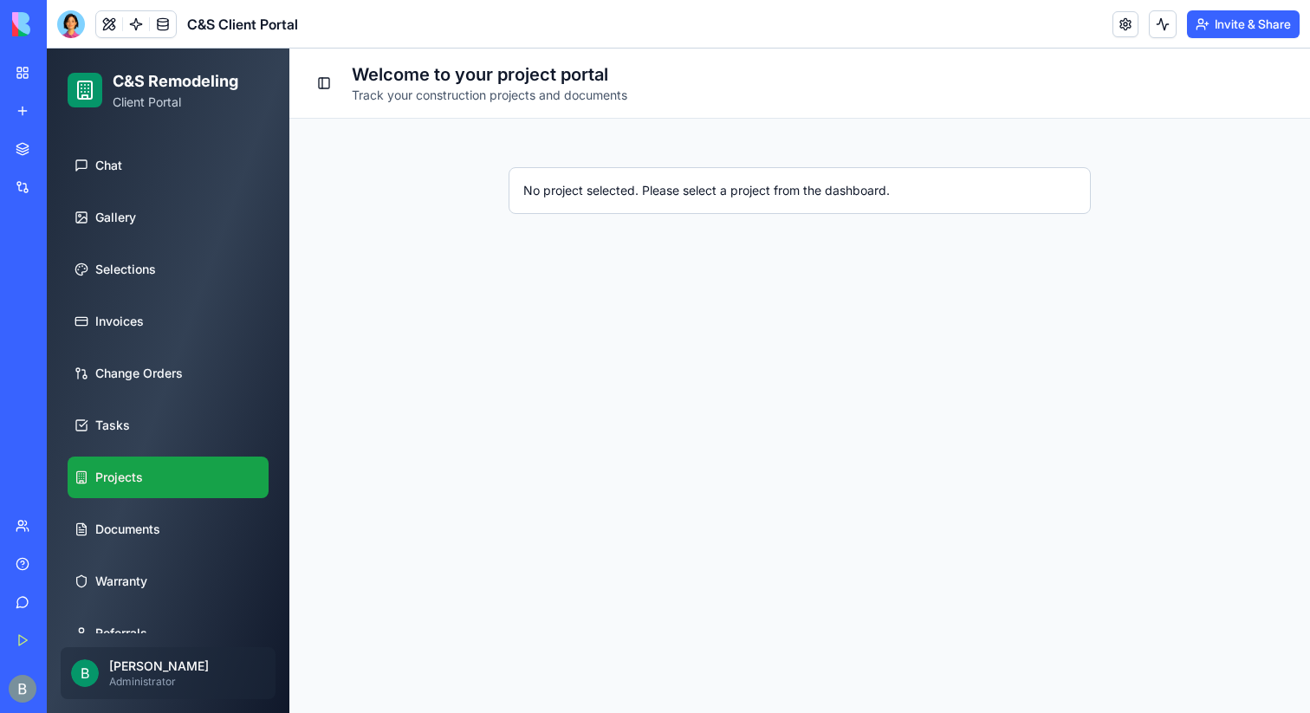
scroll to position [153, 0]
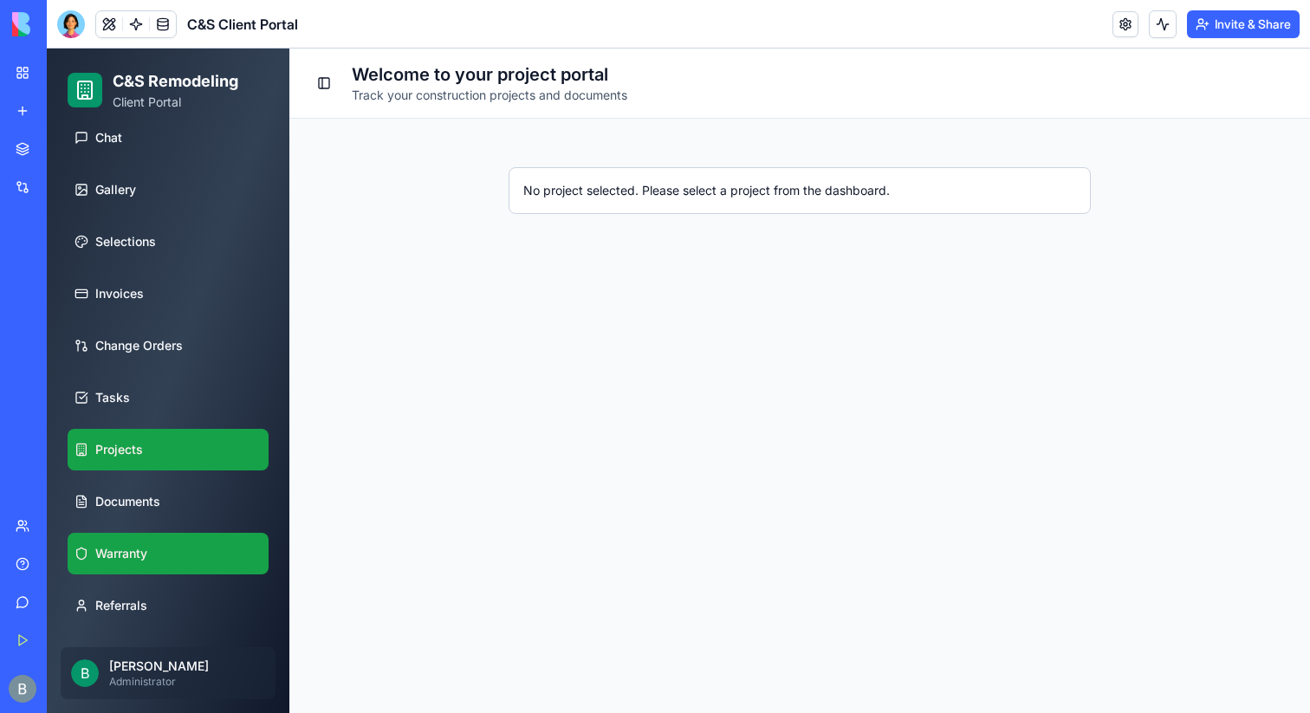
click at [109, 551] on span "Warranty" at bounding box center [121, 553] width 52 height 17
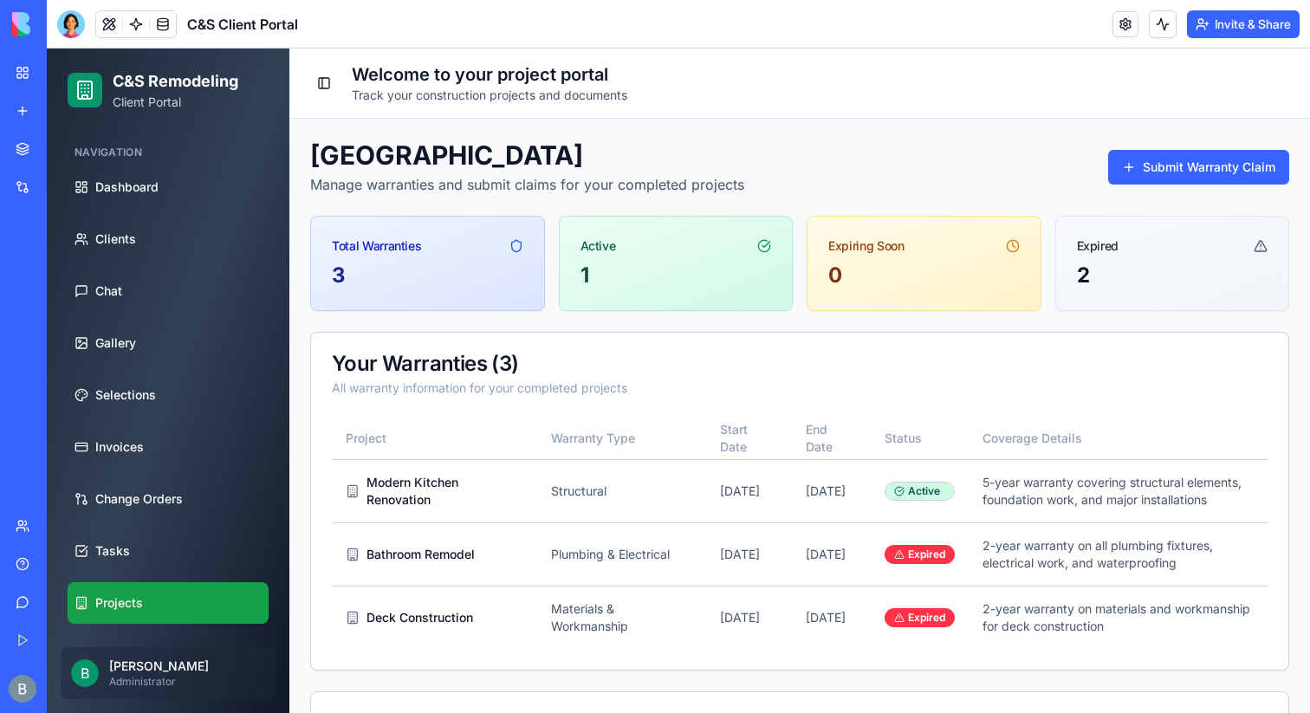
scroll to position [153, 0]
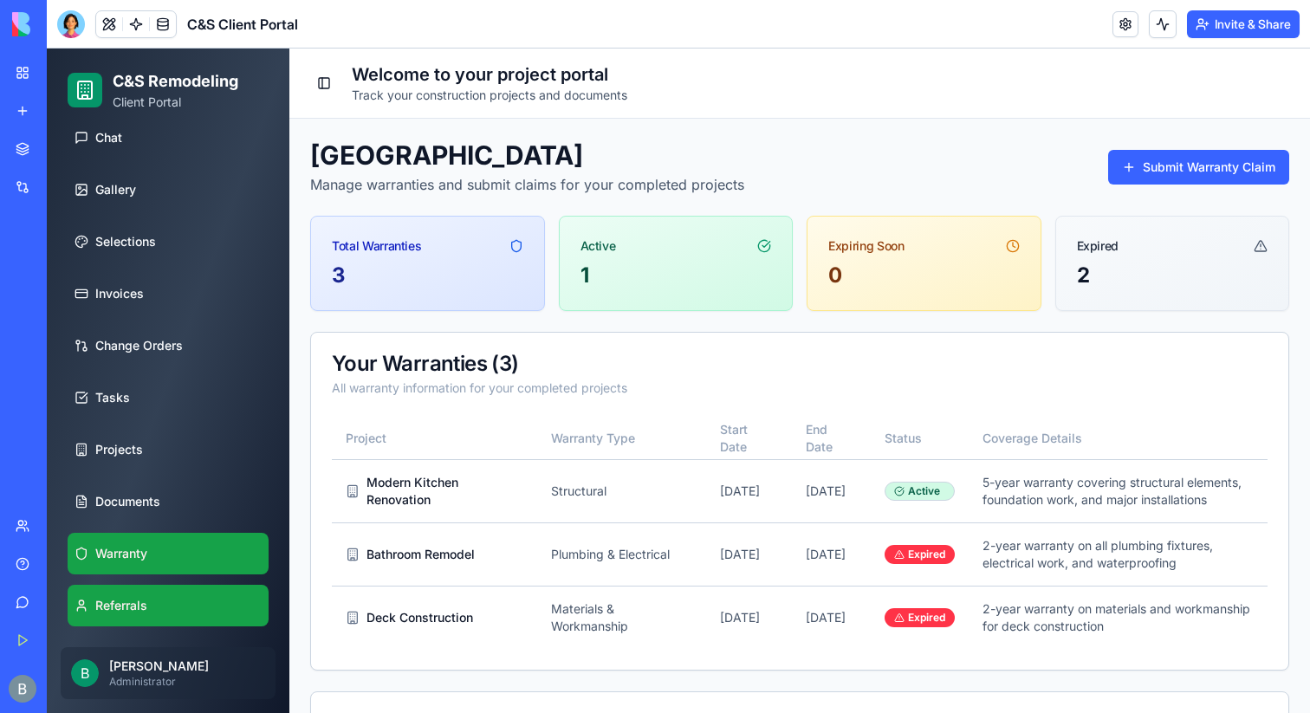
click at [125, 619] on link "Referrals" at bounding box center [168, 606] width 201 height 42
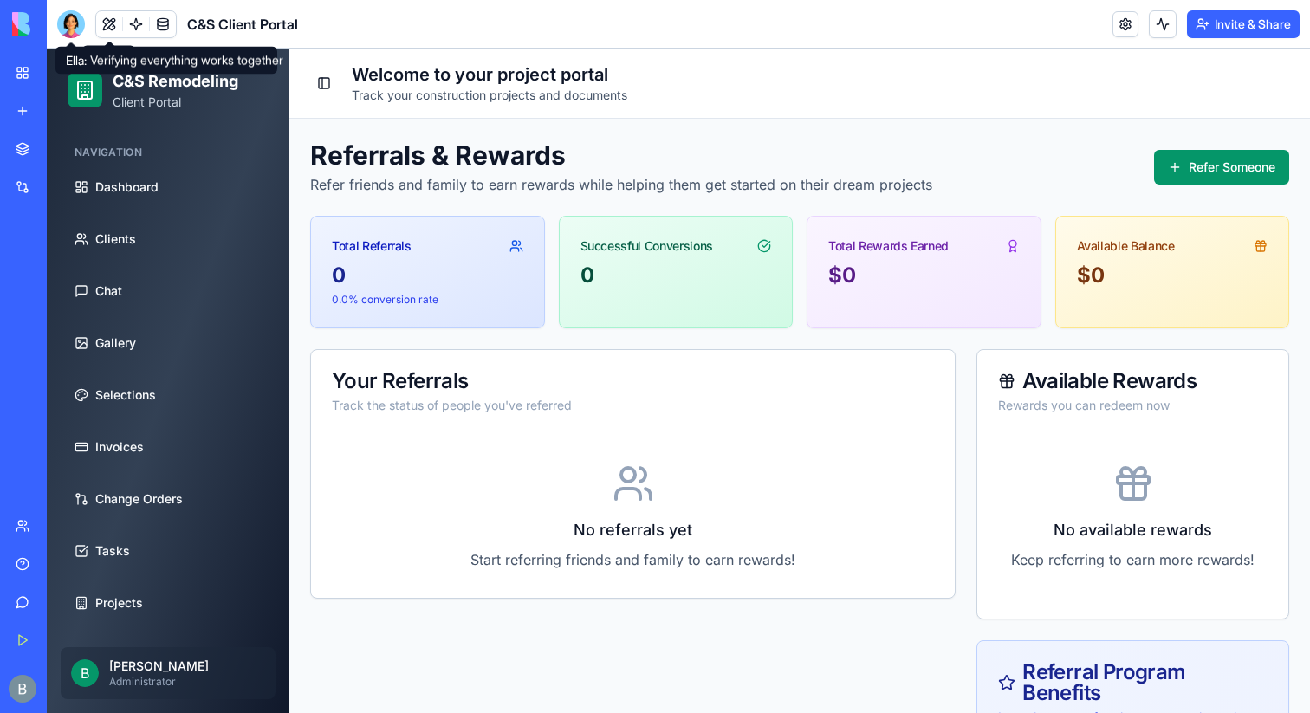
click at [77, 21] on div at bounding box center [71, 24] width 28 height 28
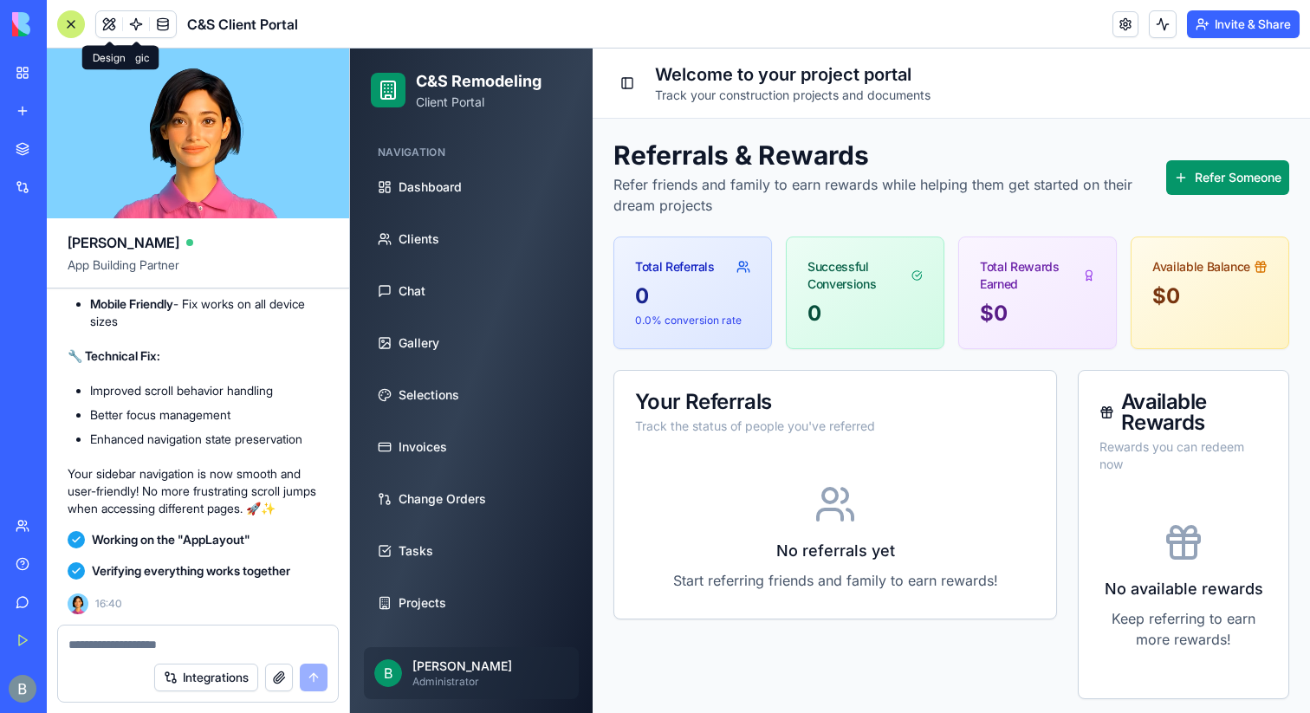
click at [111, 21] on button at bounding box center [109, 24] width 26 height 26
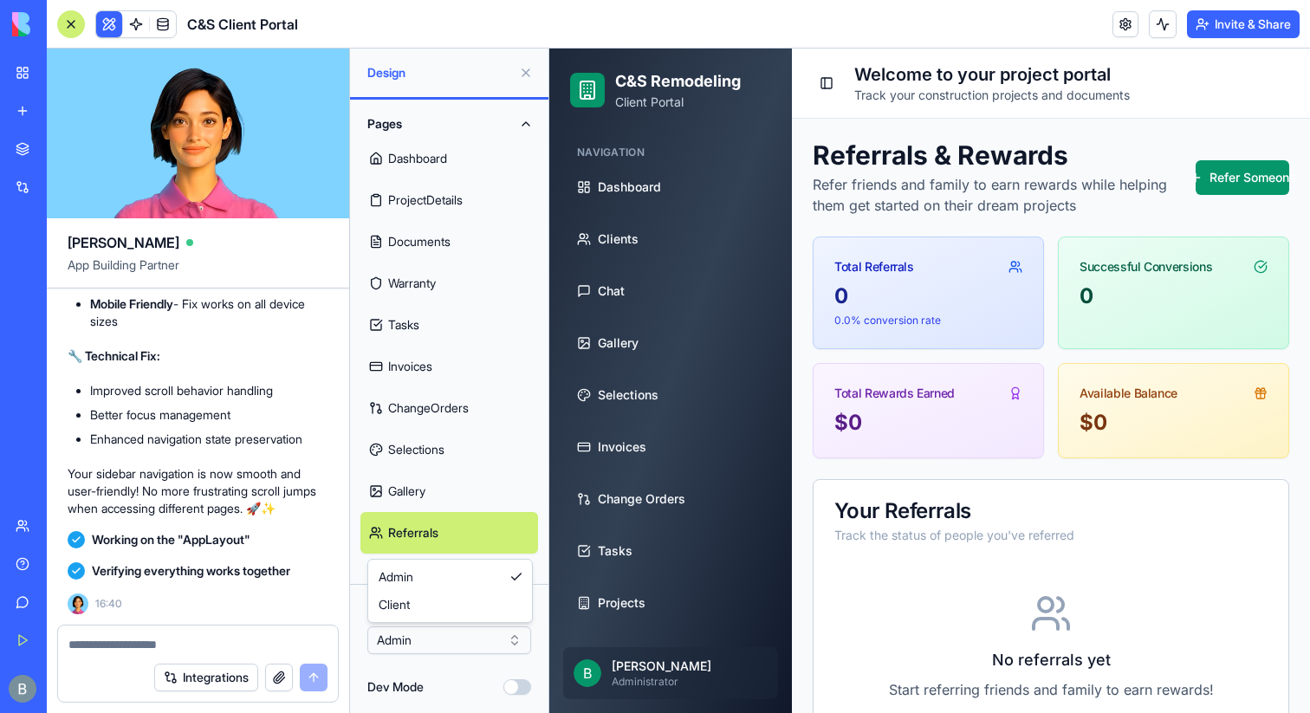
click at [442, 642] on html "BETA My Workspace New app Marketplace Integrations Recent Inventory Master C&S …" at bounding box center [655, 356] width 1310 height 713
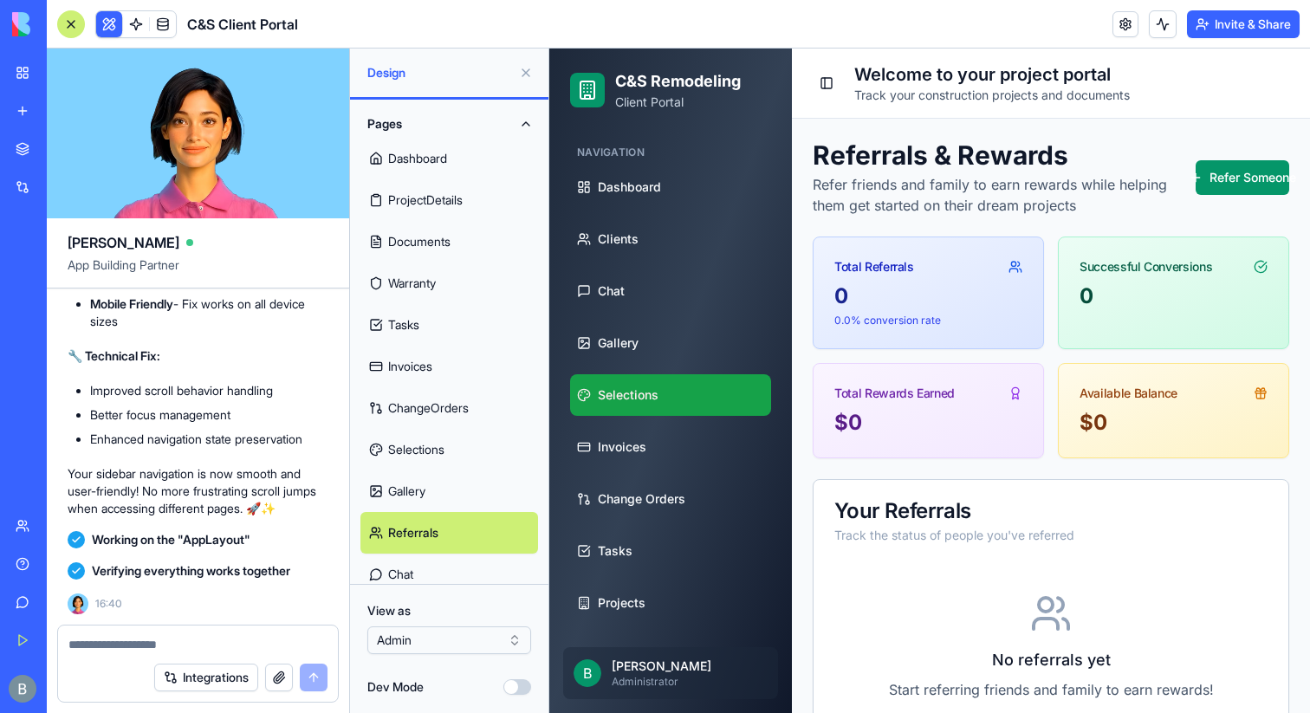
click at [626, 411] on link "Selections" at bounding box center [670, 395] width 201 height 42
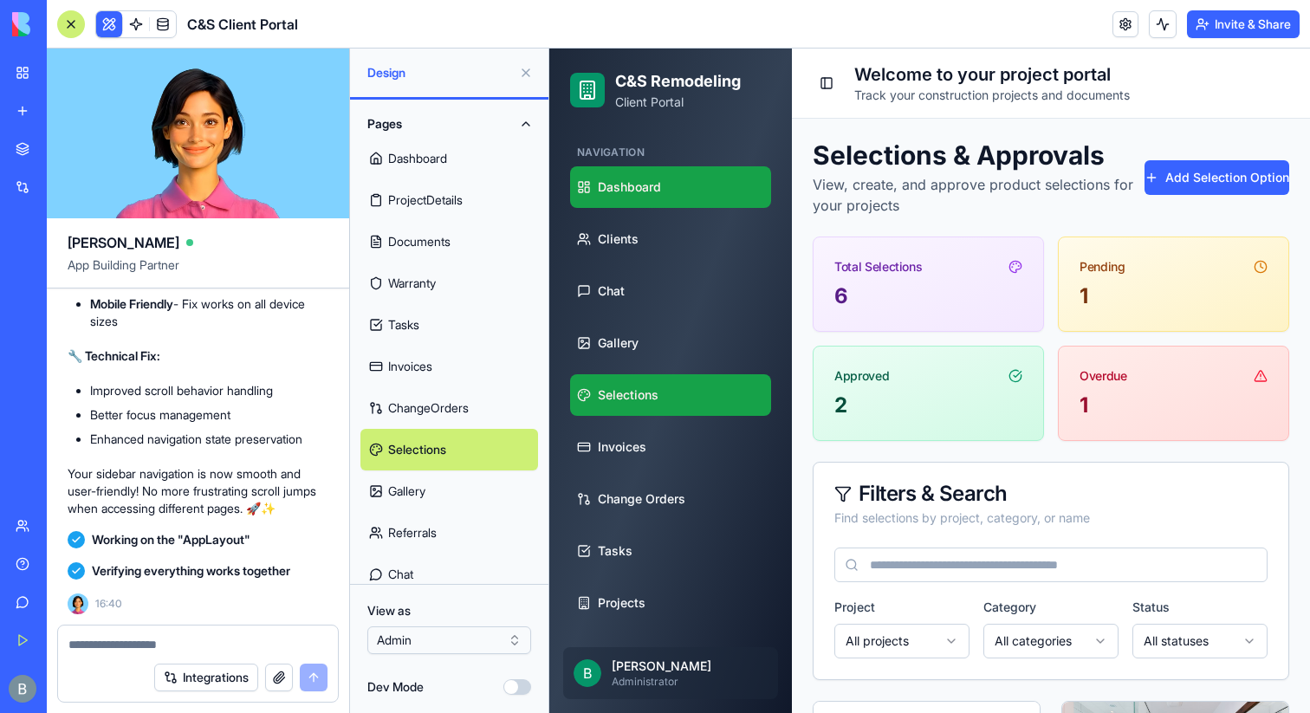
click at [619, 187] on span "Dashboard" at bounding box center [629, 187] width 63 height 17
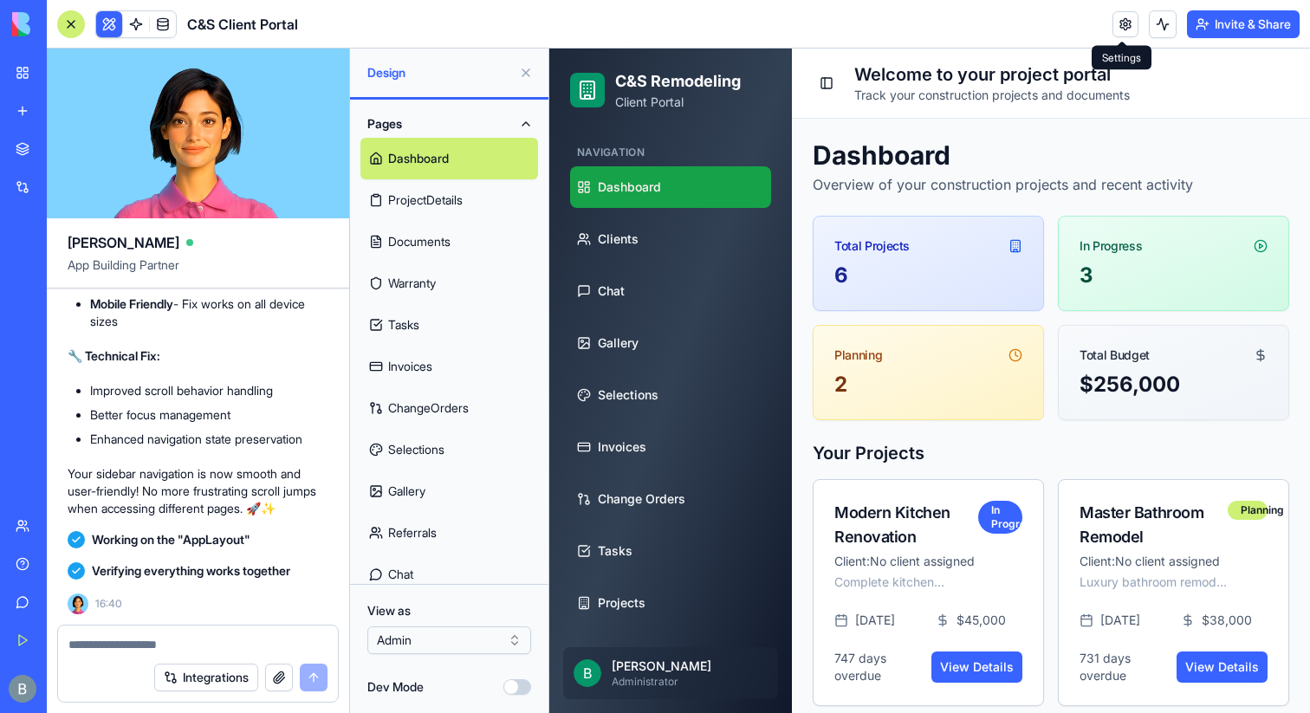
click at [1117, 35] on link at bounding box center [1126, 24] width 26 height 26
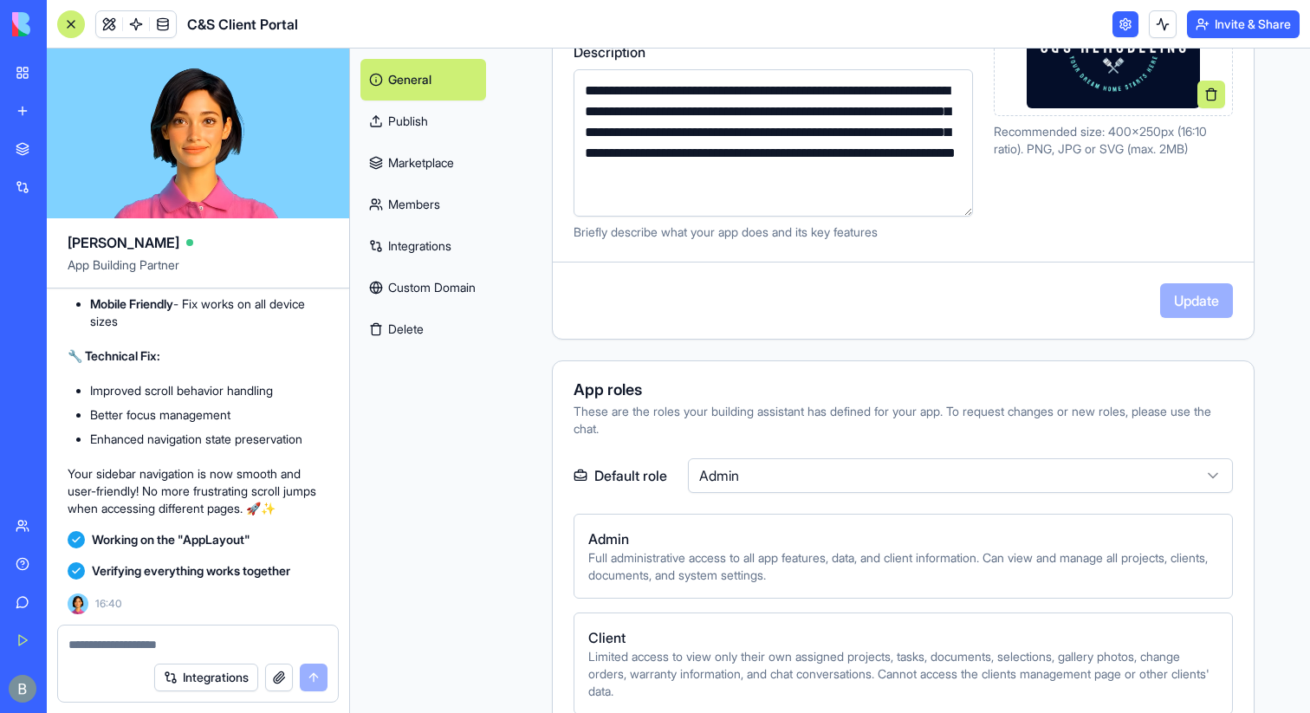
scroll to position [361, 0]
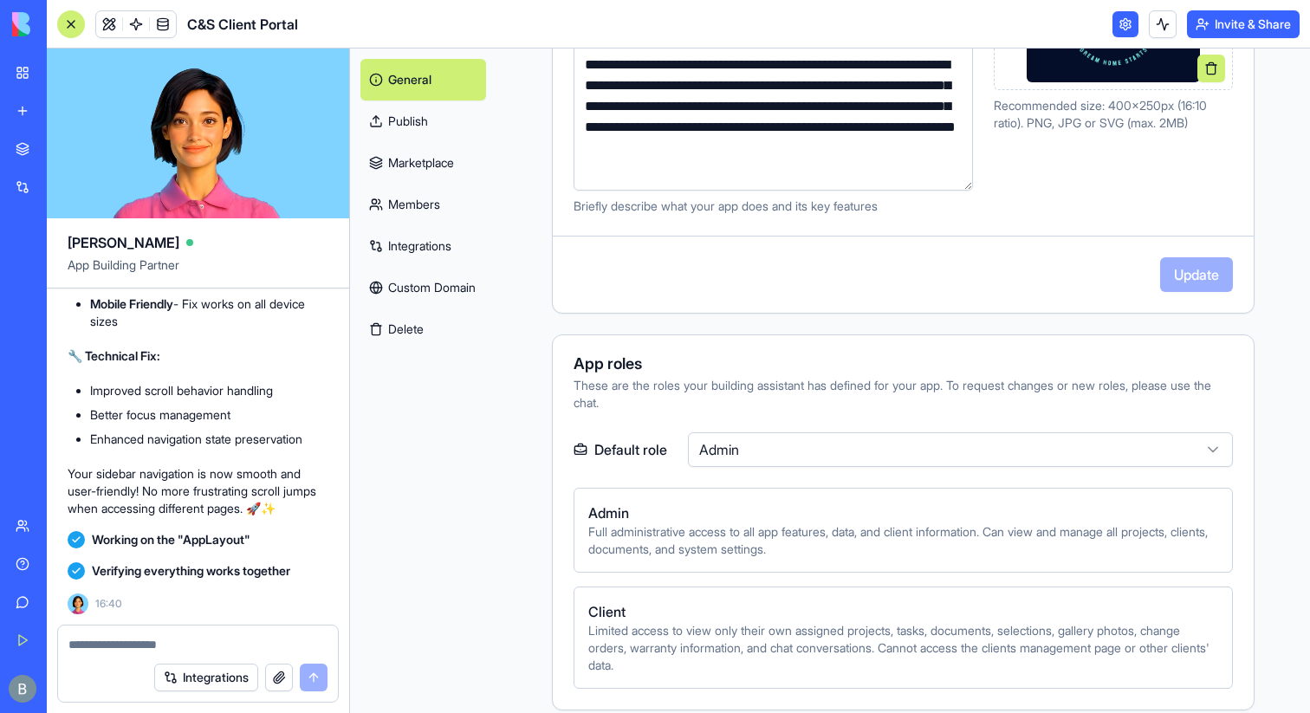
click at [927, 445] on html "BETA My Workspace New app Marketplace Integrations Recent Inventory Master C&S …" at bounding box center [655, 356] width 1310 height 713
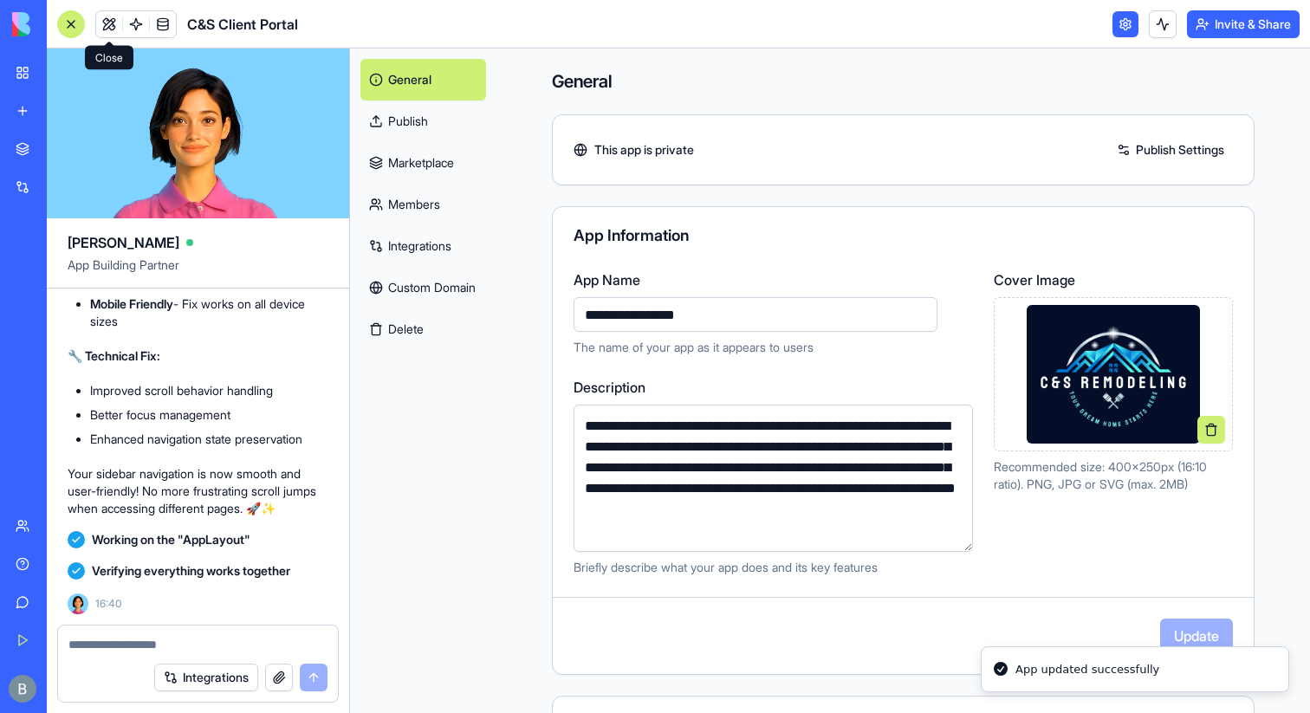
click at [107, 26] on link at bounding box center [109, 24] width 26 height 26
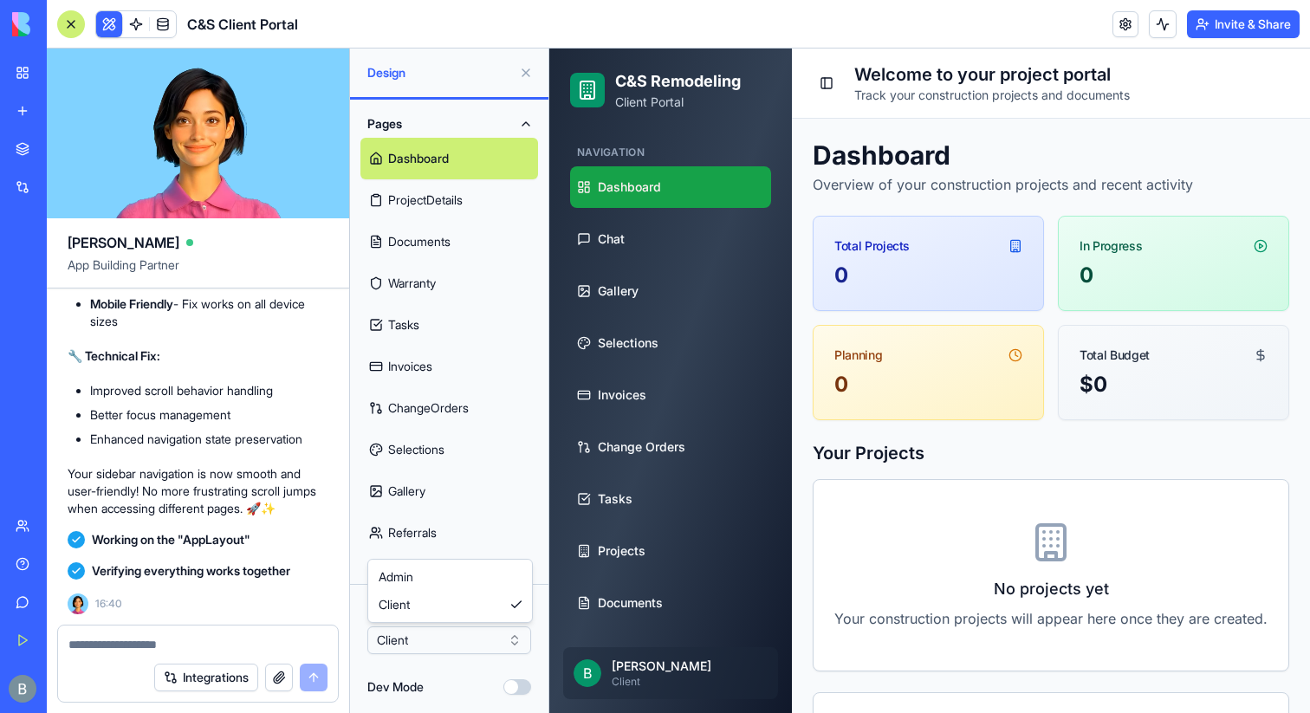
click at [431, 644] on html "BETA My Workspace New app Marketplace Integrations Recent Inventory Master C&S …" at bounding box center [655, 356] width 1310 height 713
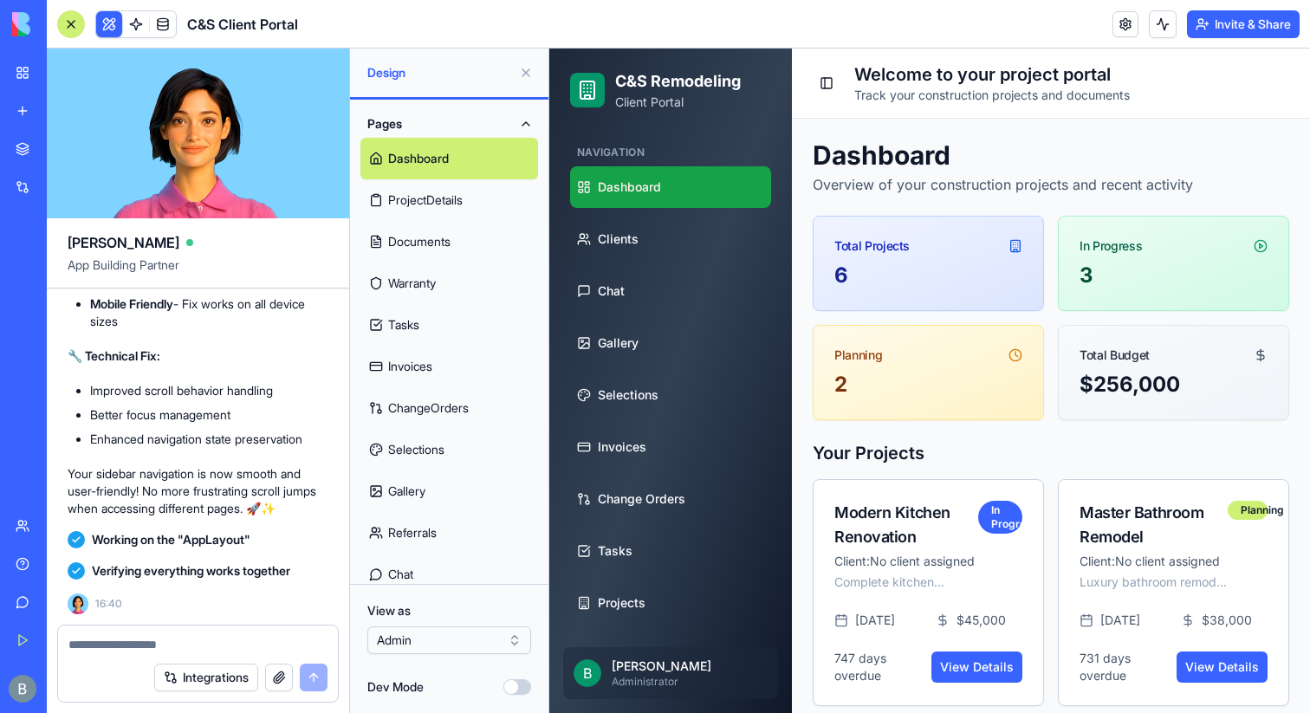
click at [523, 72] on button at bounding box center [526, 73] width 28 height 28
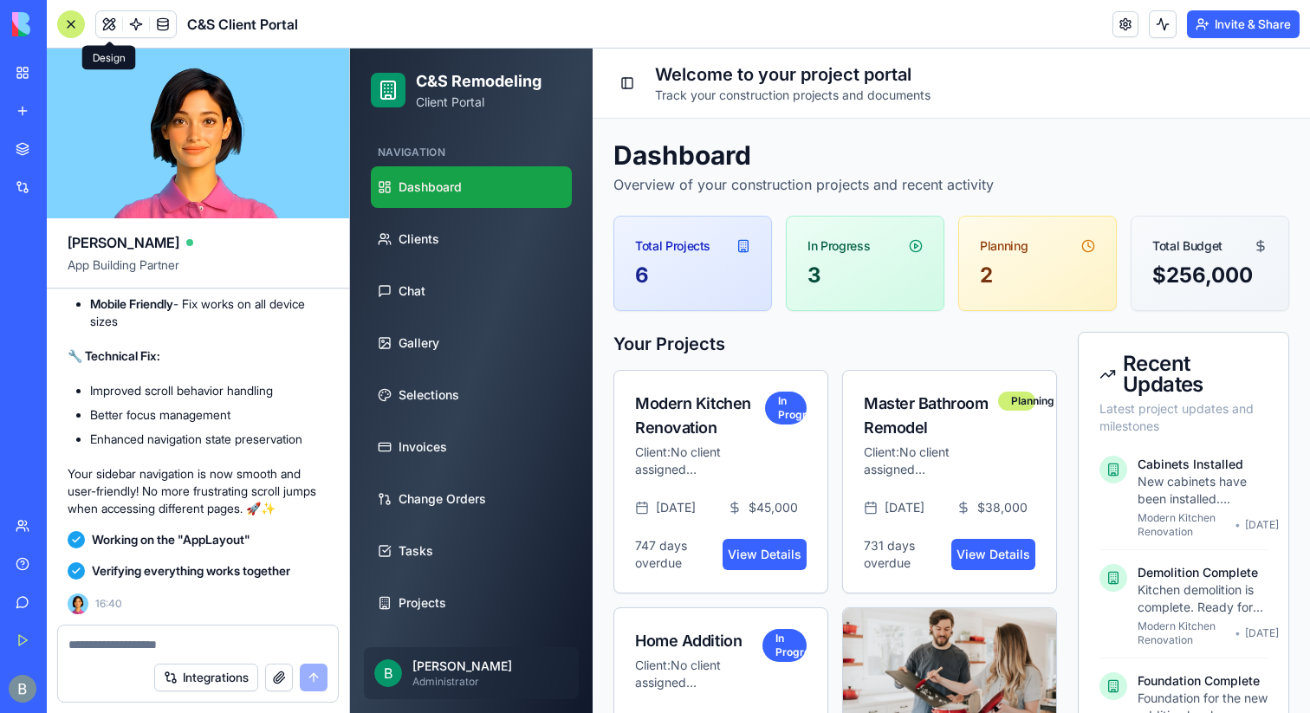
scroll to position [33256, 0]
